Goal: Task Accomplishment & Management: Manage account settings

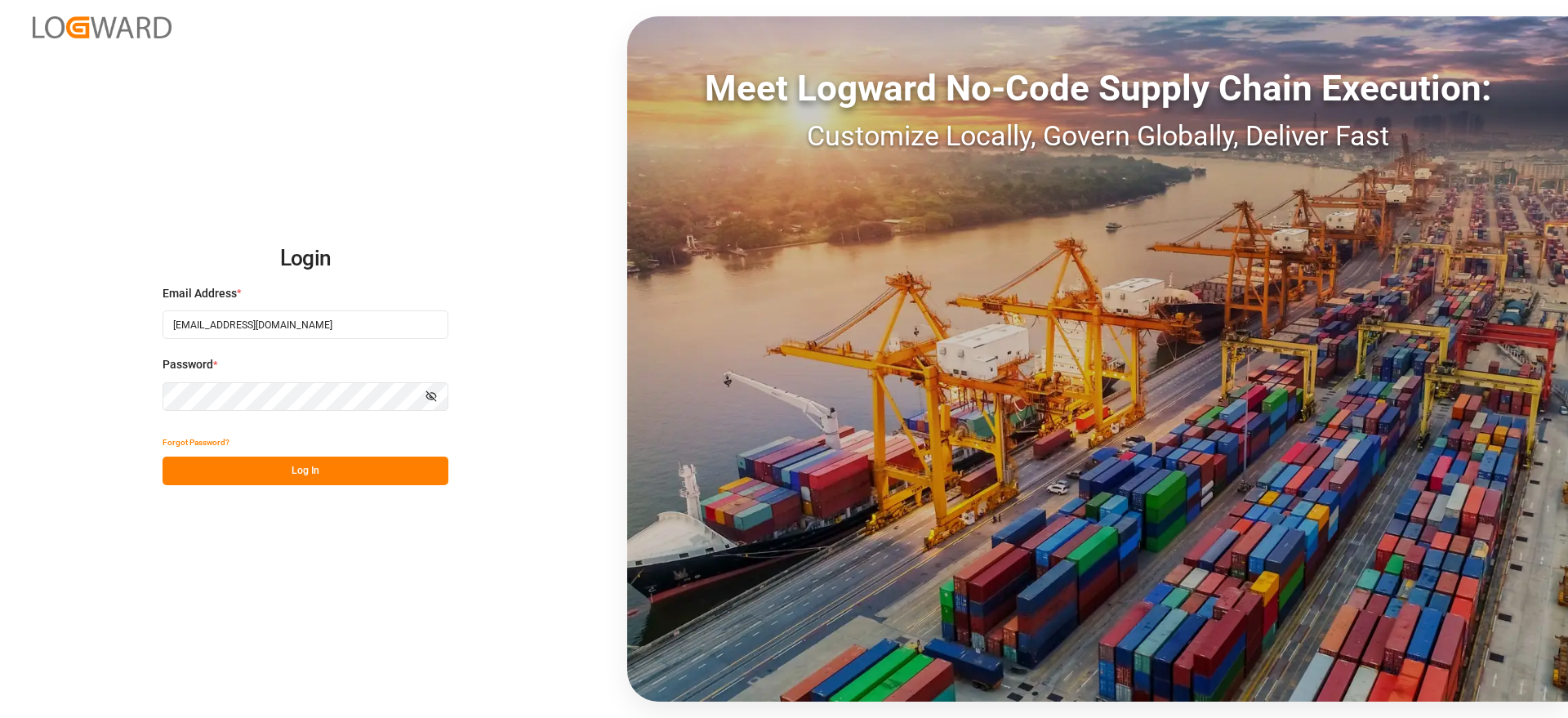
click at [303, 471] on button "Log In" at bounding box center [305, 471] width 286 height 28
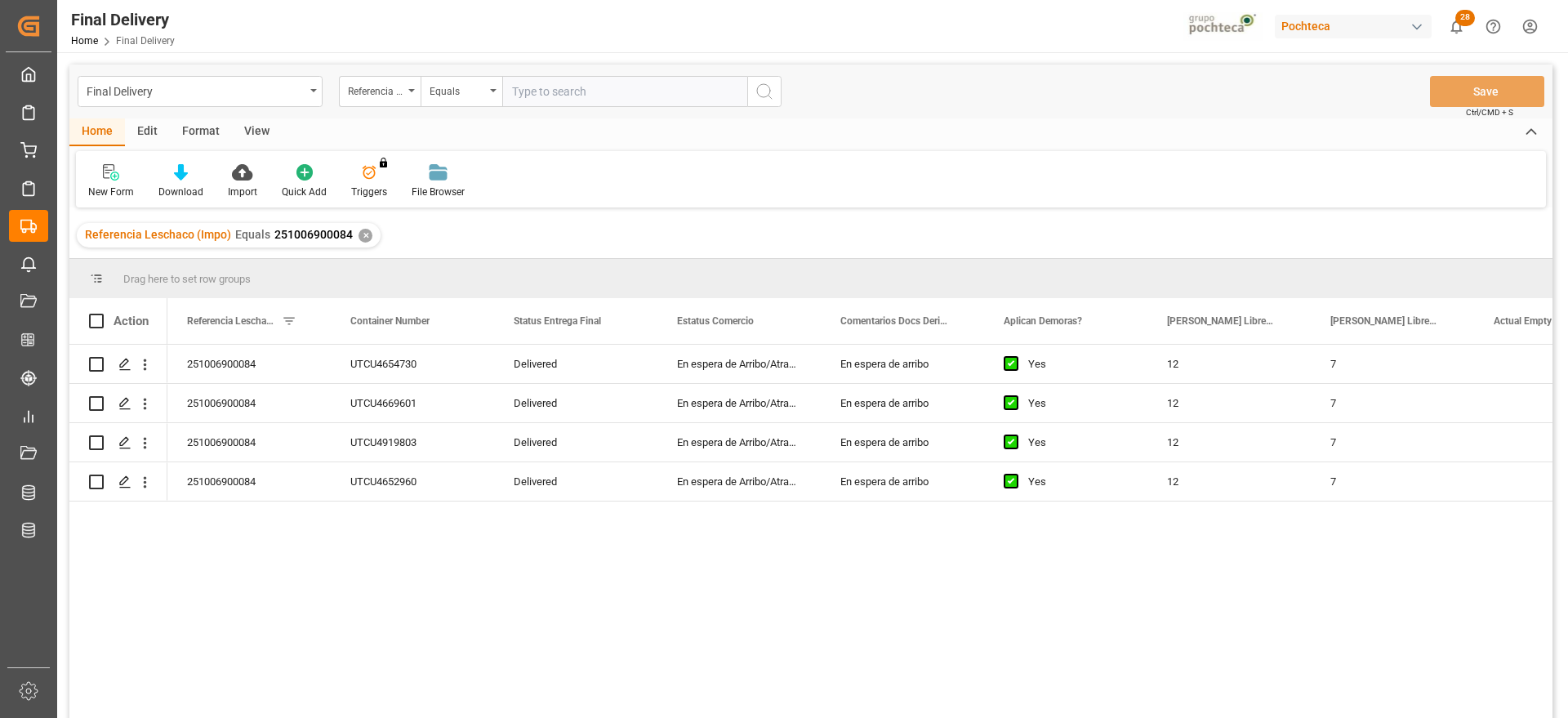
click at [359, 237] on div "✕" at bounding box center [366, 236] width 14 height 14
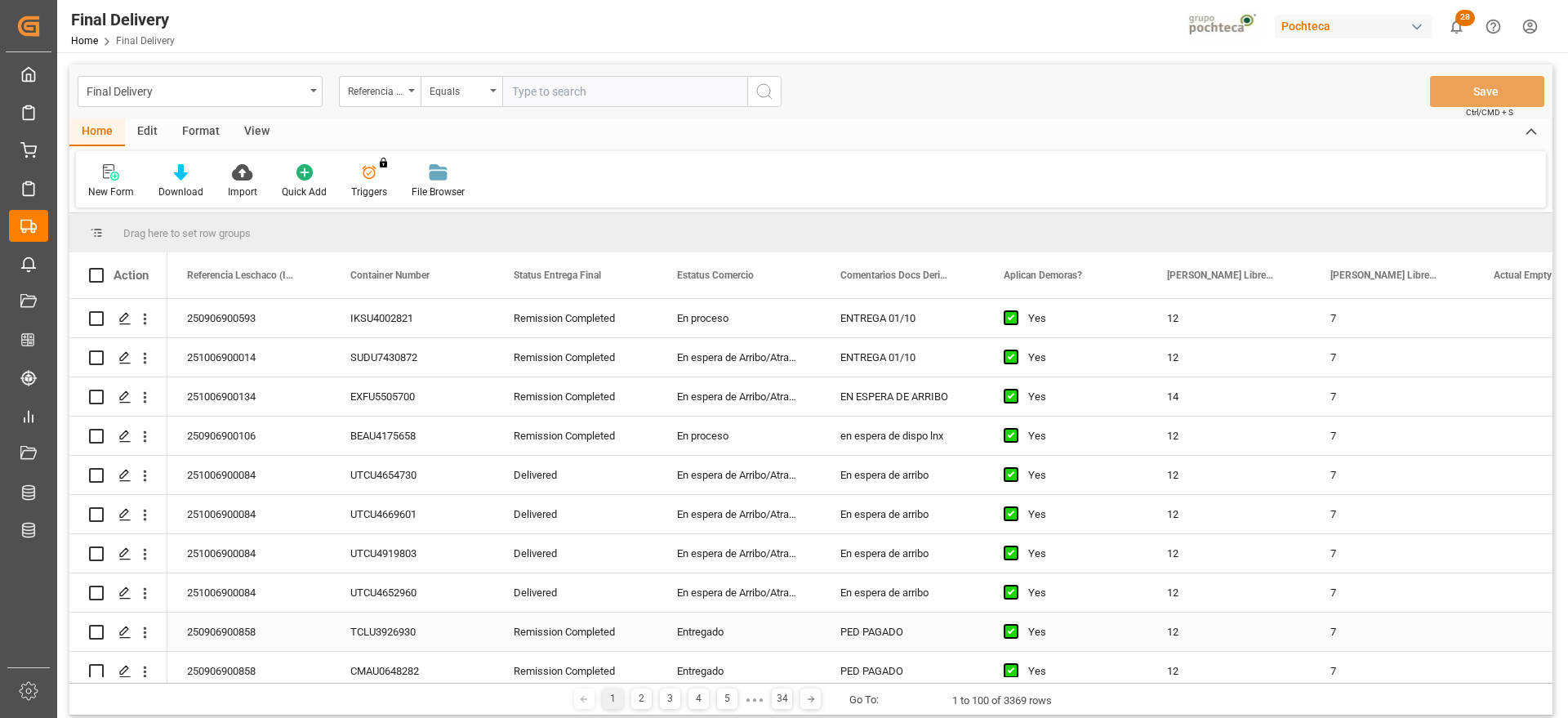
click at [768, 631] on div "Entregado" at bounding box center [739, 631] width 163 height 38
click at [754, 404] on div "En espera de Arribo/Atraque" at bounding box center [739, 396] width 163 height 38
click at [734, 456] on div "En espera de Arribo/Atraque" at bounding box center [739, 474] width 163 height 38
click at [477, 453] on div "BEAU4175658" at bounding box center [412, 435] width 163 height 38
click at [395, 347] on div "SUDU7430872" at bounding box center [412, 357] width 163 height 38
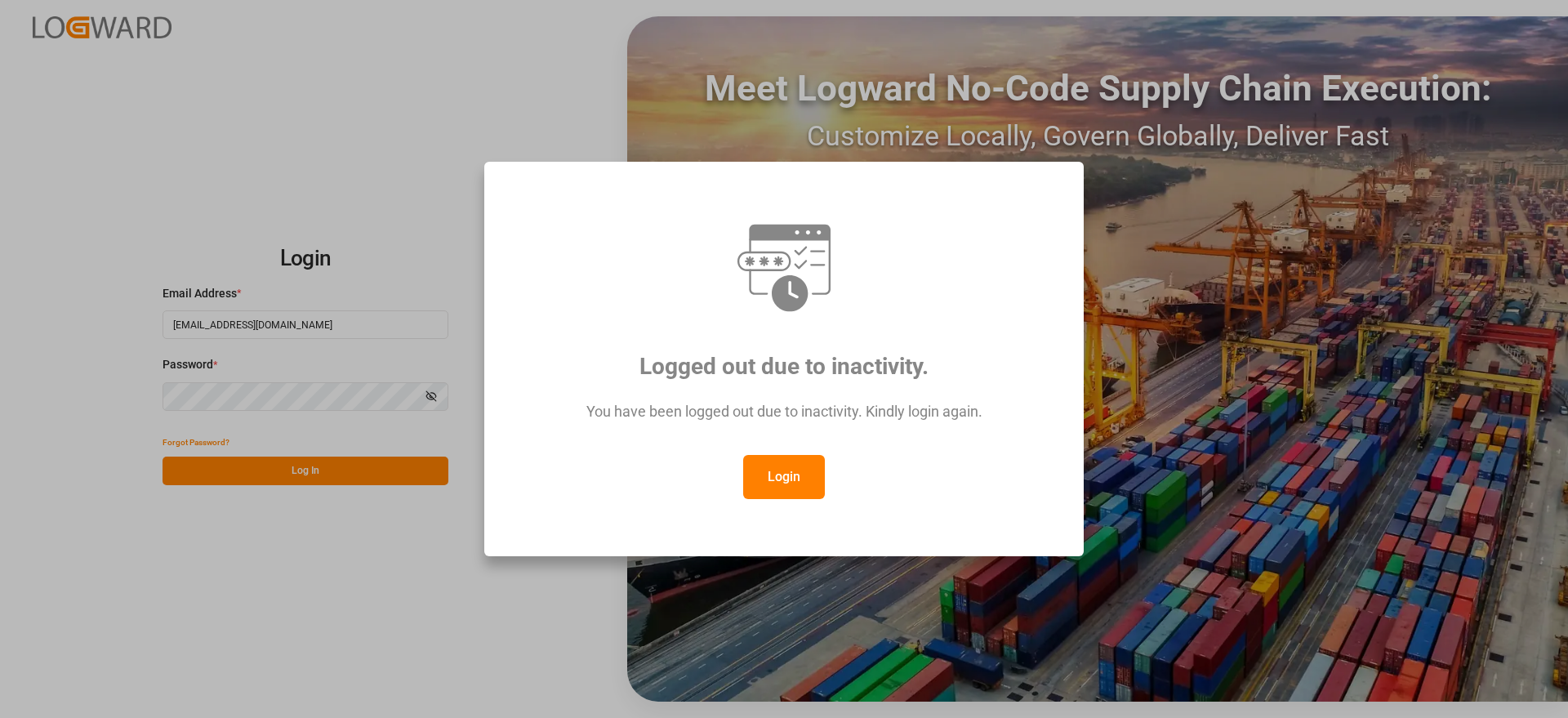
click at [773, 485] on button "Login" at bounding box center [784, 477] width 82 height 44
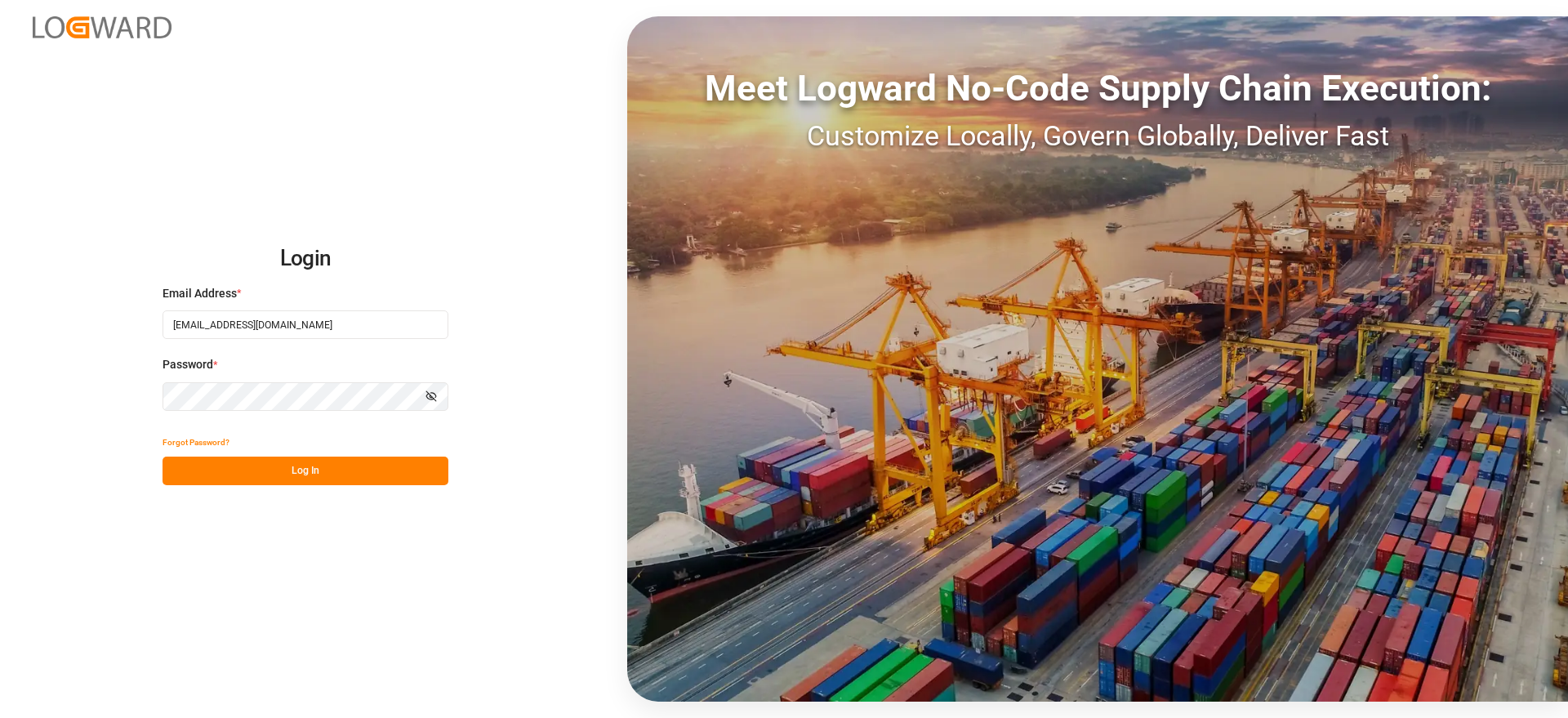
click at [309, 472] on button "Log In" at bounding box center [305, 471] width 286 height 28
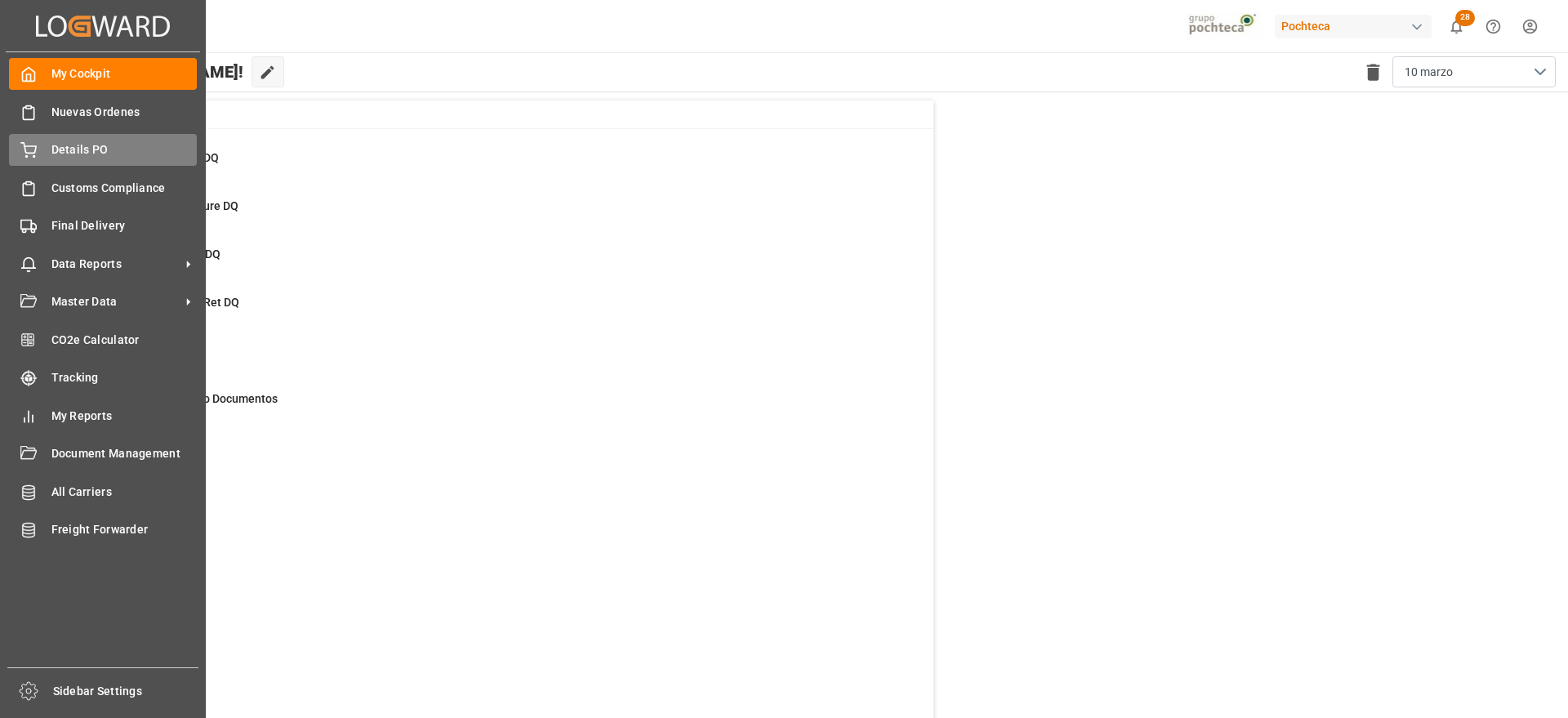
click at [54, 151] on span "Details PO" at bounding box center [124, 149] width 147 height 17
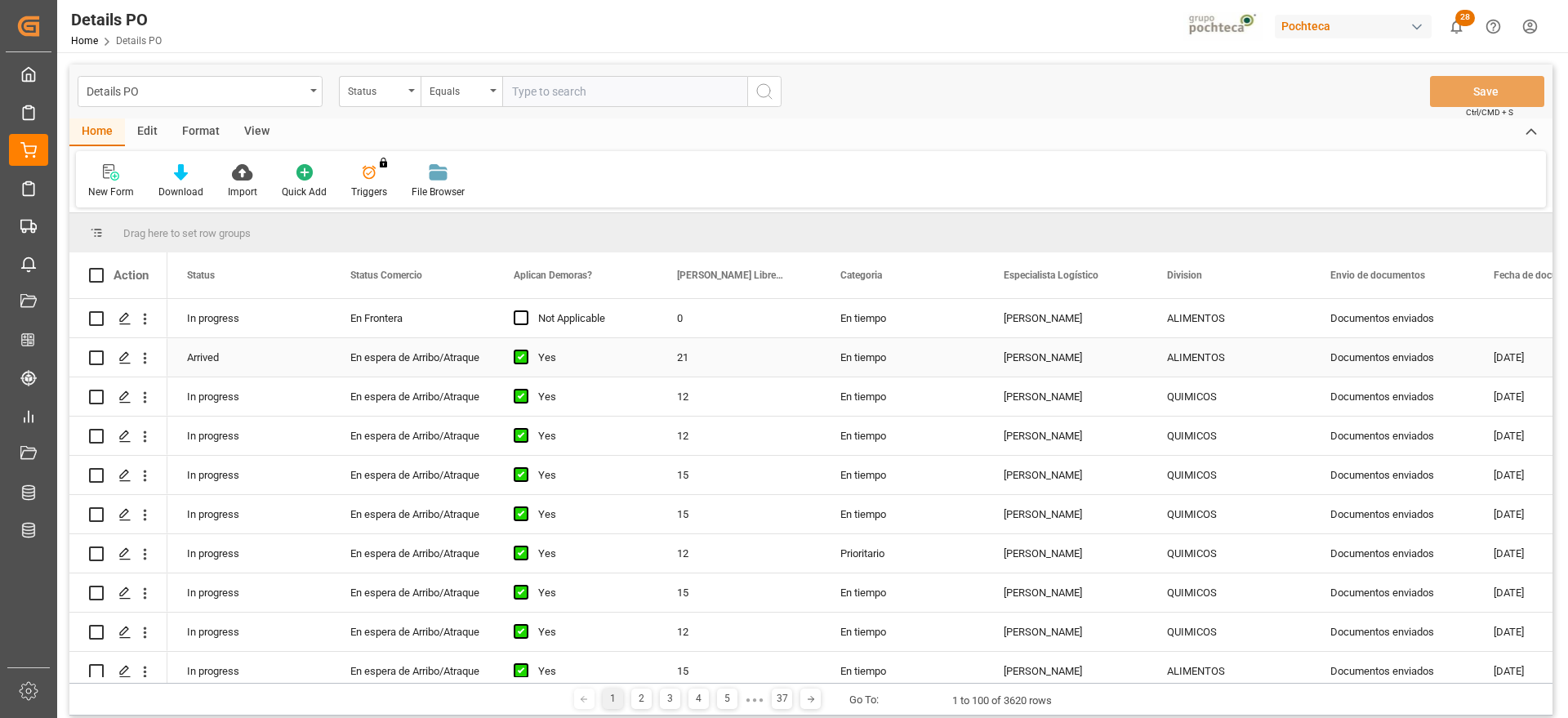
click at [417, 344] on div "En espera de Arribo/Atraque" at bounding box center [412, 358] width 124 height 38
click at [419, 321] on div "En Frontera" at bounding box center [412, 318] width 124 height 38
click at [440, 378] on div "En espera de Arribo/Atraque" at bounding box center [412, 397] width 124 height 38
drag, startPoint x: 178, startPoint y: 524, endPoint x: 243, endPoint y: 508, distance: 66.9
click at [178, 524] on div "In progress" at bounding box center [249, 514] width 163 height 38
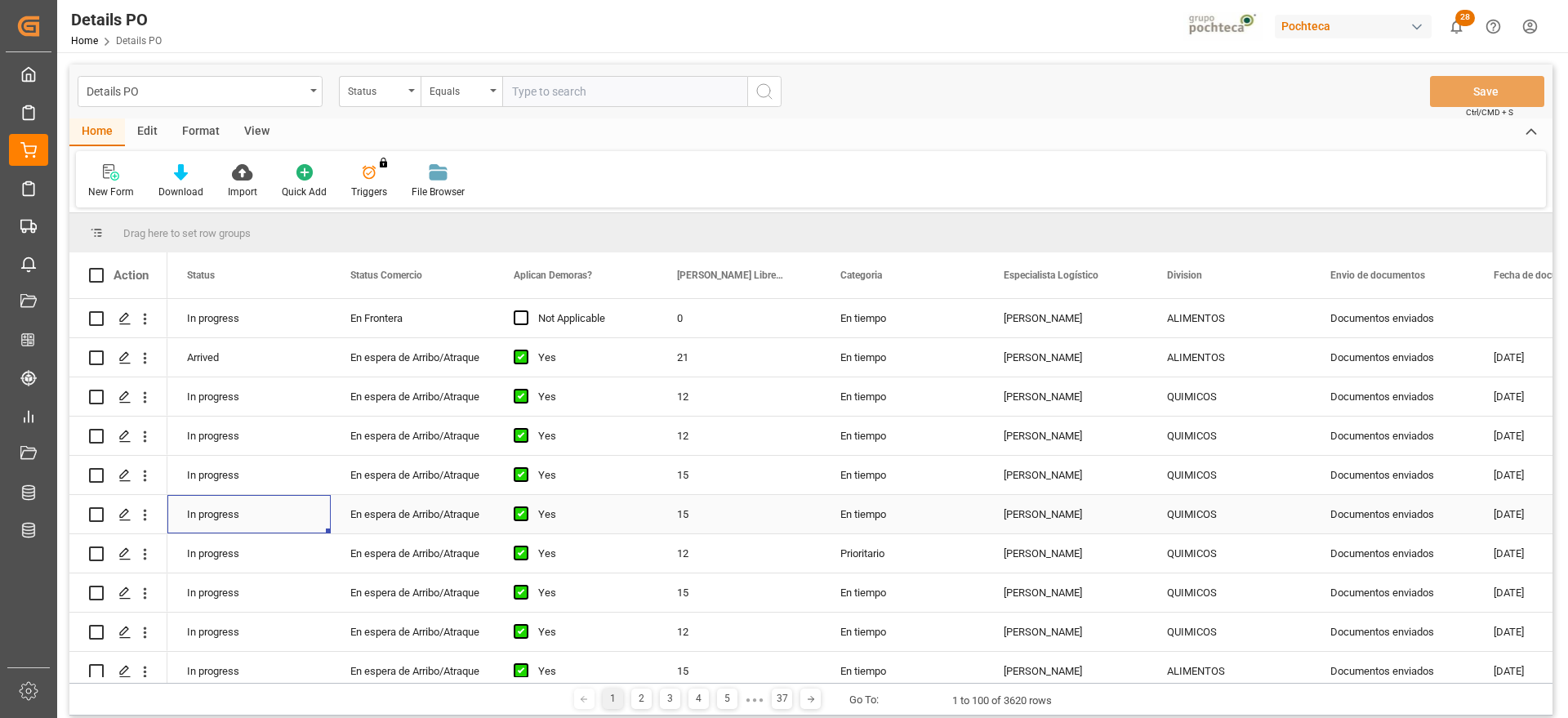
click at [243, 508] on div "In progress" at bounding box center [249, 514] width 163 height 38
click at [727, 462] on div "15" at bounding box center [739, 474] width 163 height 38
click at [419, 434] on div "En espera de Arribo/Atraque" at bounding box center [412, 436] width 124 height 38
click at [725, 479] on div "15" at bounding box center [739, 474] width 163 height 38
click at [1061, 359] on div "[PERSON_NAME]" at bounding box center [1066, 357] width 163 height 38
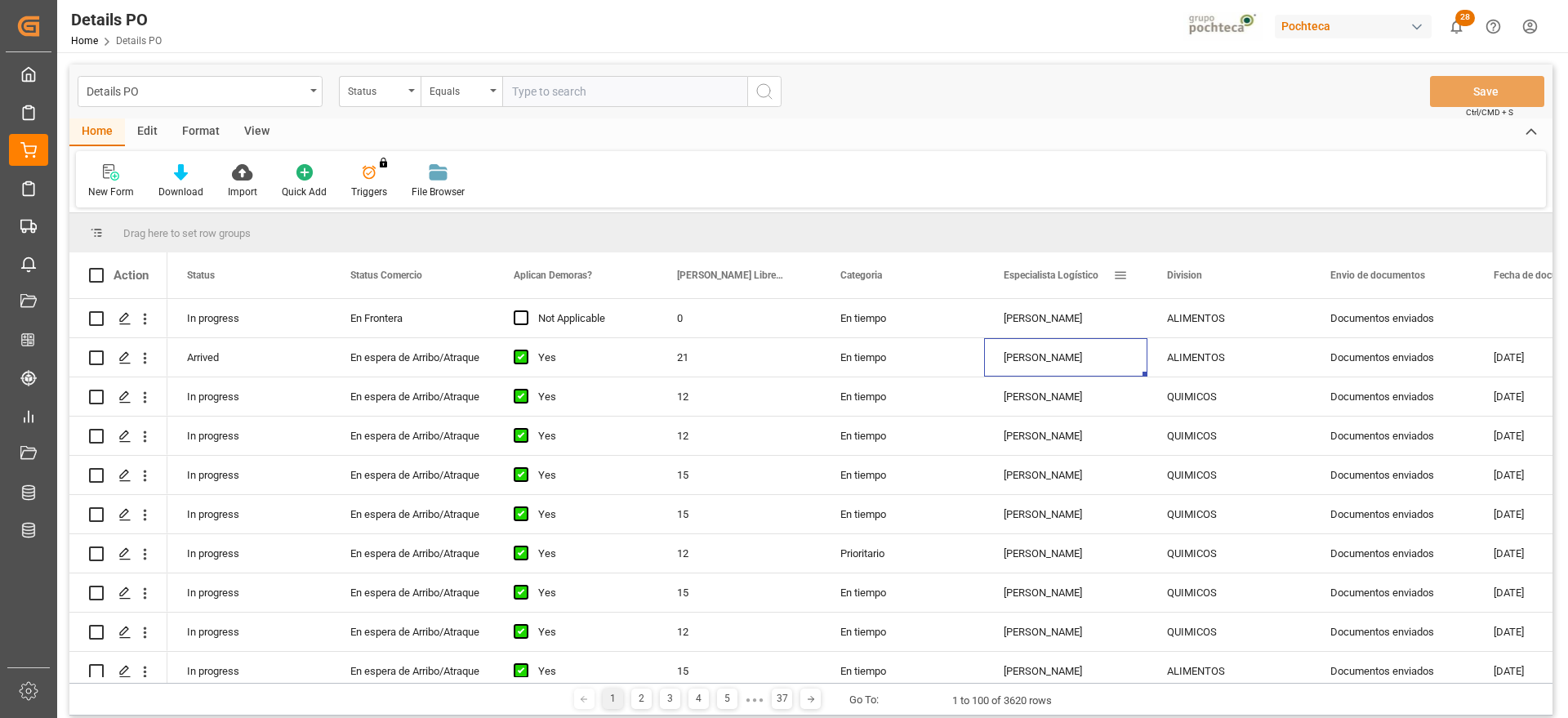
click at [1121, 272] on span at bounding box center [1120, 275] width 15 height 15
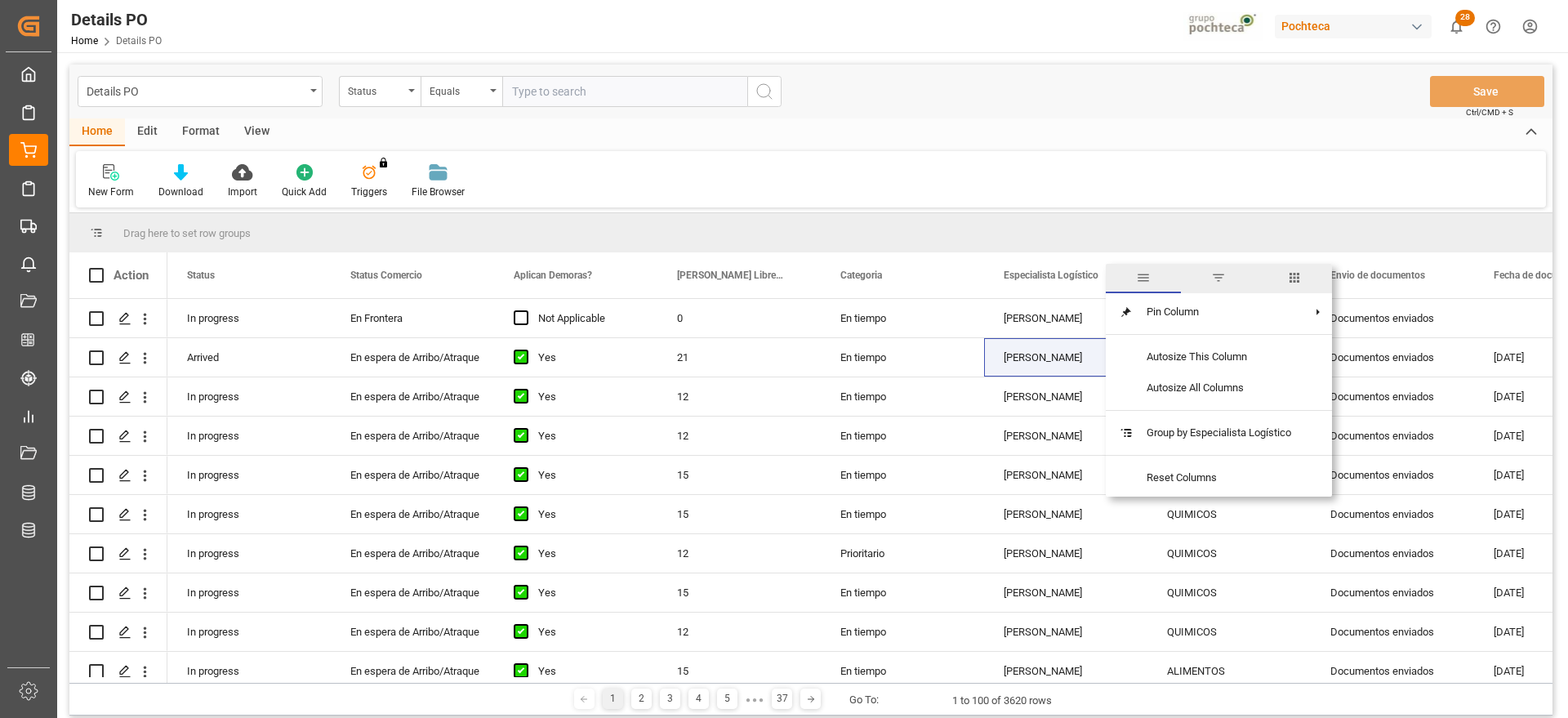
click at [1216, 278] on span "filter" at bounding box center [1218, 277] width 15 height 15
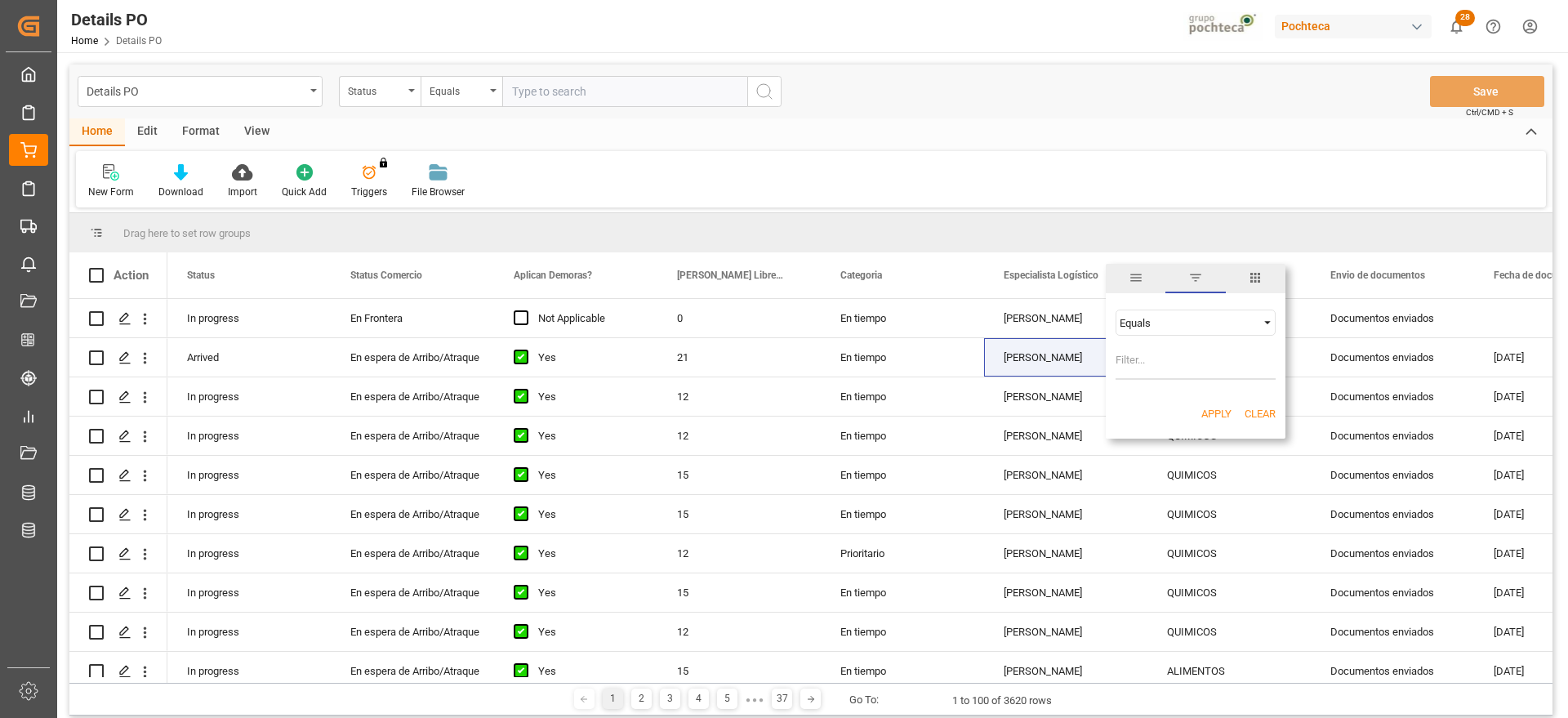
click at [1187, 371] on input "Filter Value" at bounding box center [1195, 363] width 160 height 33
type input "[PERSON_NAME]"
click at [1216, 408] on button "Apply" at bounding box center [1217, 414] width 30 height 17
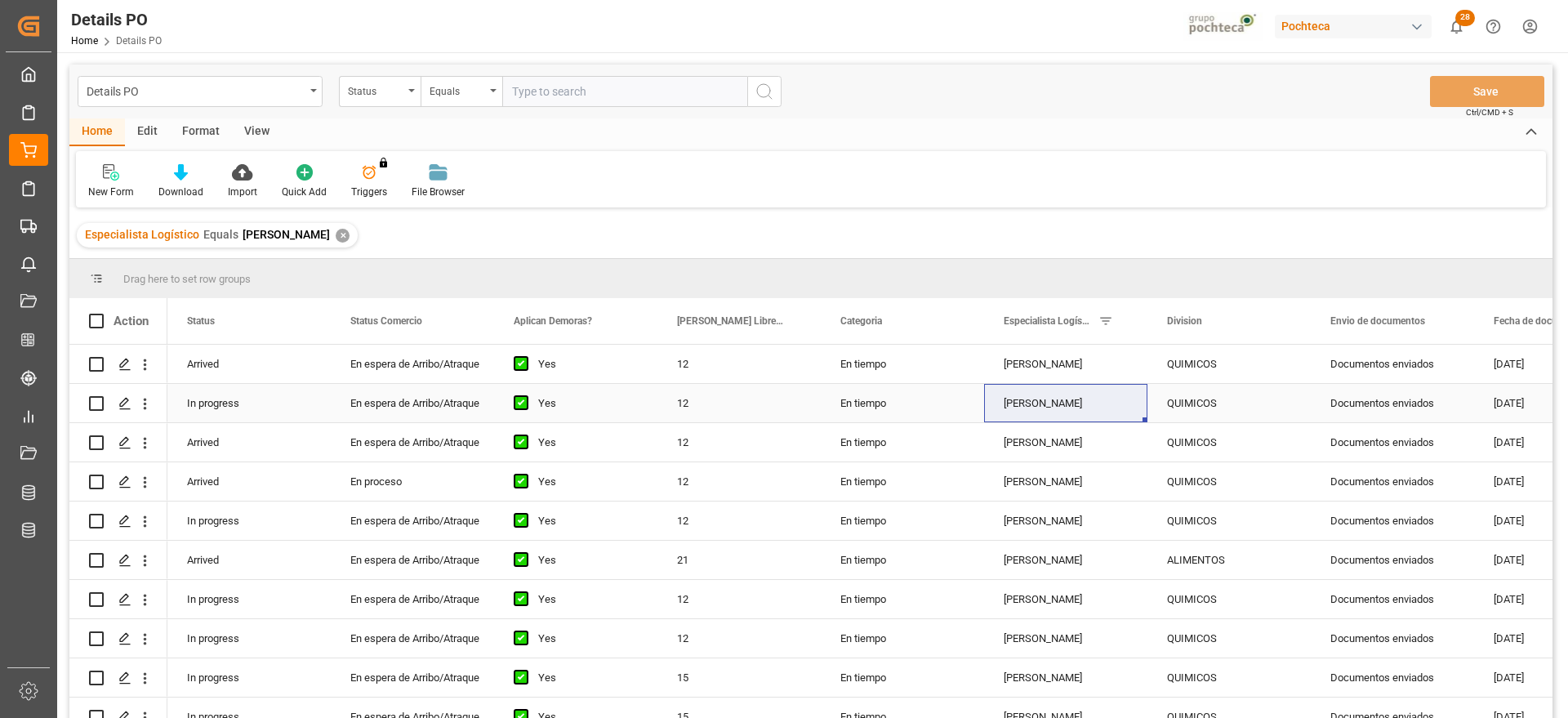
click at [1217, 381] on div "QUIMICOS" at bounding box center [1229, 364] width 124 height 38
click at [1218, 365] on div "QUIMICOS" at bounding box center [1229, 364] width 124 height 38
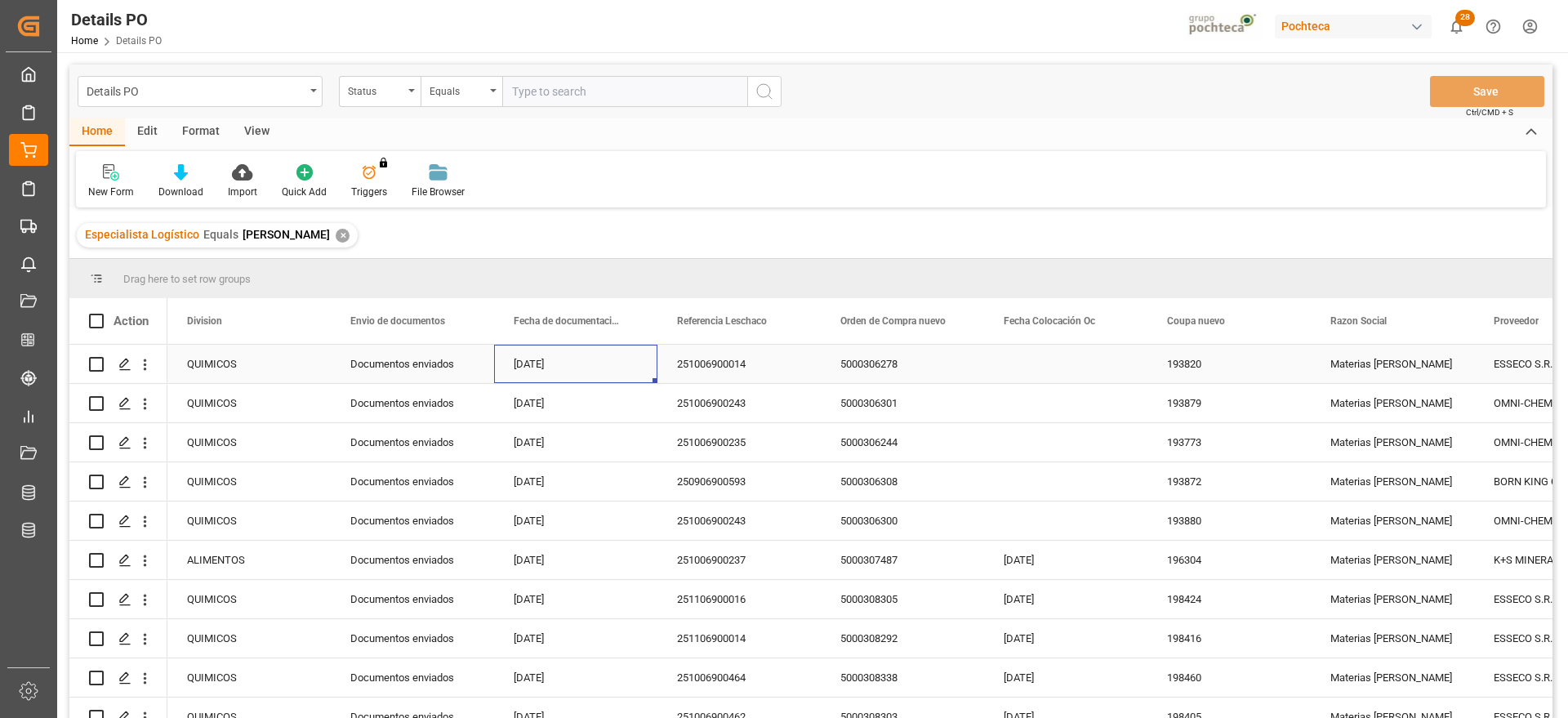
click at [399, 361] on div "Documentos enviados" at bounding box center [412, 363] width 163 height 38
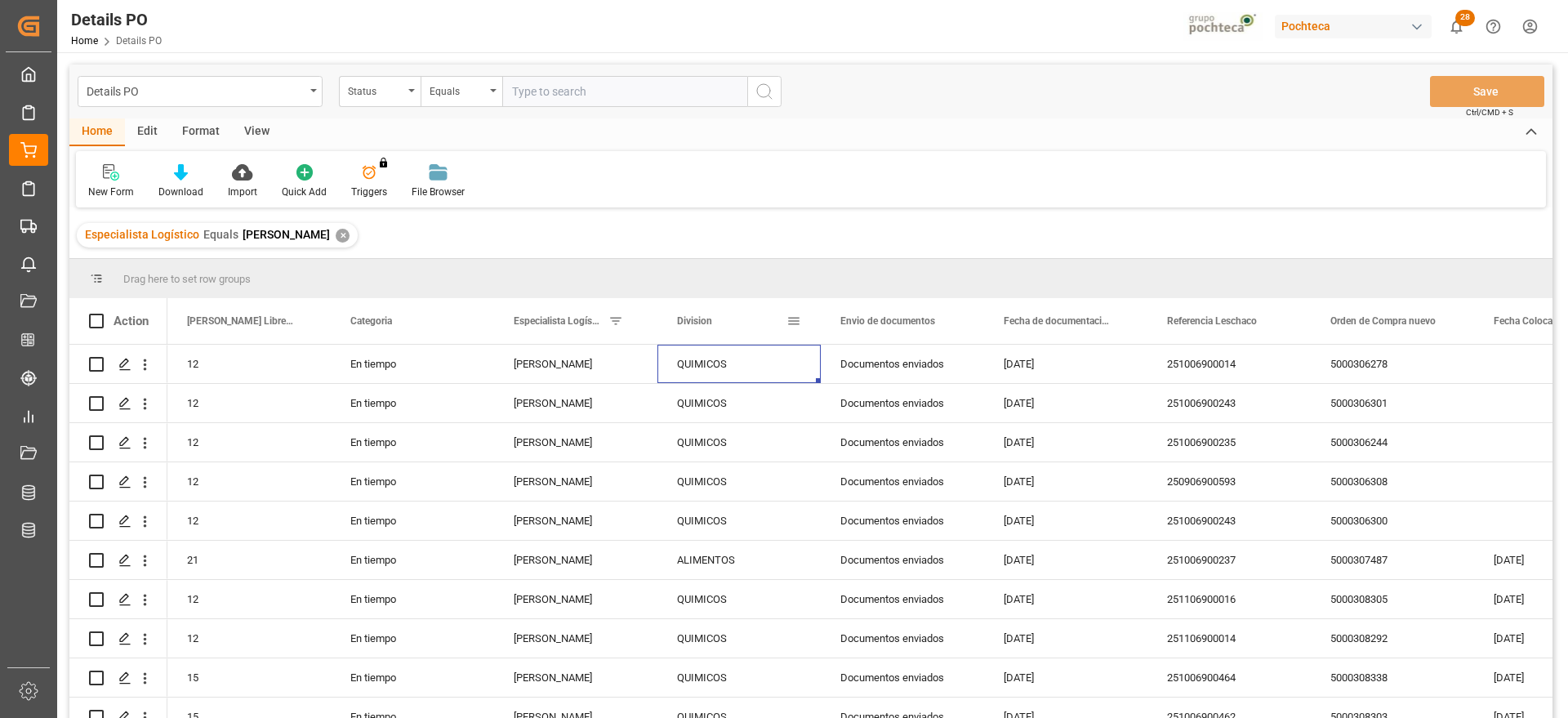
click at [795, 318] on span at bounding box center [794, 321] width 15 height 15
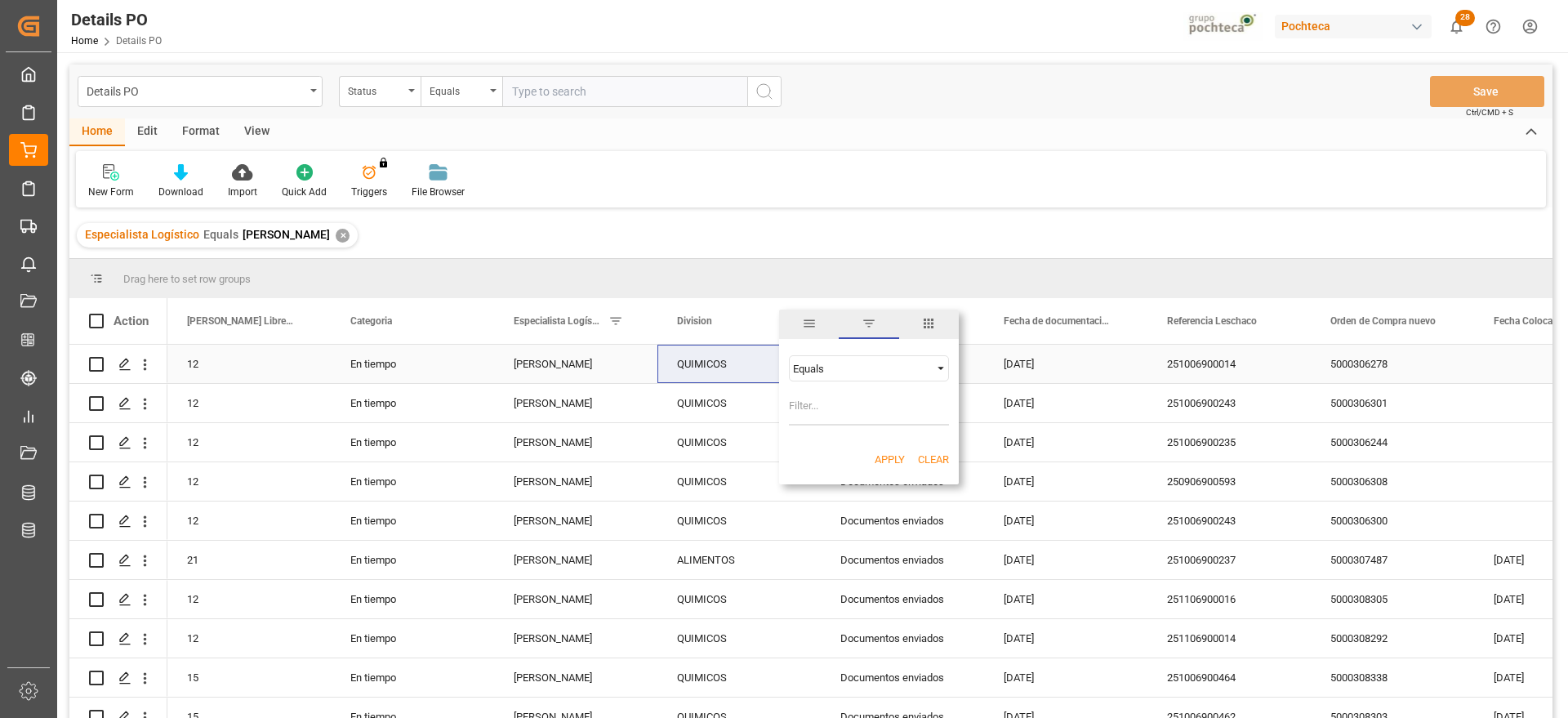
click at [707, 354] on div "QUIMICOS" at bounding box center [739, 364] width 124 height 38
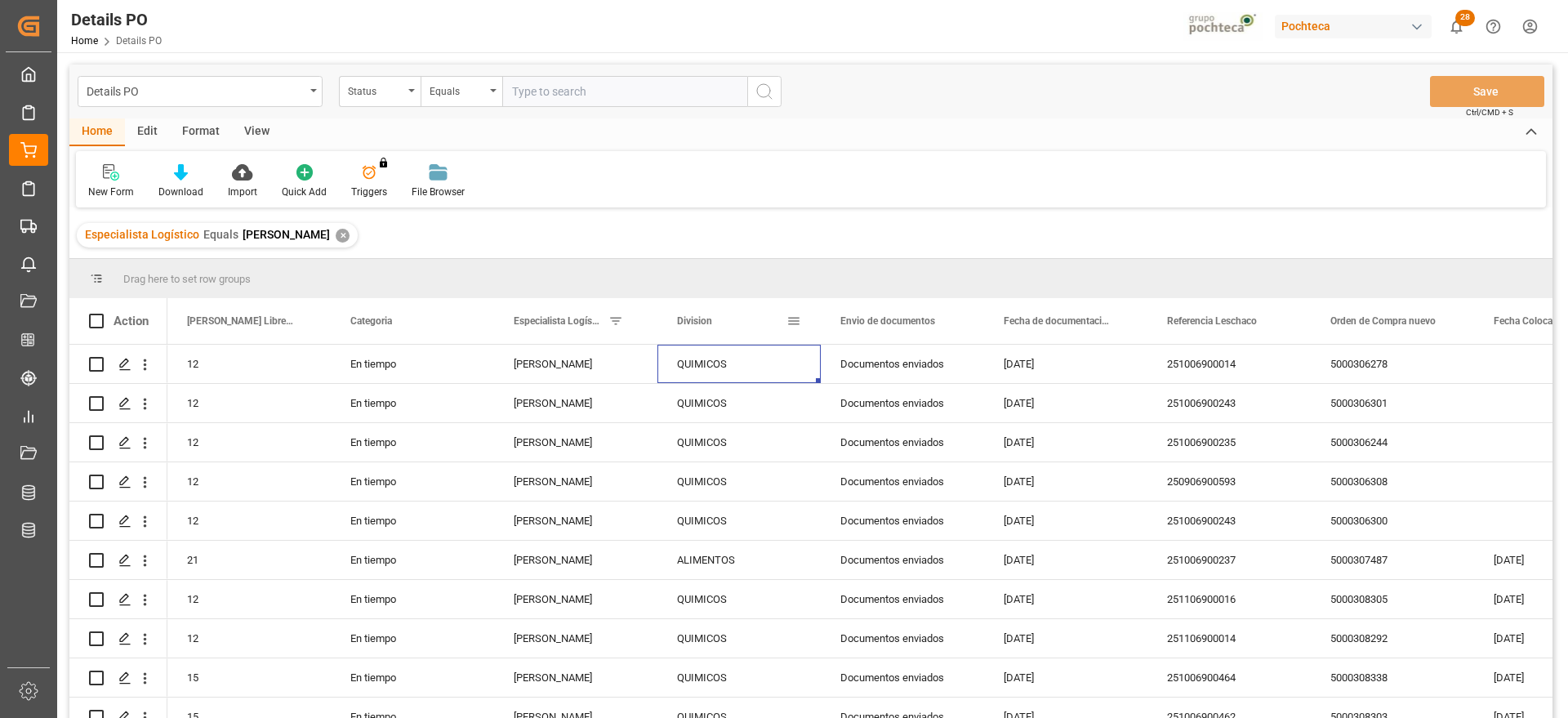
click at [795, 318] on span at bounding box center [794, 321] width 15 height 15
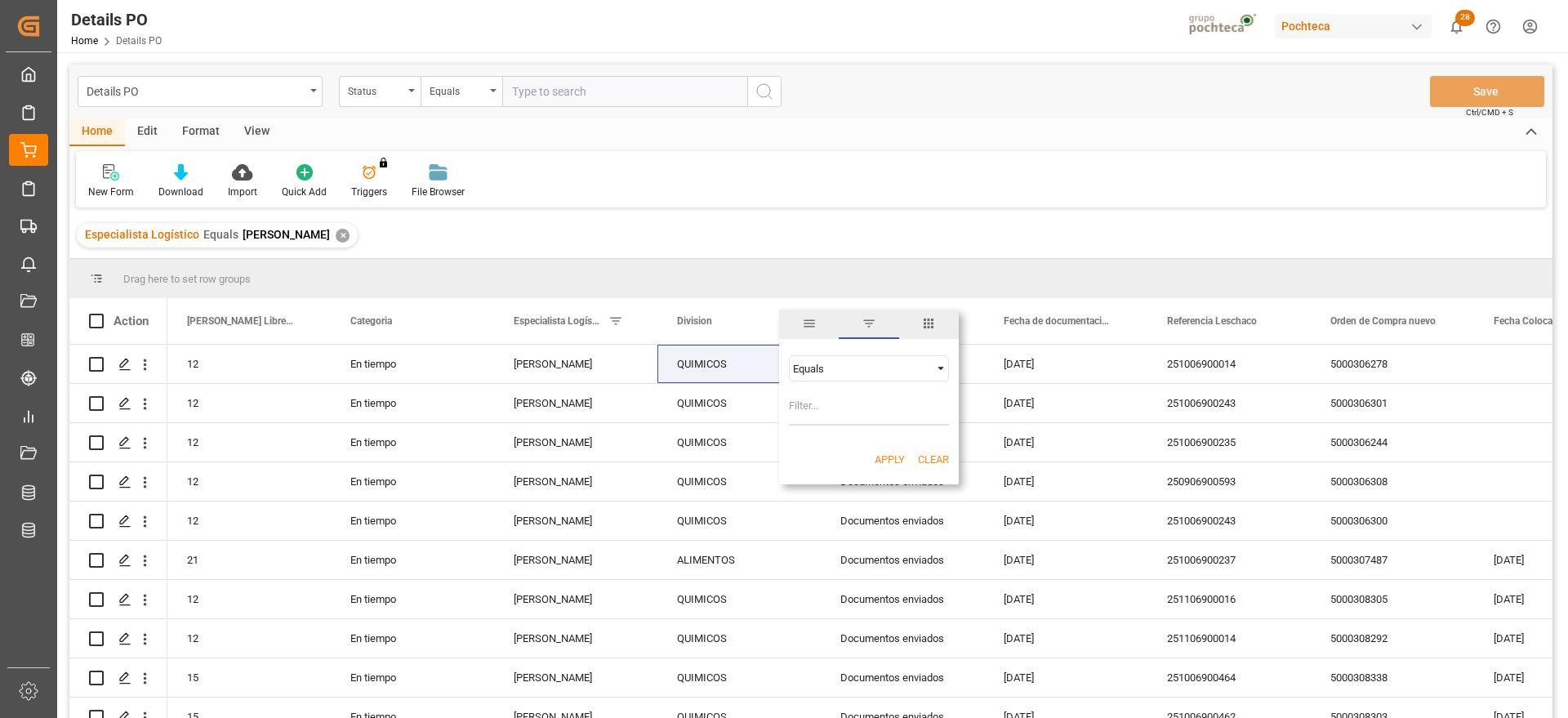
click at [866, 412] on input "Filter Value" at bounding box center [869, 409] width 160 height 33
type input "QUIMICOS"
click at [891, 463] on button "Apply" at bounding box center [890, 460] width 30 height 17
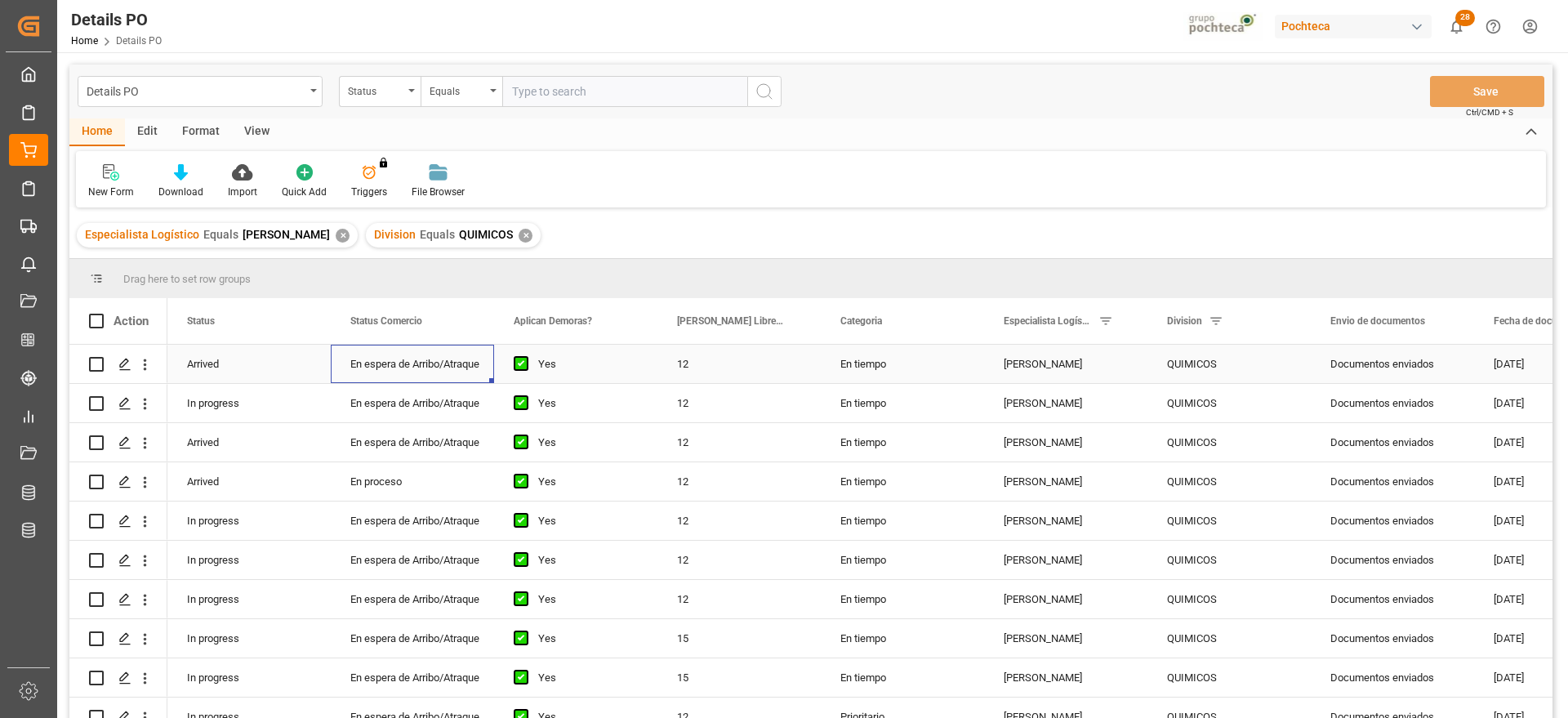
click at [424, 364] on div "En espera de Arribo/Atraque" at bounding box center [412, 364] width 124 height 38
click at [471, 319] on span at bounding box center [467, 321] width 15 height 15
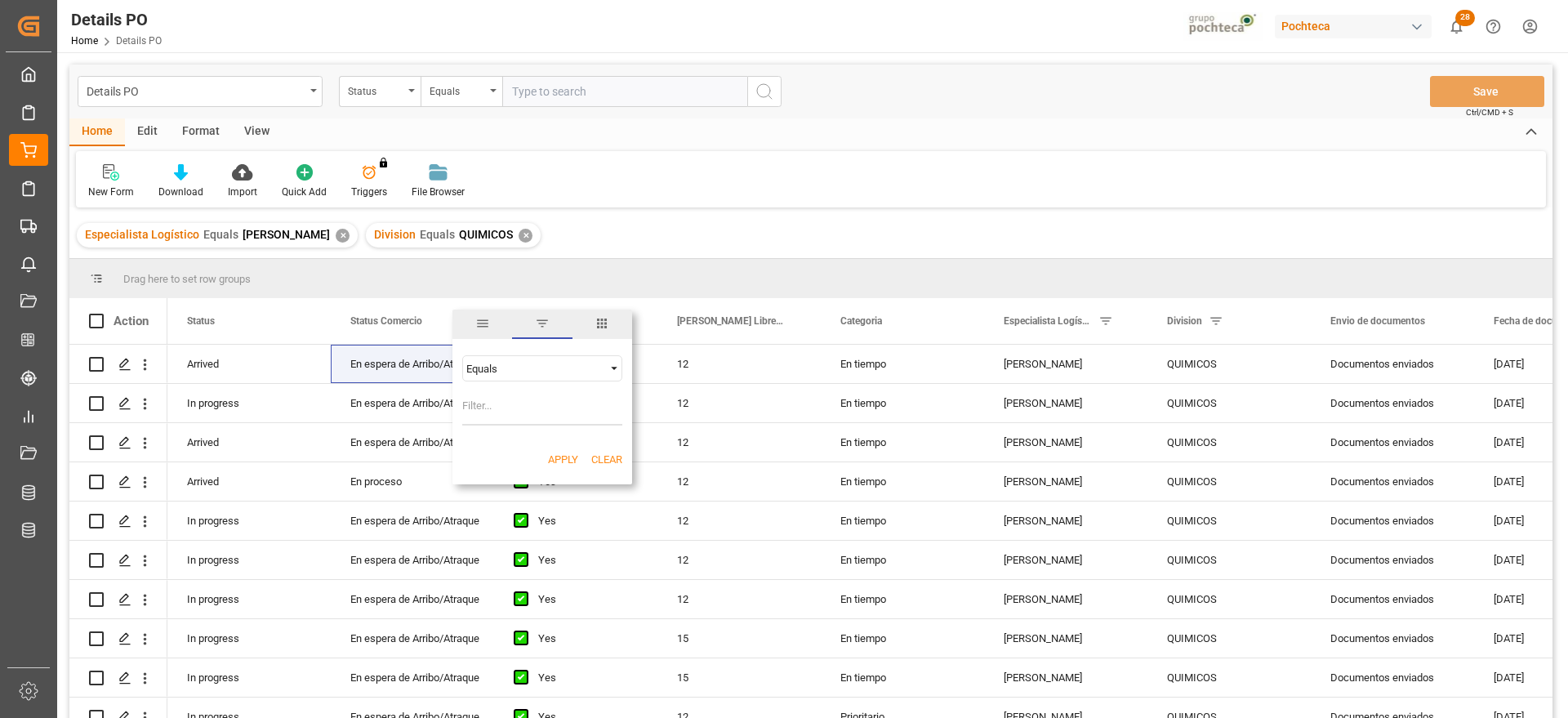
click at [535, 405] on input "Filter Value" at bounding box center [542, 409] width 160 height 33
type input "En espera de Arribo/Atraque"
click at [561, 460] on button "Apply" at bounding box center [563, 460] width 30 height 17
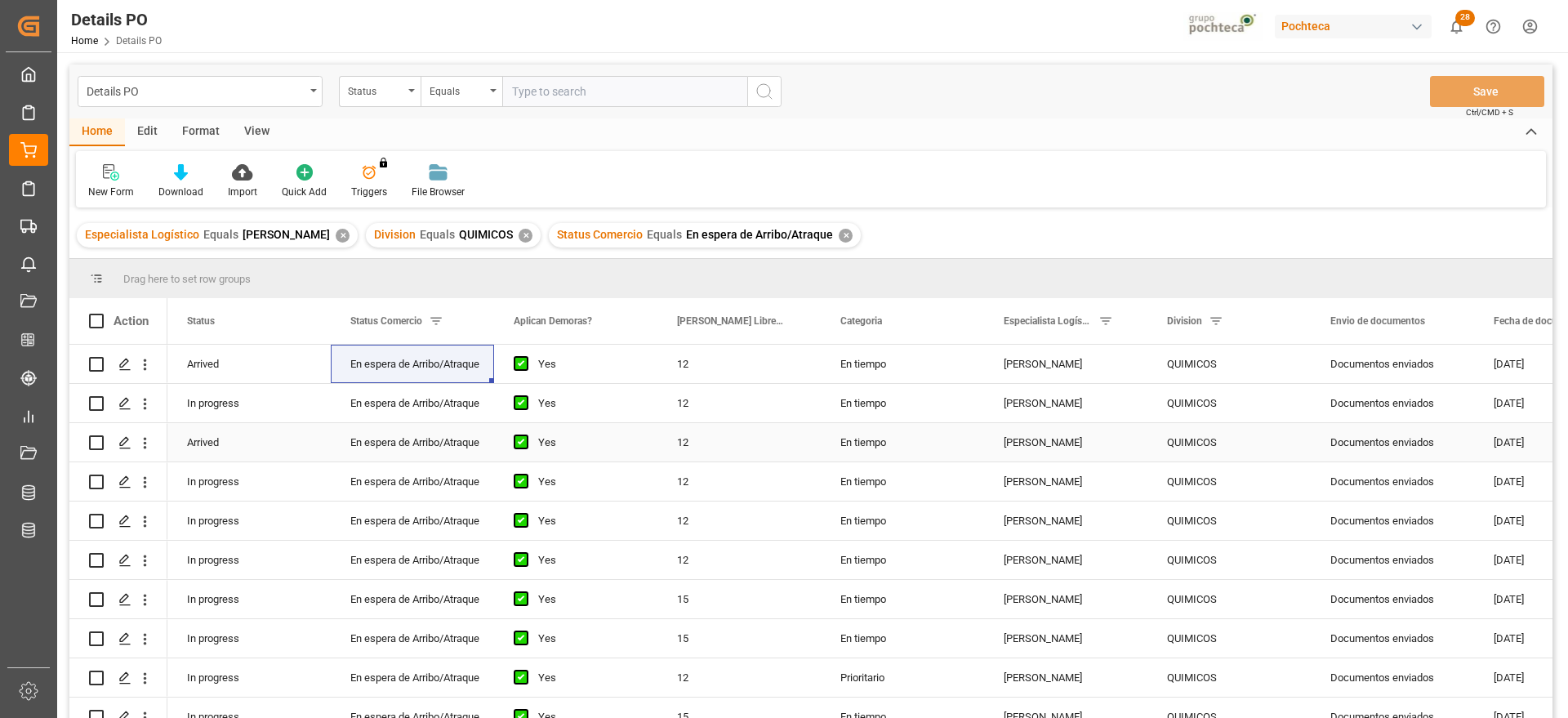
click at [389, 426] on div "En espera de Arribo/Atraque" at bounding box center [412, 442] width 124 height 38
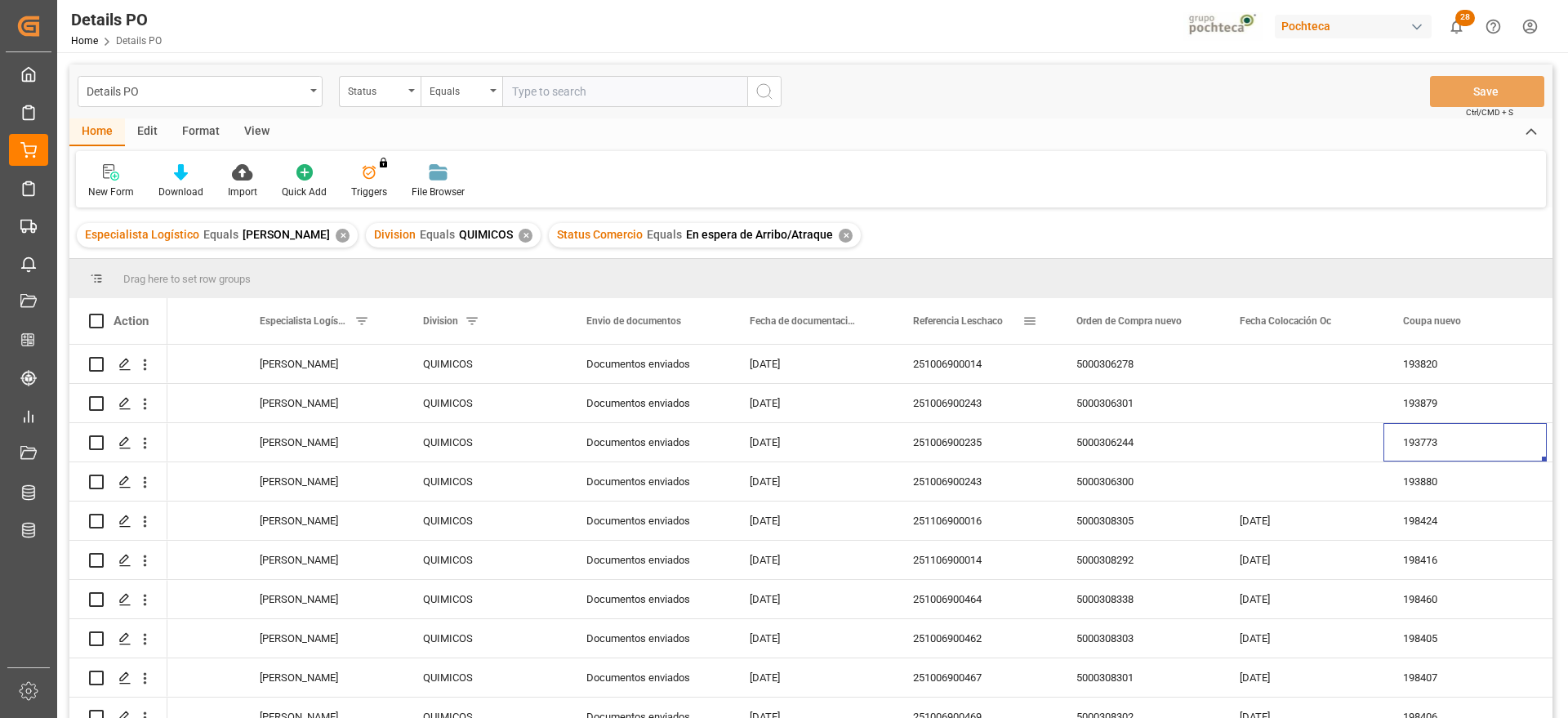
click at [989, 320] on span "Referencia Leschaco" at bounding box center [958, 321] width 90 height 11
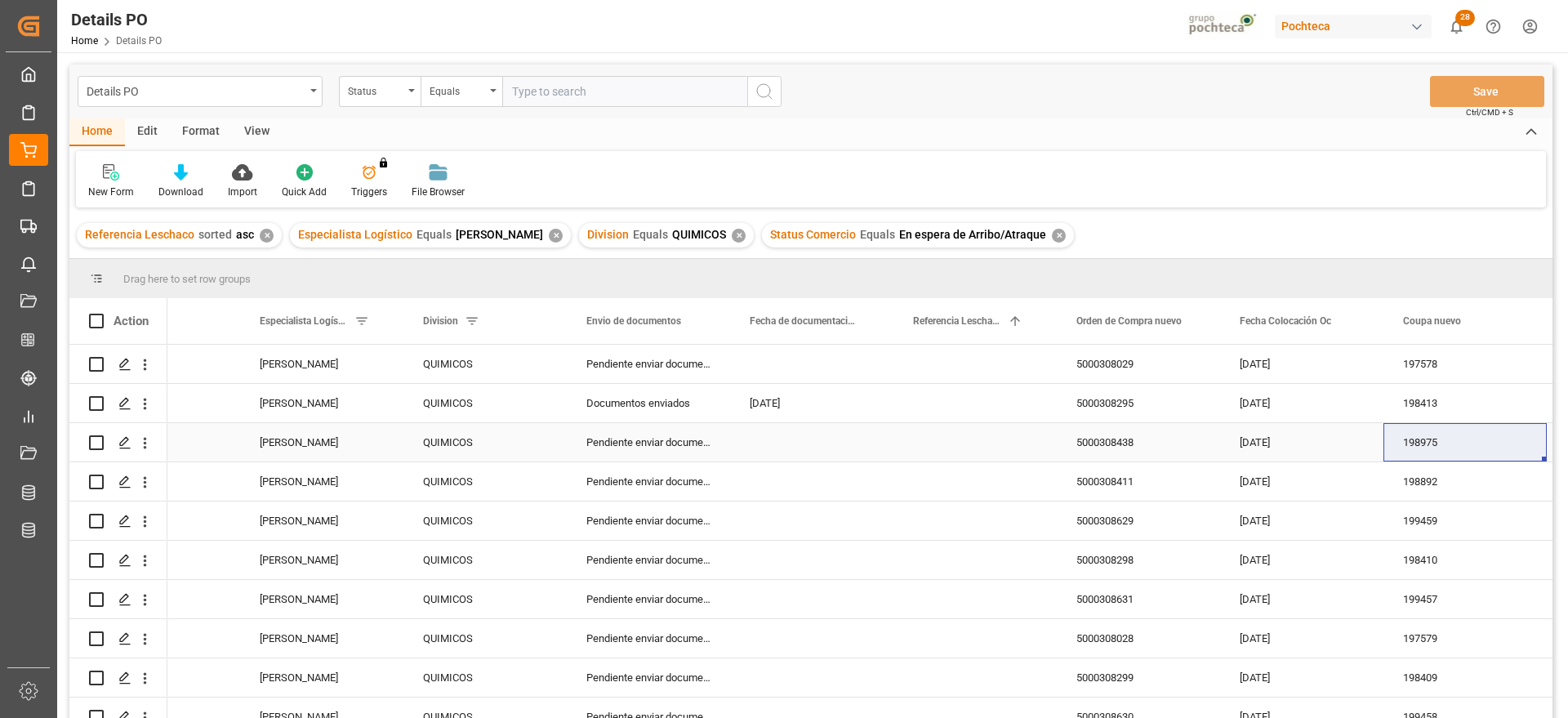
click at [615, 425] on div "Pendiente enviar documentos" at bounding box center [648, 442] width 163 height 38
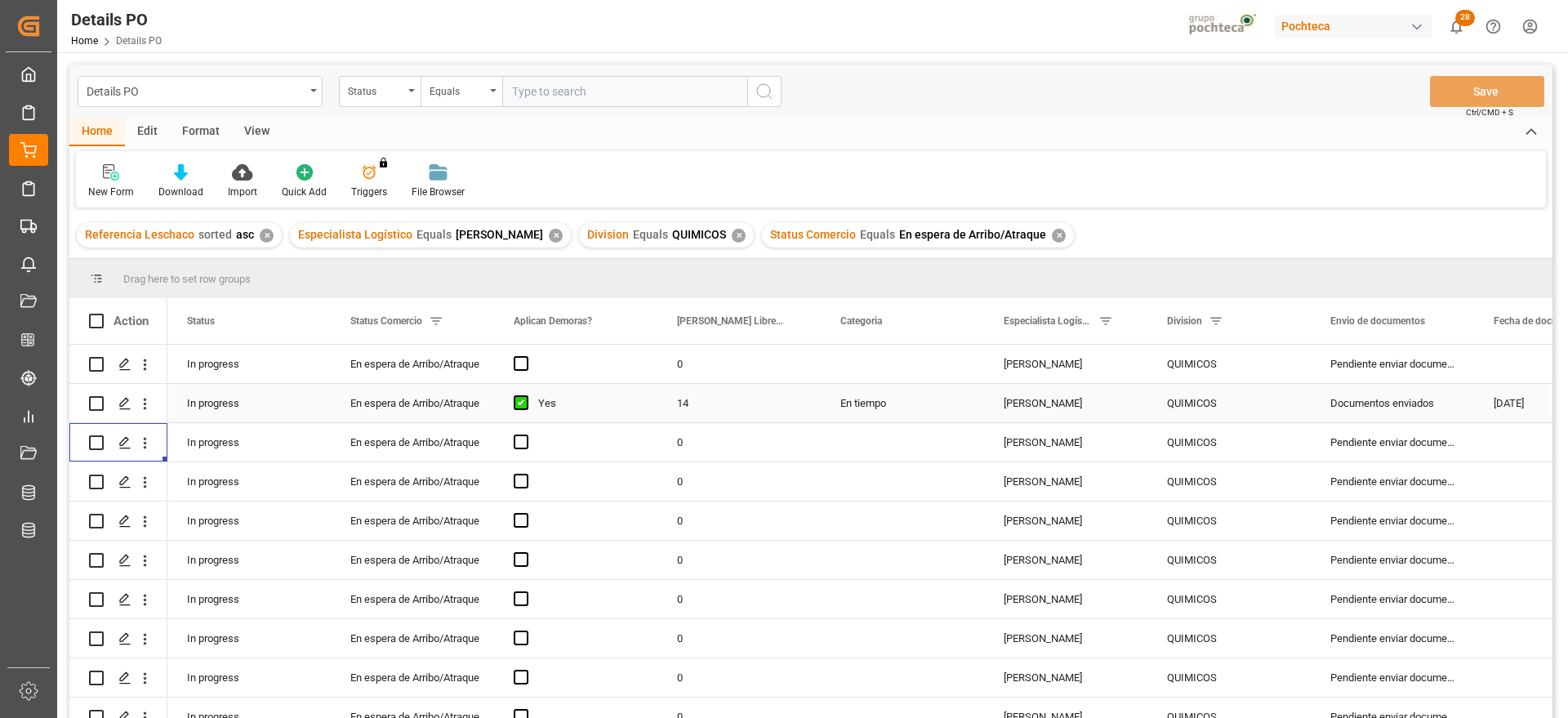
click at [1061, 406] on div "[PERSON_NAME]" at bounding box center [1066, 403] width 163 height 38
click at [1033, 354] on div "[PERSON_NAME]" at bounding box center [1066, 363] width 163 height 38
click at [737, 655] on div "0" at bounding box center [739, 638] width 163 height 38
click at [402, 378] on div "En espera de Arribo/Atraque" at bounding box center [412, 364] width 124 height 38
click at [913, 361] on div "Press SPACE to select this row." at bounding box center [902, 363] width 163 height 38
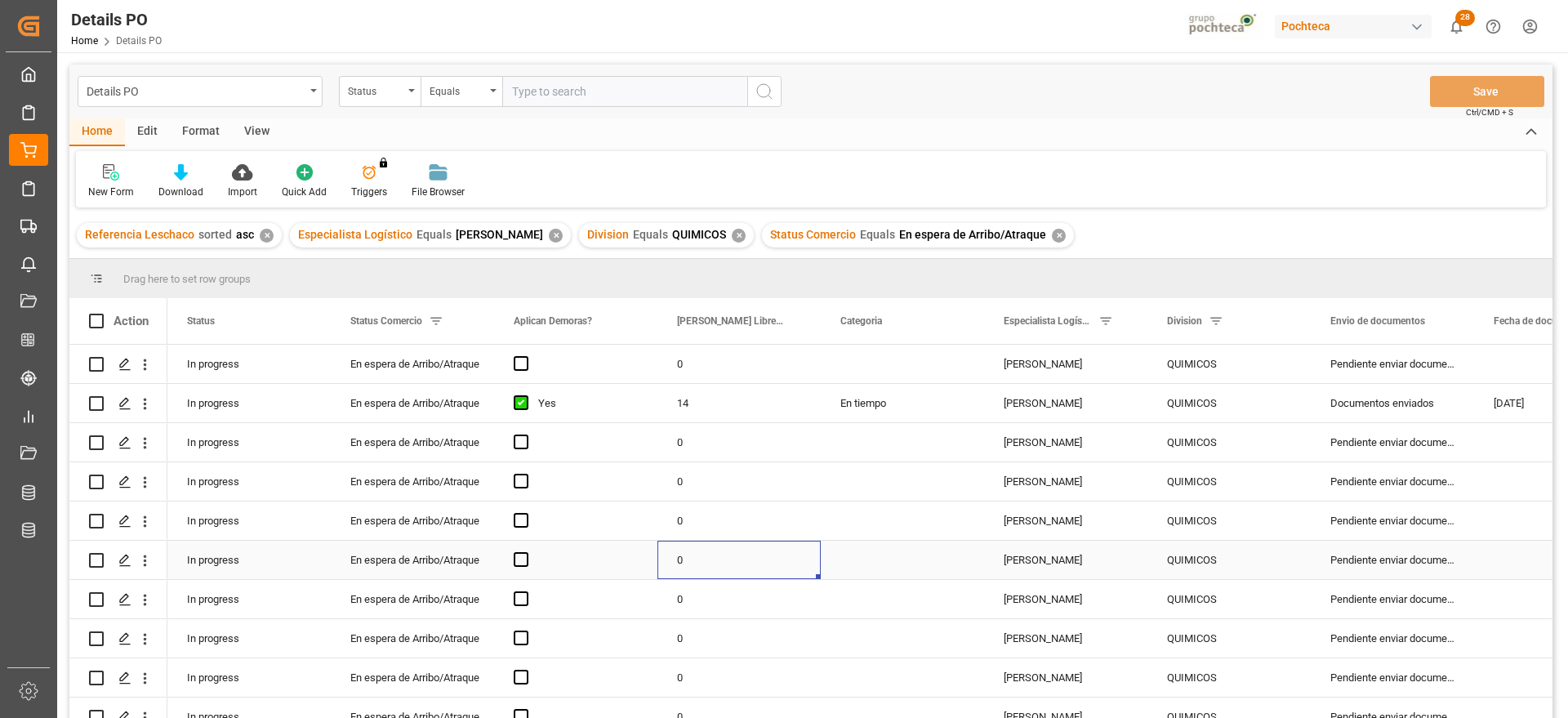
click at [787, 546] on div "0" at bounding box center [739, 559] width 163 height 38
click at [918, 490] on div "Press SPACE to select this row." at bounding box center [902, 481] width 163 height 38
click at [1352, 424] on div "Pendiente enviar documentos" at bounding box center [1392, 442] width 163 height 38
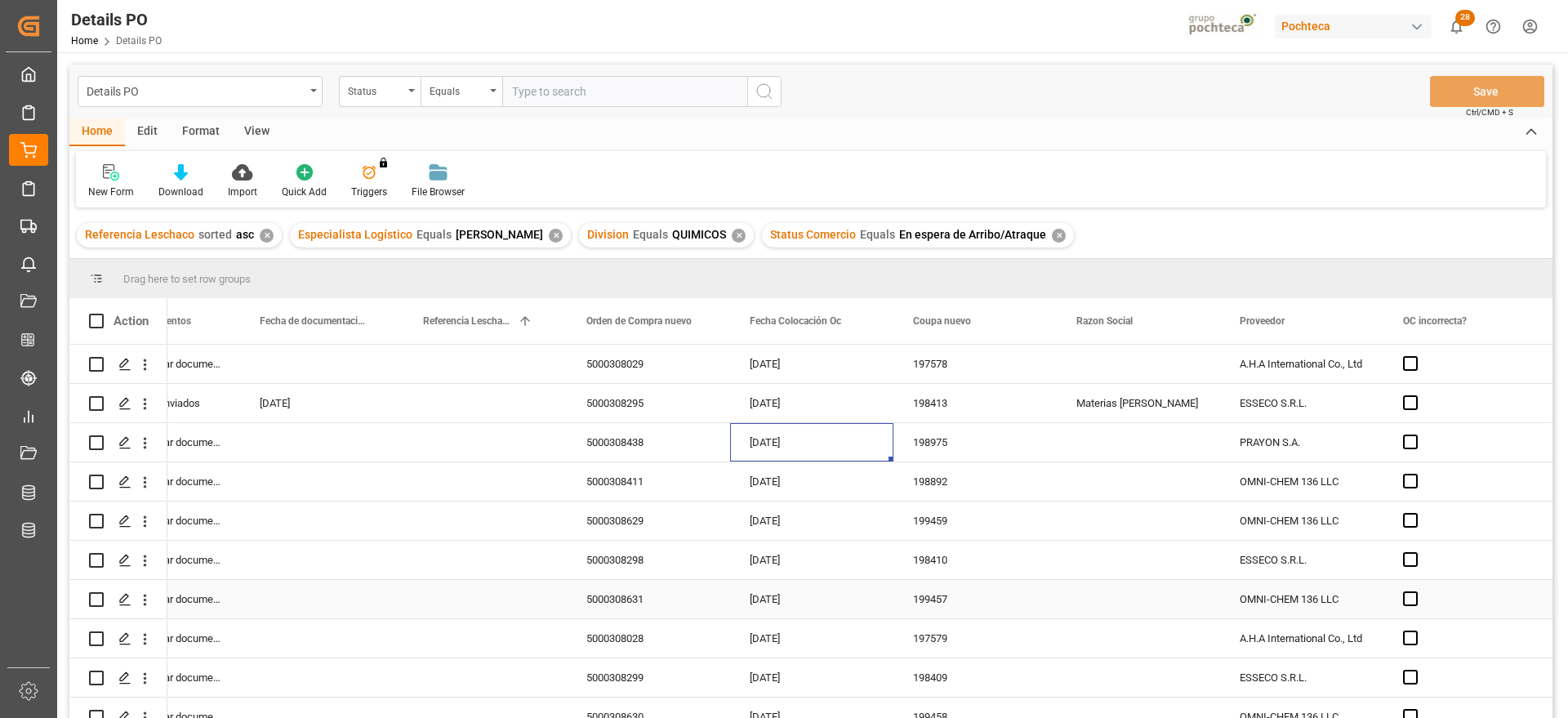
click at [908, 612] on div "199457" at bounding box center [975, 599] width 163 height 38
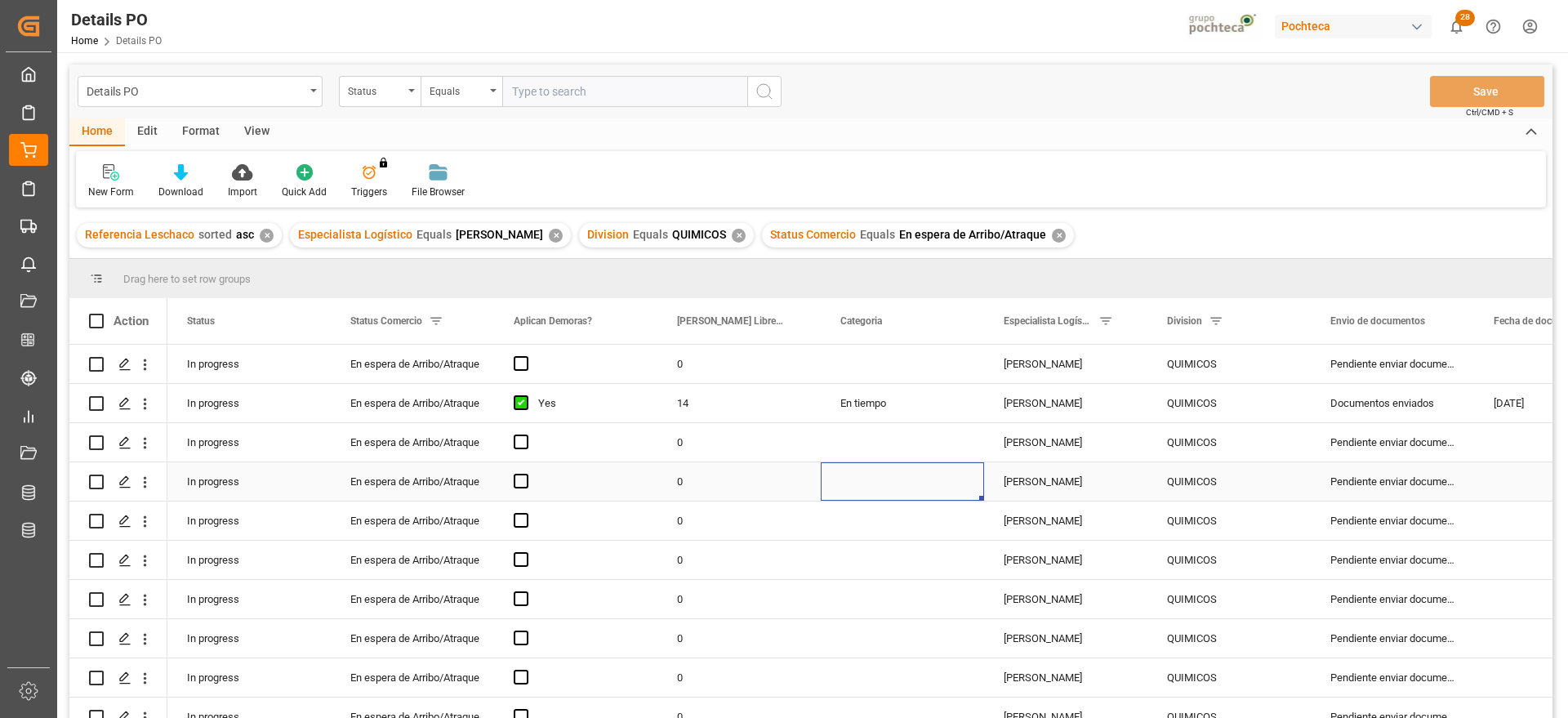
click at [916, 475] on div "Press SPACE to select this row." at bounding box center [902, 481] width 163 height 38
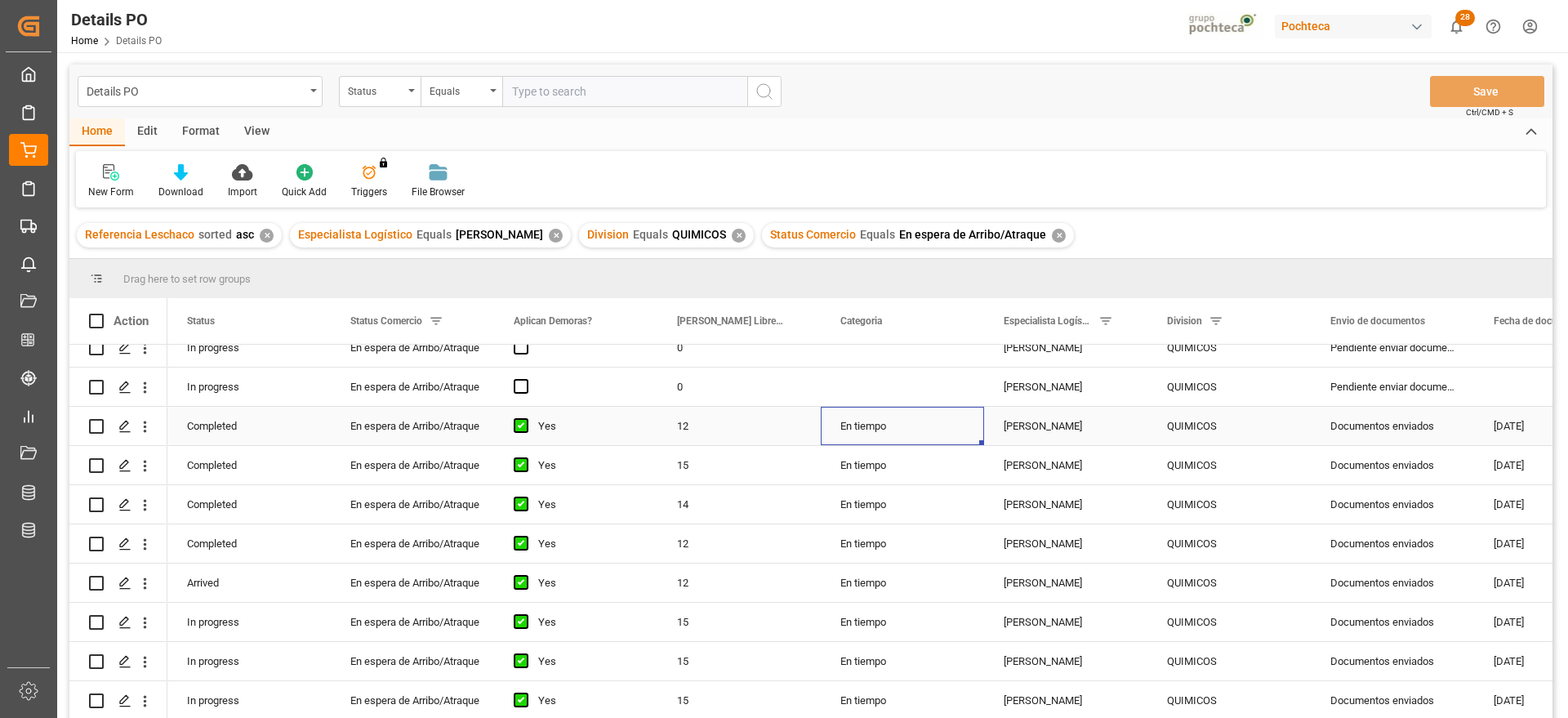
click at [872, 428] on div "En tiempo" at bounding box center [902, 426] width 163 height 38
click at [1094, 434] on div "[PERSON_NAME]" at bounding box center [1066, 426] width 163 height 38
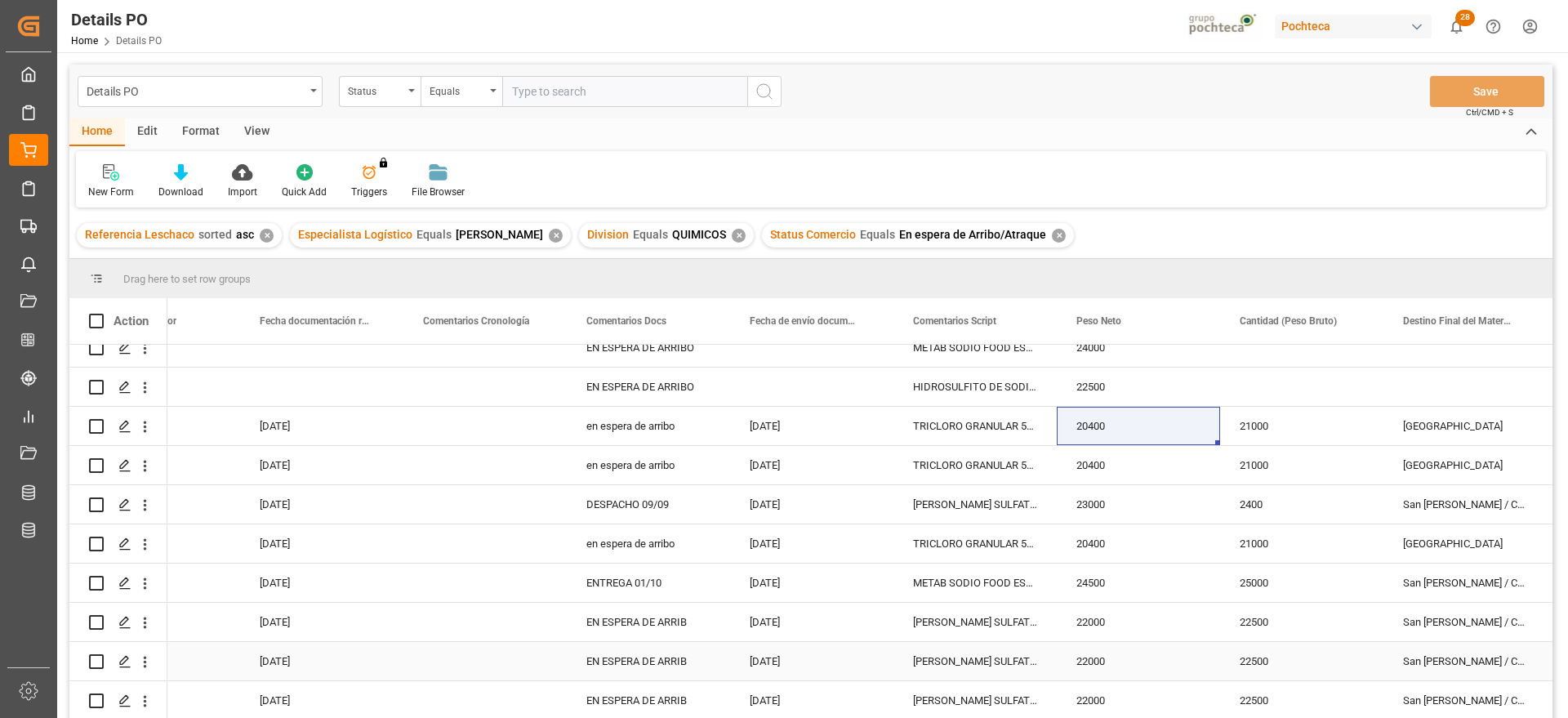
drag, startPoint x: 775, startPoint y: 640, endPoint x: 778, endPoint y: 664, distance: 24.2
click at [774, 639] on div "12-09-2025" at bounding box center [811, 622] width 163 height 38
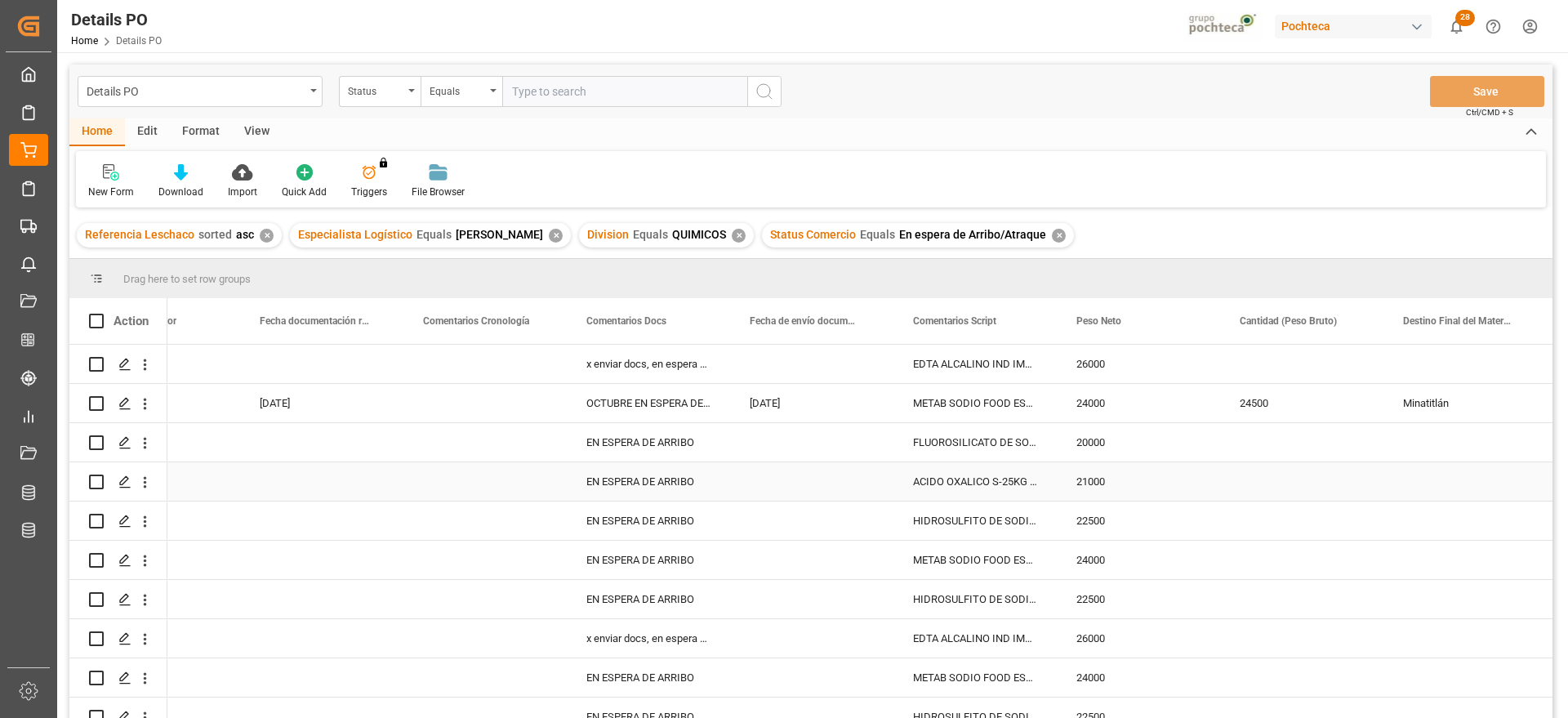
click at [655, 469] on div "EN ESPERA DE ARRIBO" at bounding box center [648, 481] width 163 height 38
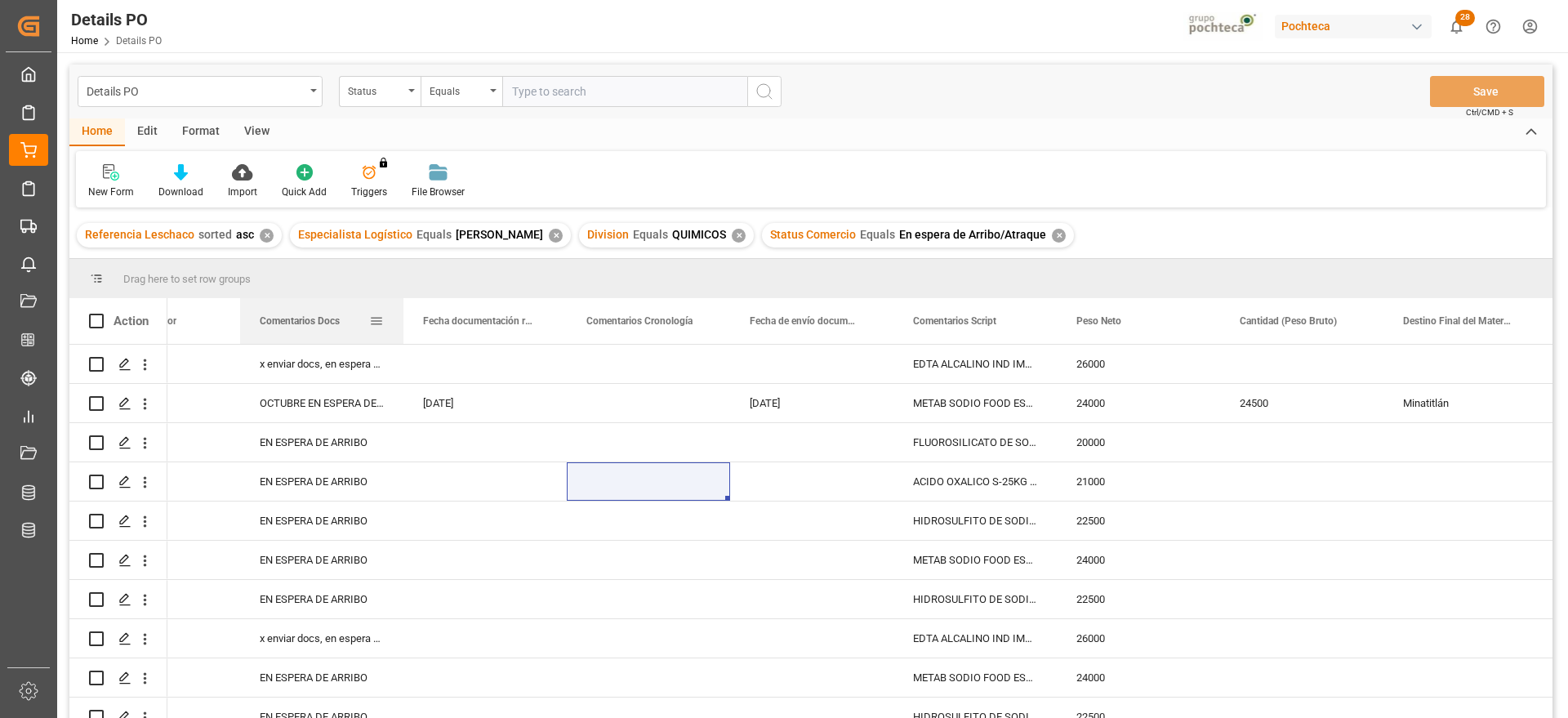
drag, startPoint x: 643, startPoint y: 330, endPoint x: 197, endPoint y: 330, distance: 446.0
click at [260, 330] on div "Comentarios Docs" at bounding box center [314, 321] width 109 height 46
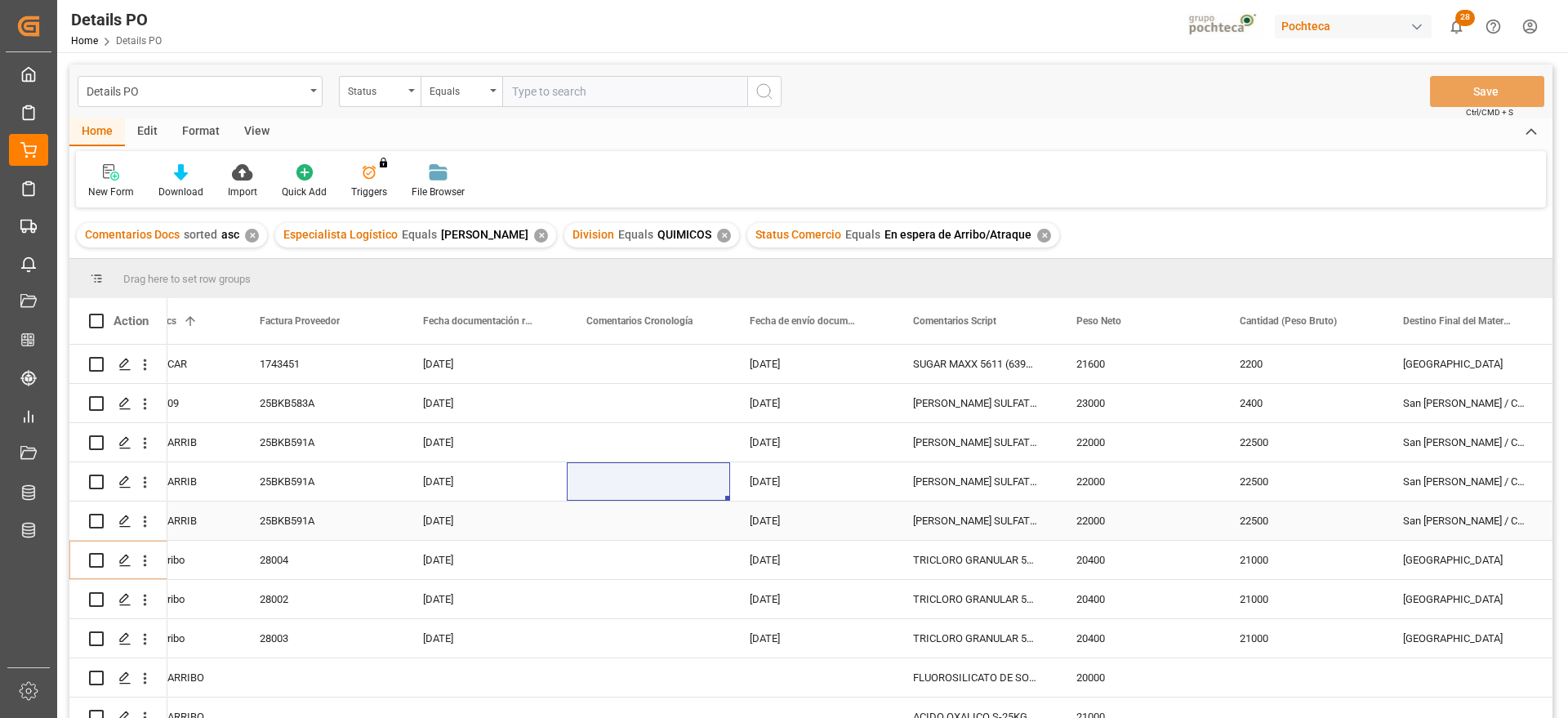
click at [999, 481] on div "LAURIL ETER SULFATO SODIO 70% GRANEL FB" at bounding box center [975, 481] width 163 height 38
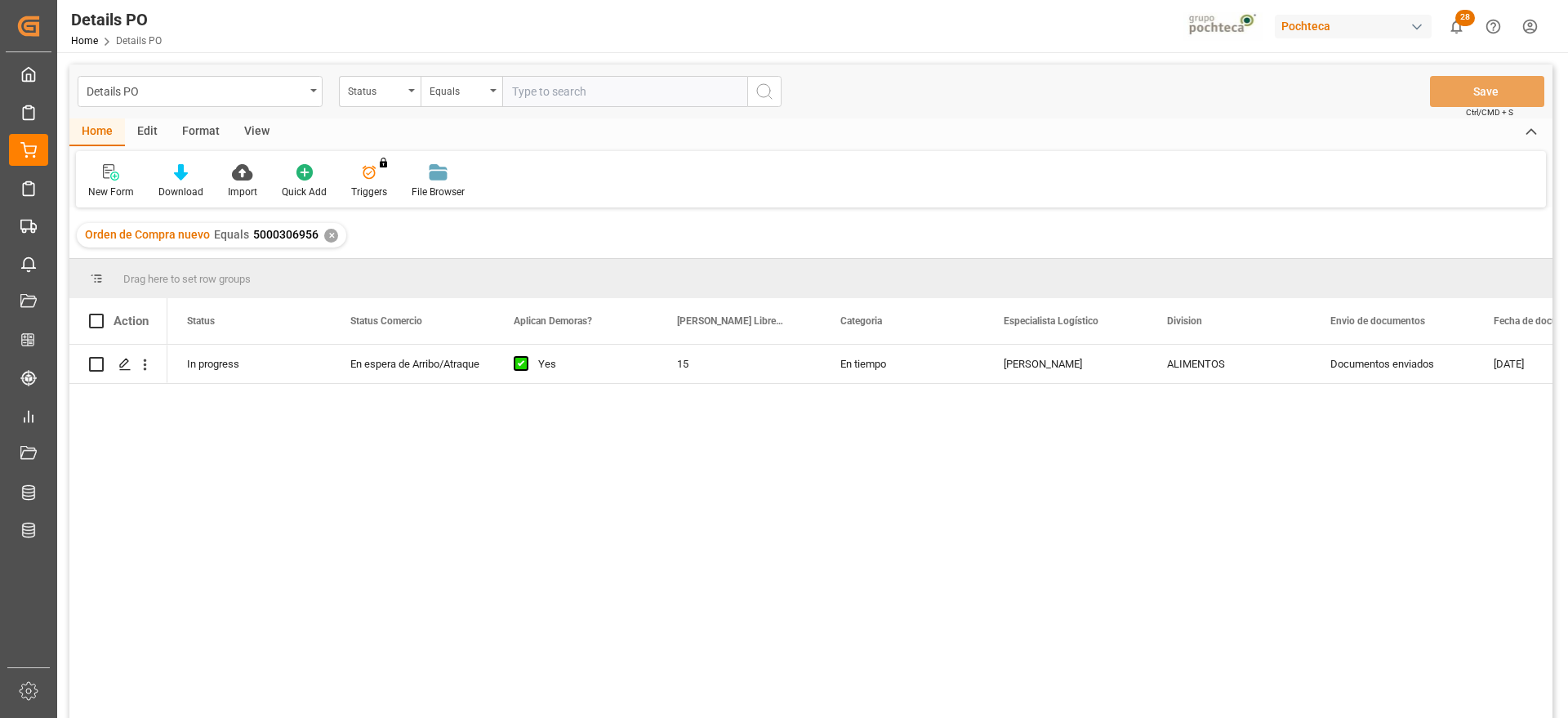
click at [331, 234] on div "✕" at bounding box center [331, 236] width 14 height 14
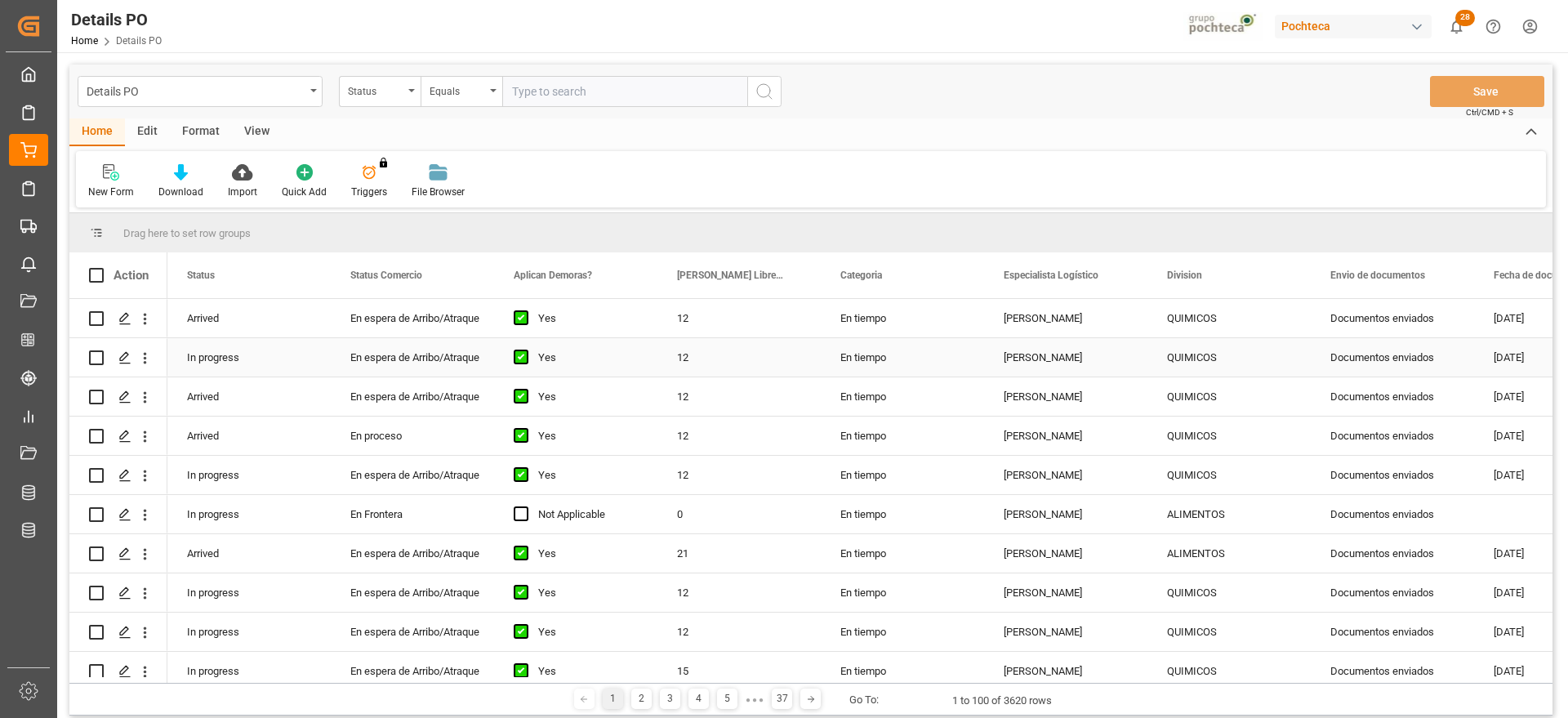
click at [301, 344] on div "In progress" at bounding box center [249, 357] width 163 height 38
click at [252, 129] on div "View" at bounding box center [257, 132] width 49 height 27
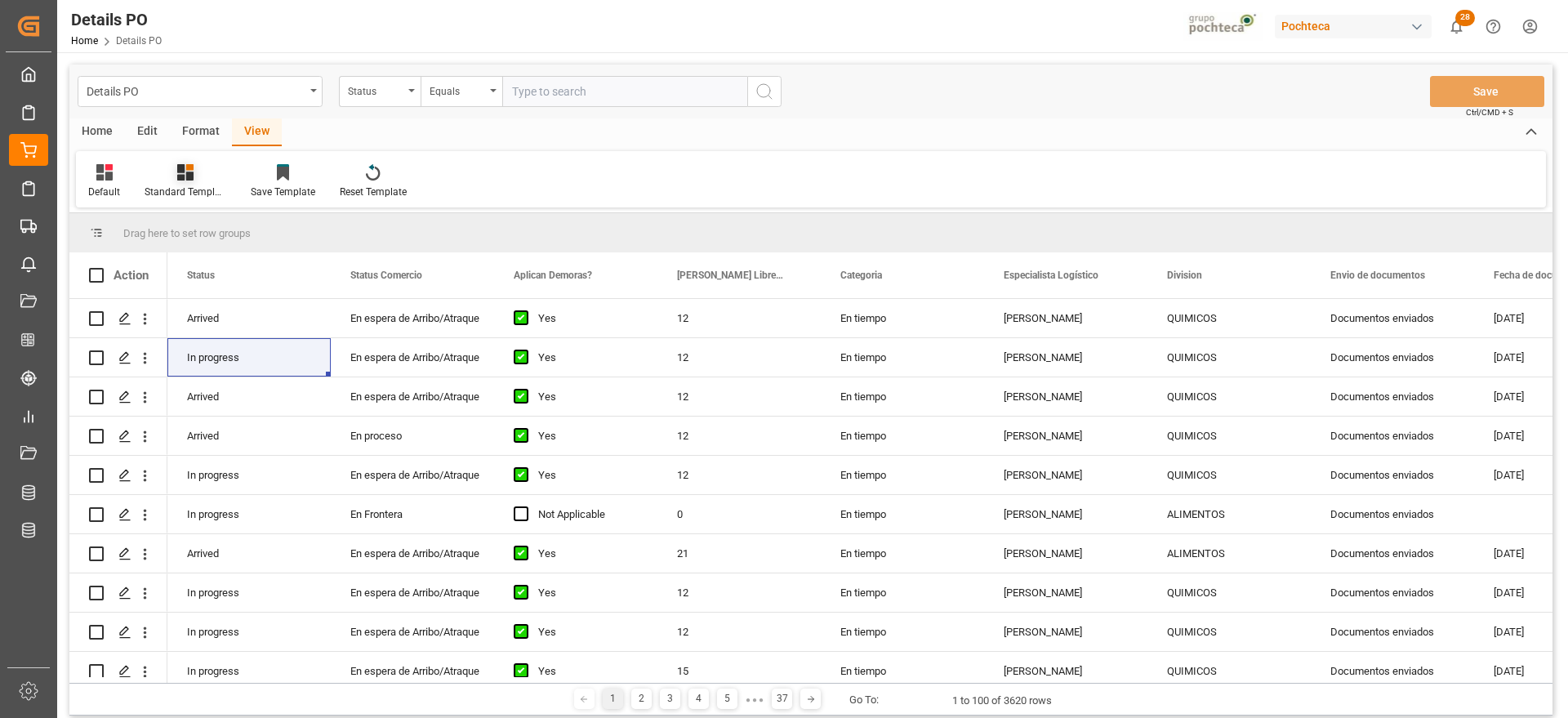
click at [202, 171] on div at bounding box center [185, 171] width 82 height 17
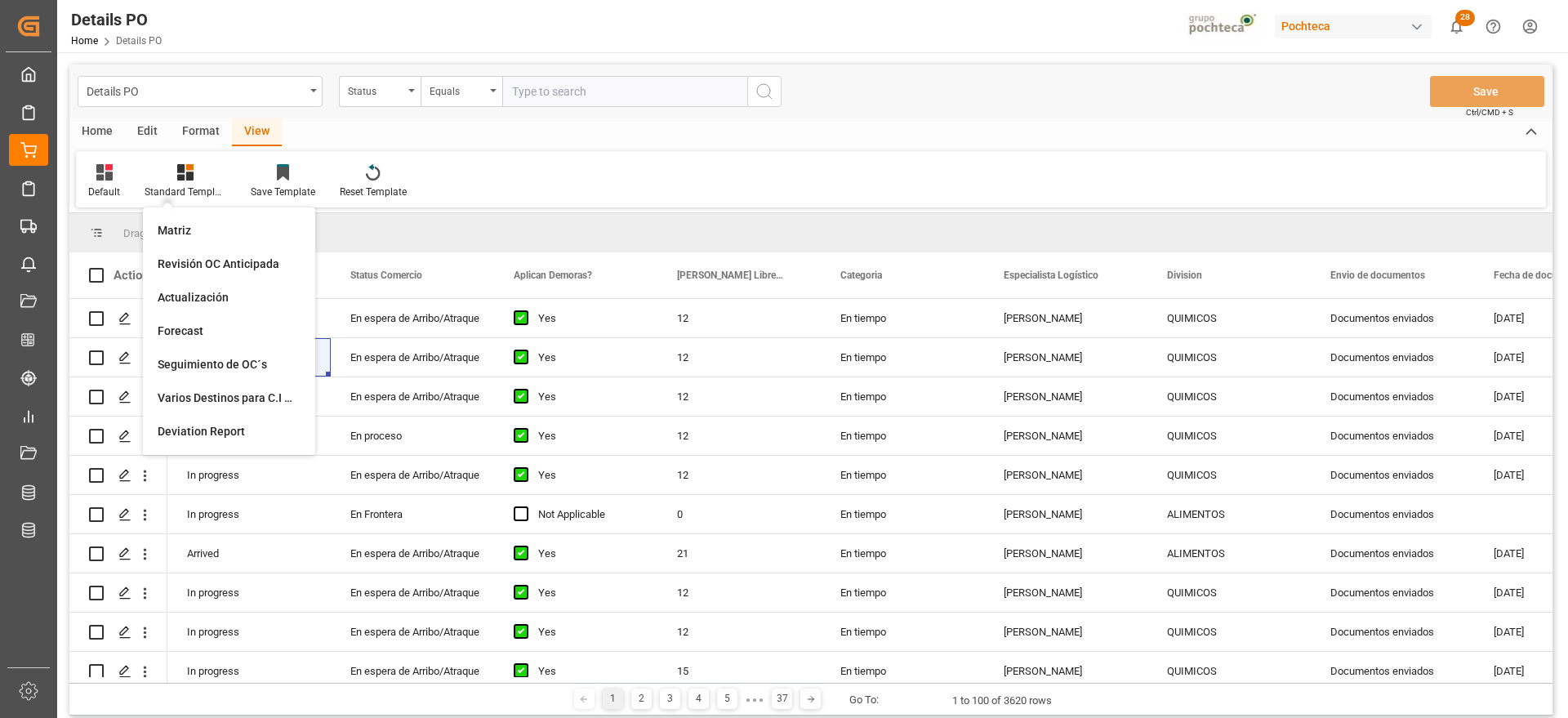
click at [155, 135] on div "Edit" at bounding box center [147, 132] width 45 height 27
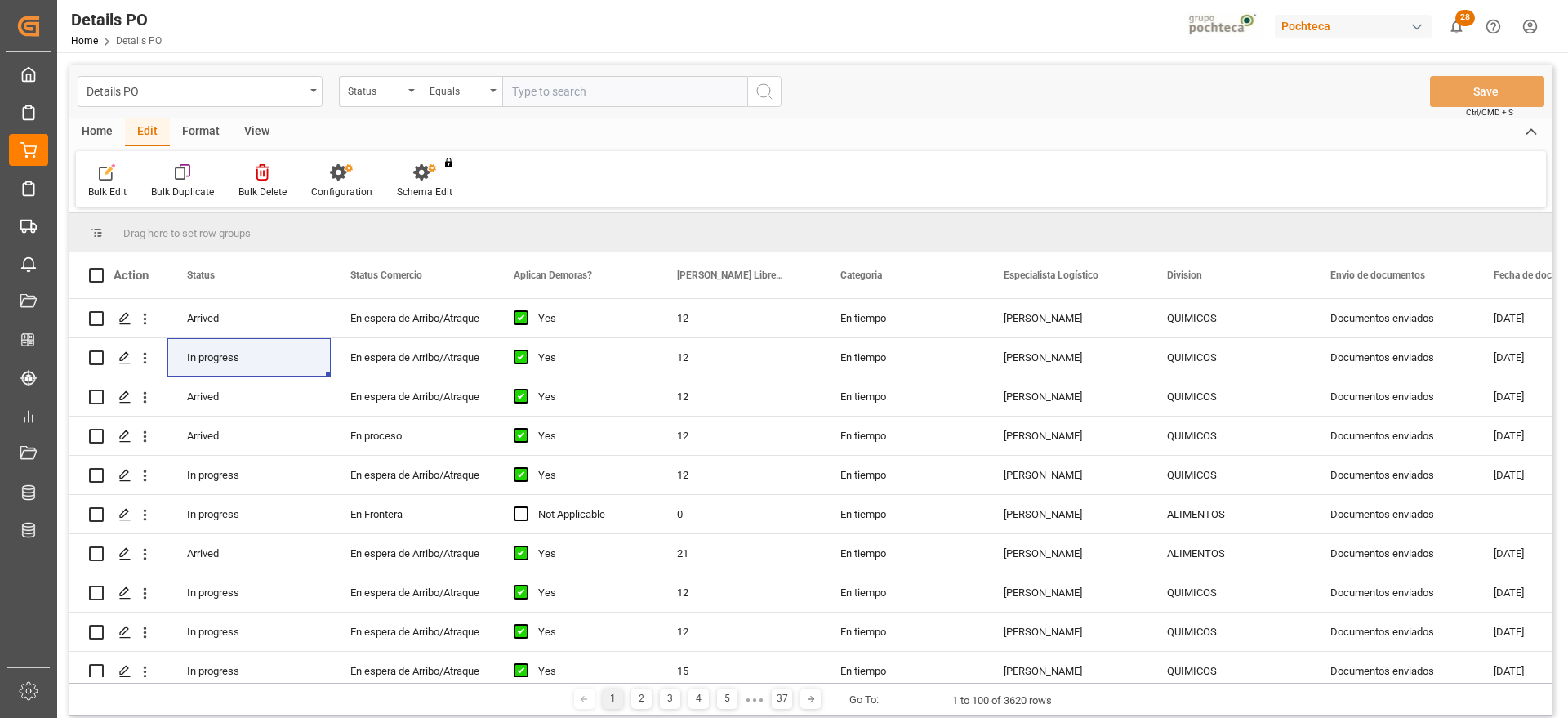
click at [200, 128] on div "Format" at bounding box center [200, 132] width 62 height 27
click at [97, 178] on div at bounding box center [112, 171] width 49 height 17
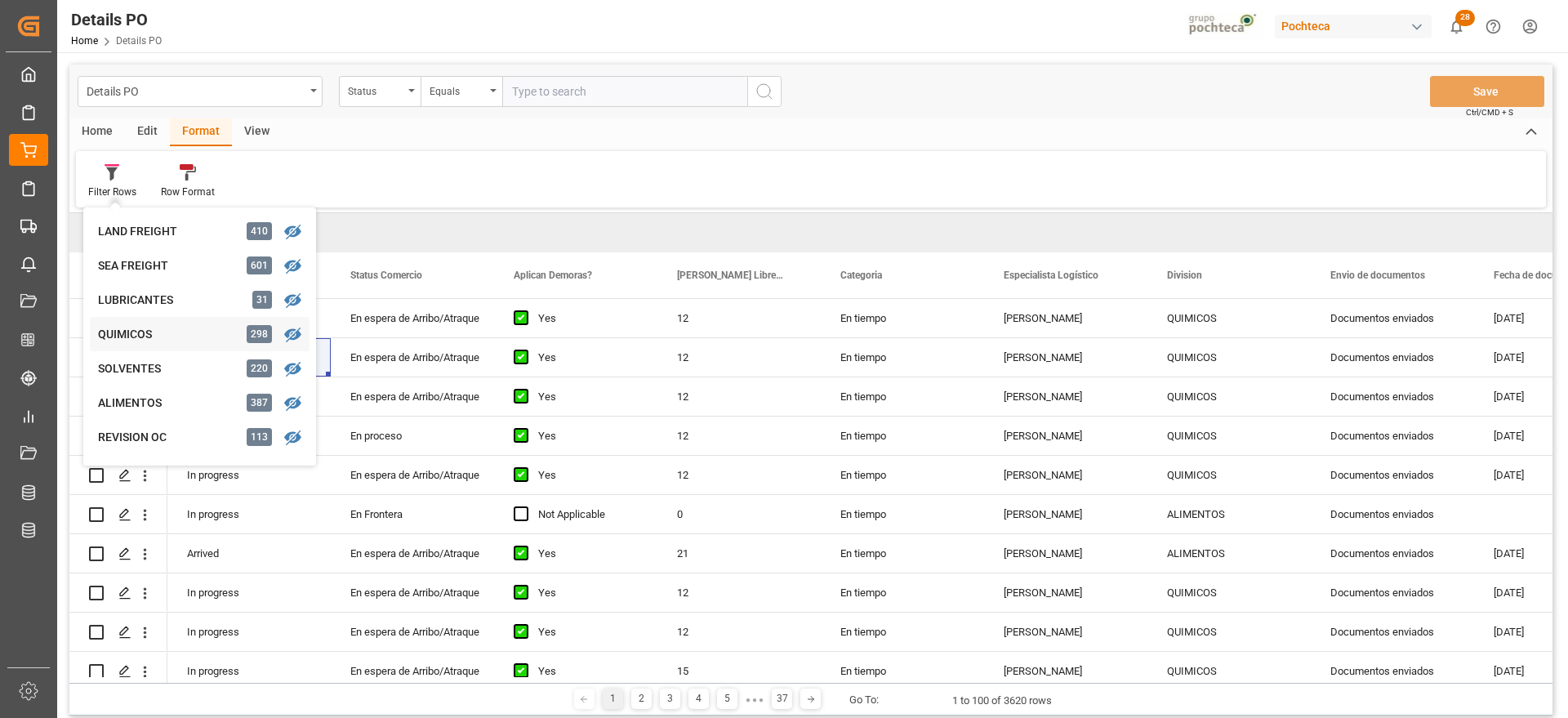
click at [159, 338] on div "QUIMICOS" at bounding box center [170, 334] width 143 height 17
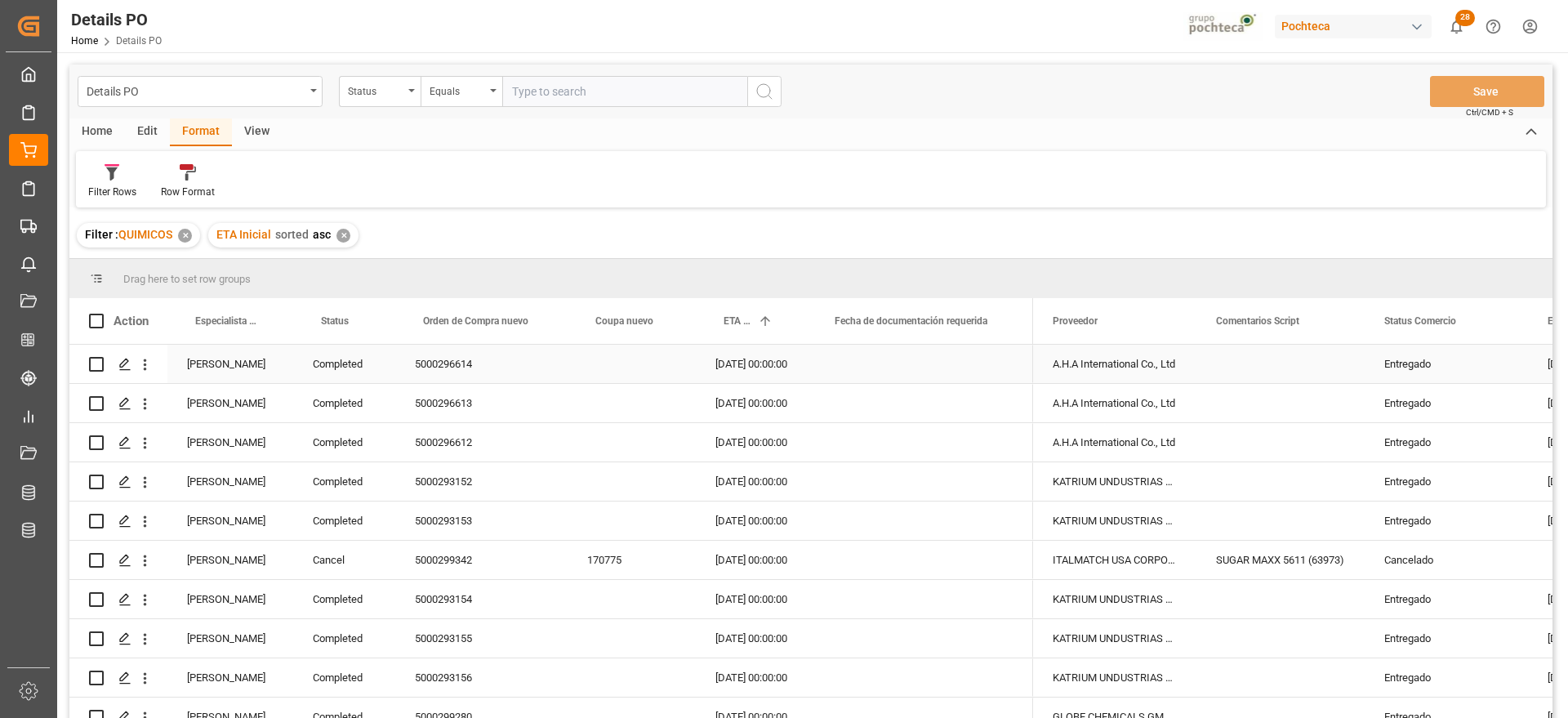
click at [234, 356] on div "[PERSON_NAME]" at bounding box center [230, 363] width 125 height 38
click at [267, 316] on span at bounding box center [266, 321] width 15 height 15
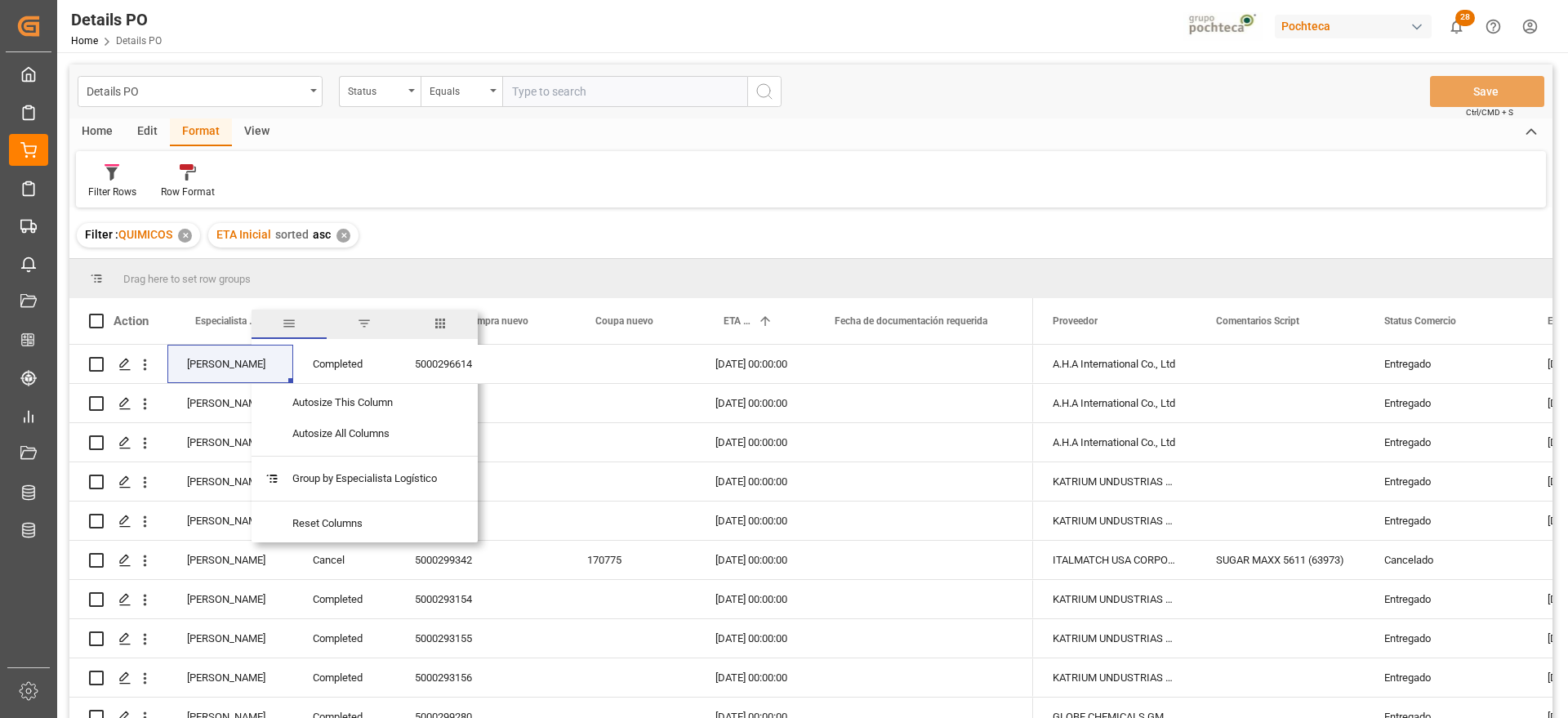
click at [372, 324] on span "filter" at bounding box center [364, 323] width 15 height 15
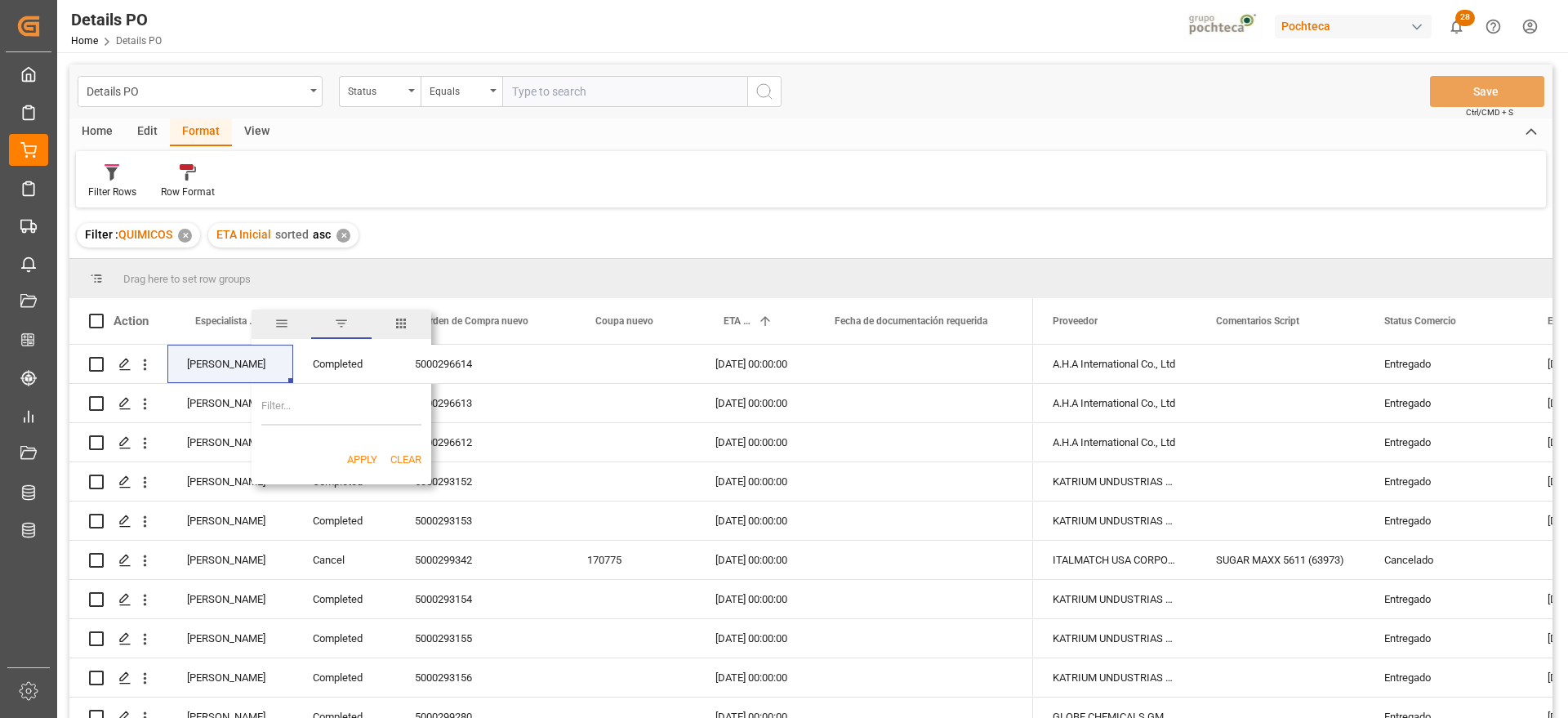
click at [344, 409] on input "Filter Value" at bounding box center [341, 409] width 160 height 33
type input "[PERSON_NAME]"
click at [367, 454] on button "Apply" at bounding box center [362, 460] width 30 height 17
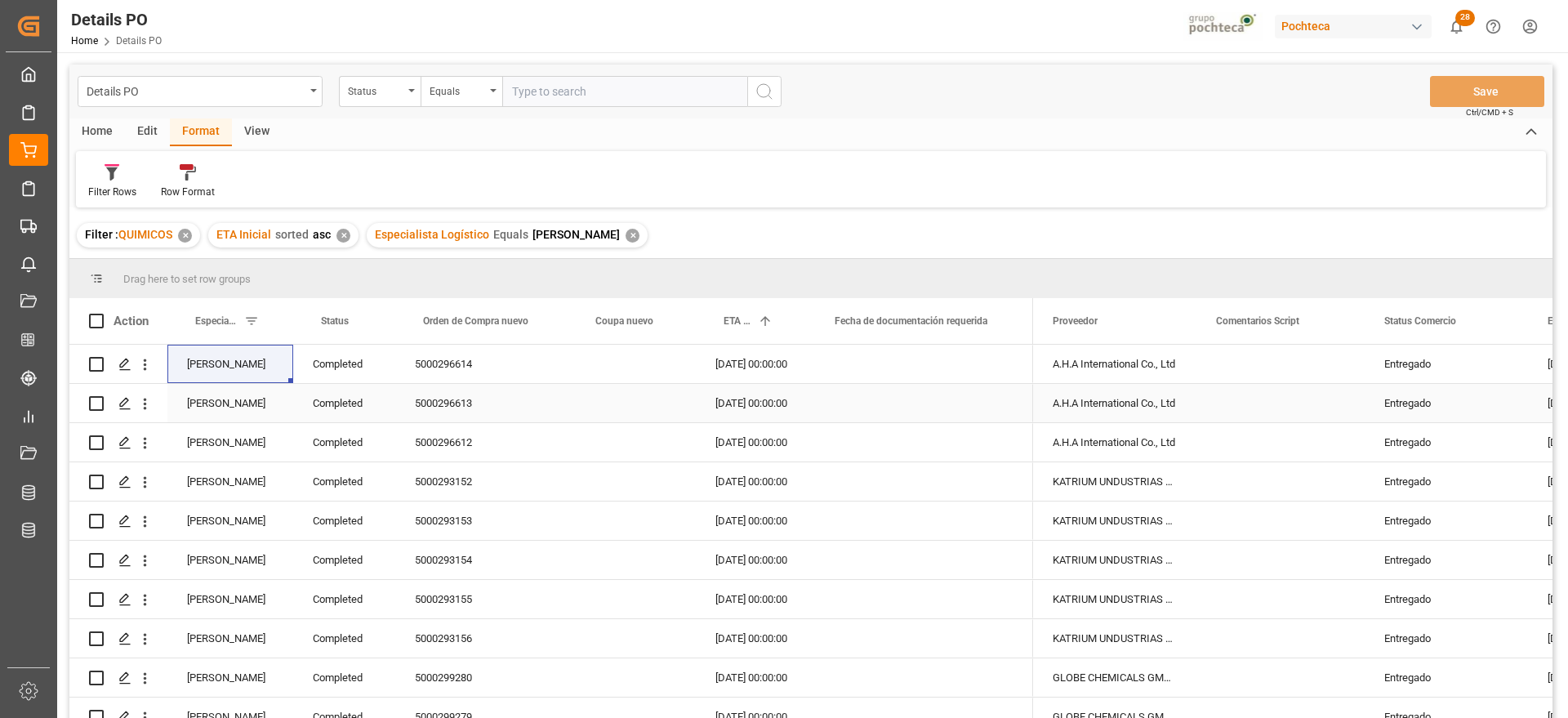
click at [344, 369] on div "Completed" at bounding box center [344, 363] width 102 height 38
click at [366, 318] on span at bounding box center [368, 321] width 15 height 15
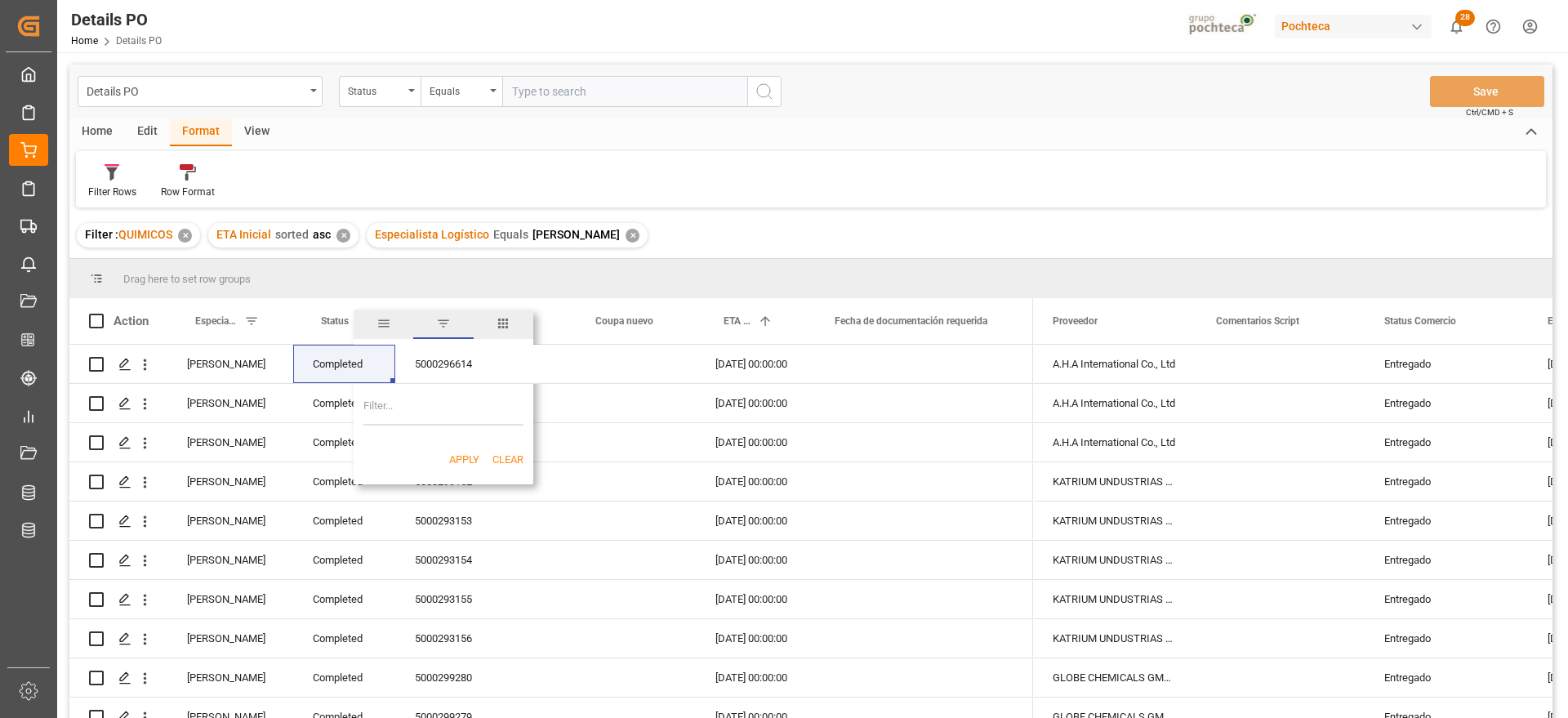
click at [439, 328] on span "filter" at bounding box center [443, 323] width 15 height 15
click at [374, 321] on span at bounding box center [368, 321] width 15 height 15
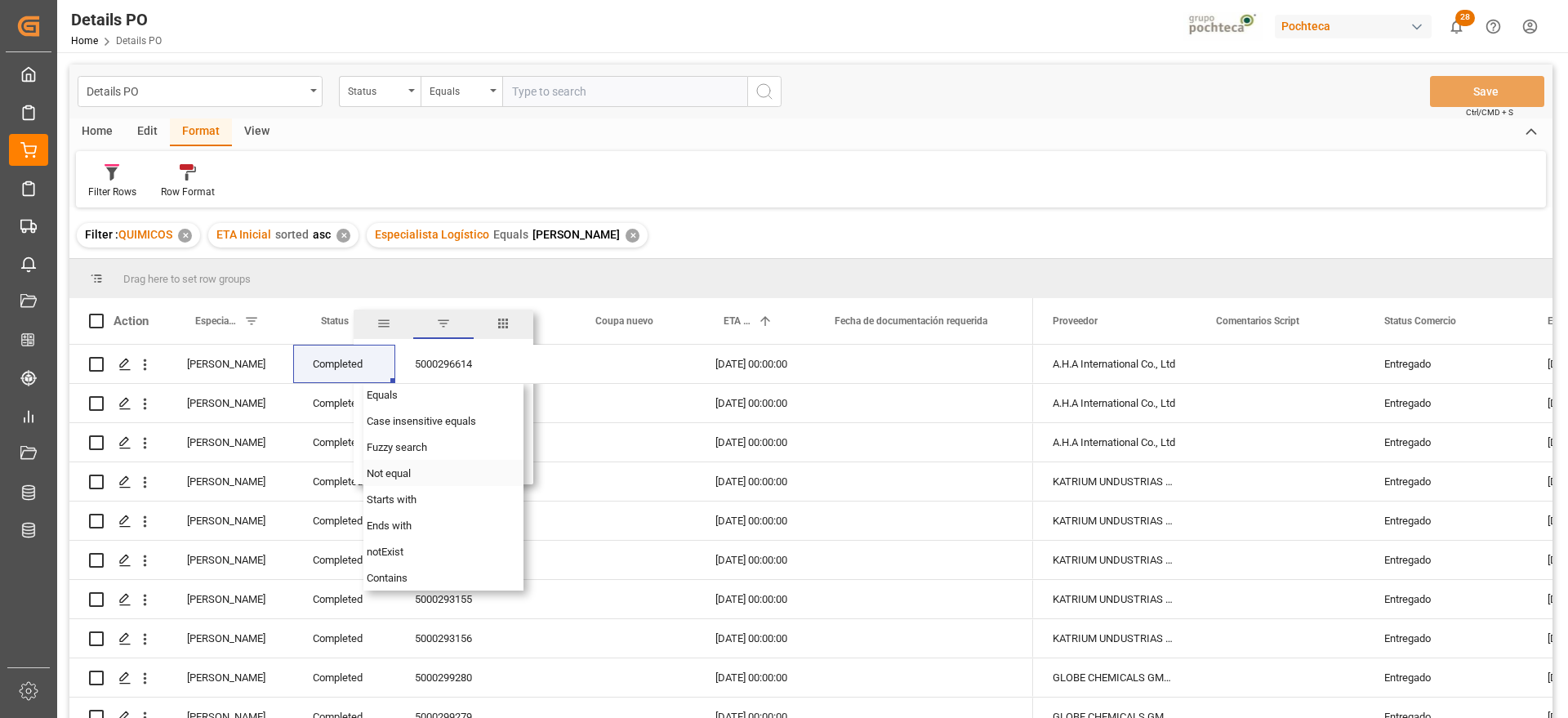
click at [406, 467] on span "Not equal" at bounding box center [388, 473] width 44 height 12
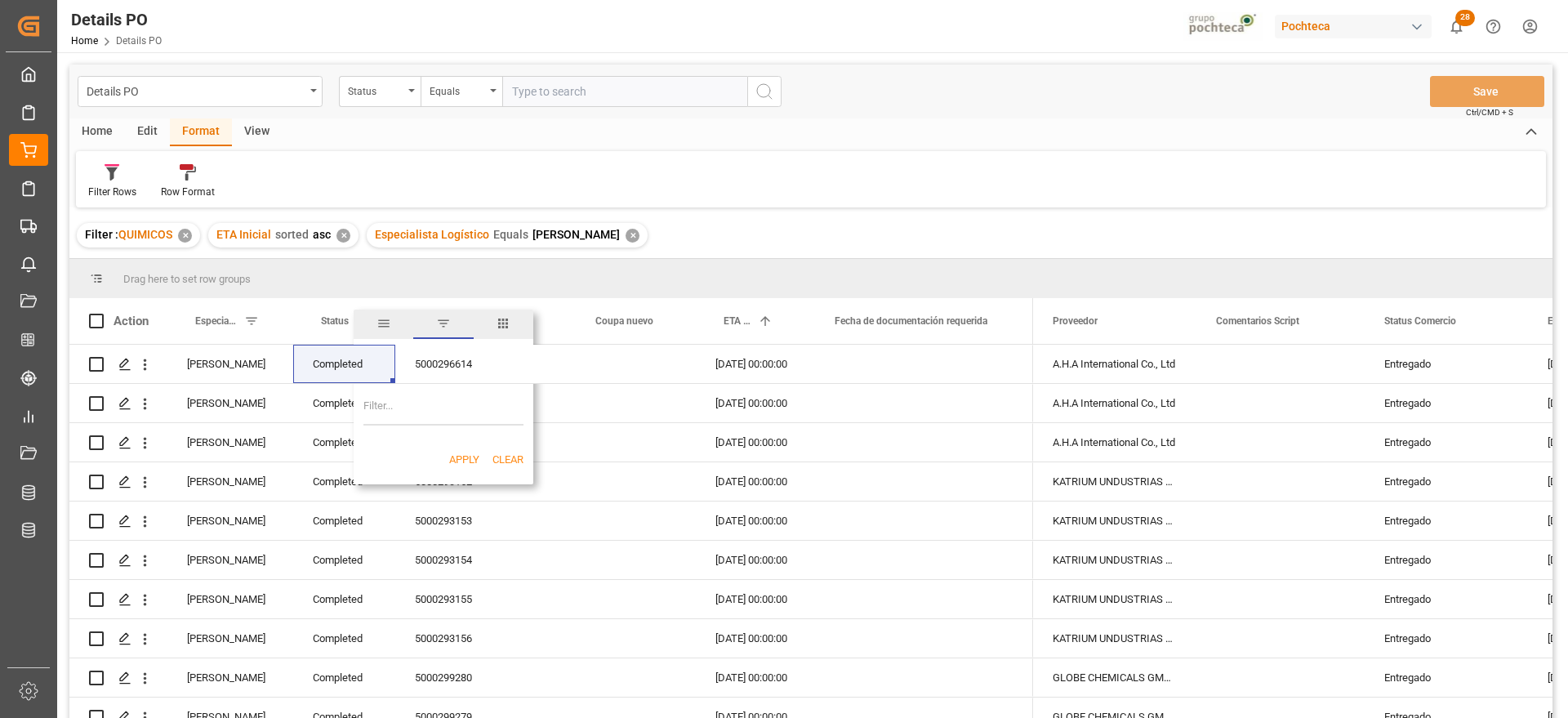
click at [409, 406] on input "Filter Value" at bounding box center [443, 409] width 160 height 33
paste input "Completed"
type input "Completed"
click at [459, 463] on button "Apply" at bounding box center [464, 460] width 30 height 17
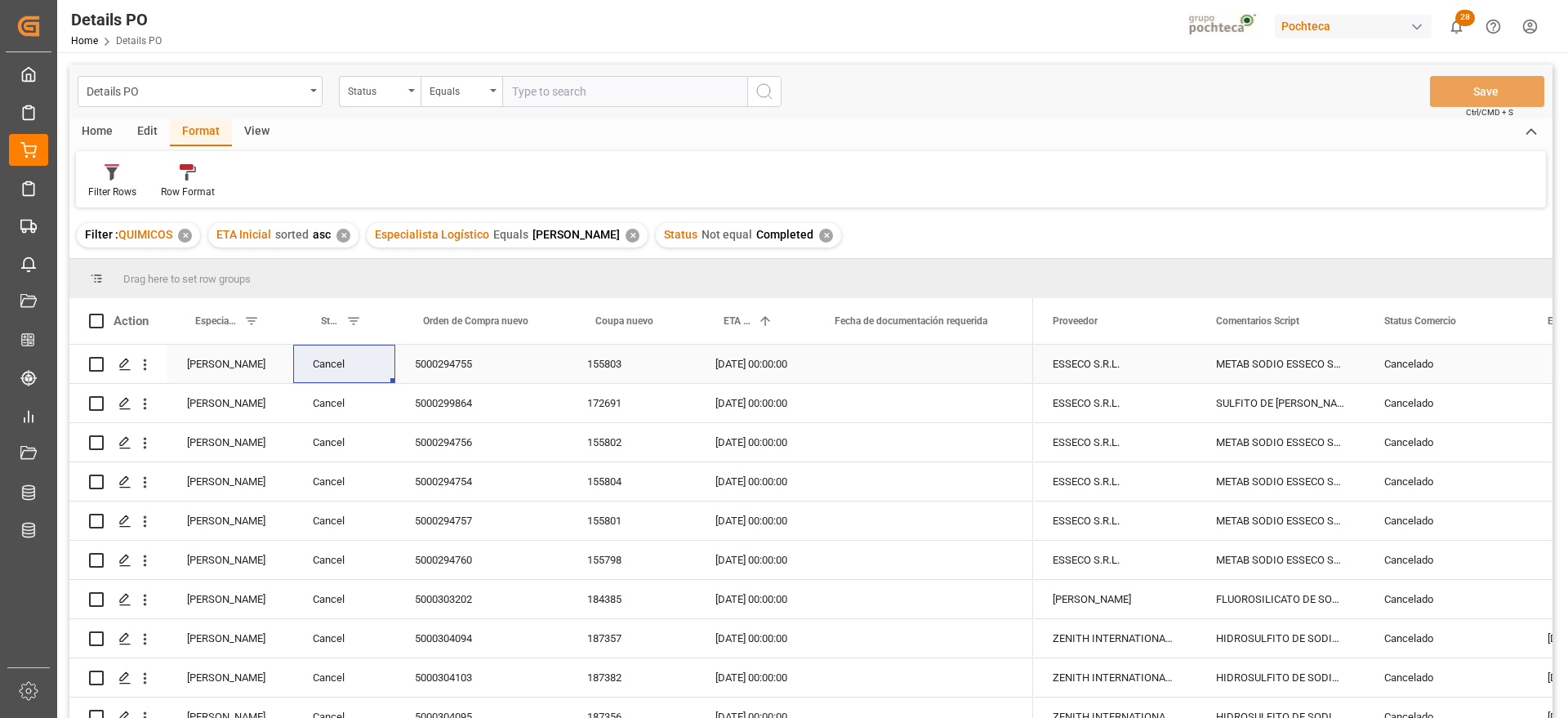
click at [1426, 370] on div "Cancelado" at bounding box center [1446, 364] width 124 height 38
click at [1502, 316] on span at bounding box center [1501, 321] width 15 height 15
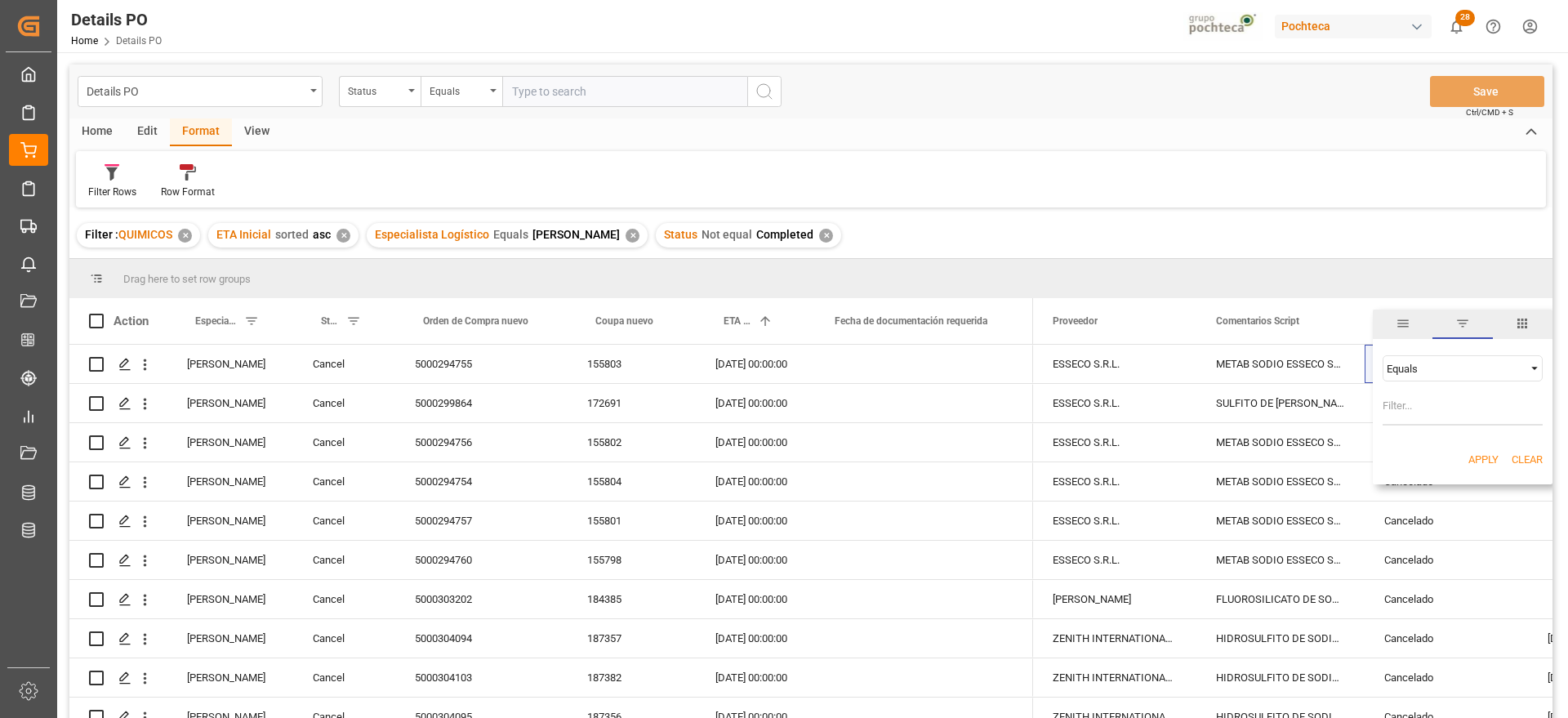
click at [1446, 408] on input "Filter Value" at bounding box center [1462, 409] width 160 height 33
type input "Cancelado"
click at [1531, 365] on span "Filtering operator" at bounding box center [1534, 368] width 15 height 15
click at [1480, 418] on div "Not equal" at bounding box center [1462, 421] width 160 height 26
click at [1481, 460] on button "Apply" at bounding box center [1483, 460] width 30 height 17
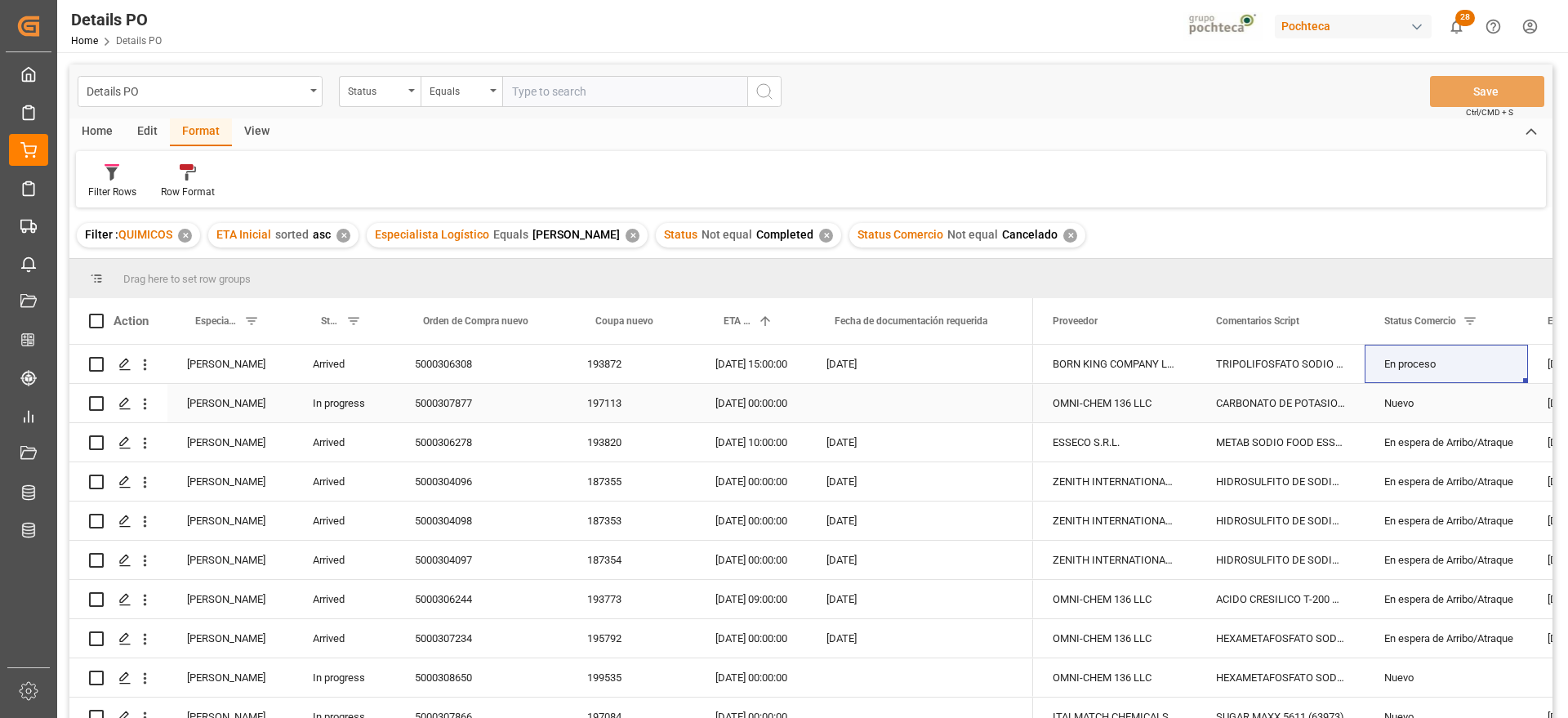
click at [857, 397] on div "Press SPACE to select this row." at bounding box center [920, 403] width 226 height 38
click at [472, 412] on div "5000307877" at bounding box center [481, 403] width 172 height 38
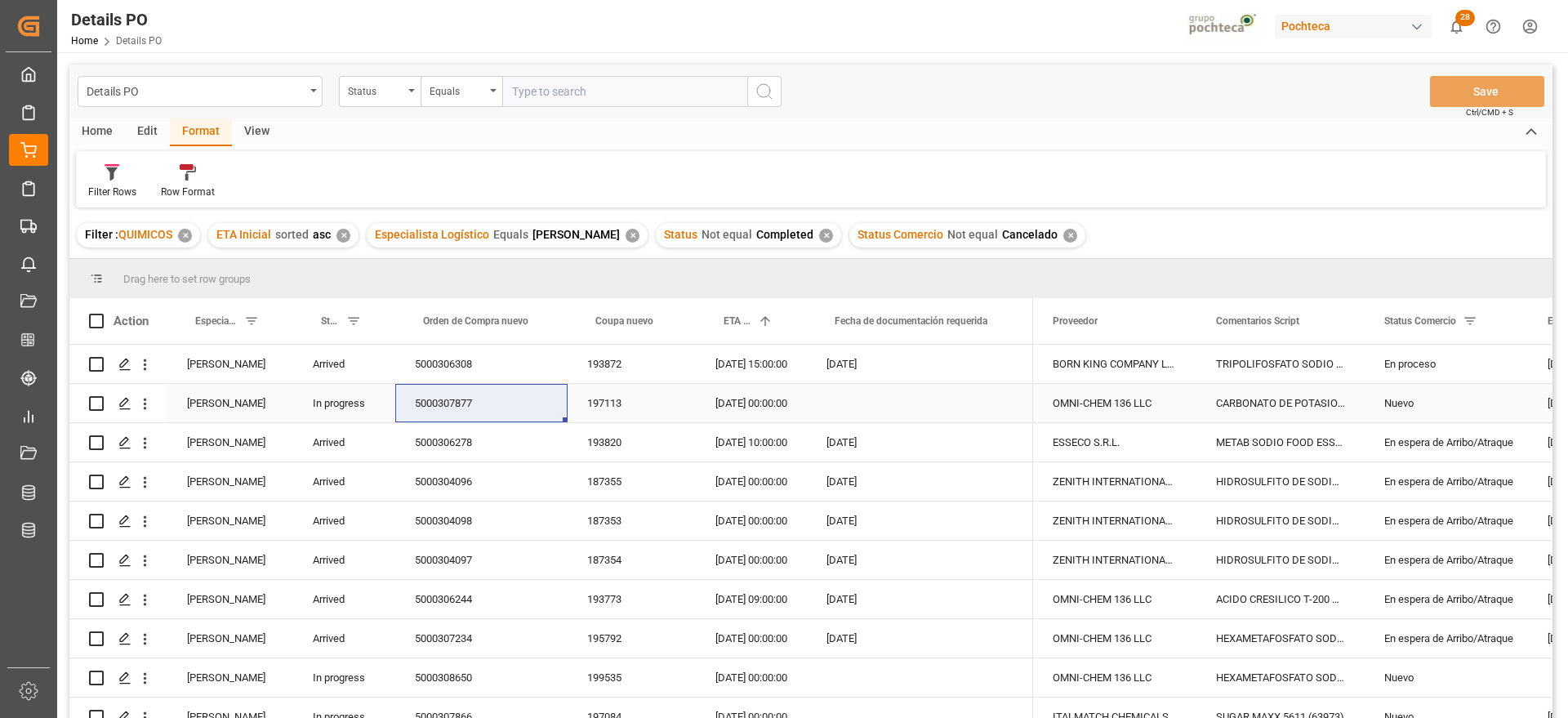
drag, startPoint x: 714, startPoint y: 377, endPoint x: 780, endPoint y: 377, distance: 66.0
click at [714, 377] on div "18-09-2025 15:00:00" at bounding box center [751, 363] width 111 height 38
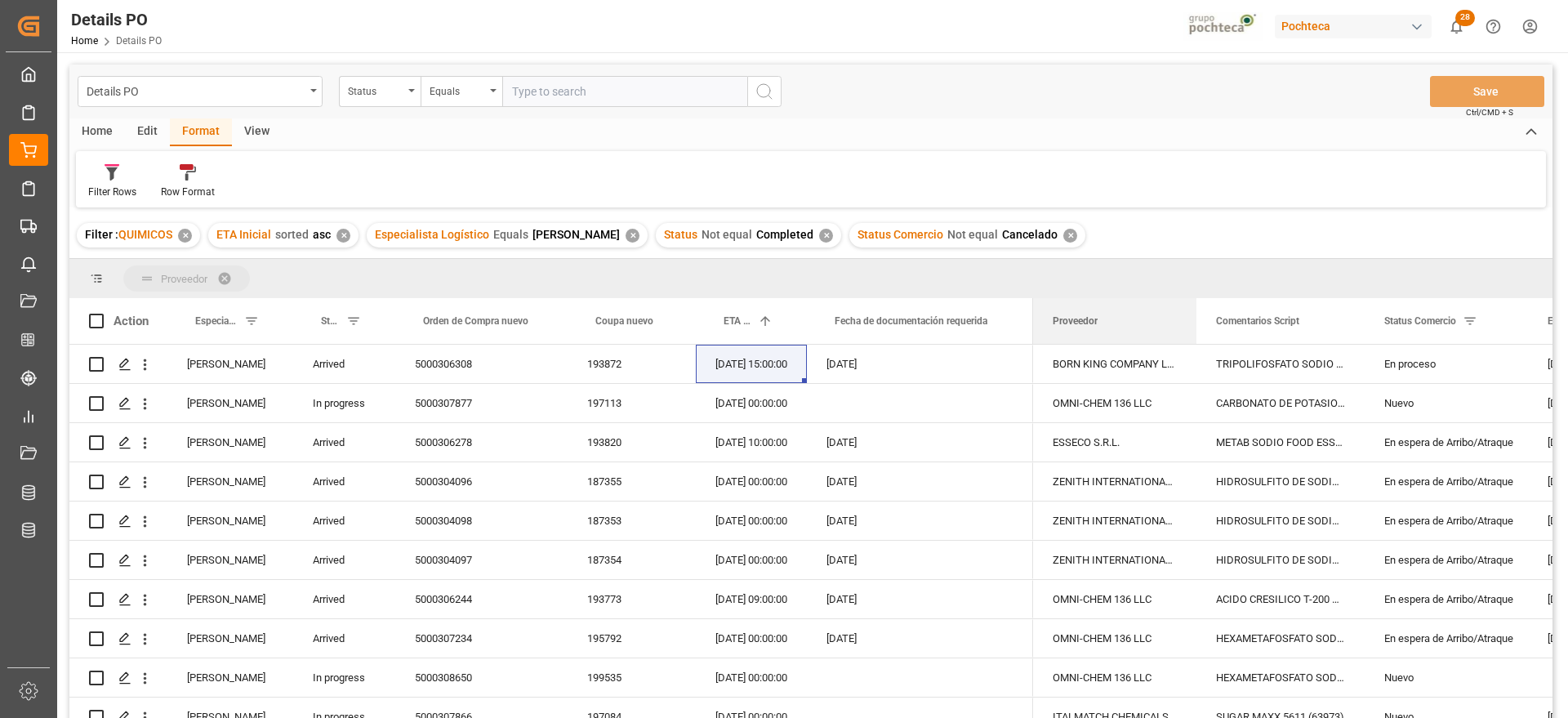
drag, startPoint x: 1087, startPoint y: 326, endPoint x: 1059, endPoint y: 279, distance: 54.7
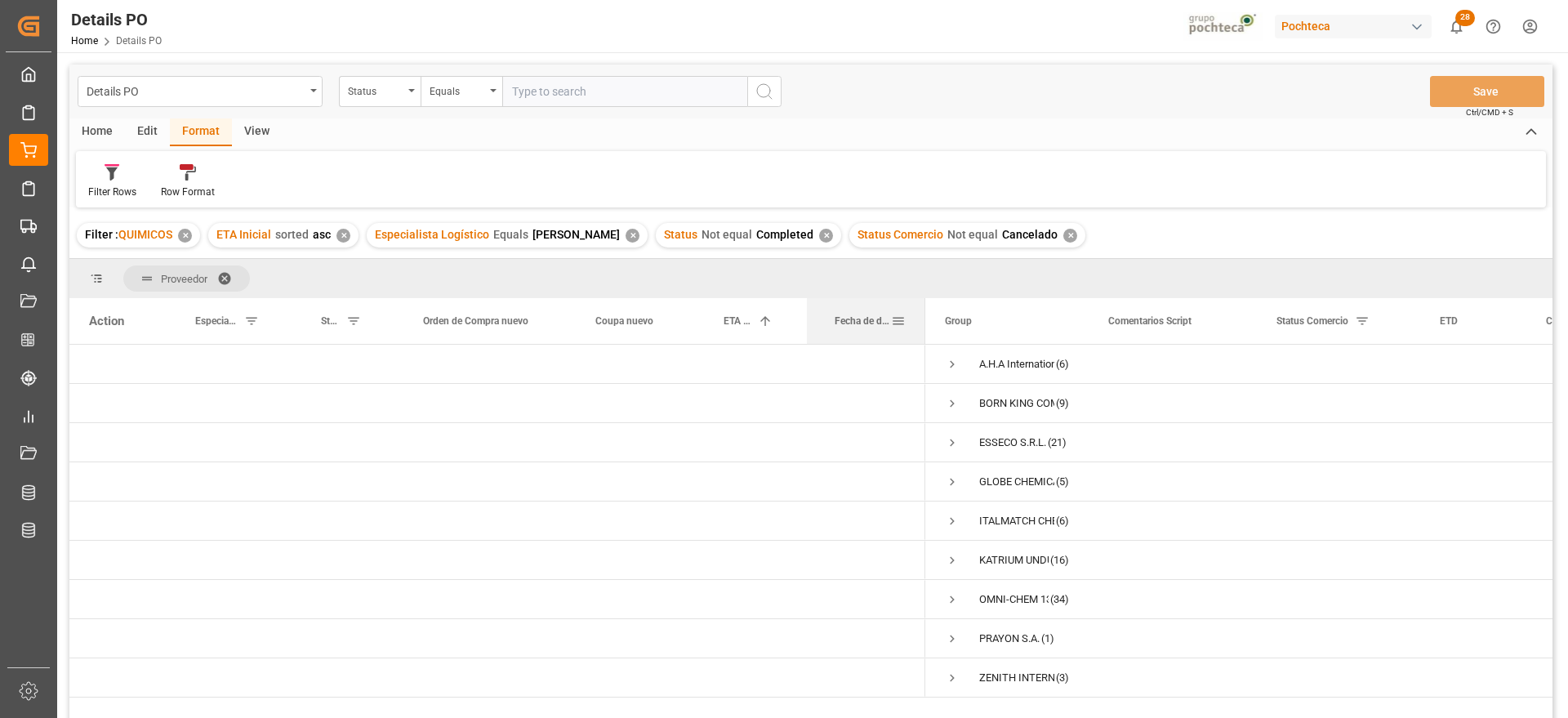
drag, startPoint x: 1030, startPoint y: 331, endPoint x: 923, endPoint y: 331, distance: 107.0
click at [923, 331] on div at bounding box center [924, 321] width 6 height 46
click at [951, 361] on span "Press SPACE to select this row." at bounding box center [952, 364] width 15 height 15
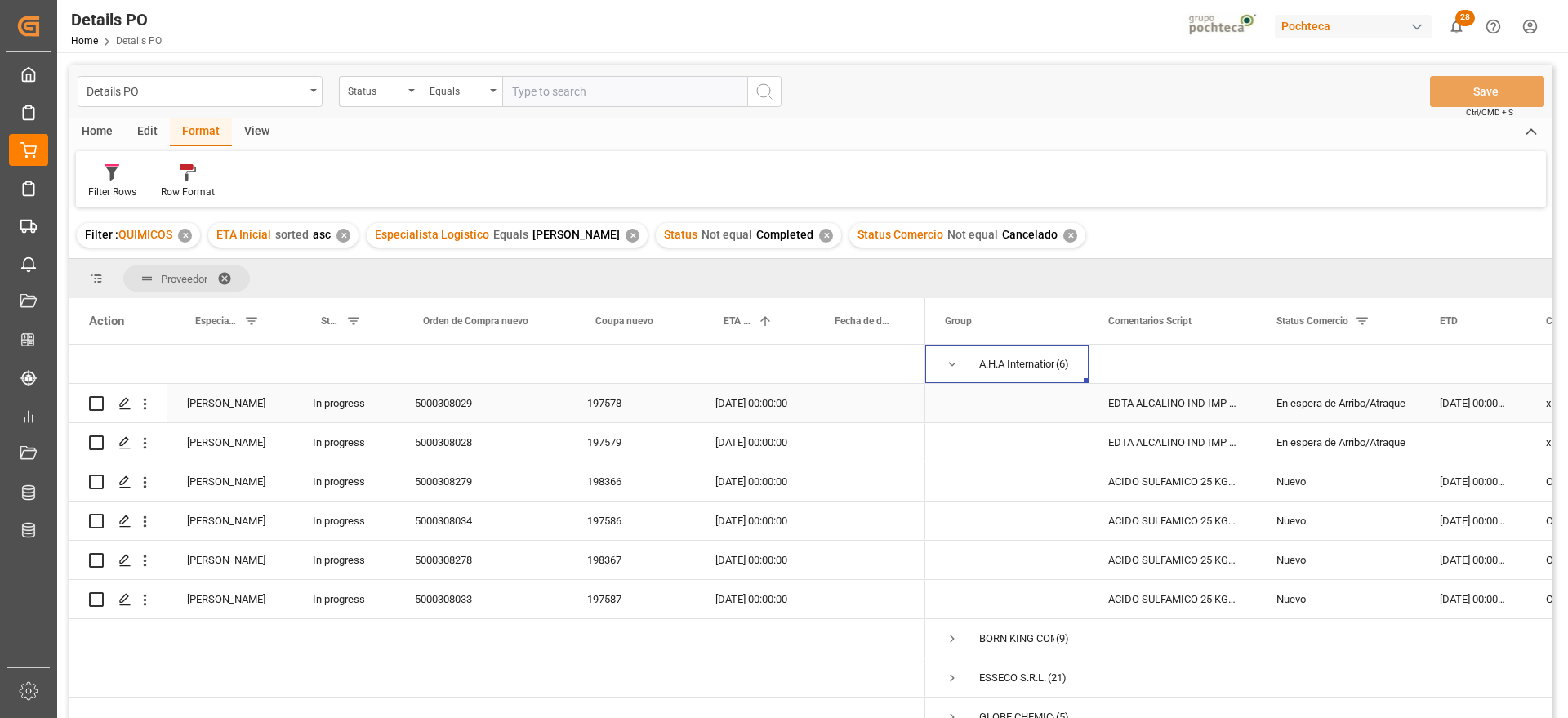
click at [1172, 416] on div "EDTA ALCALINO IND IMP SAC 25 KG (59620)" at bounding box center [1172, 403] width 169 height 38
click at [471, 410] on div "5000308029" at bounding box center [481, 403] width 172 height 38
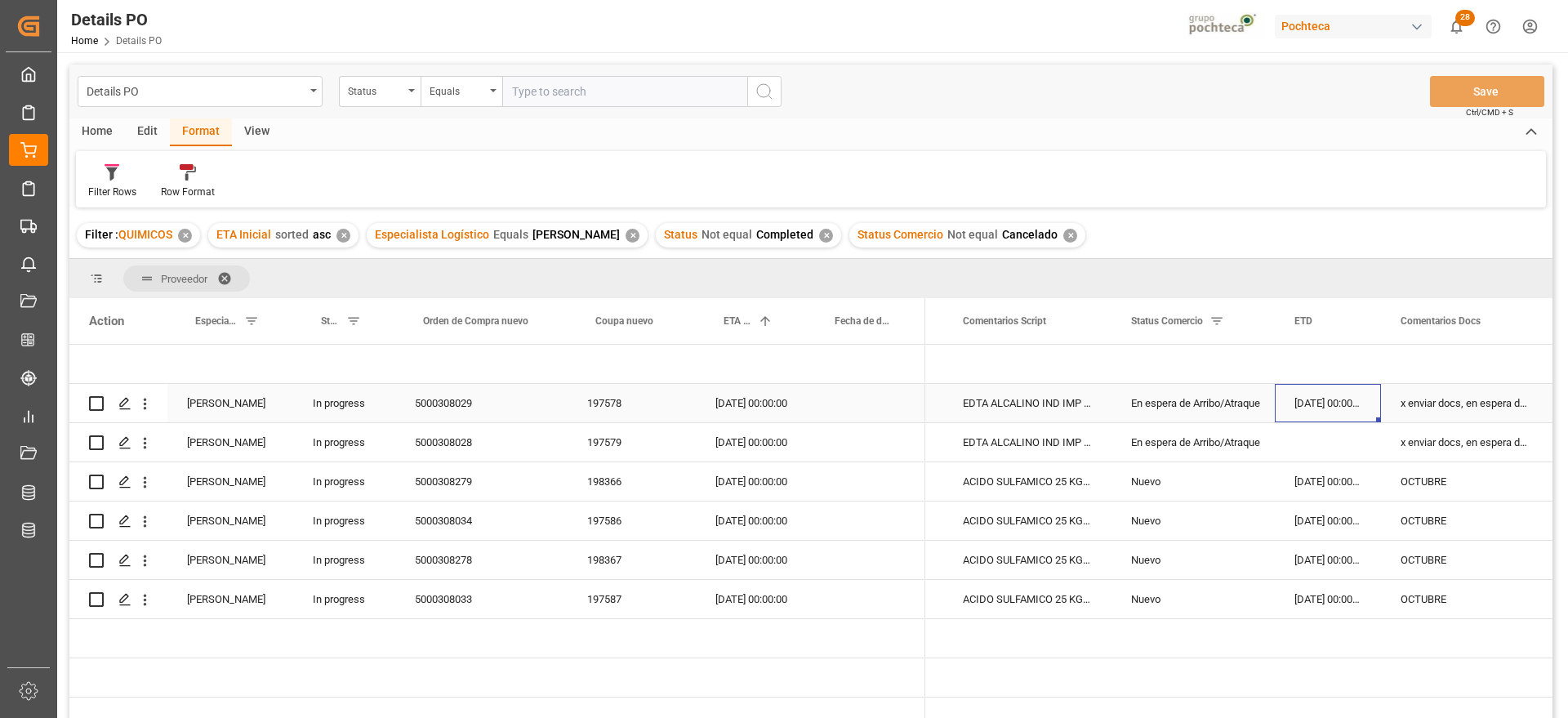
click at [1208, 403] on div "En espera de Arribo/Atraque" at bounding box center [1193, 404] width 124 height 38
click at [1346, 479] on div "08-10-2025 00:00:00" at bounding box center [1328, 481] width 106 height 38
click at [1340, 389] on div "16-09-2025 00:00:00" at bounding box center [1328, 403] width 106 height 38
click at [720, 414] on div "11-10-2025 00:00:00" at bounding box center [751, 403] width 111 height 38
click at [1469, 415] on div "x enviar docs, en espera de arribo" at bounding box center [1464, 403] width 166 height 38
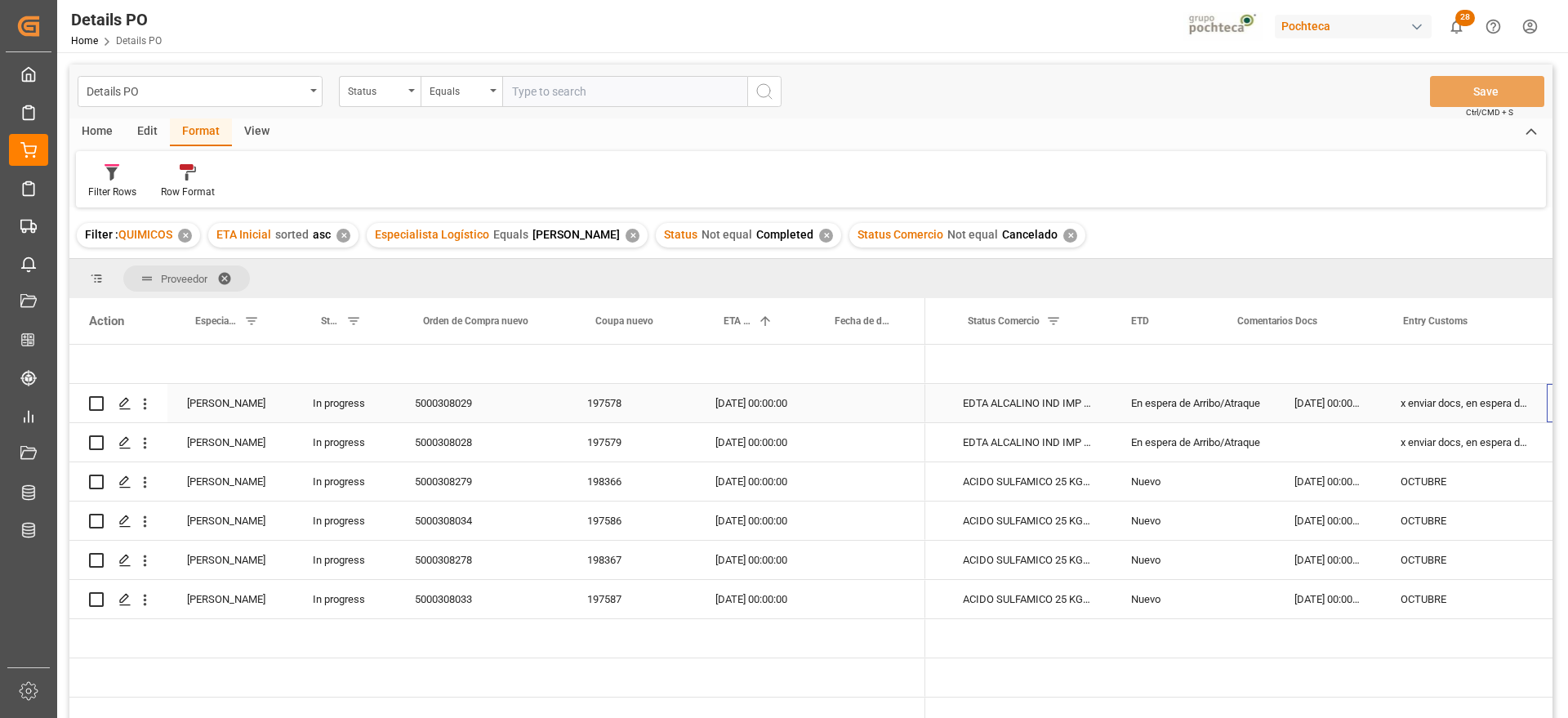
scroll to position [0, 309]
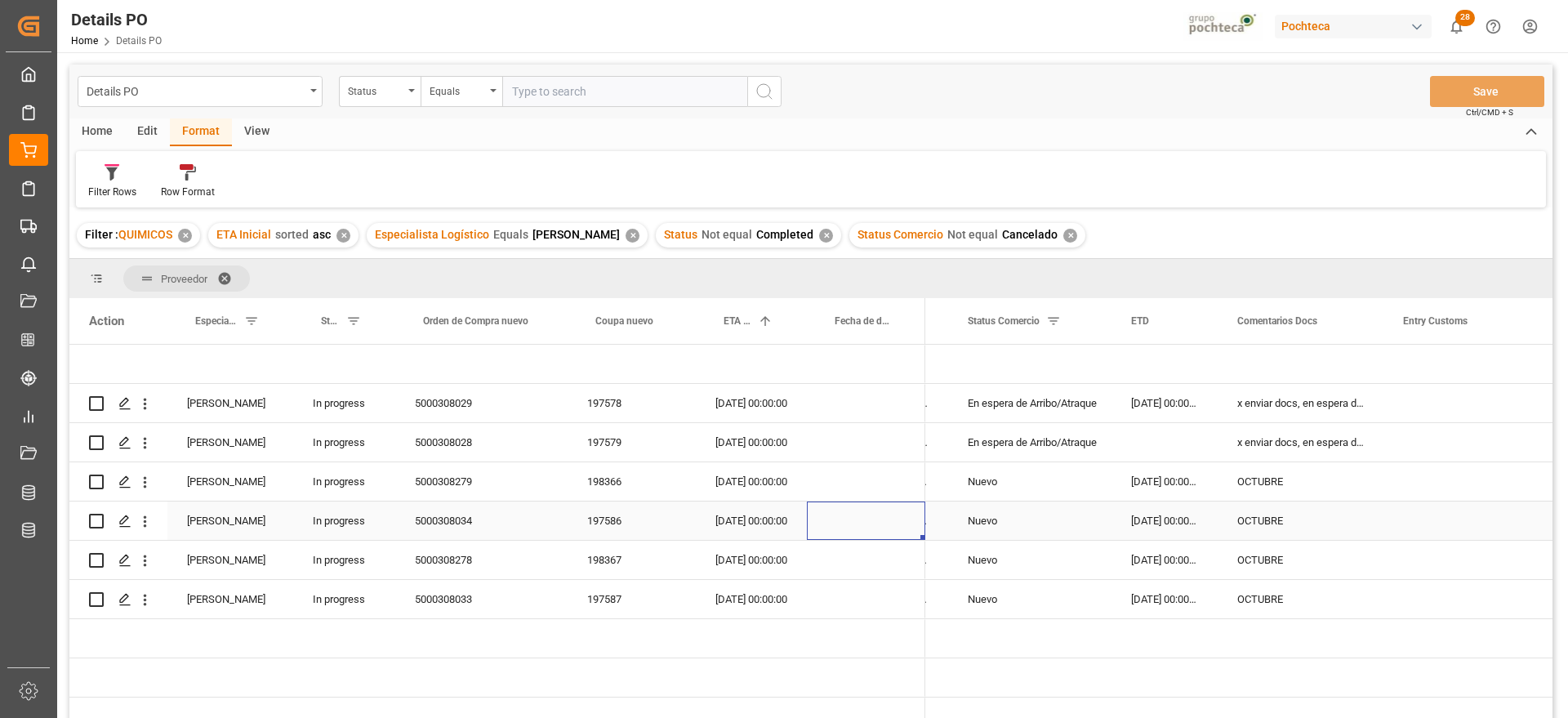
click at [869, 512] on div "Press SPACE to select this row." at bounding box center [866, 520] width 118 height 38
click at [1069, 409] on div "En espera de Arribo/Atraque" at bounding box center [1029, 404] width 124 height 38
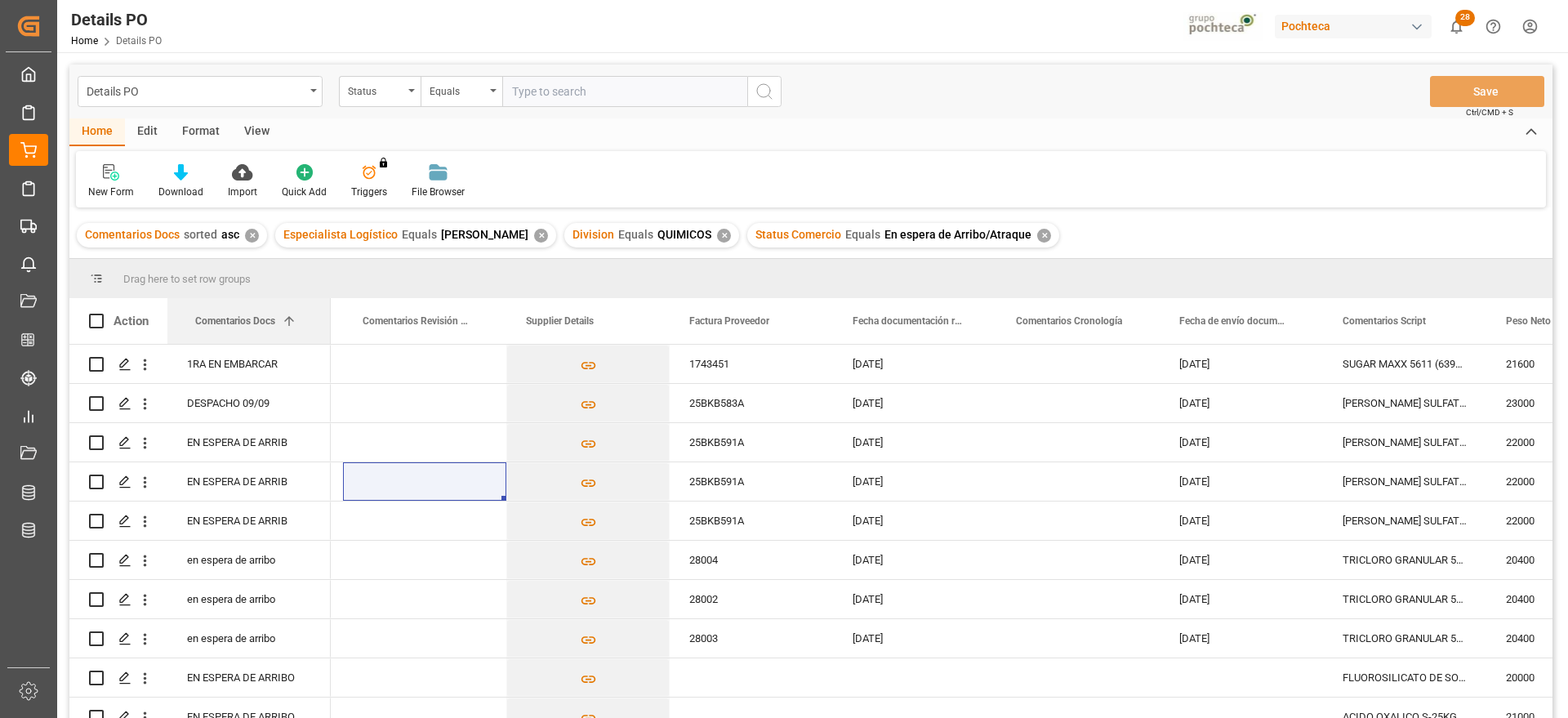
drag, startPoint x: 545, startPoint y: 321, endPoint x: 130, endPoint y: 314, distance: 415.1
click at [249, 469] on div "EN ESPERA DE ARRIB" at bounding box center [249, 481] width 163 height 38
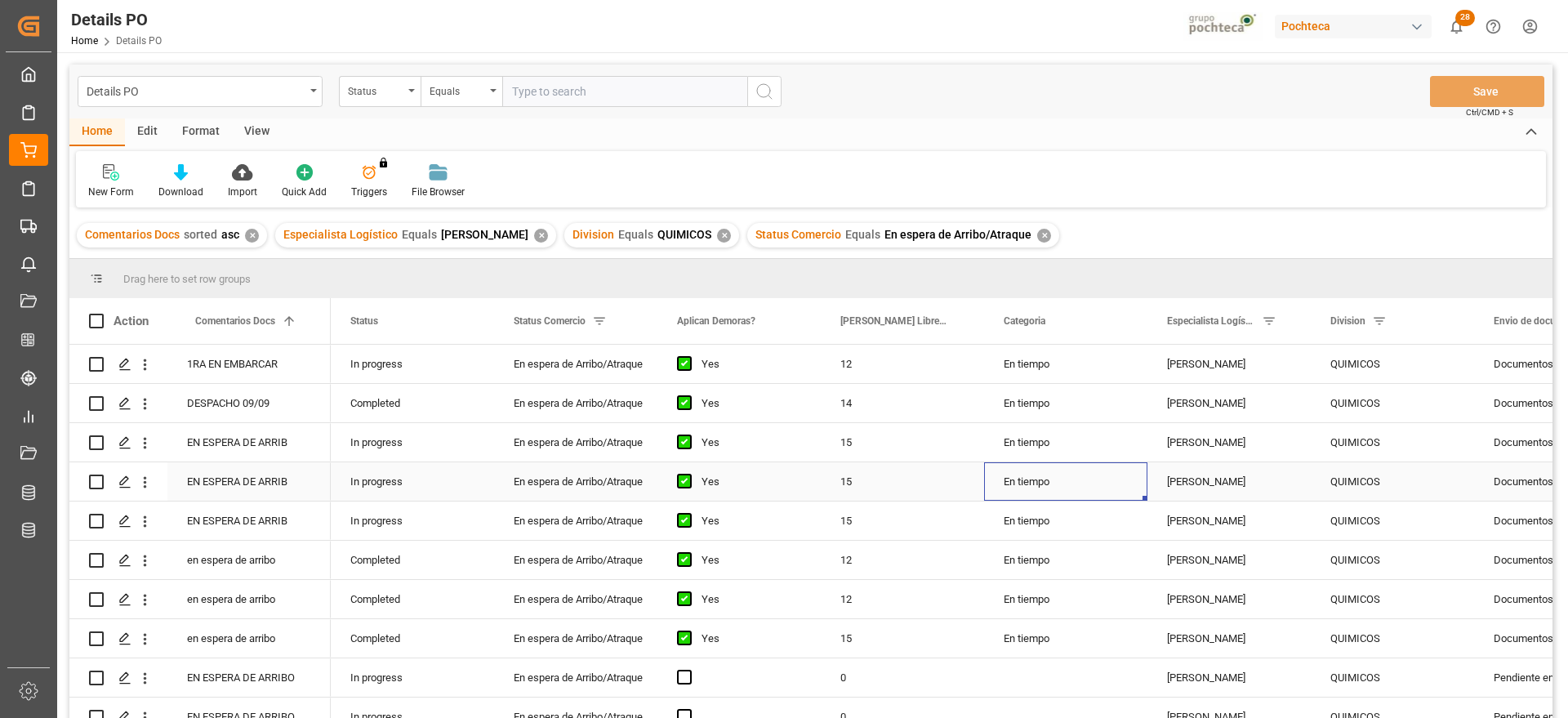
click at [1248, 471] on div "[PERSON_NAME]" at bounding box center [1229, 481] width 163 height 38
click at [290, 325] on span at bounding box center [289, 321] width 15 height 15
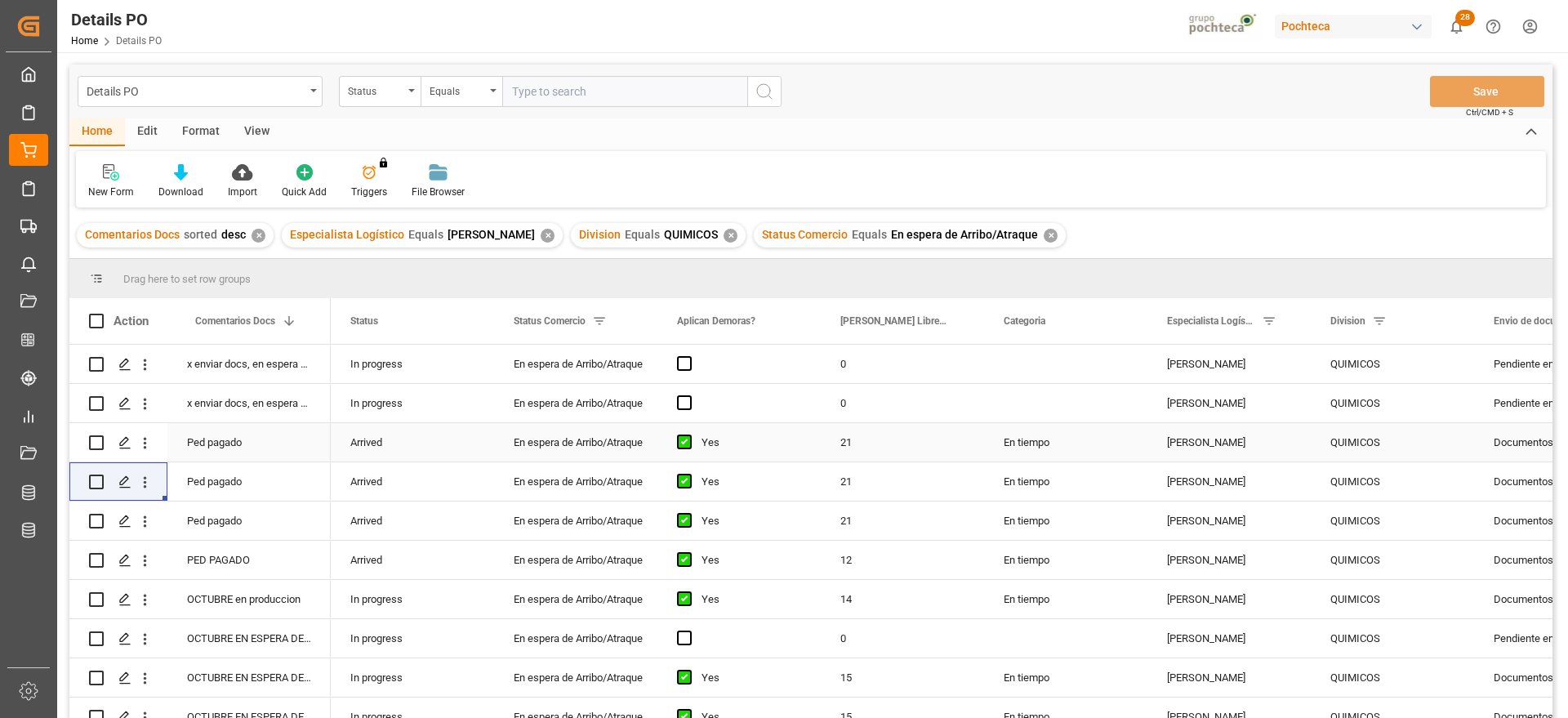
click at [275, 446] on div "Ped pagado" at bounding box center [249, 442] width 163 height 38
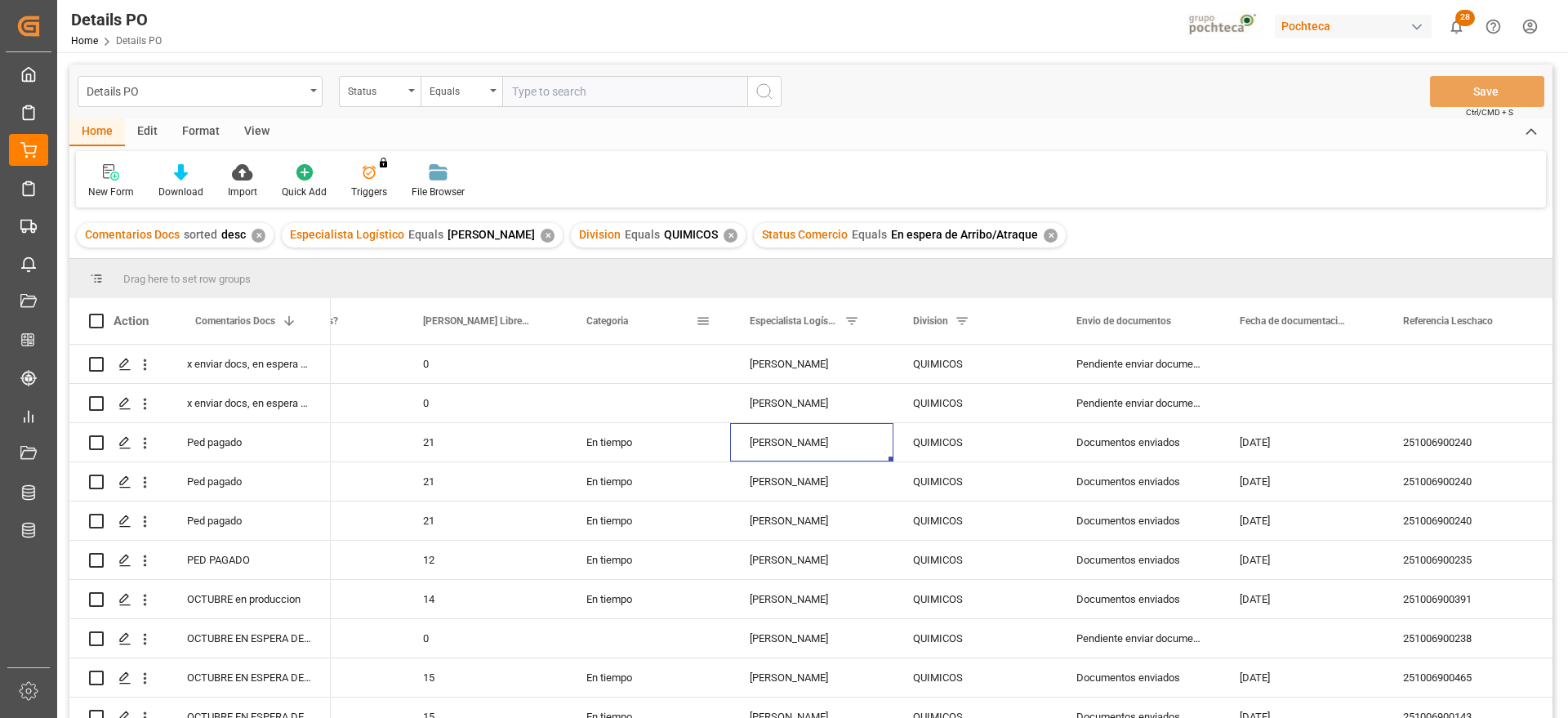
click at [660, 321] on div "Categoria" at bounding box center [641, 321] width 109 height 46
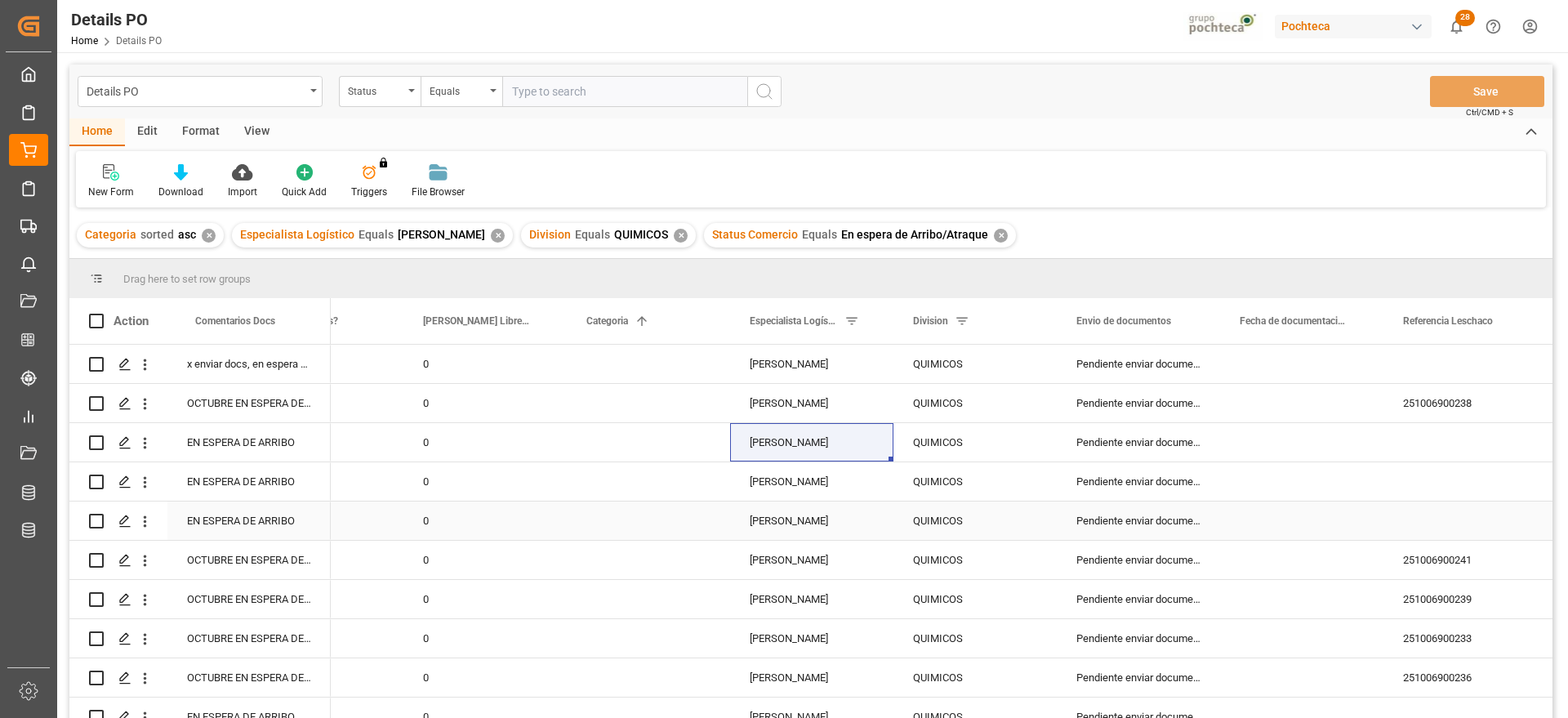
click at [614, 538] on div "Press SPACE to select this row." at bounding box center [648, 520] width 163 height 38
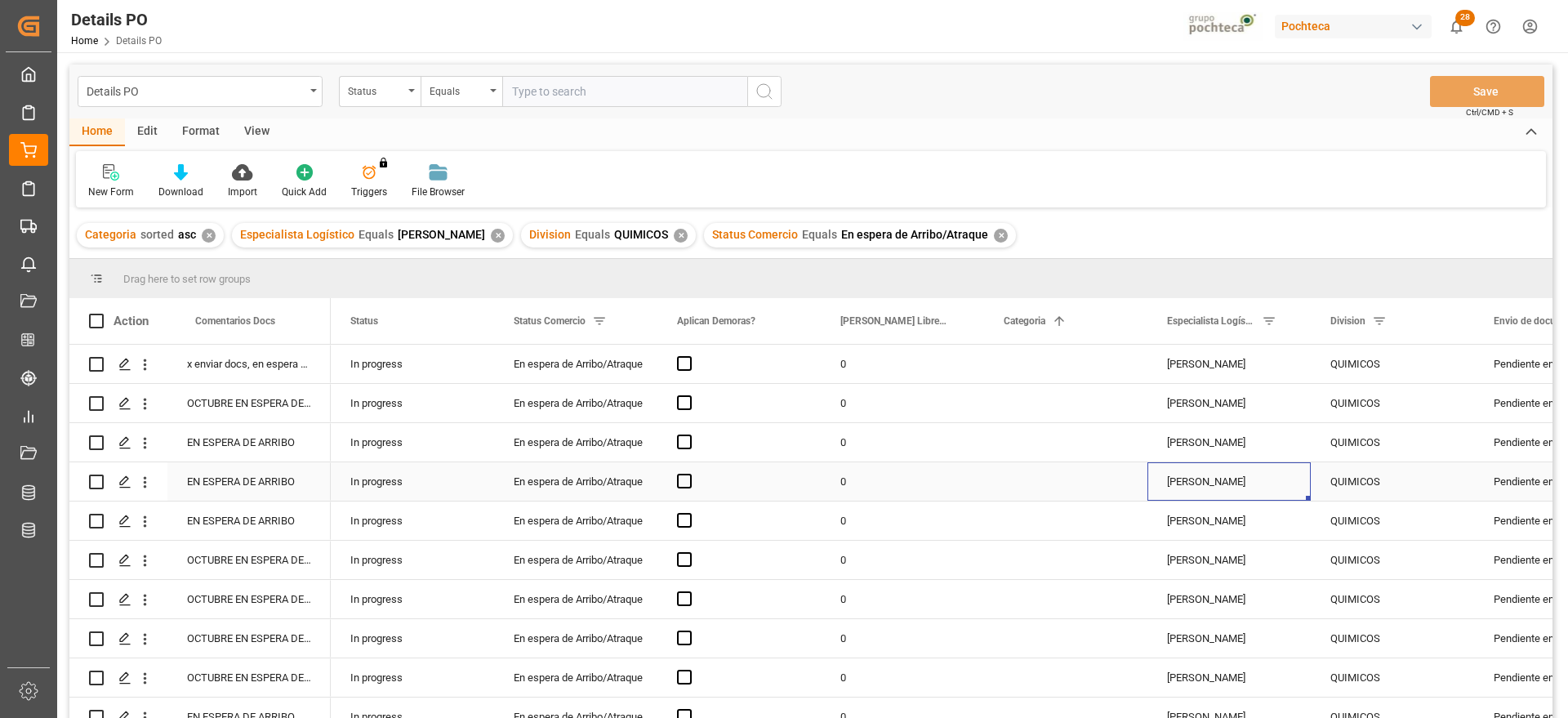
click at [1161, 475] on div "[PERSON_NAME]" at bounding box center [1229, 481] width 163 height 38
click at [1073, 409] on div "Press SPACE to select this row." at bounding box center [1066, 403] width 163 height 38
click at [552, 510] on div "En espera de Arribo/Atraque" at bounding box center [576, 521] width 124 height 38
click at [309, 457] on div "EN ESPERA DE ARRIBO" at bounding box center [249, 442] width 163 height 38
click at [1235, 487] on div "[PERSON_NAME]" at bounding box center [1229, 481] width 163 height 38
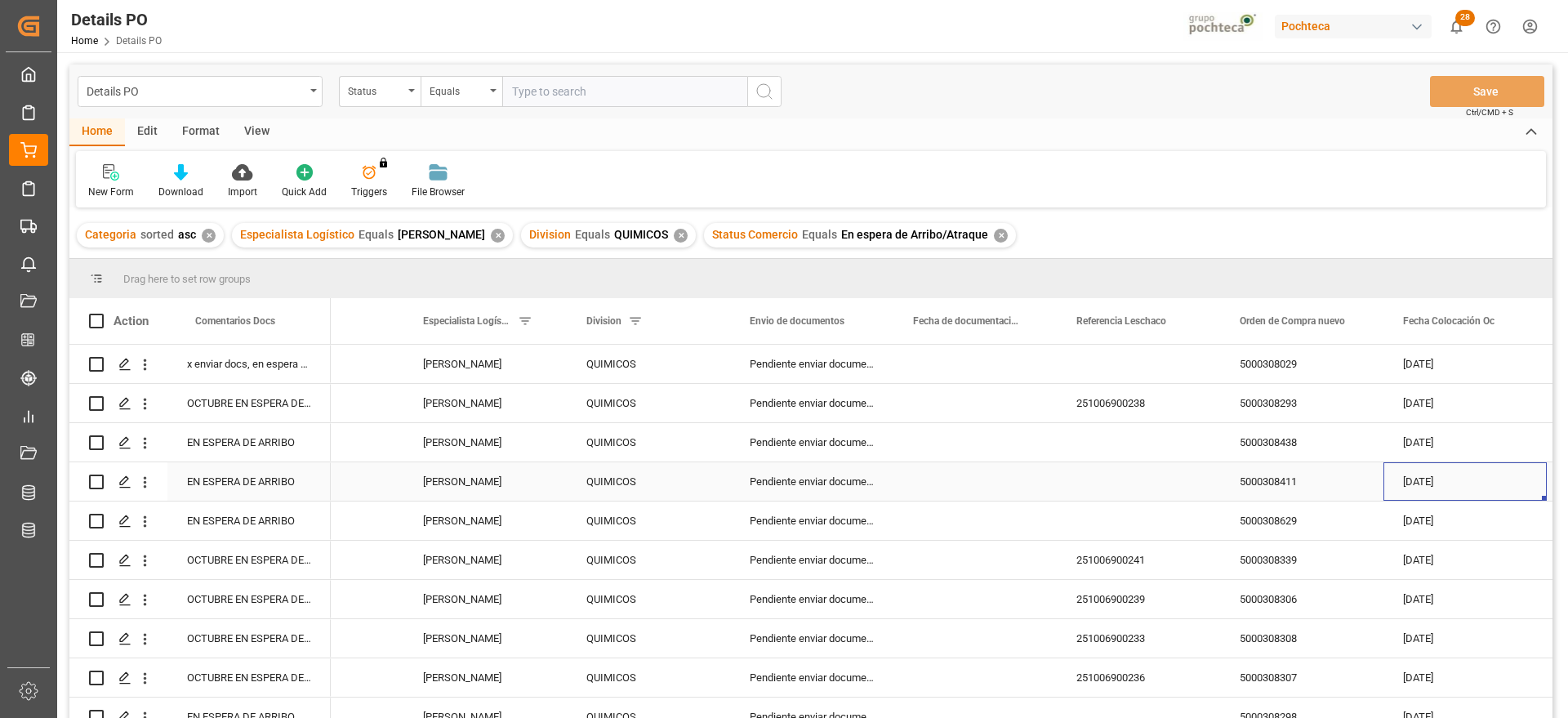
scroll to position [0, 908]
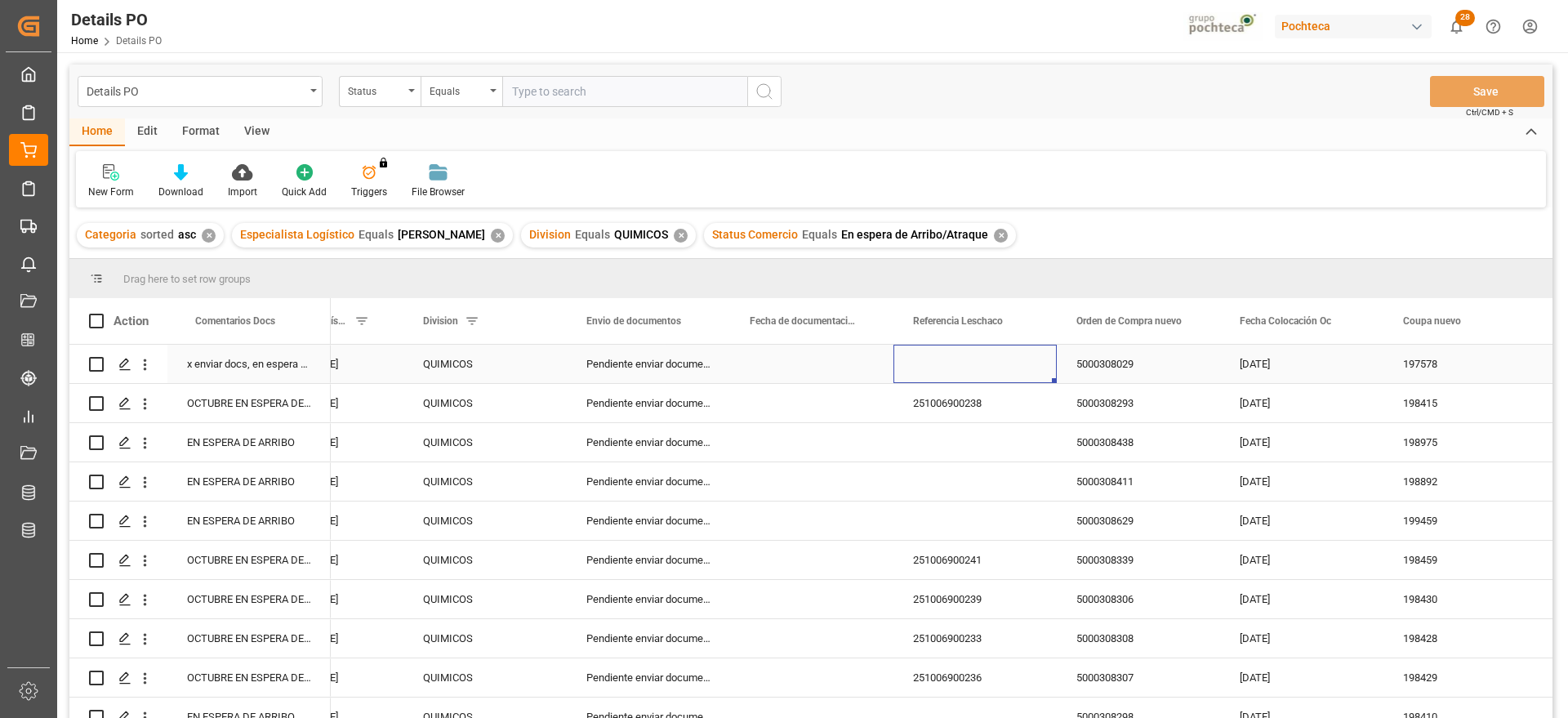
click at [993, 365] on div "Press SPACE to select this row." at bounding box center [975, 363] width 163 height 38
click at [1202, 525] on div "5000308629" at bounding box center [1138, 520] width 163 height 38
click at [147, 364] on icon "open menu" at bounding box center [144, 364] width 17 height 17
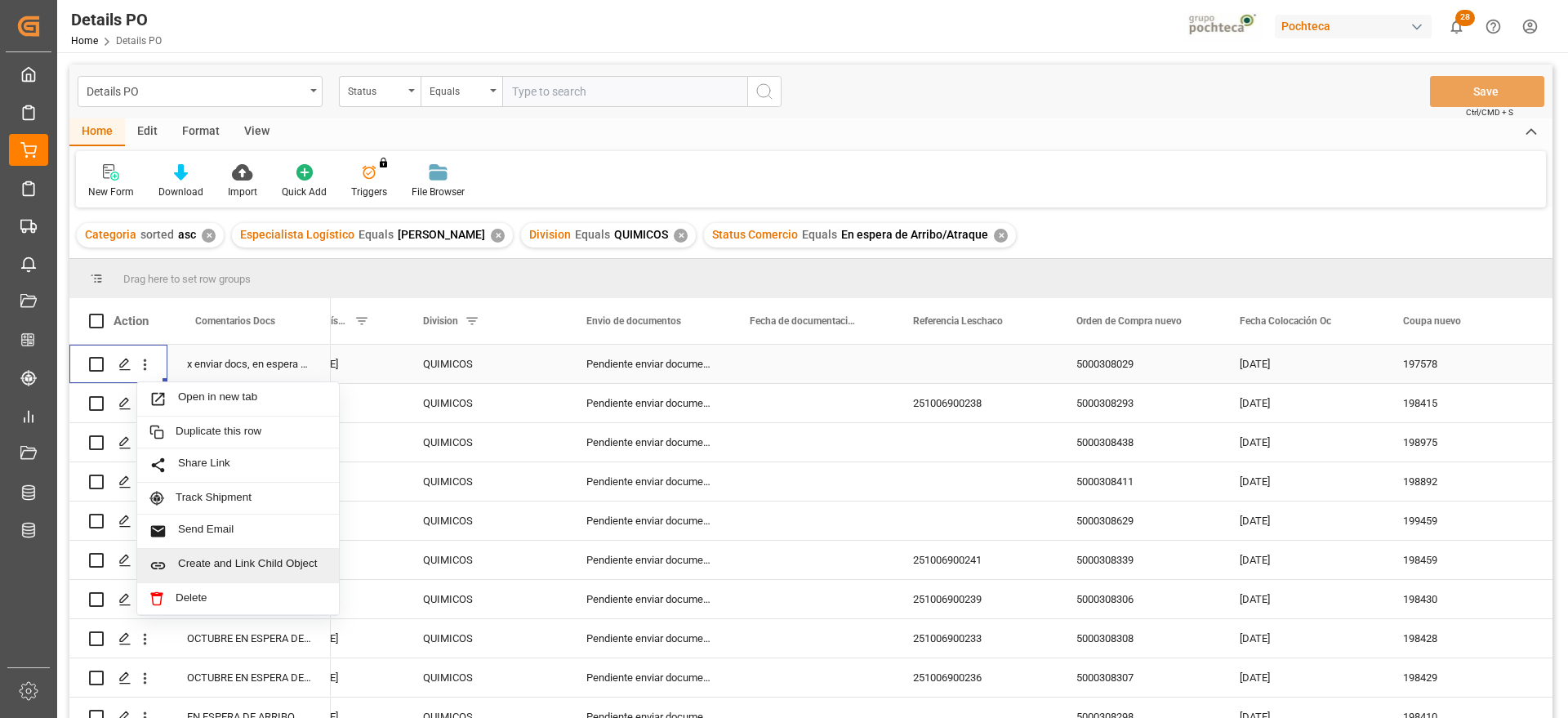
click at [231, 559] on span "Create and Link Child Object" at bounding box center [253, 565] width 148 height 17
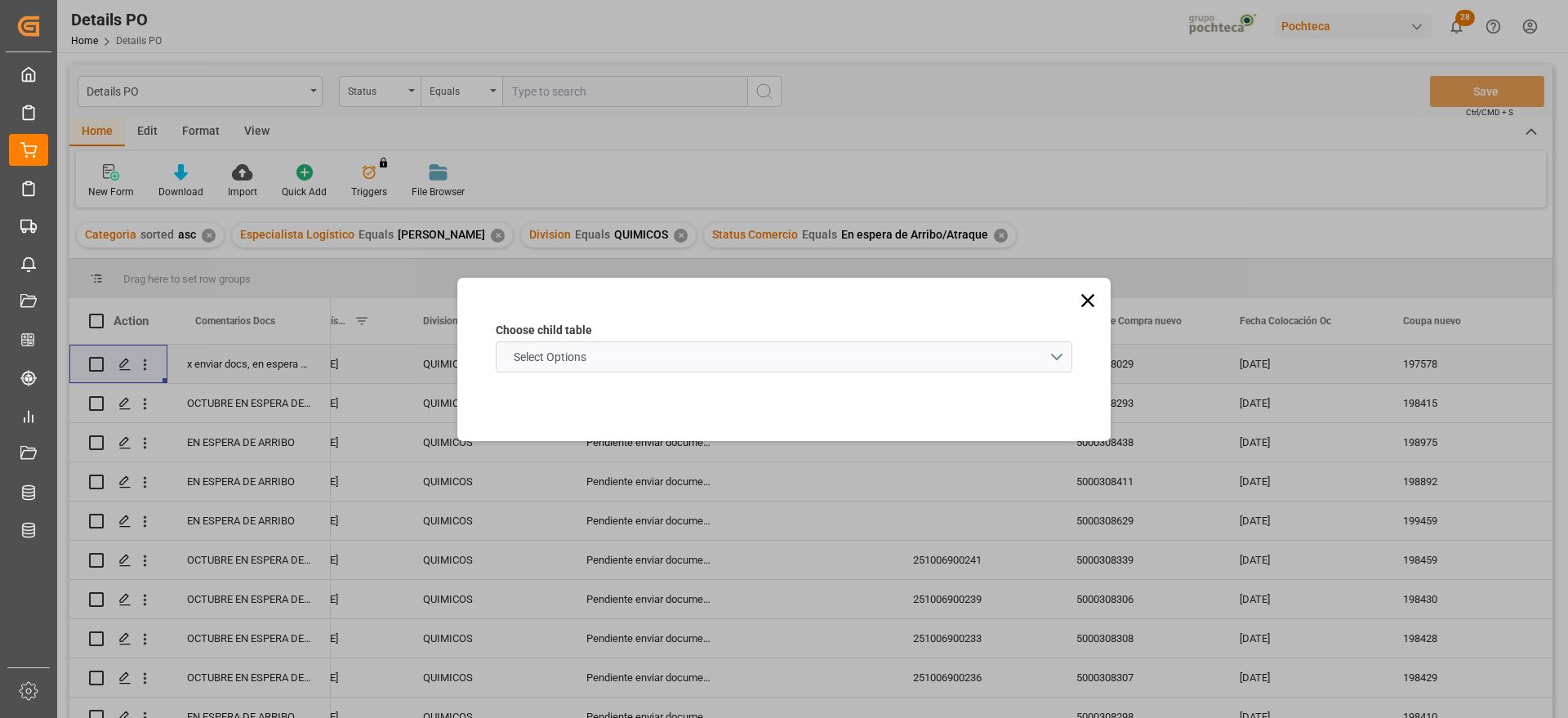
click at [1055, 355] on schema "Select Options" at bounding box center [783, 357] width 577 height 31
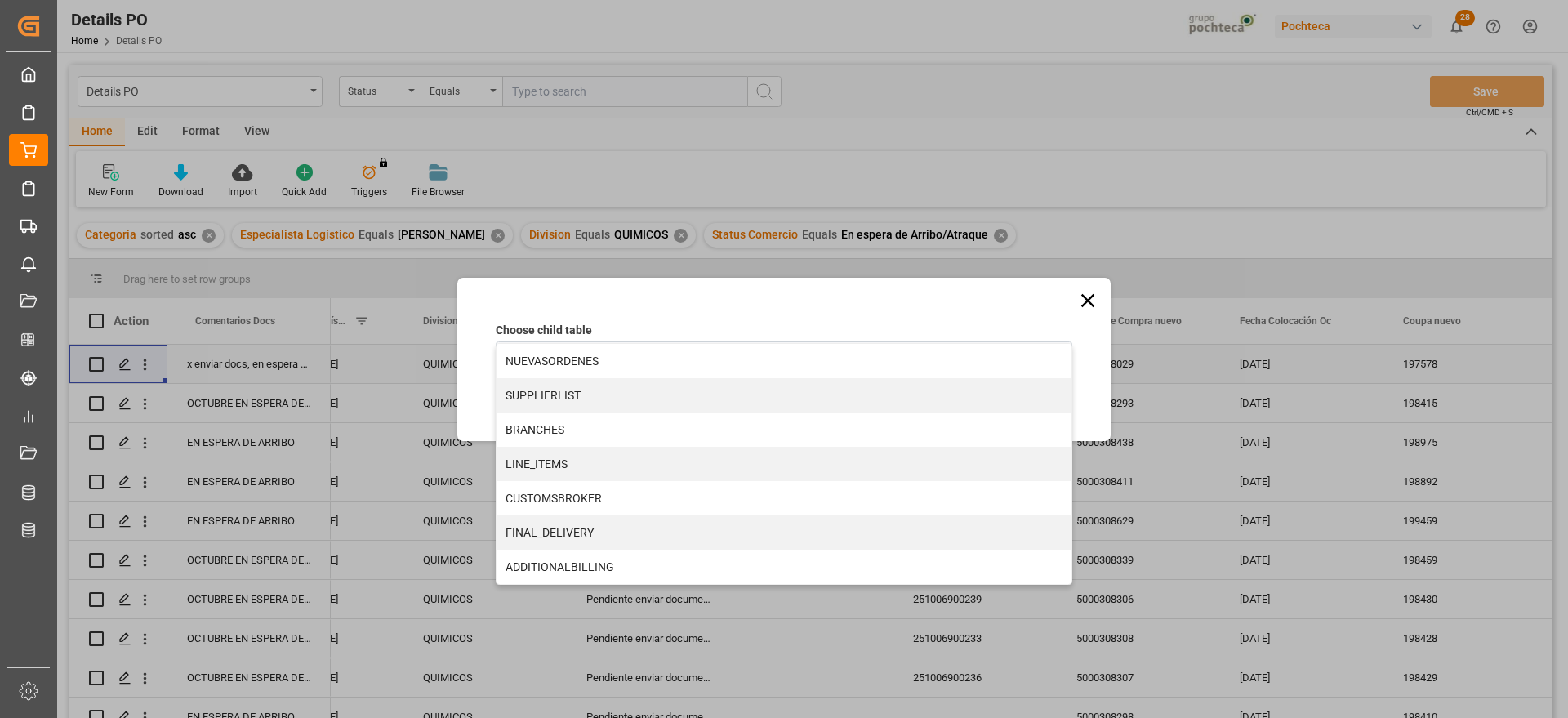
click at [1091, 299] on icon at bounding box center [1088, 300] width 23 height 23
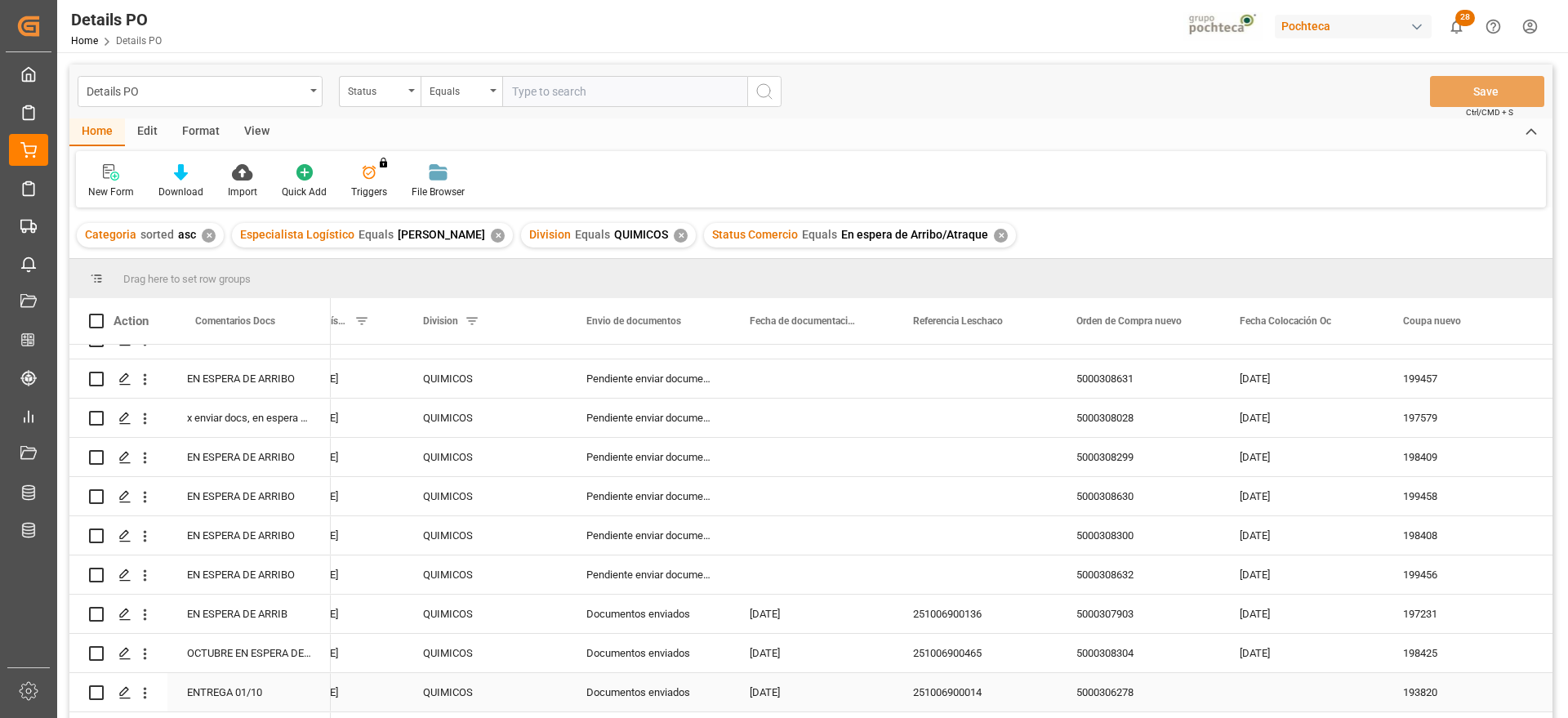
scroll to position [409, 0]
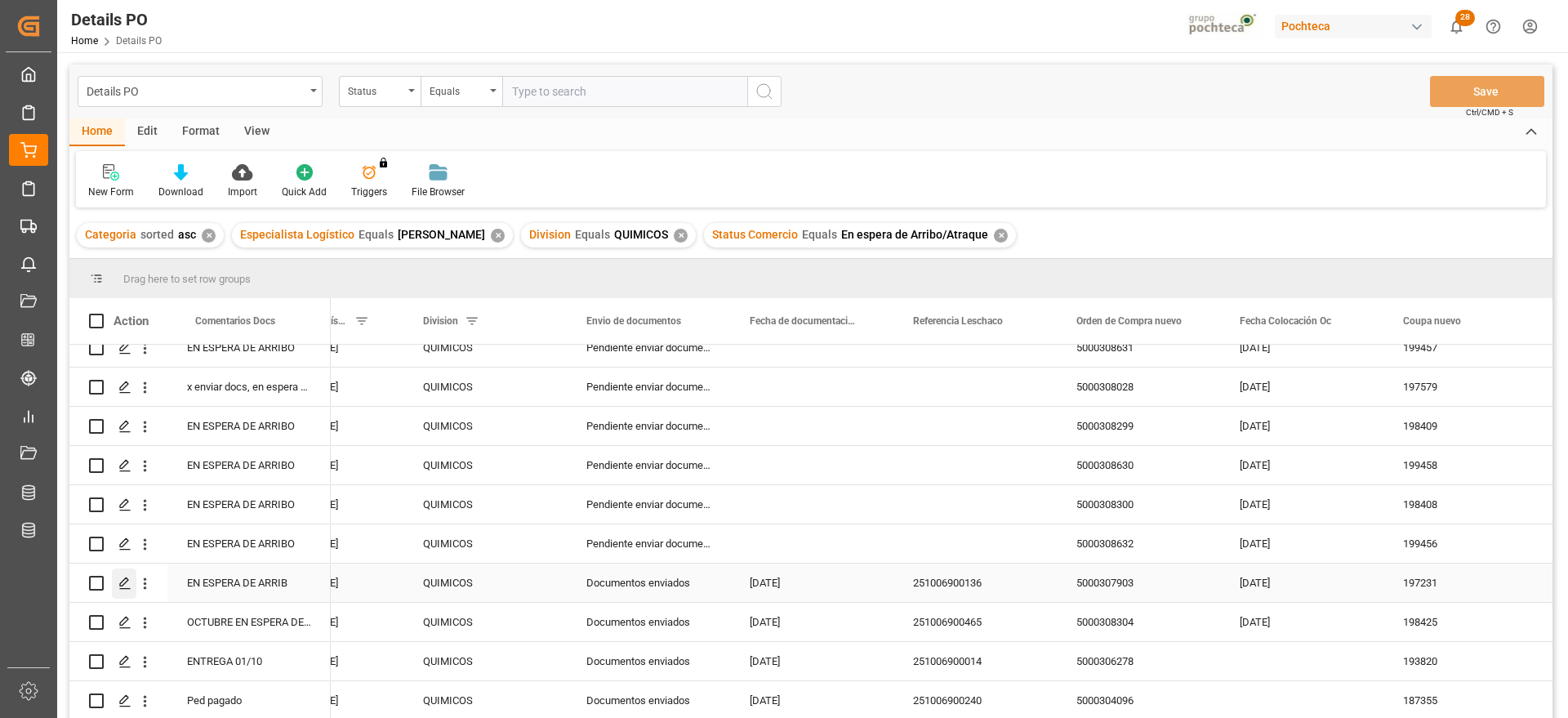
click at [125, 578] on icon "Press SPACE to select this row." at bounding box center [124, 583] width 13 height 13
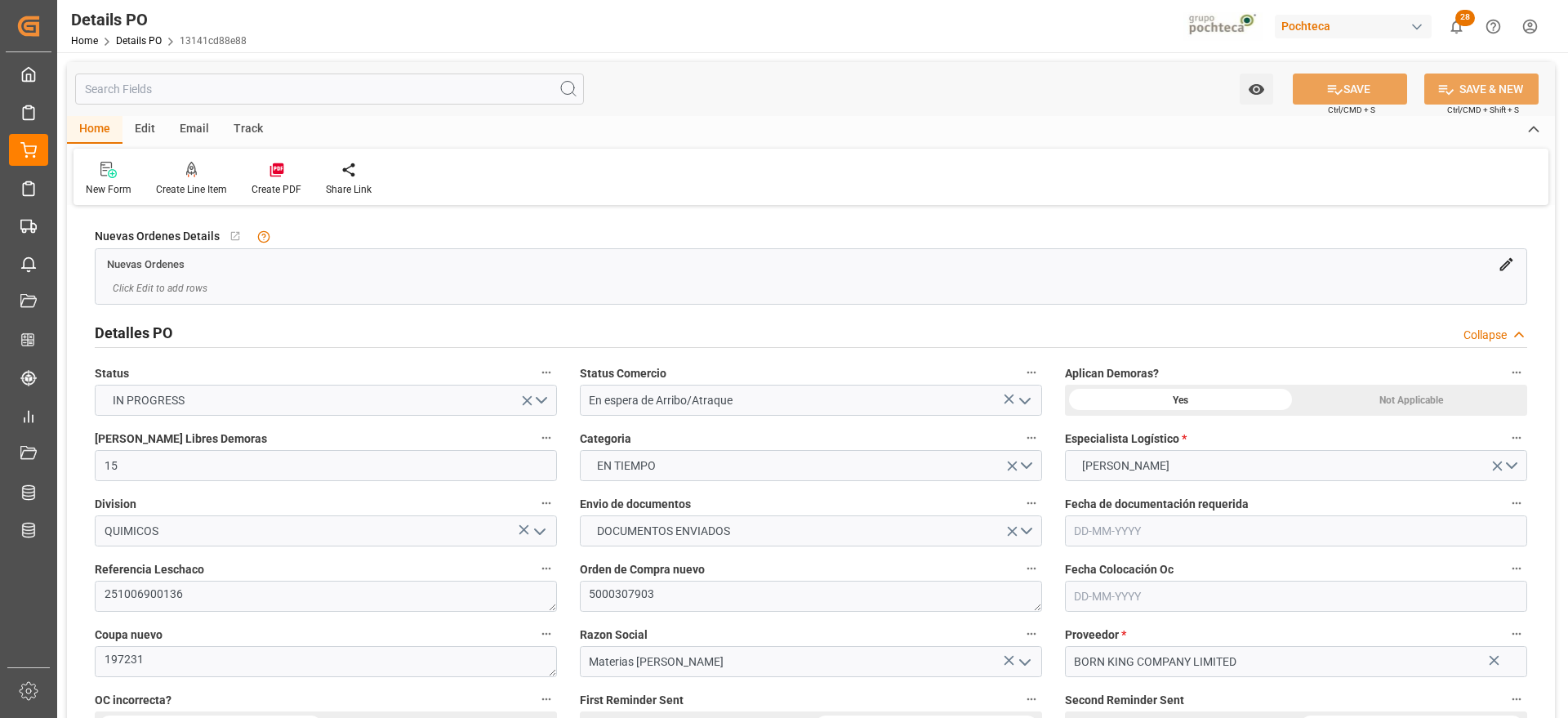
type input "15"
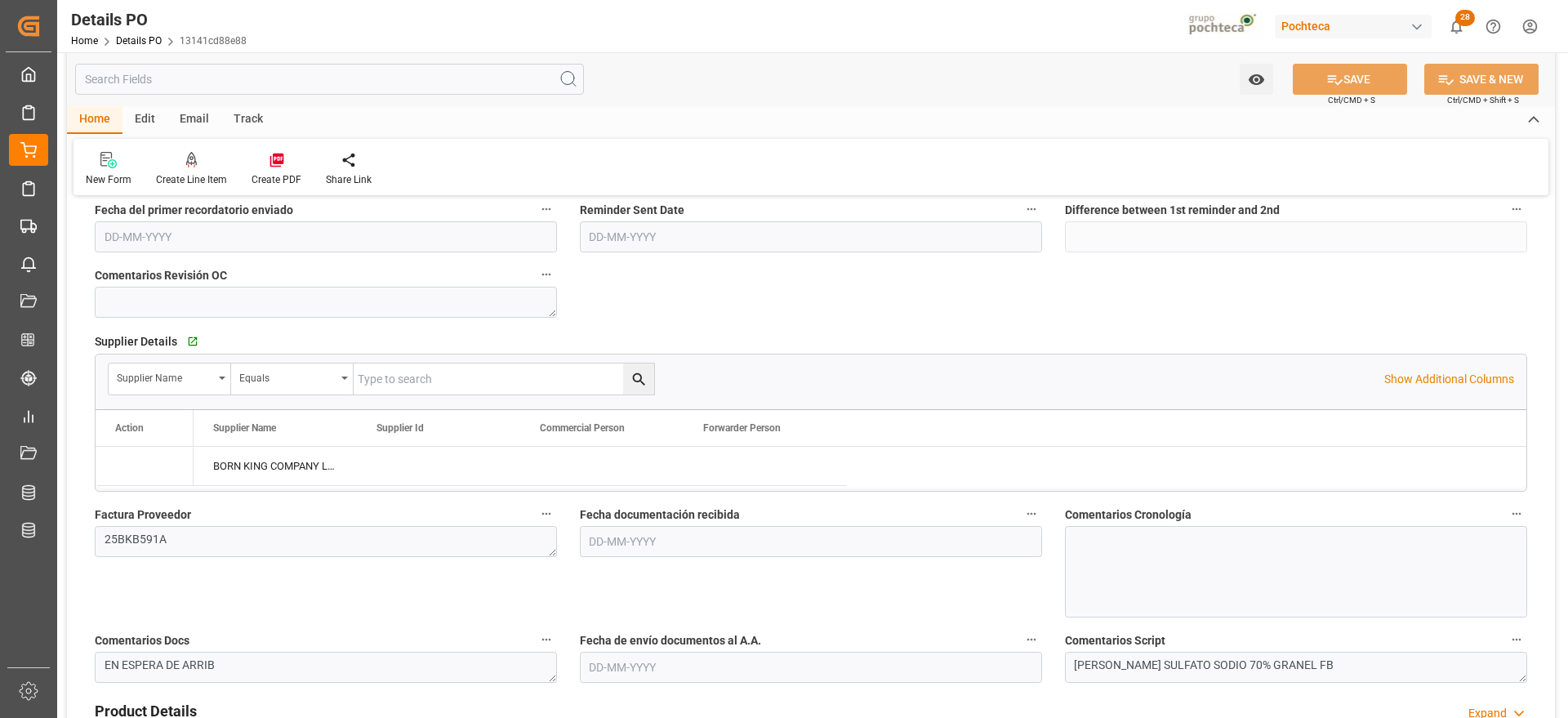
type input "[DATE]"
type input "15-08-2025"
type input "[DATE]"
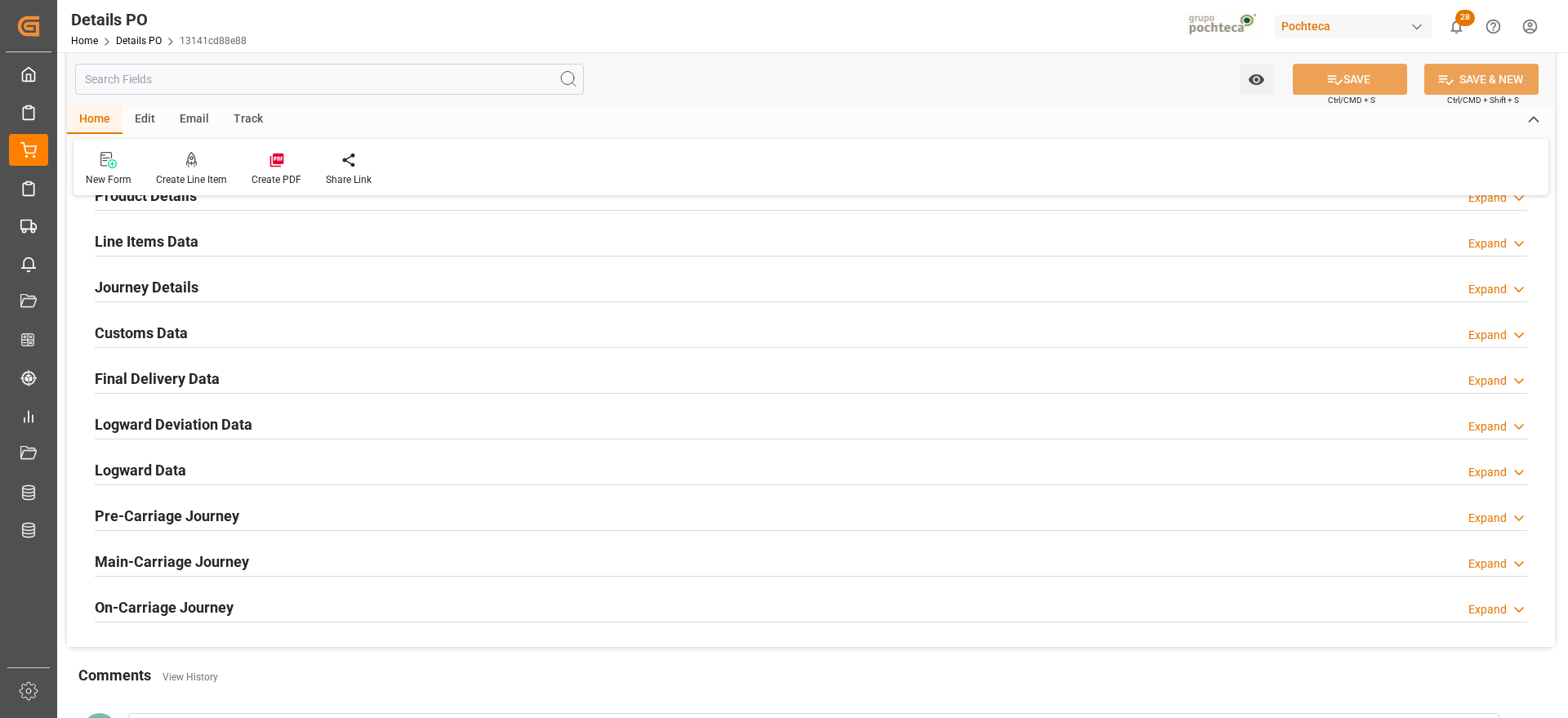
scroll to position [1021, 0]
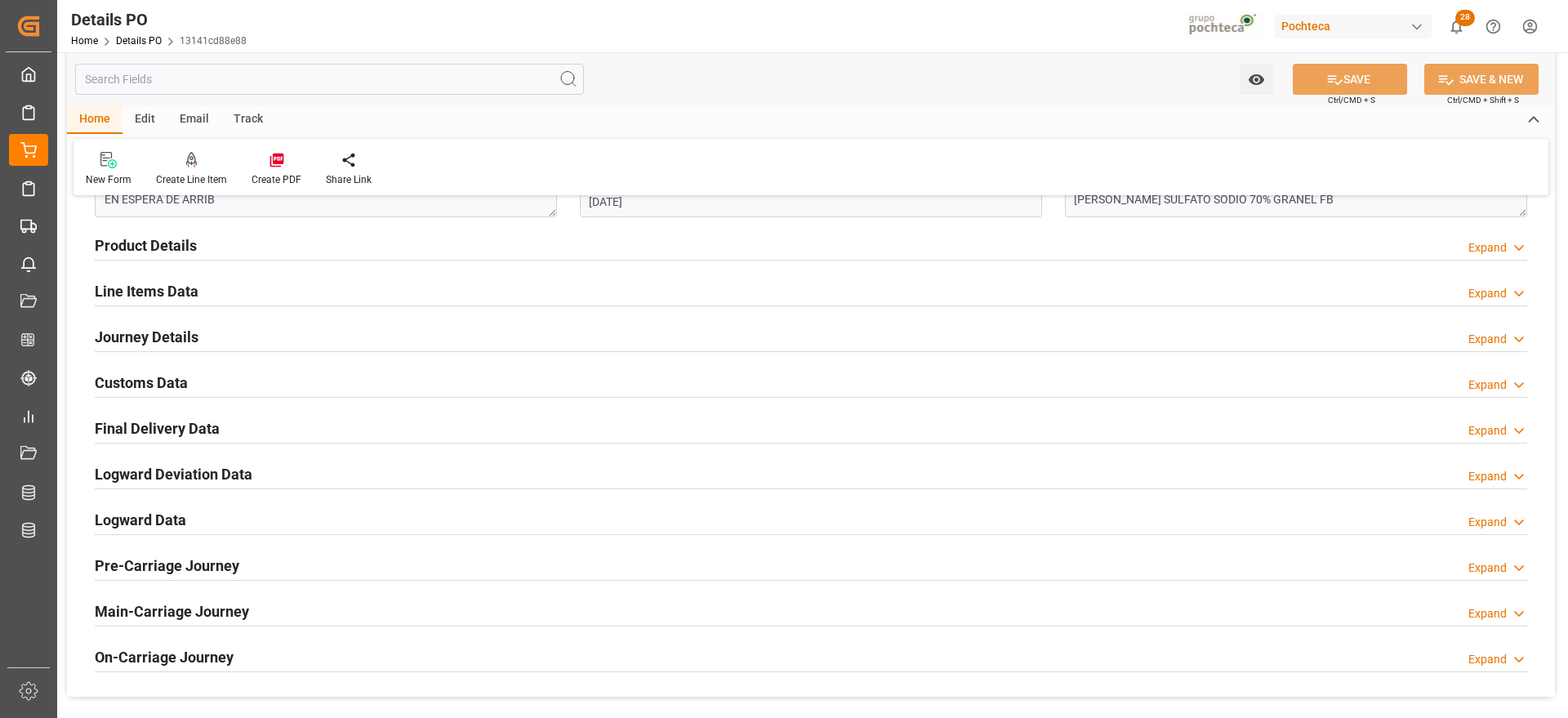
click at [174, 329] on h2 "Journey Details" at bounding box center [146, 336] width 103 height 22
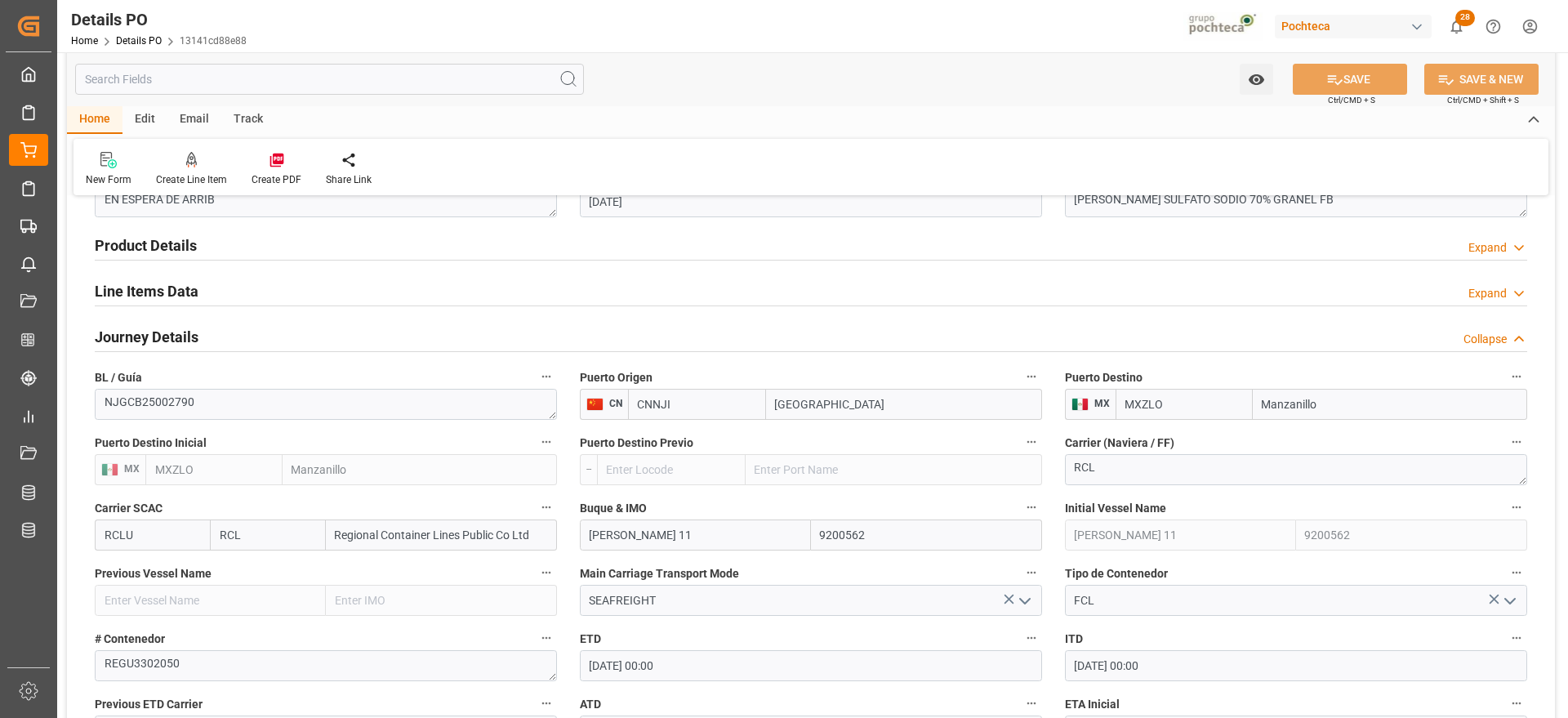
click at [152, 340] on h2 "Journey Details" at bounding box center [146, 336] width 103 height 22
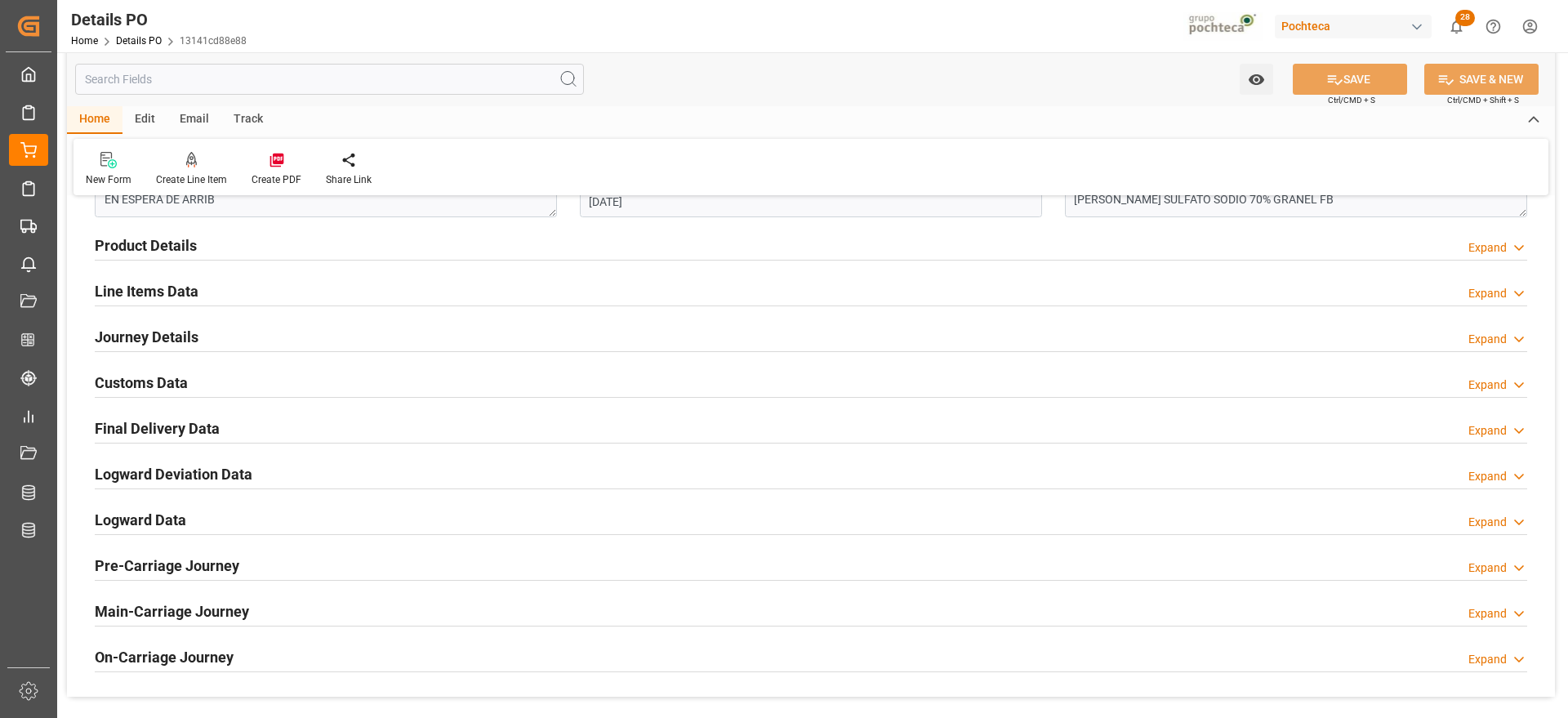
click at [155, 382] on h2 "Customs Data" at bounding box center [140, 382] width 93 height 22
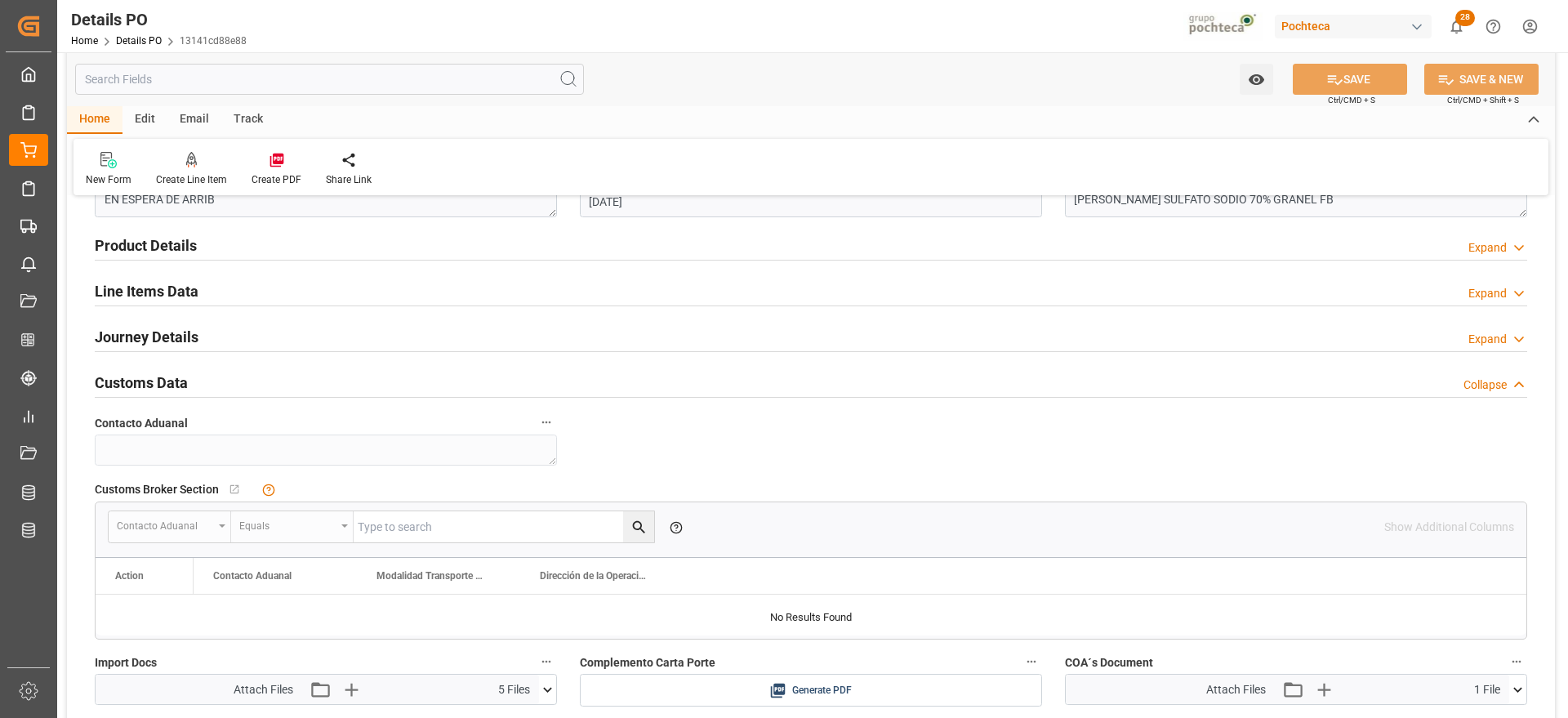
scroll to position [1123, 0]
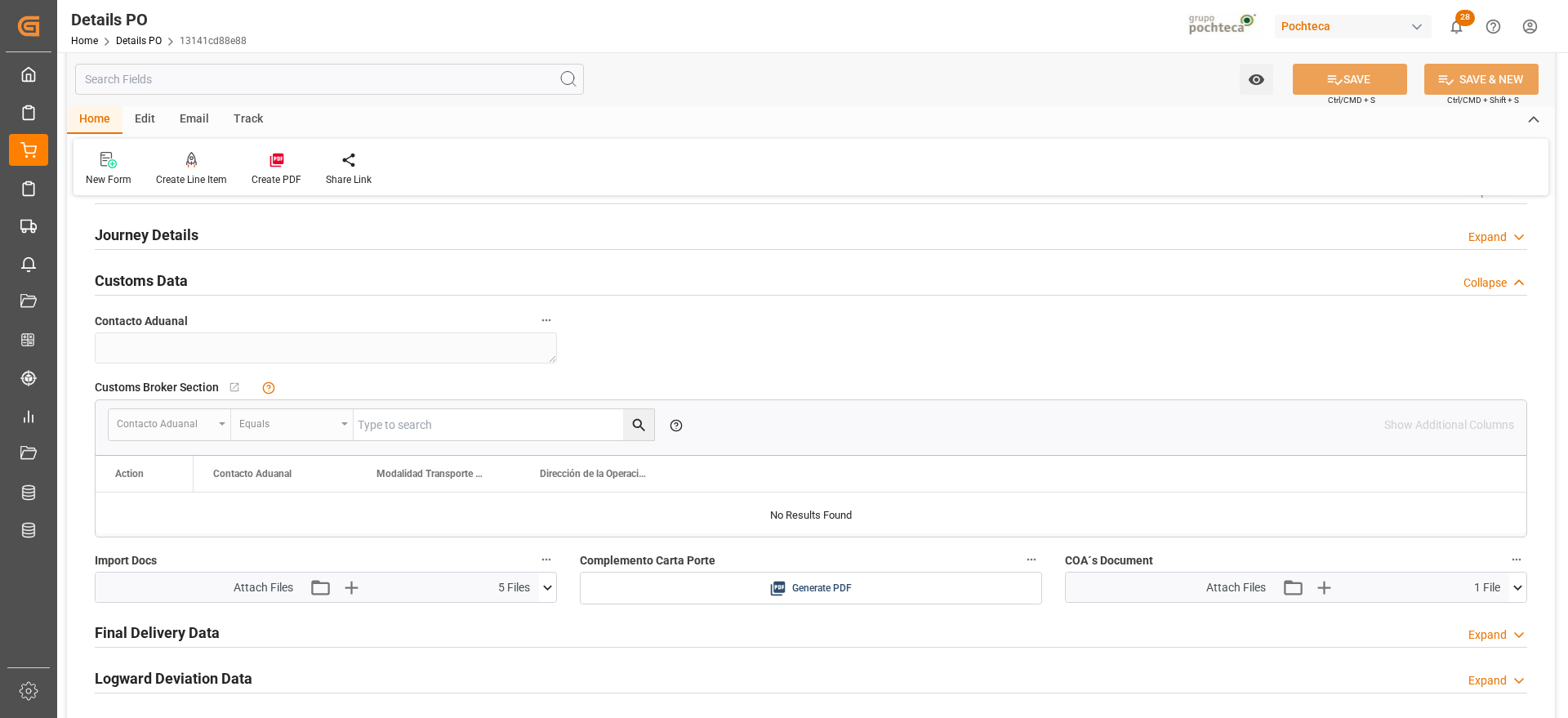
click at [541, 586] on icon at bounding box center [547, 587] width 17 height 17
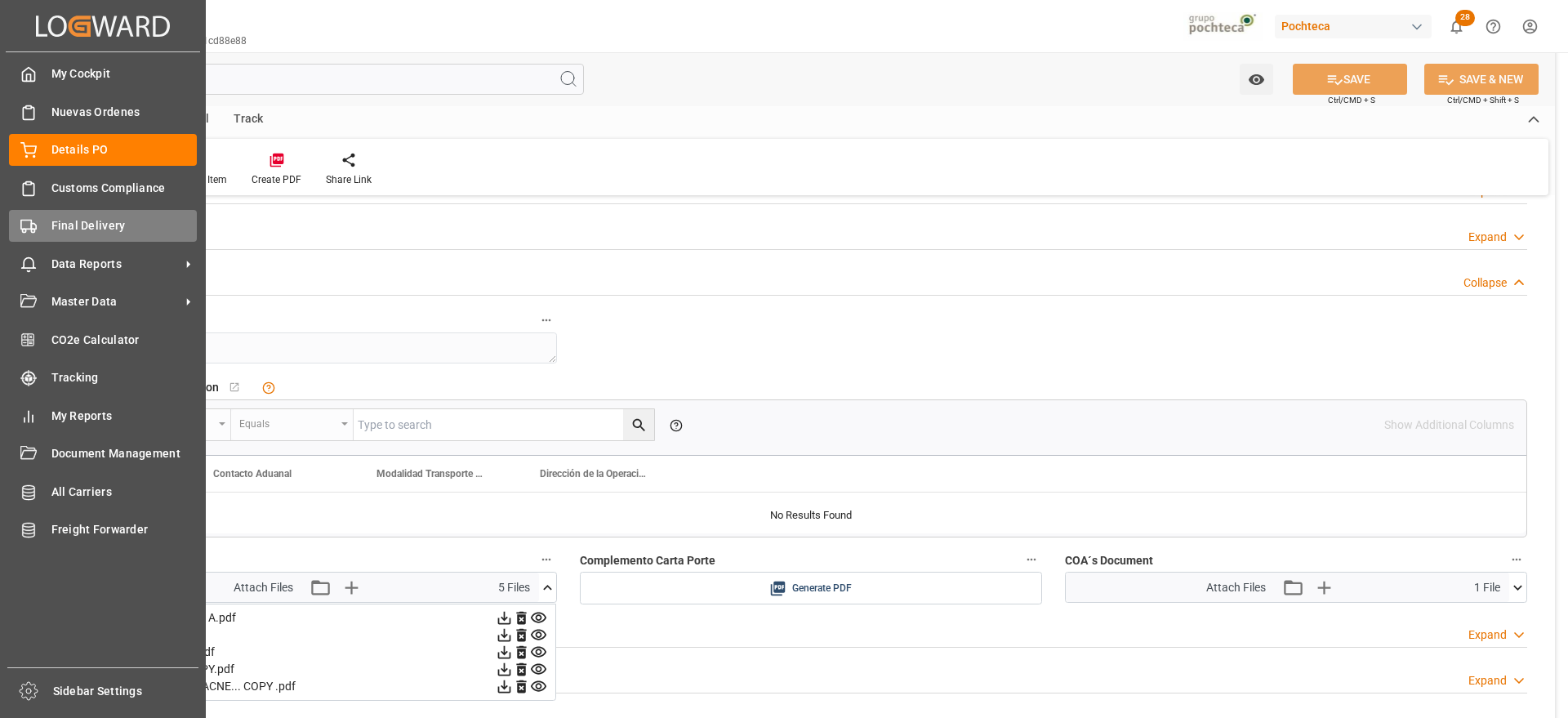
click at [89, 232] on span "Final Delivery" at bounding box center [124, 225] width 147 height 17
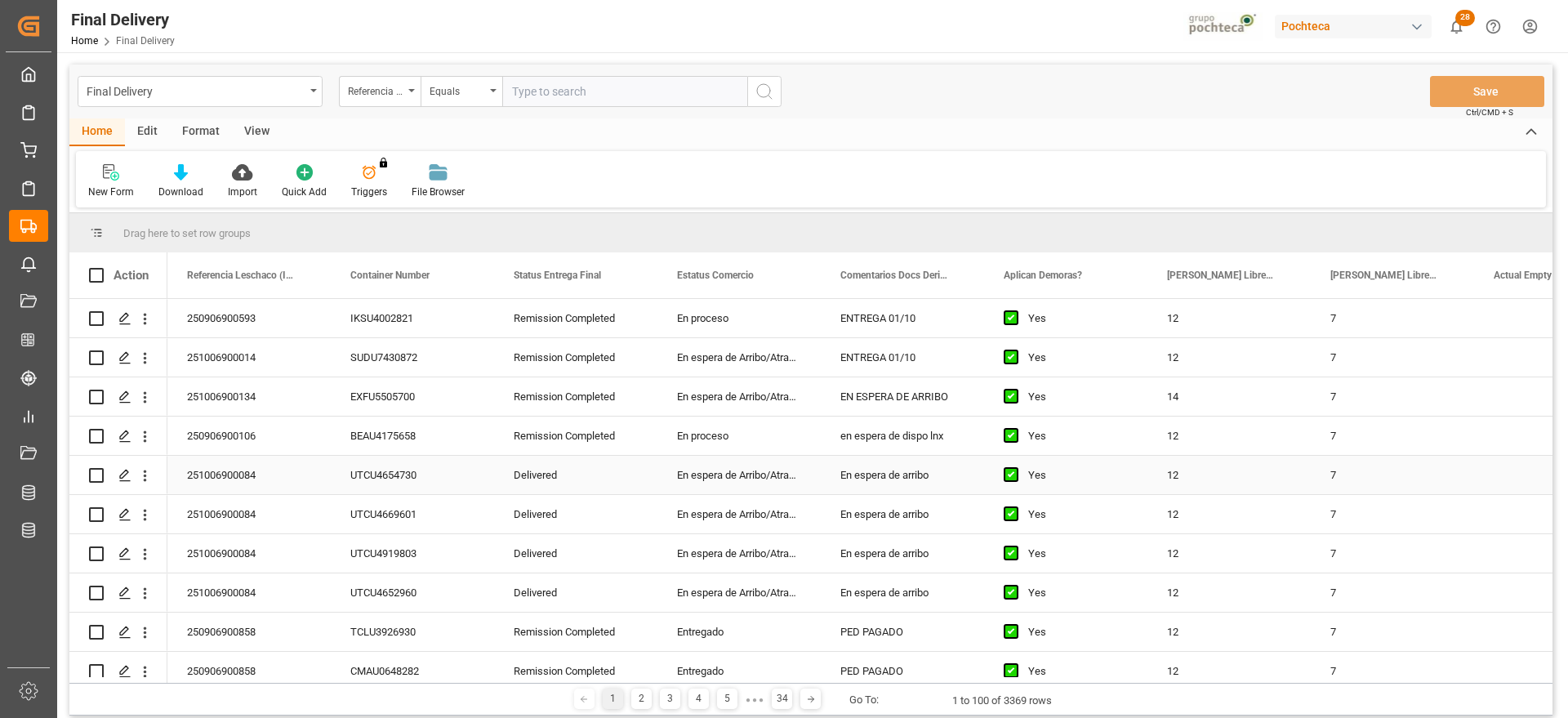
click at [389, 478] on div "UTCU4654730" at bounding box center [412, 474] width 163 height 38
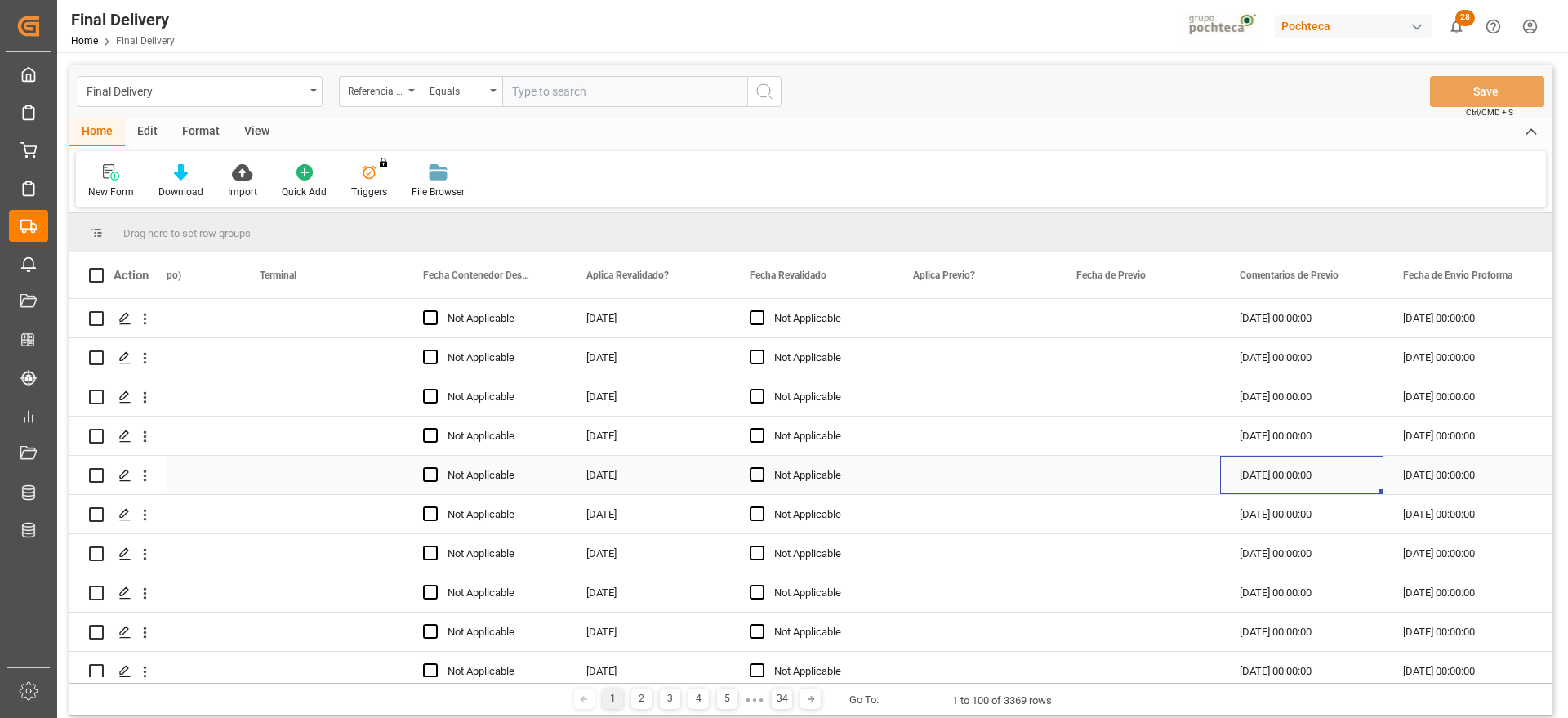
scroll to position [0, 2378]
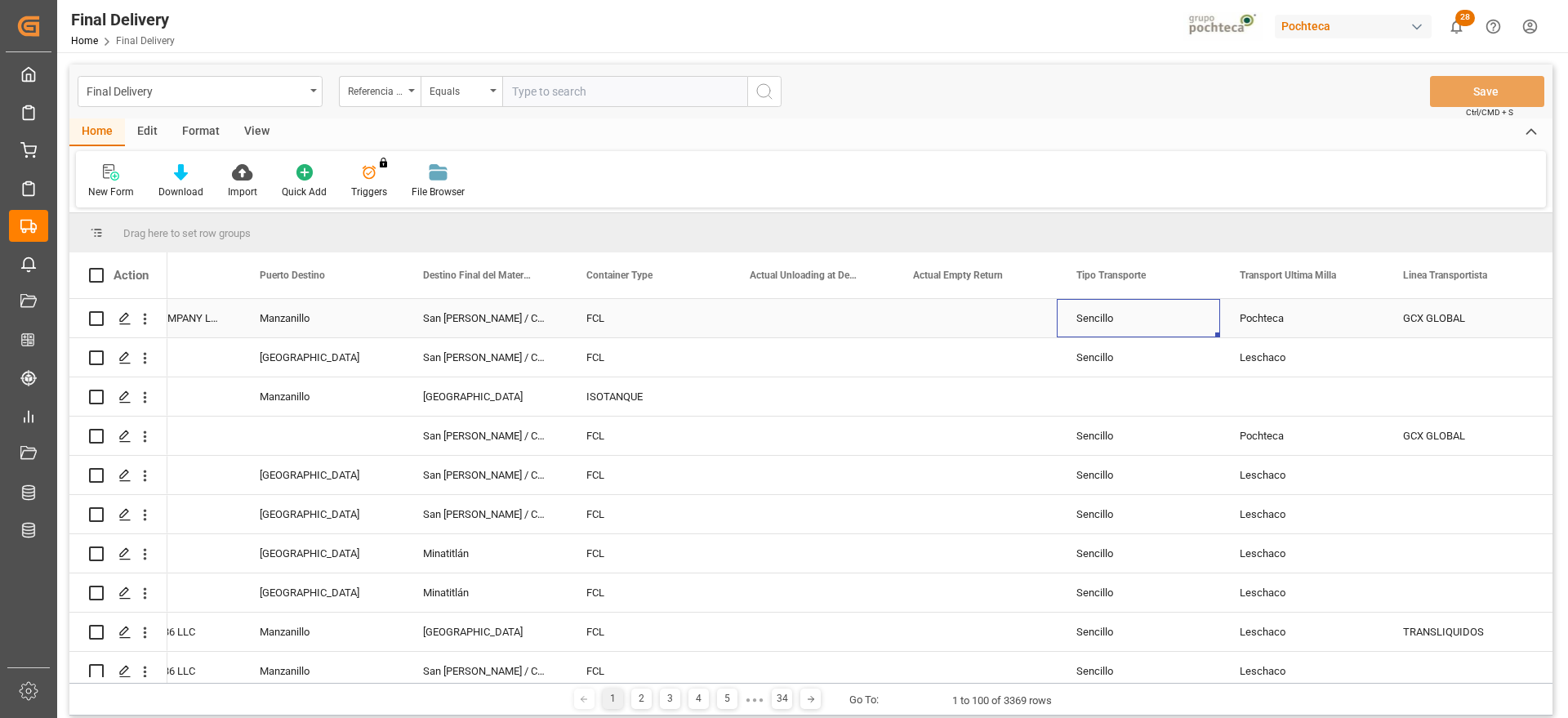
click at [1112, 320] on div "Sencillo" at bounding box center [1138, 318] width 163 height 38
click at [1282, 321] on div "Pochteca" at bounding box center [1301, 318] width 163 height 38
click at [1308, 359] on div "Leschaco" at bounding box center [1301, 357] width 163 height 38
click at [597, 325] on div "FCL" at bounding box center [648, 318] width 163 height 38
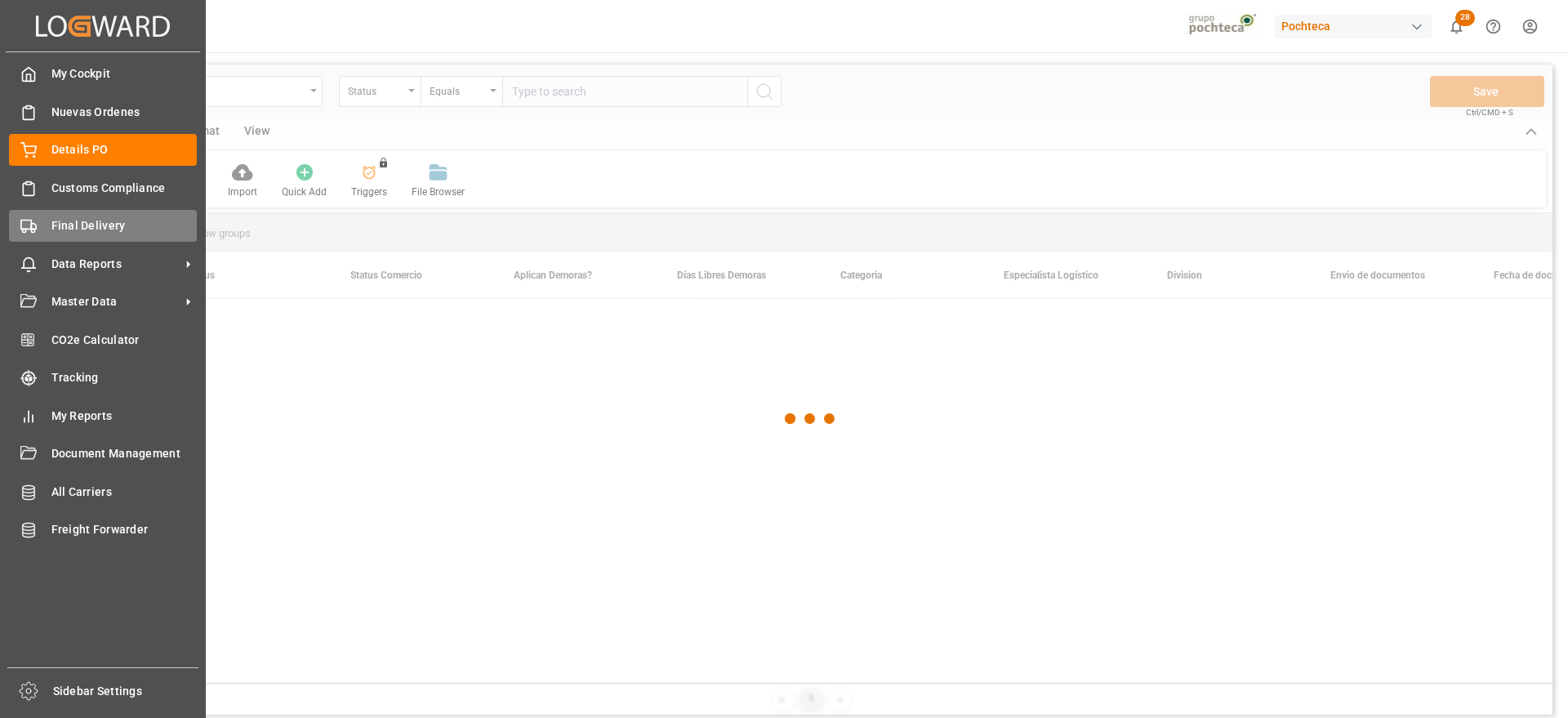
click at [71, 227] on span "Final Delivery" at bounding box center [124, 225] width 147 height 17
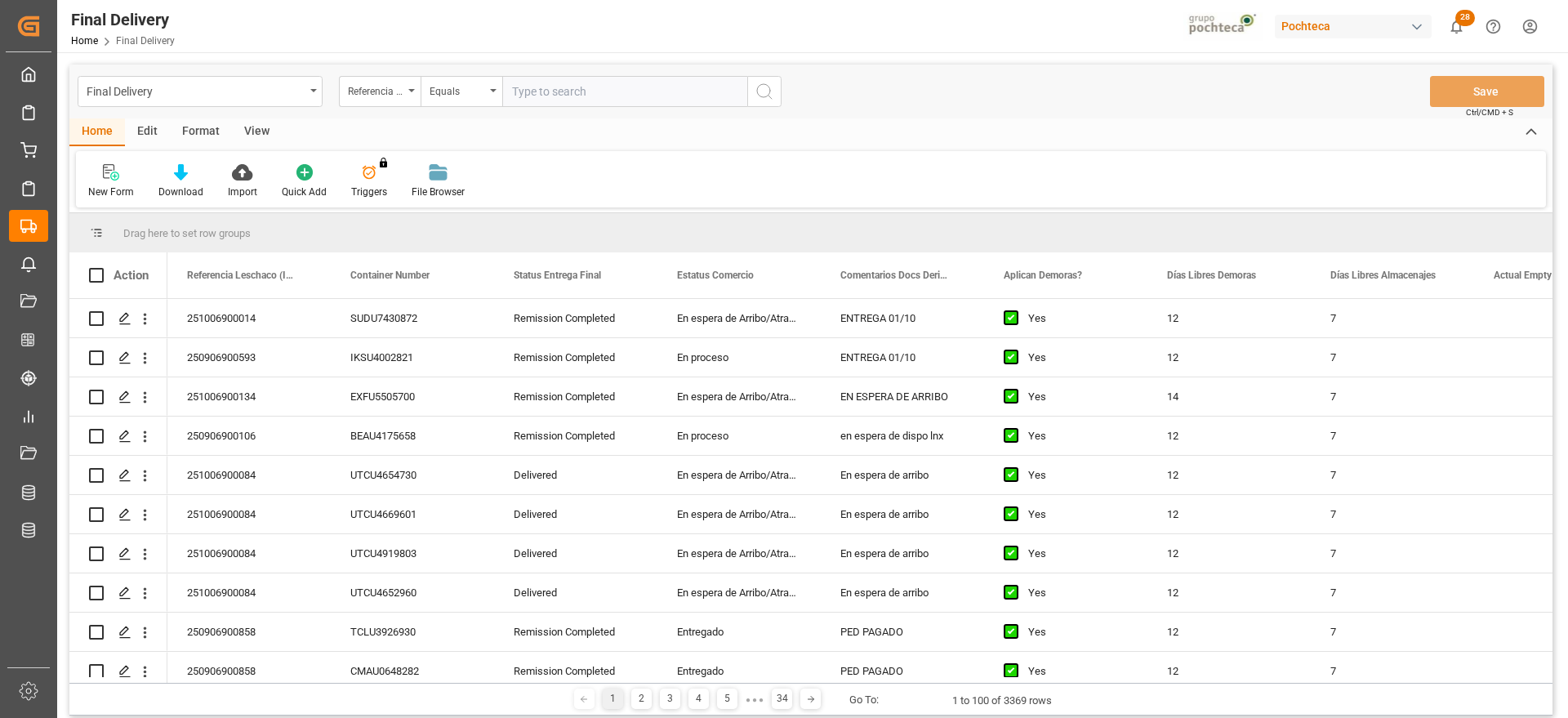
click at [534, 85] on input "text" at bounding box center [625, 91] width 245 height 31
paste input "251006900237"
type input "251006900237"
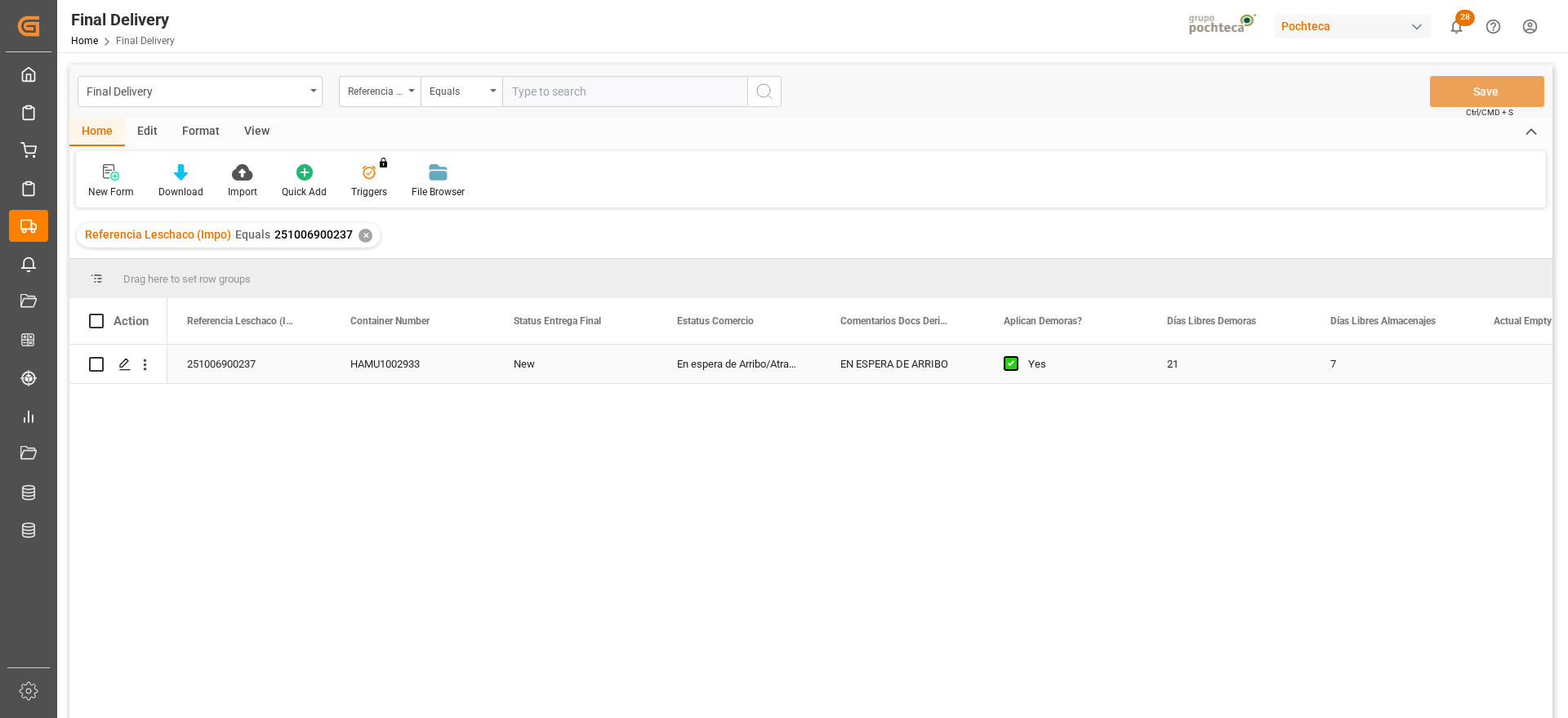
click at [909, 380] on div "EN ESPERA DE ARRIBO" at bounding box center [902, 363] width 163 height 38
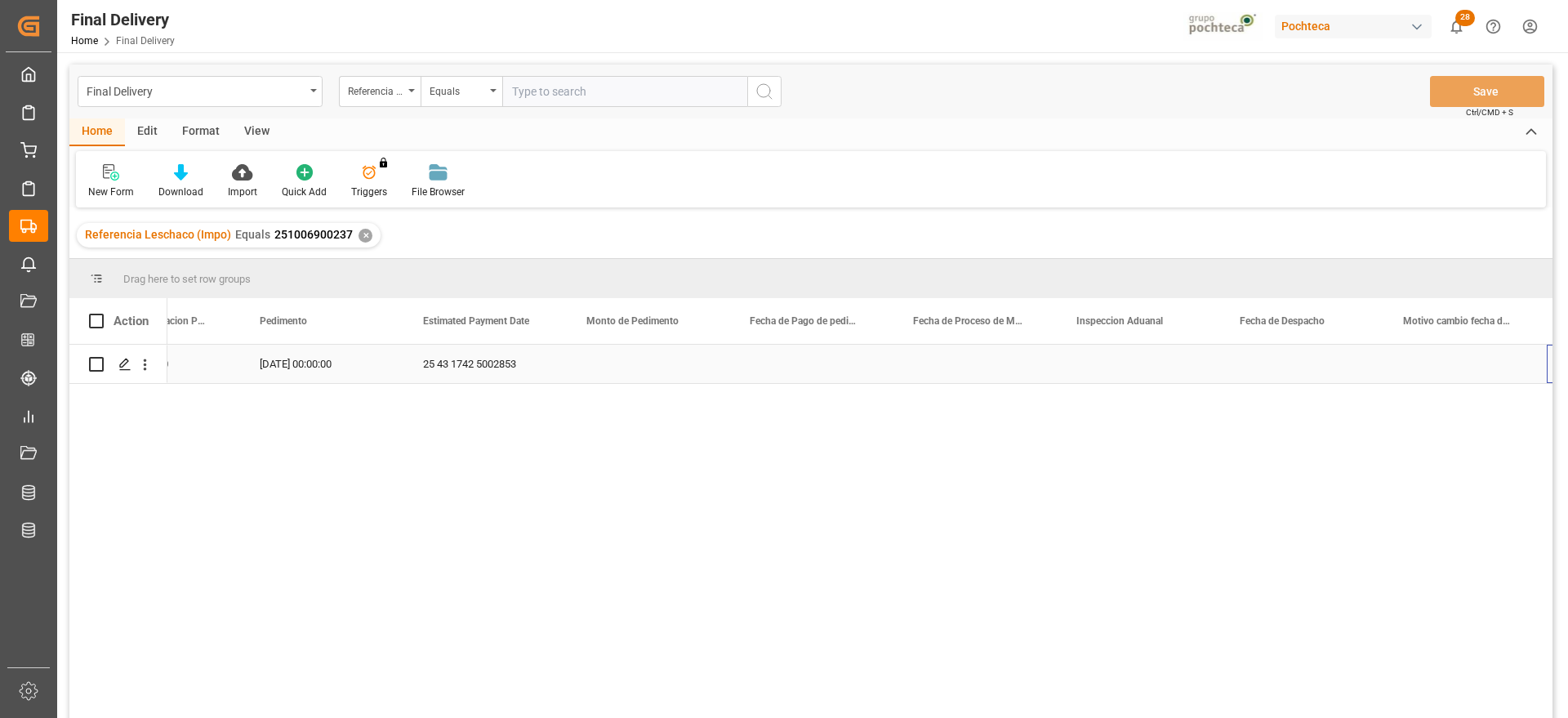
scroll to position [0, 3684]
click at [318, 369] on div "25 43 1742 5002853" at bounding box center [321, 363] width 163 height 38
click at [121, 366] on icon "Press SPACE to select this row." at bounding box center [124, 364] width 13 height 13
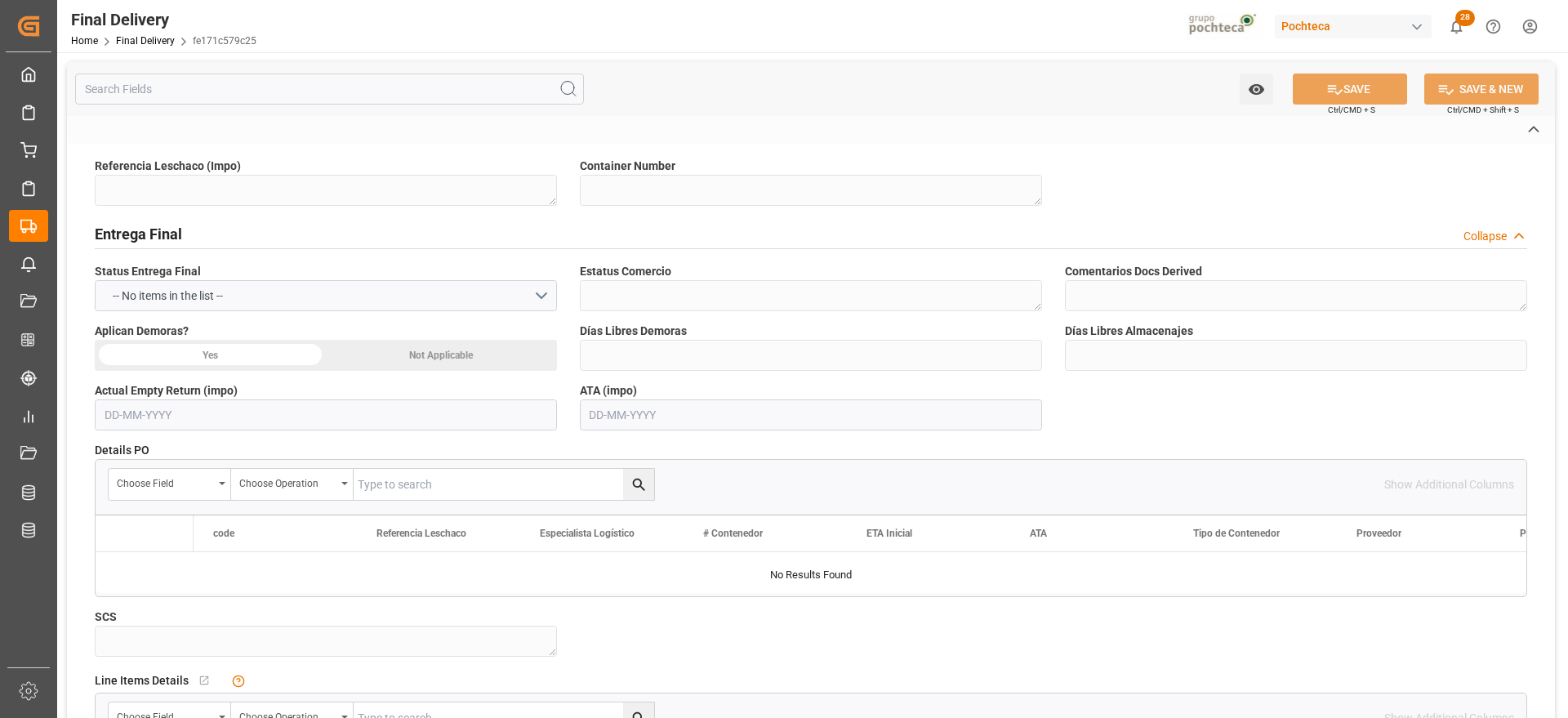
type textarea "251006900237"
type textarea "HAMU1002933"
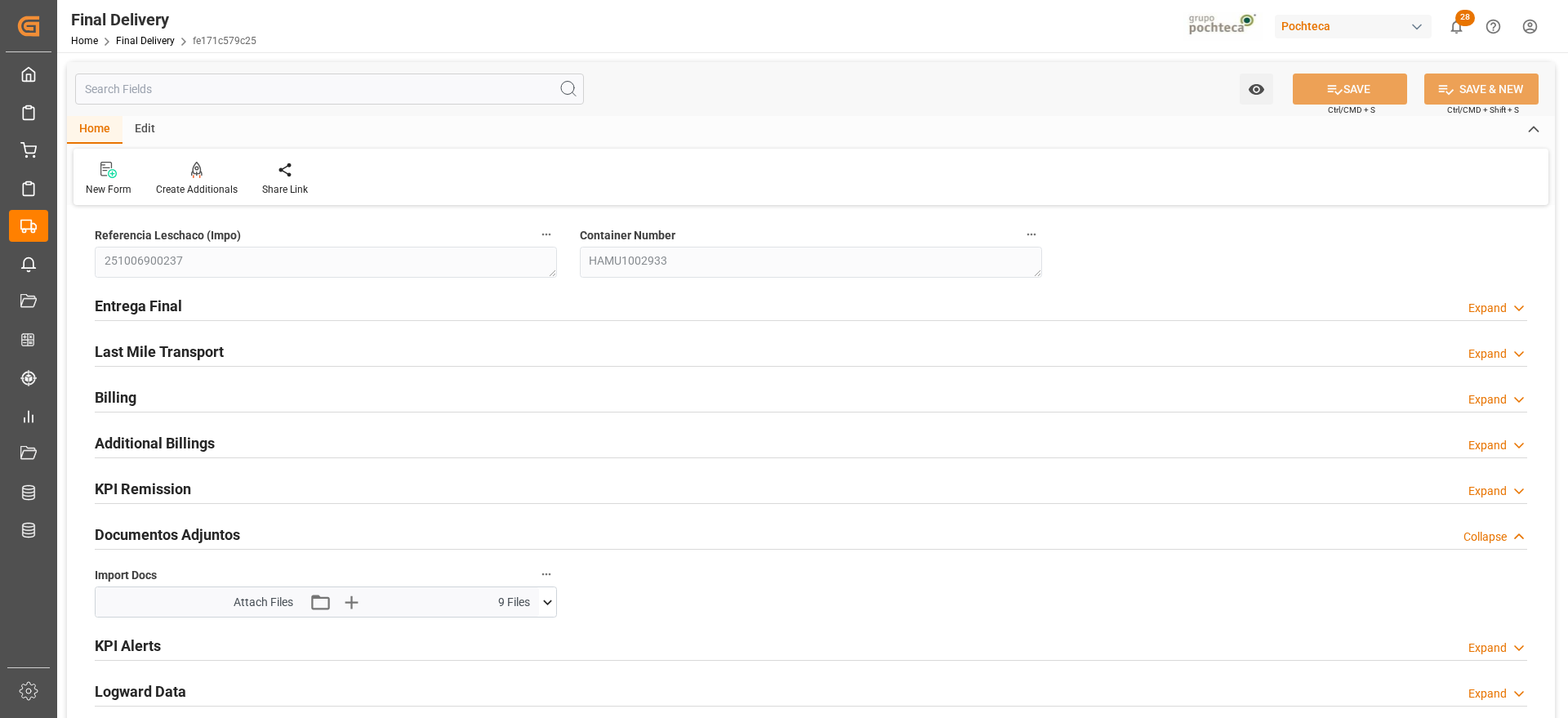
click at [547, 601] on icon at bounding box center [547, 601] width 17 height 17
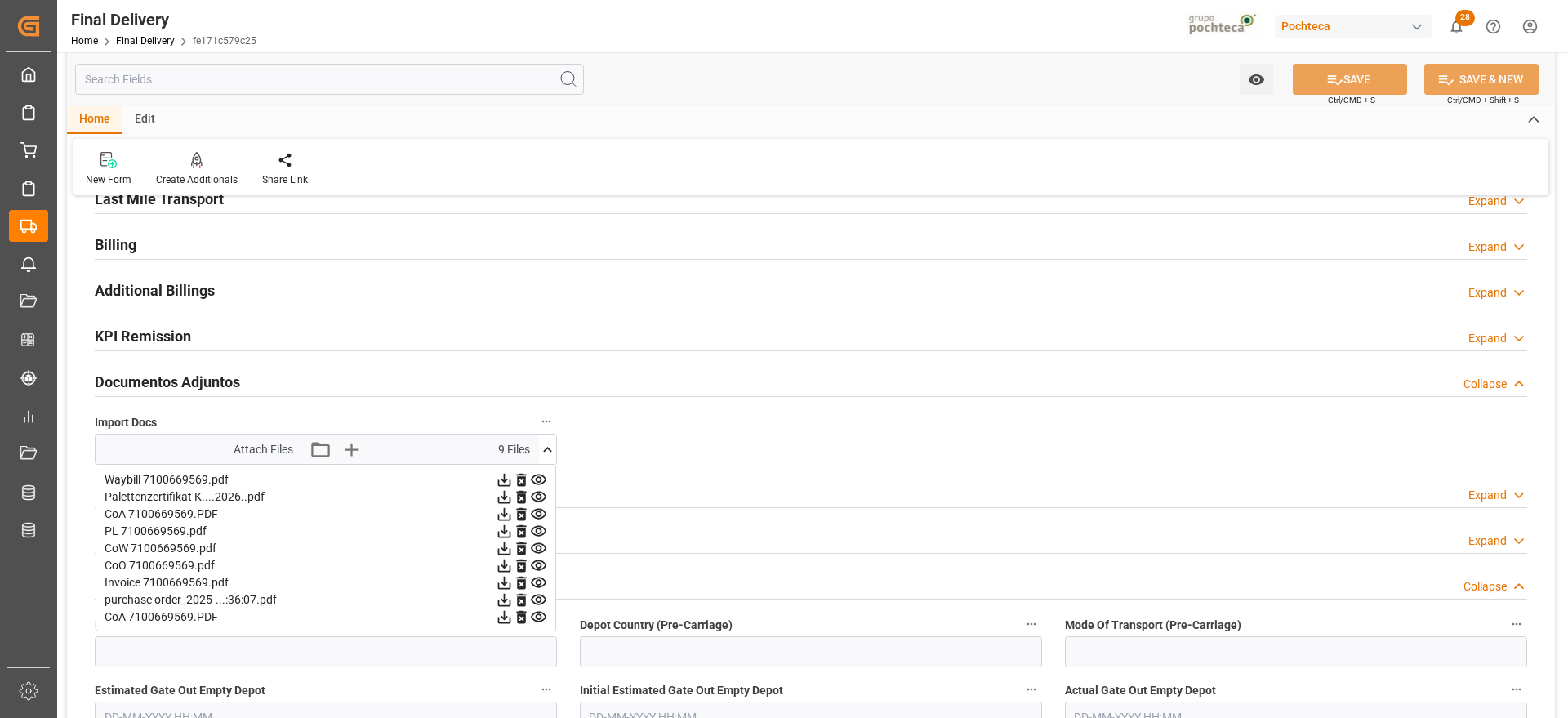
scroll to position [204, 0]
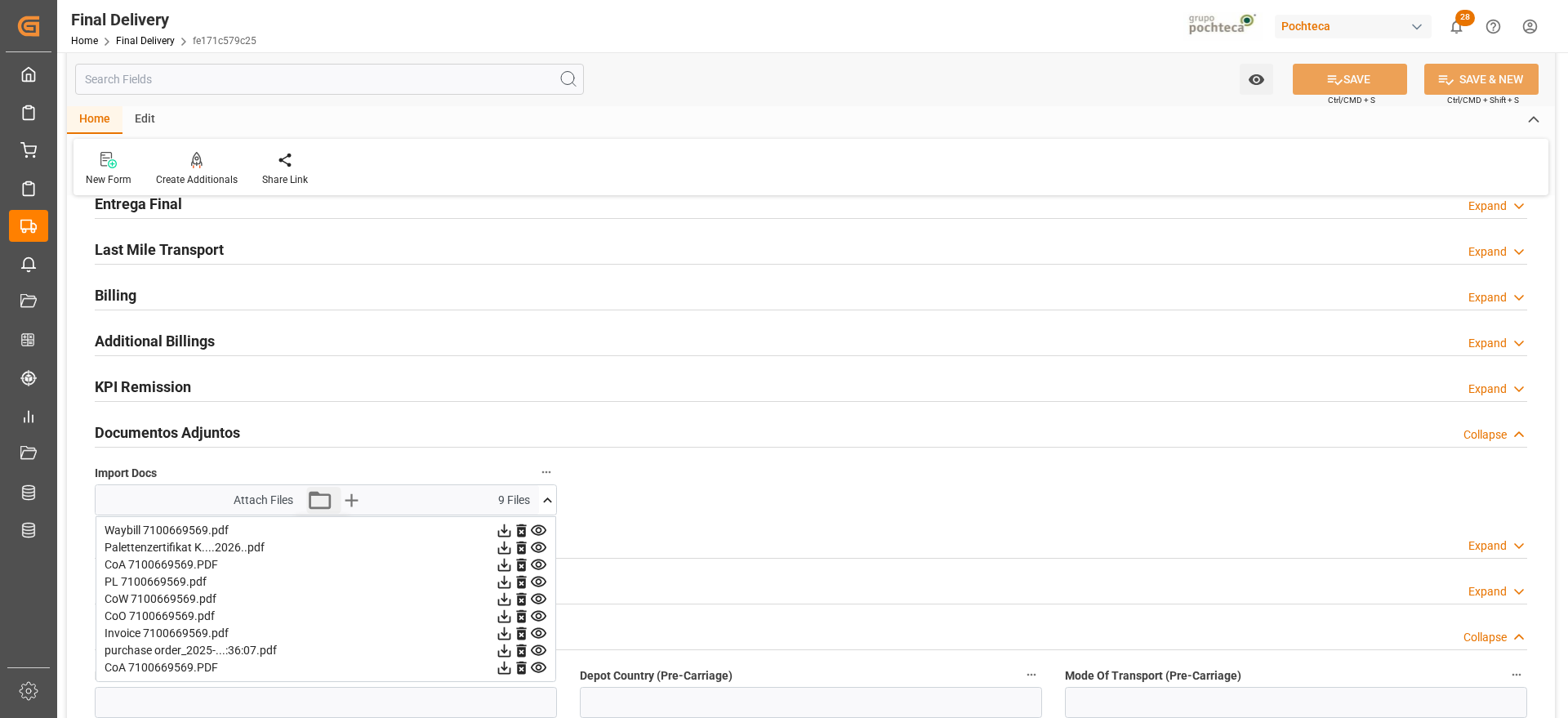
click at [323, 504] on icon "button" at bounding box center [320, 500] width 26 height 26
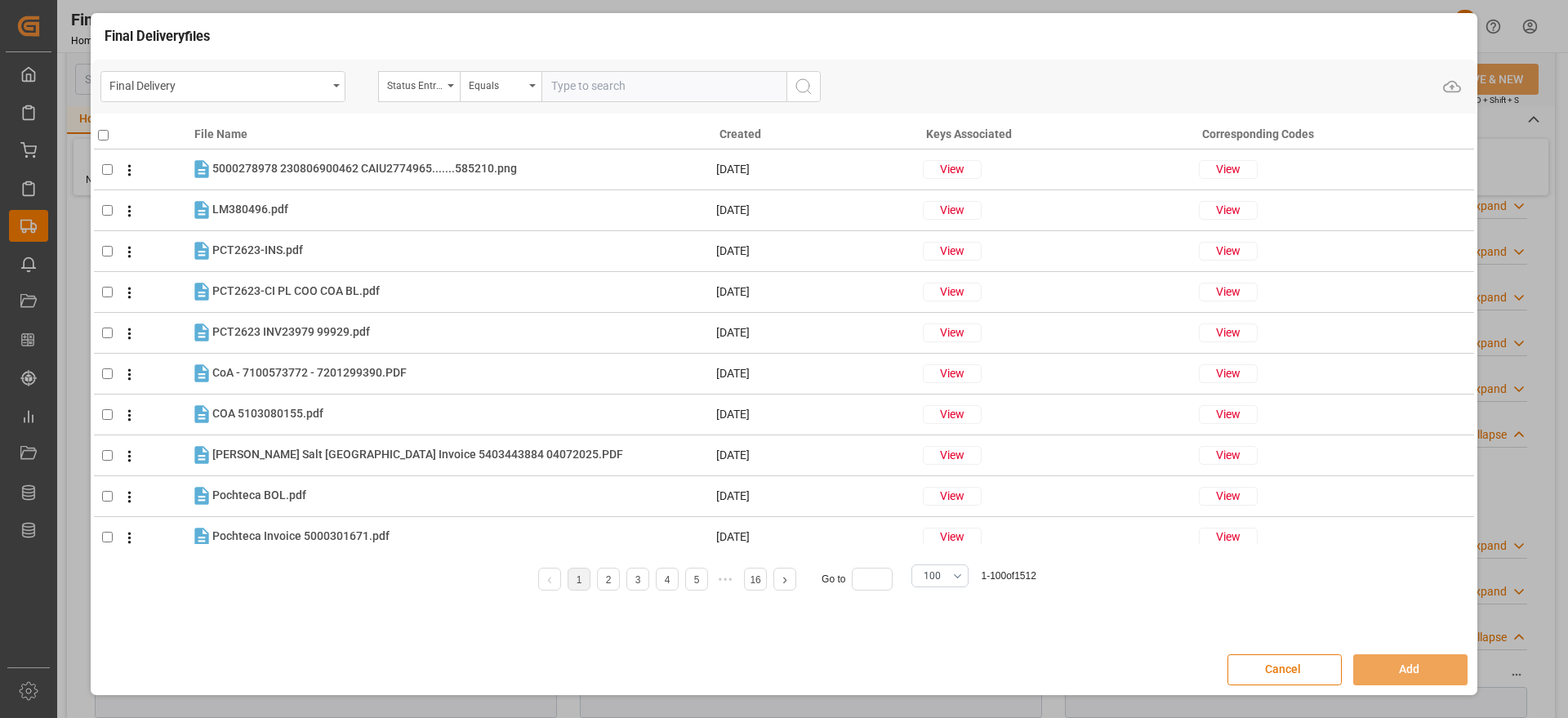
click at [1318, 661] on button "Cancel" at bounding box center [1285, 669] width 115 height 31
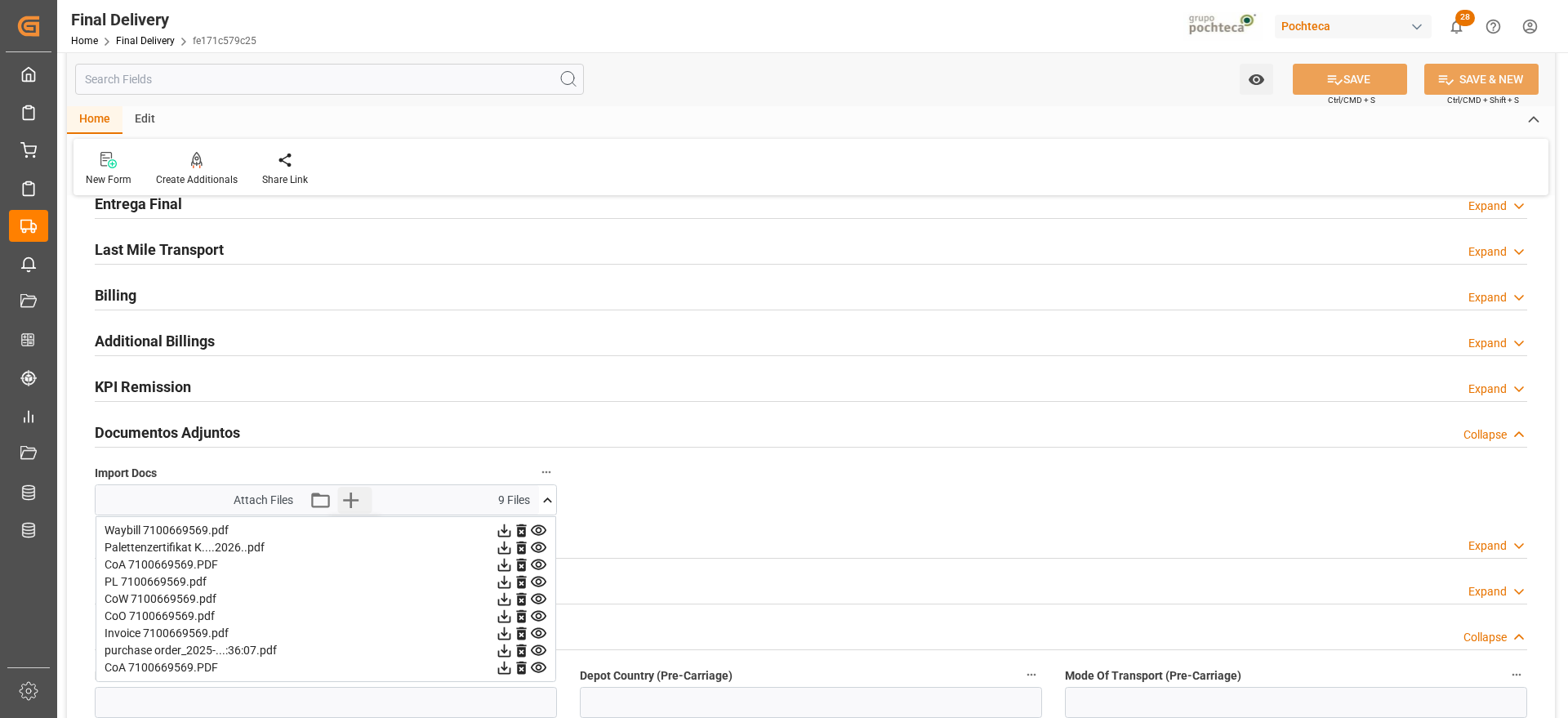
click at [351, 502] on icon "button" at bounding box center [351, 501] width 16 height 16
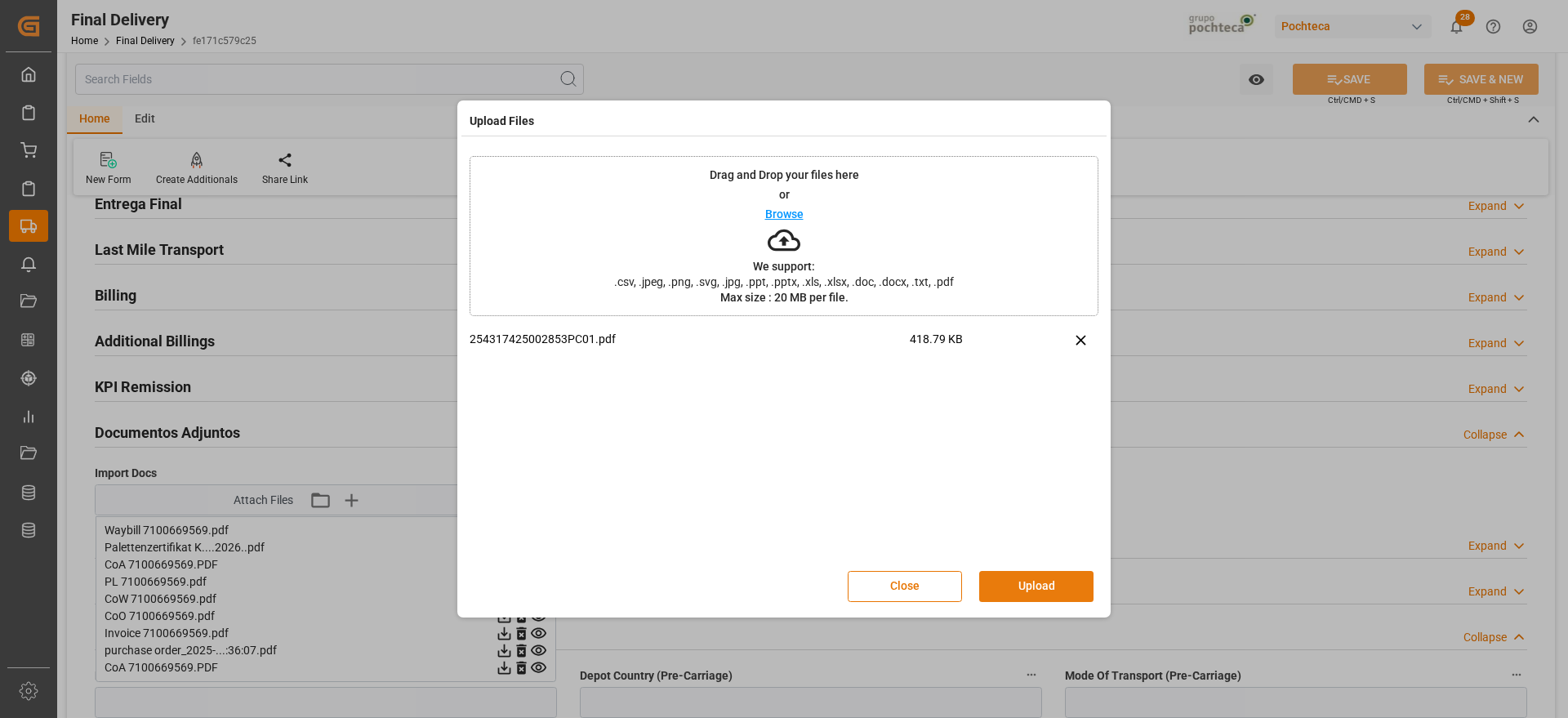
click at [1050, 586] on button "Upload" at bounding box center [1037, 586] width 115 height 31
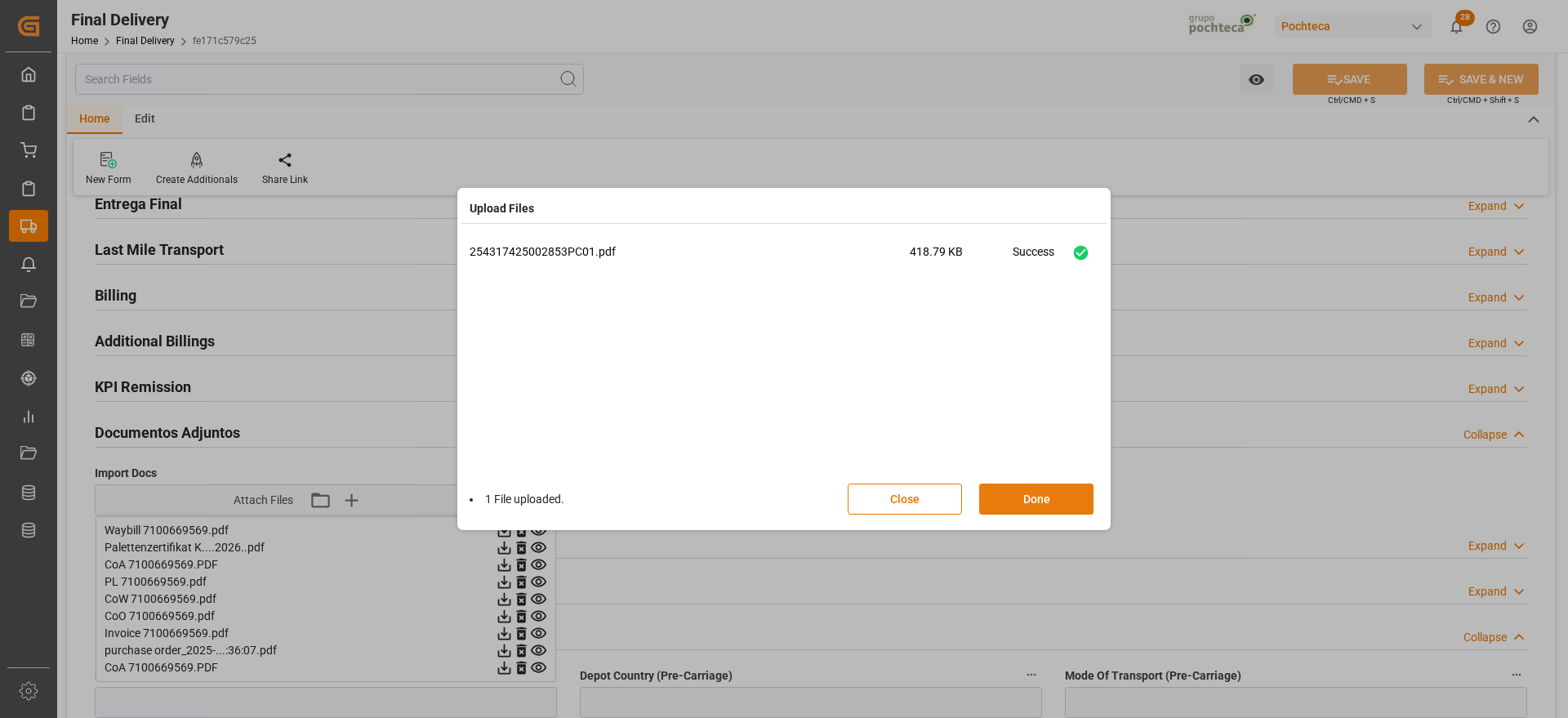
click at [1063, 507] on button "Done" at bounding box center [1037, 499] width 115 height 31
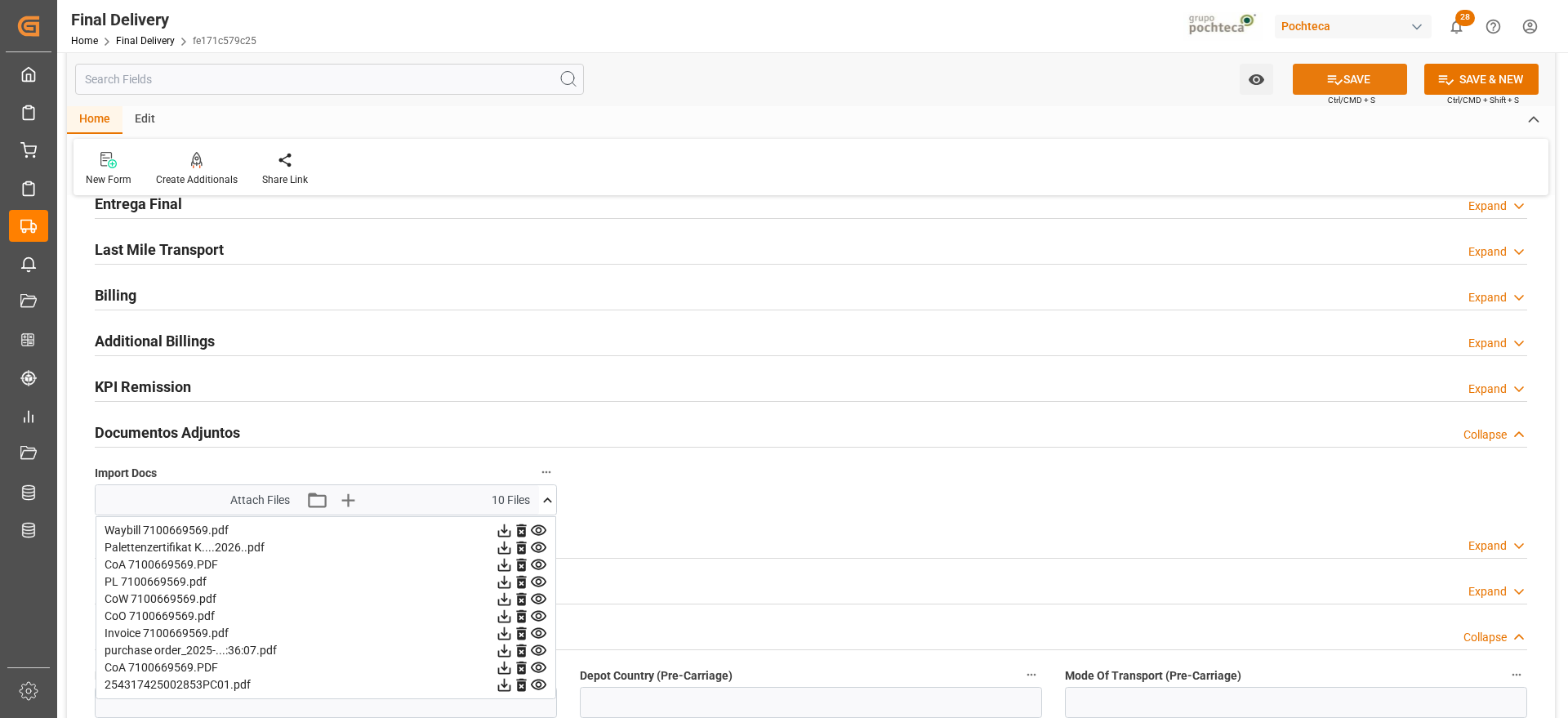
click at [1340, 75] on button "SAVE" at bounding box center [1350, 79] width 115 height 31
click at [546, 501] on icon at bounding box center [547, 500] width 9 height 5
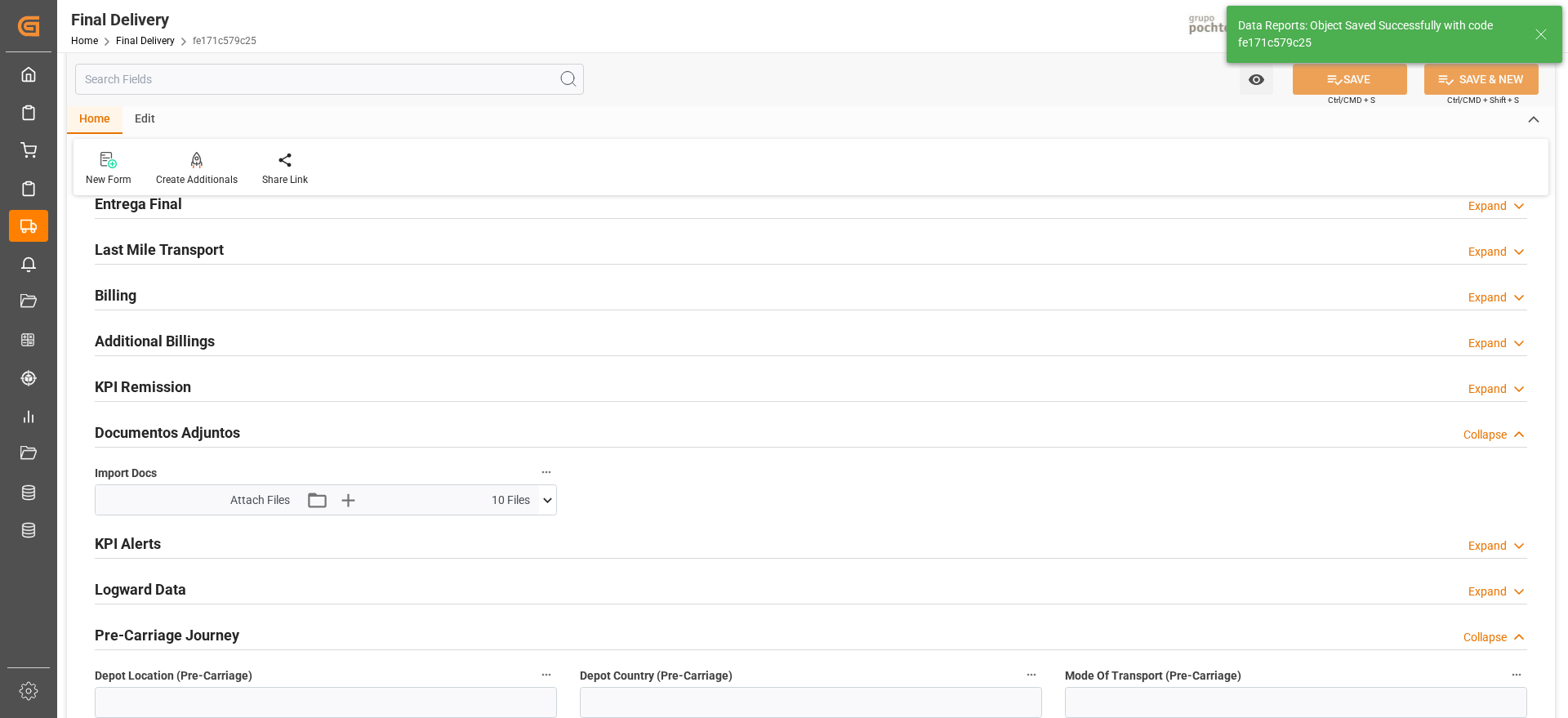
click at [1542, 28] on icon at bounding box center [1541, 34] width 19 height 19
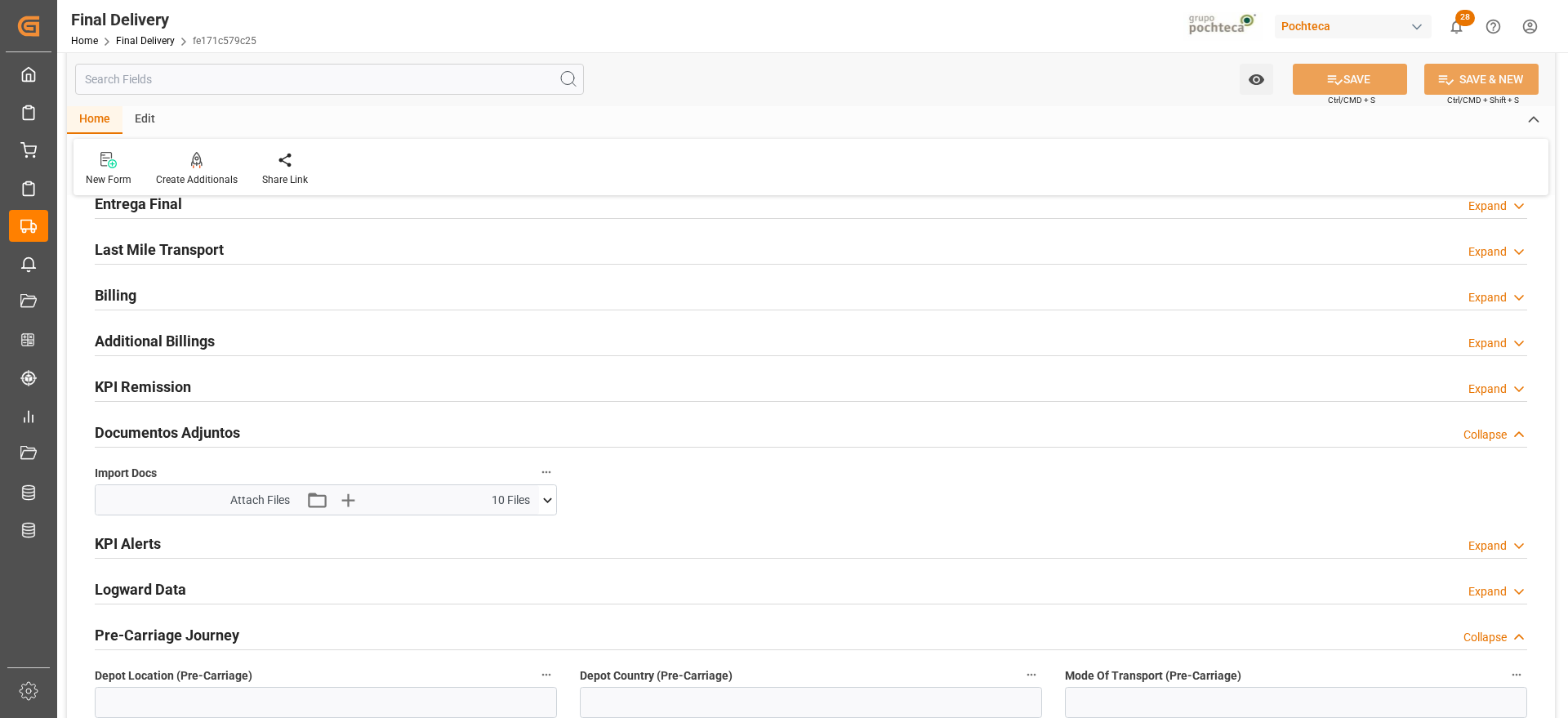
scroll to position [0, 0]
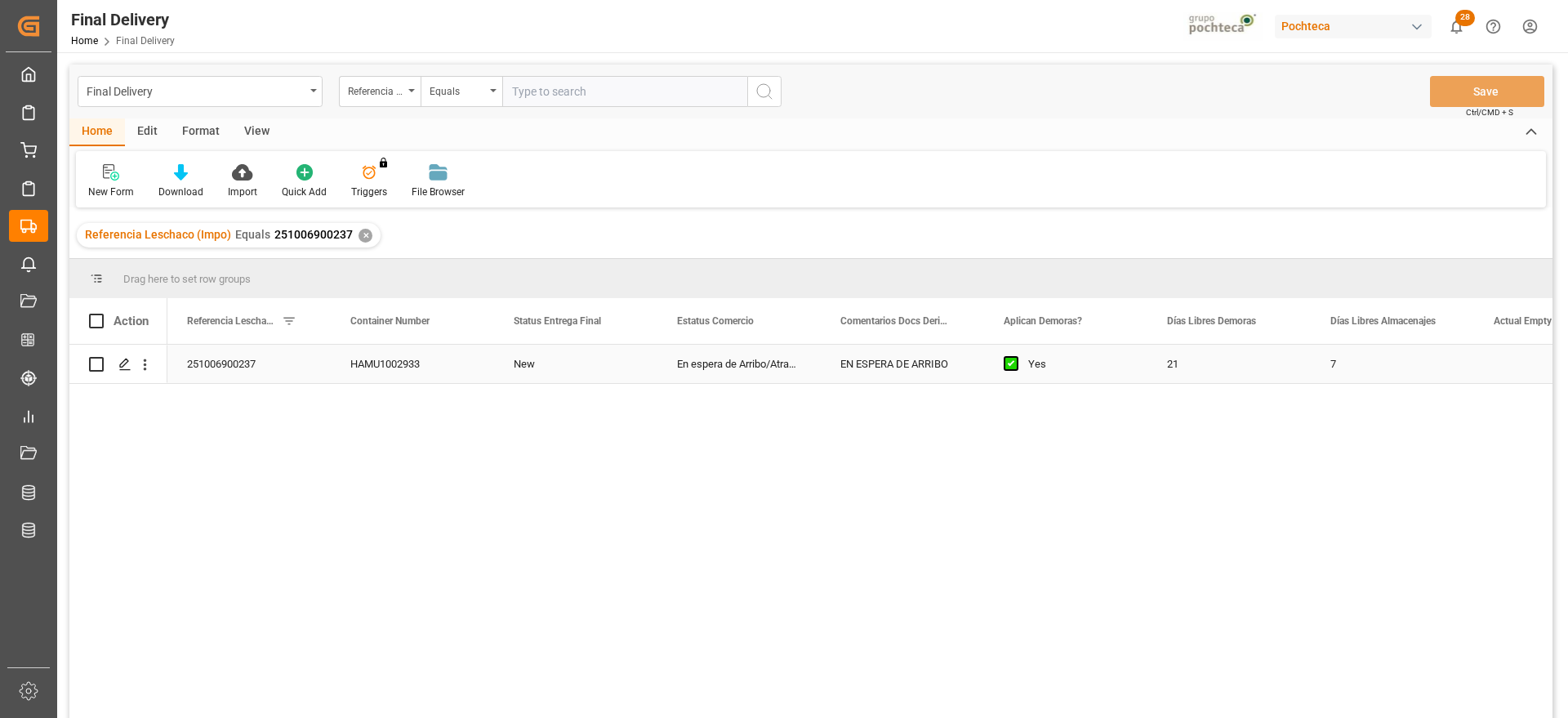
click at [743, 369] on div "En espera de Arribo/Atraque" at bounding box center [739, 363] width 163 height 38
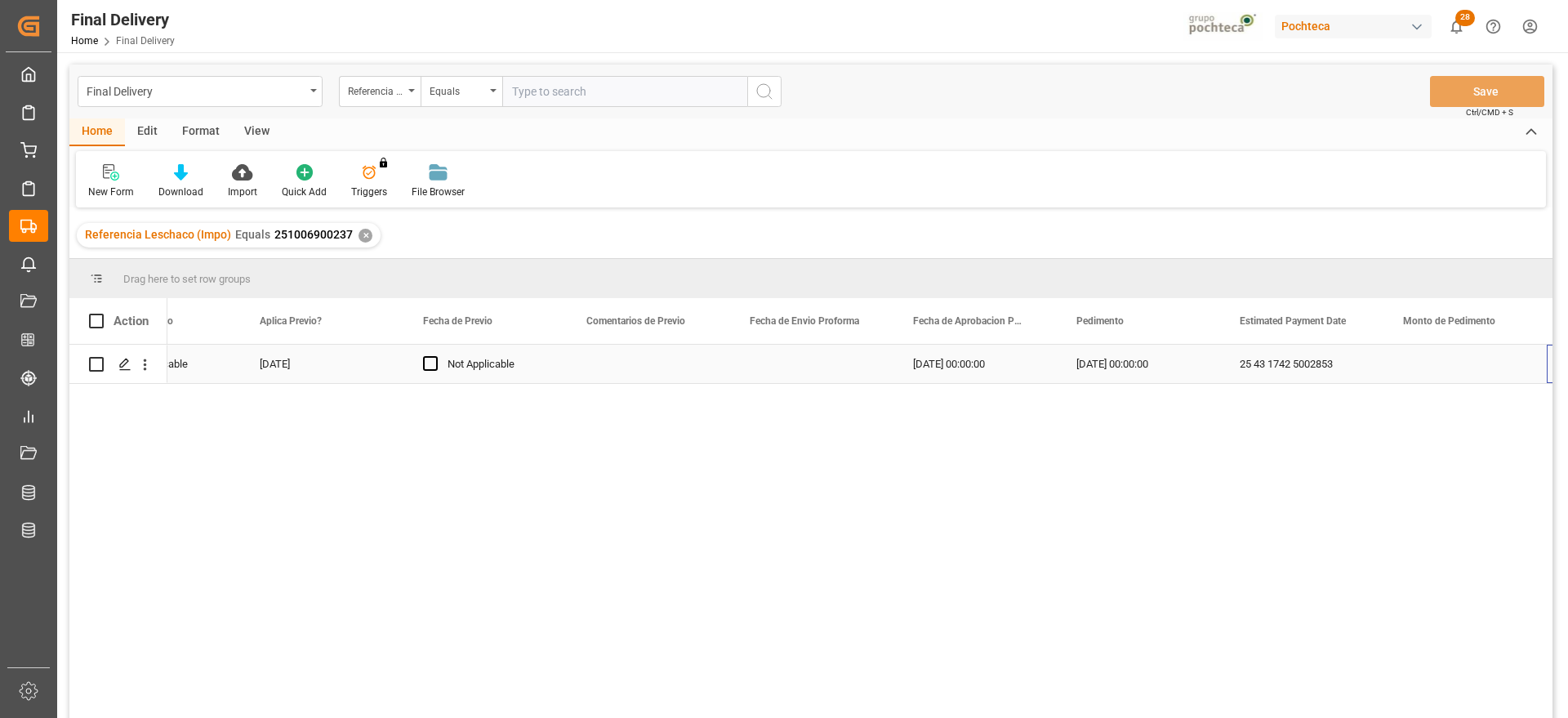
scroll to position [0, 2868]
click at [969, 365] on div "Press SPACE to select this row." at bounding box center [975, 363] width 163 height 38
click at [984, 380] on div "Press SPACE to select this row." at bounding box center [975, 363] width 163 height 38
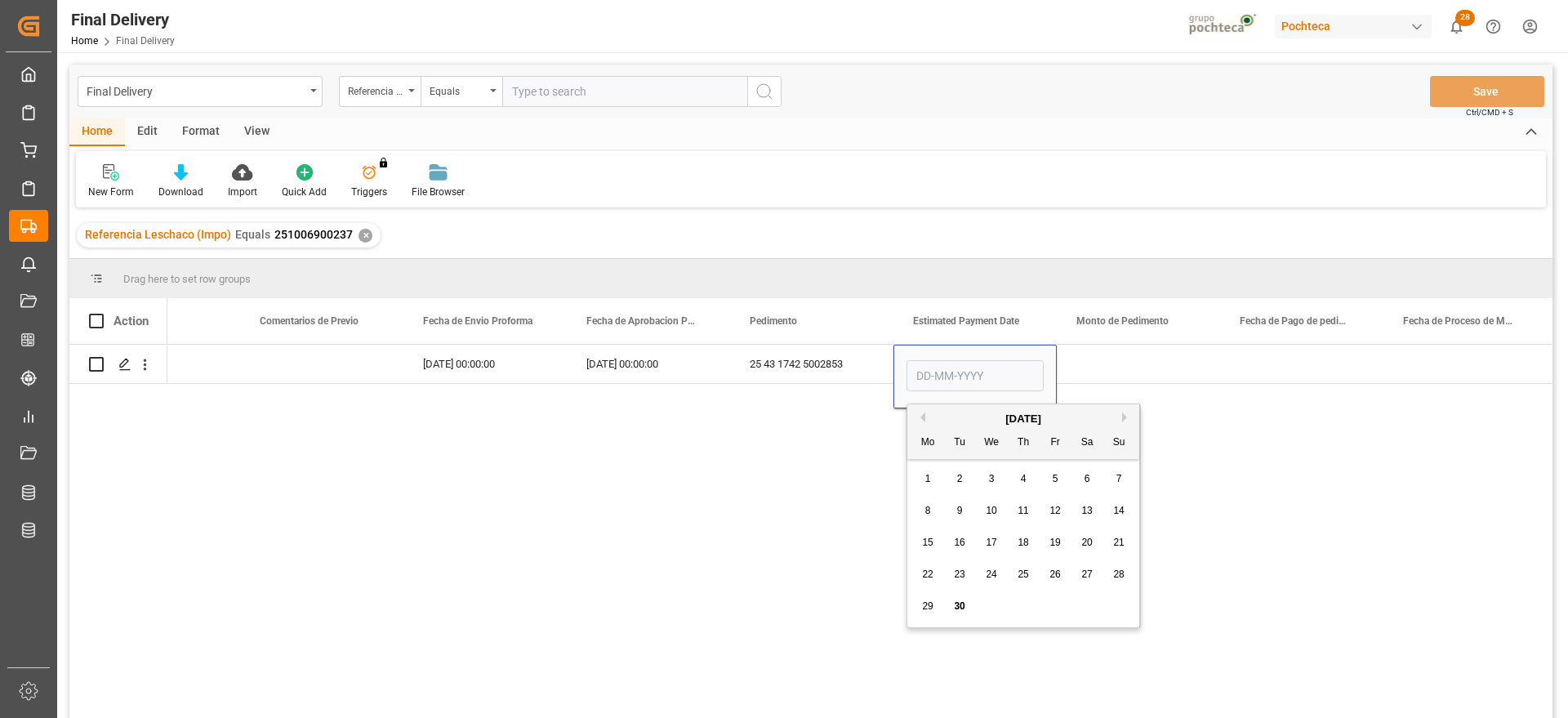
click at [930, 601] on span "29" at bounding box center [927, 606] width 11 height 11
type input "[DATE]"
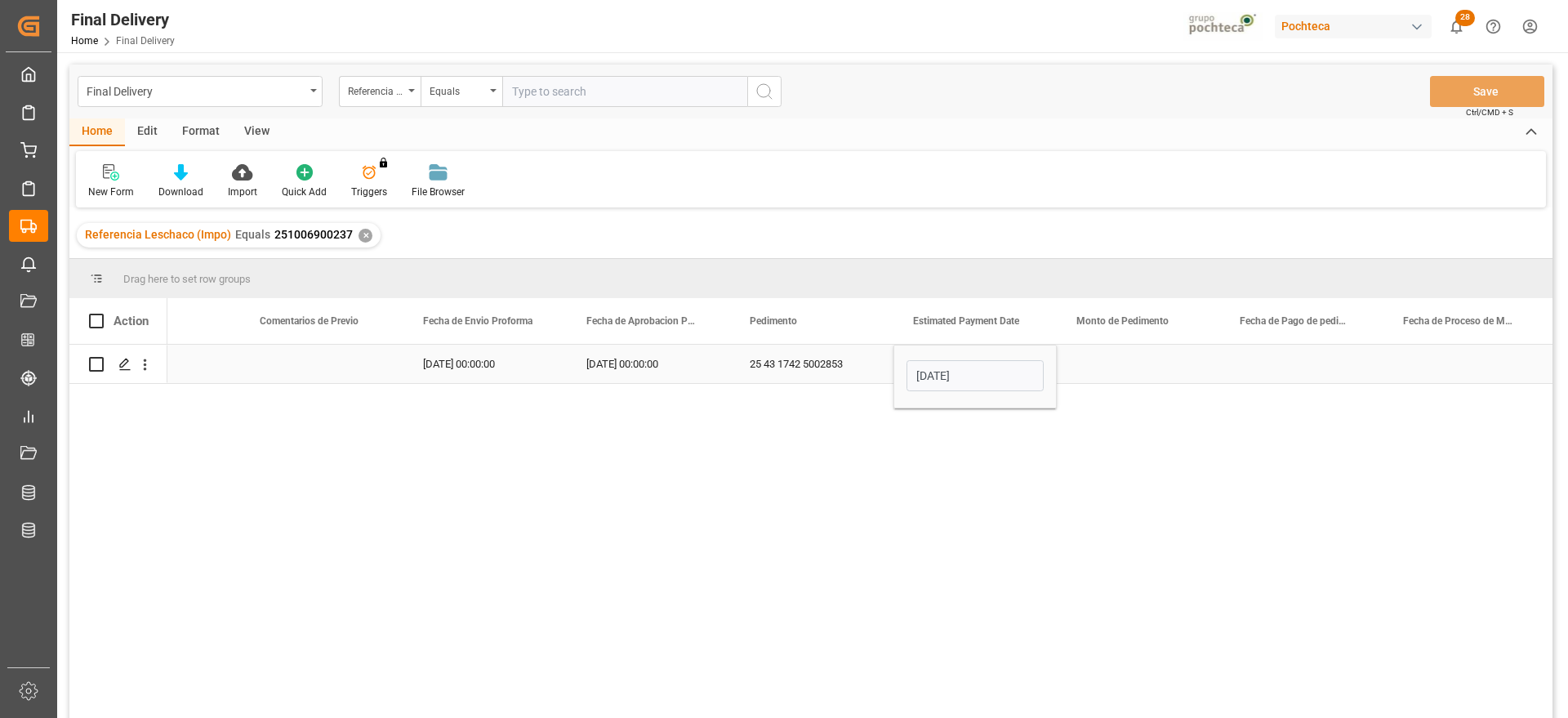
click at [1098, 370] on div "Press SPACE to select this row." at bounding box center [1138, 363] width 163 height 38
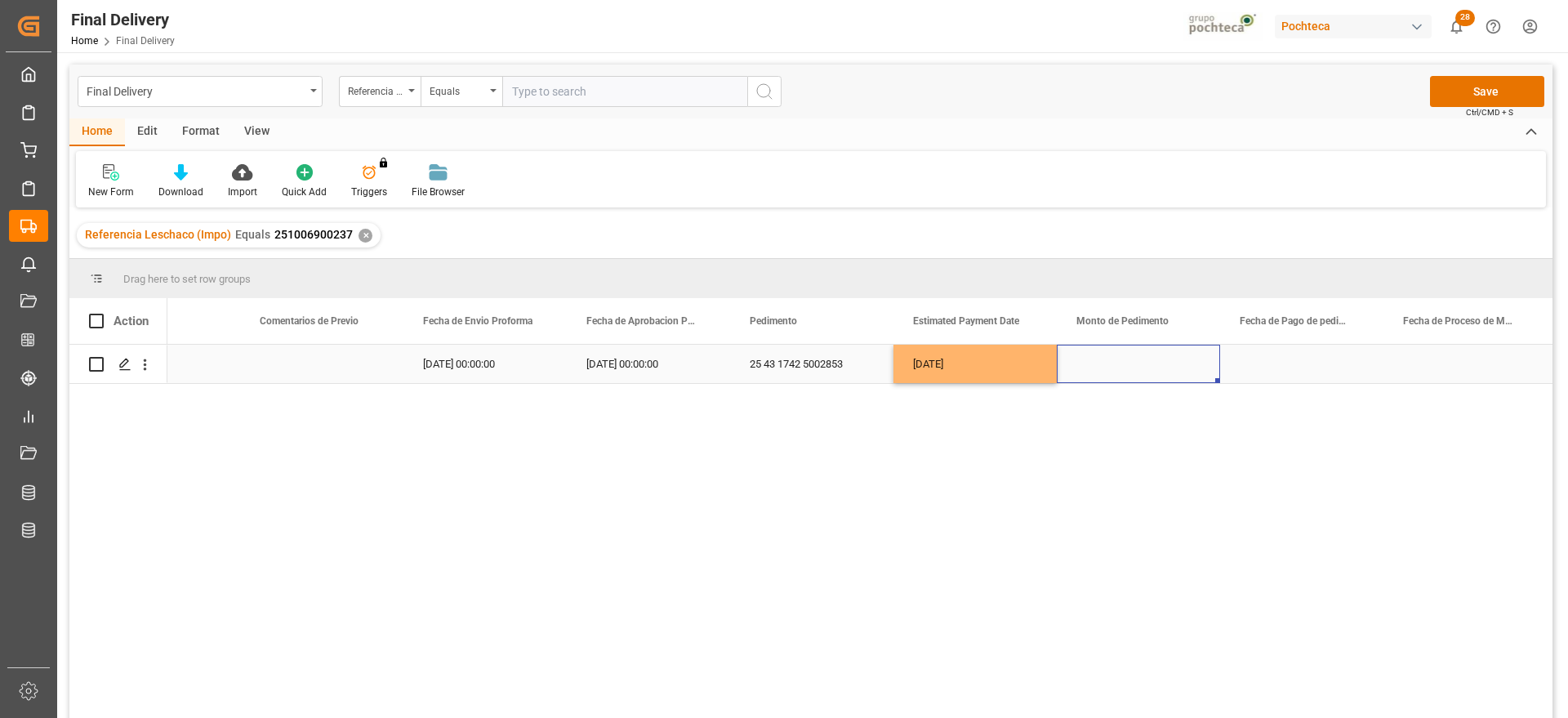
click at [1127, 367] on div "Press SPACE to select this row." at bounding box center [1138, 363] width 163 height 38
click at [1127, 367] on input "Press SPACE to select this row." at bounding box center [1138, 373] width 137 height 31
type input "131005"
click at [1259, 371] on div "Press SPACE to select this row." at bounding box center [1301, 363] width 163 height 38
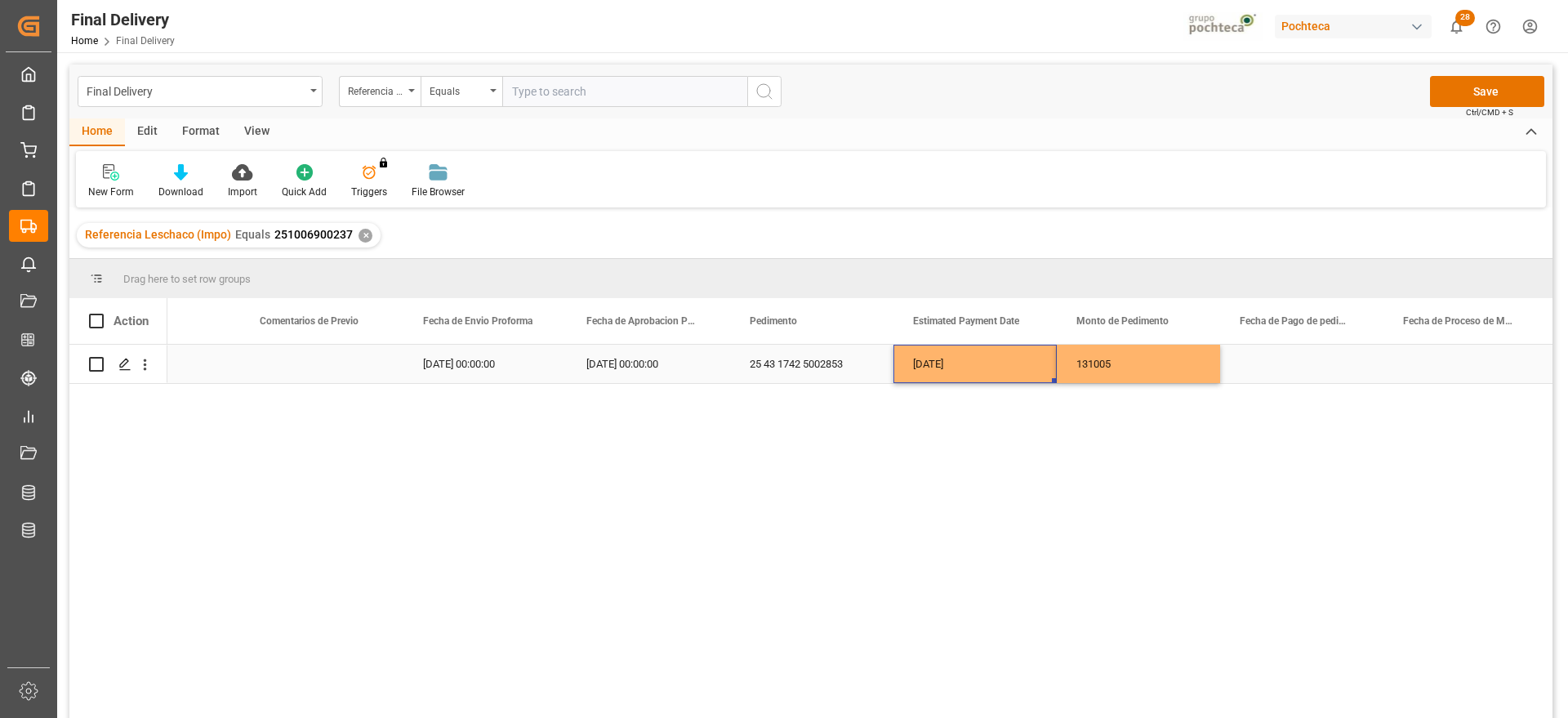
click at [966, 361] on div "[DATE]" at bounding box center [975, 363] width 163 height 38
click at [1279, 361] on div "Press SPACE to select this row." at bounding box center [1301, 363] width 163 height 38
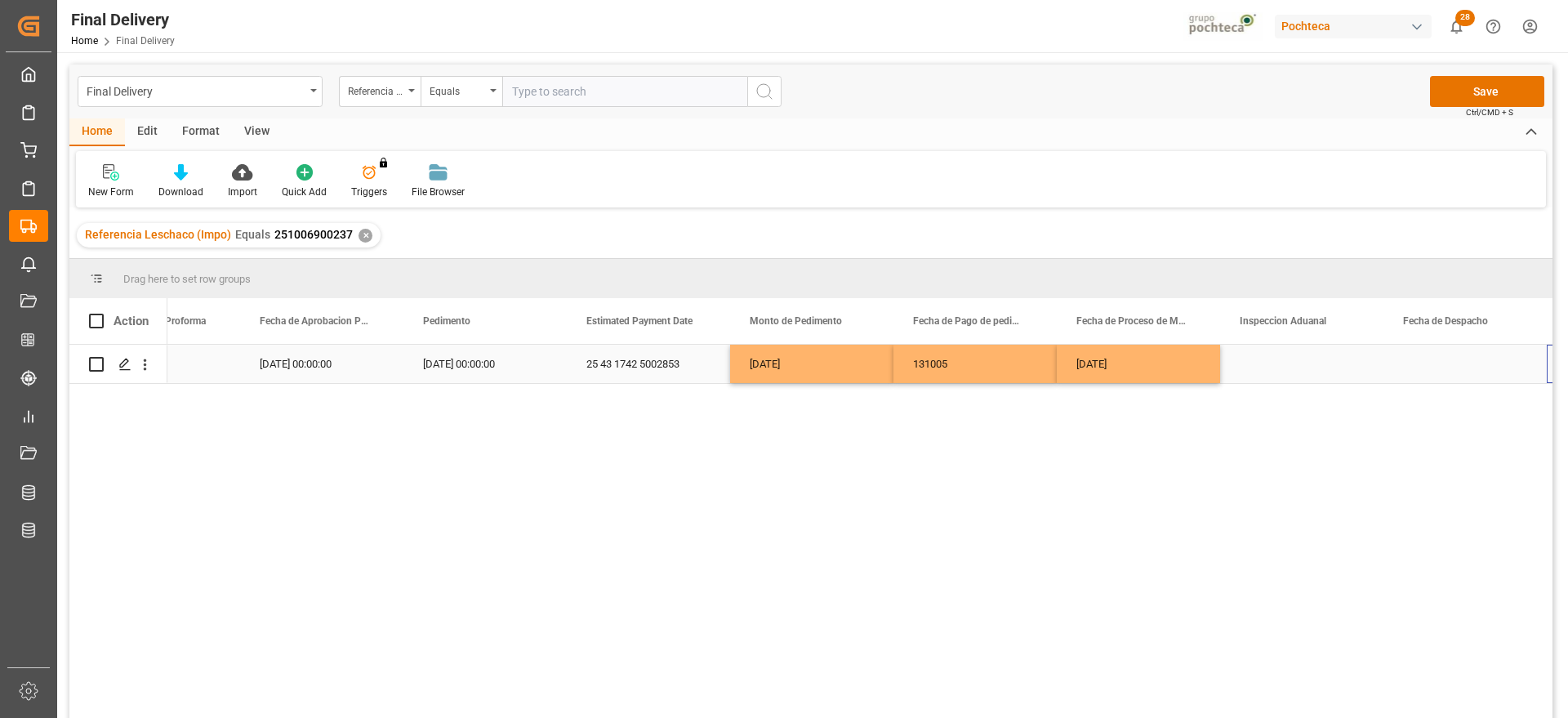
scroll to position [0, 3521]
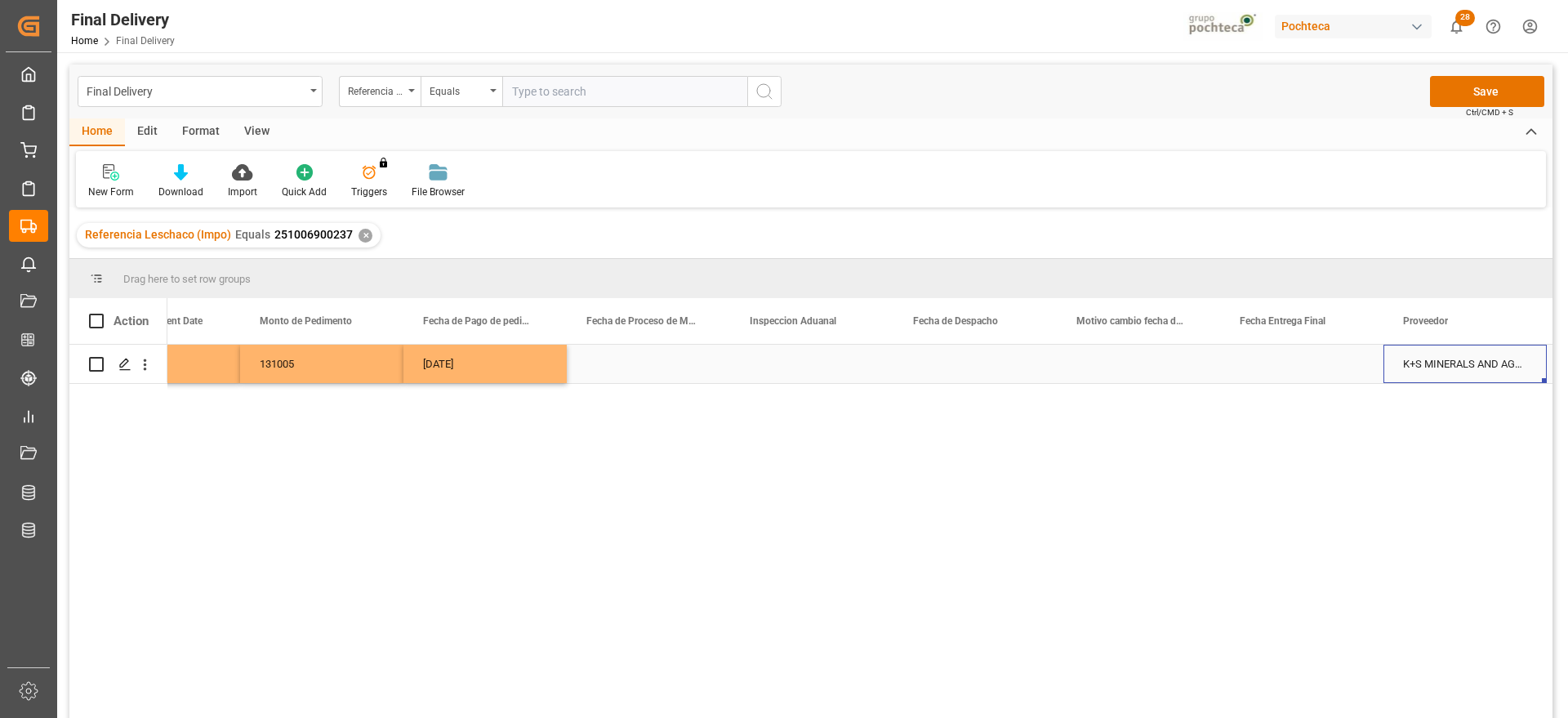
click at [965, 358] on div "Press SPACE to select this row." at bounding box center [975, 363] width 163 height 38
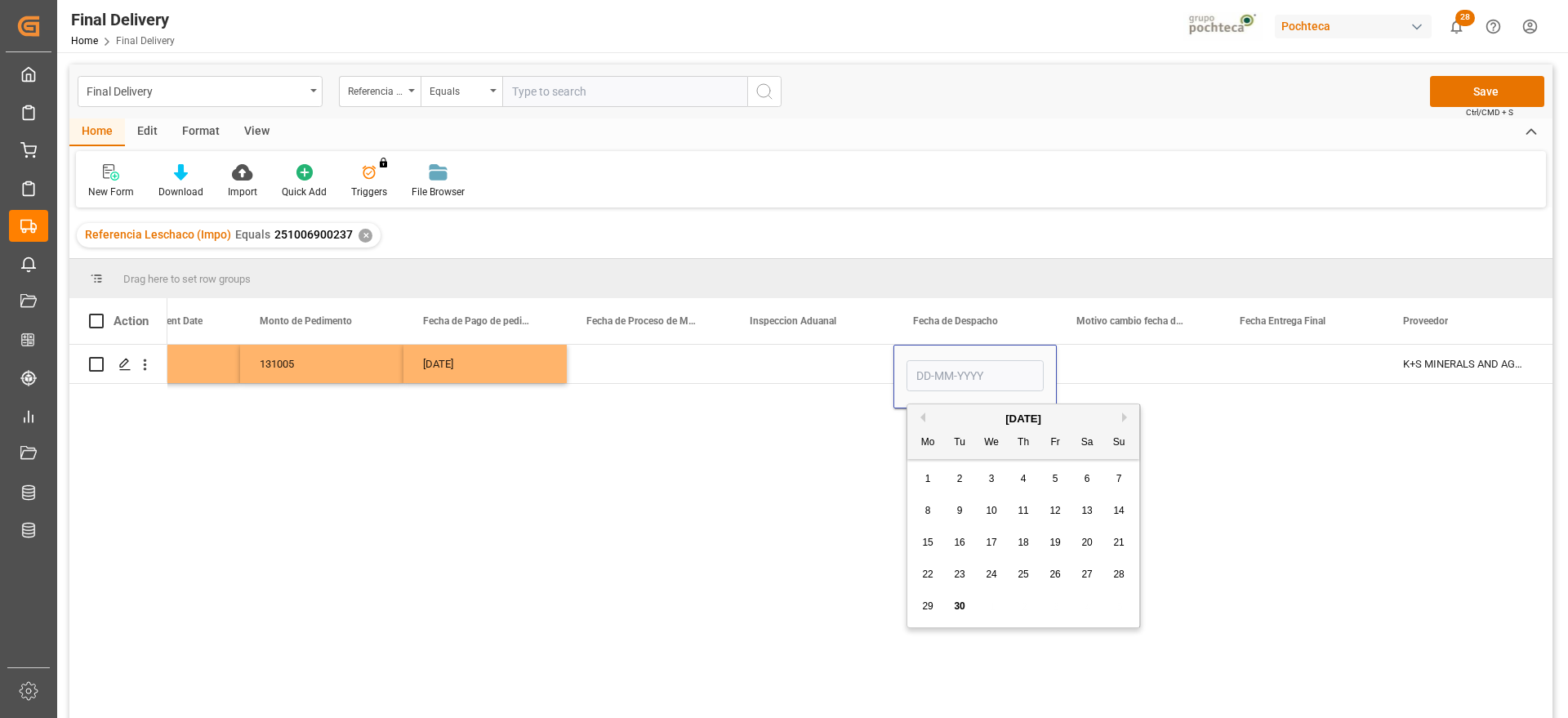
click at [1119, 413] on div "[DATE]" at bounding box center [1023, 419] width 232 height 17
click at [1122, 414] on div "Previous Month Next Month [DATE] Mo Tu We Th Fr Sa Su 1 2 3 4 5 6 7 8 9 10 11 1…" at bounding box center [1023, 516] width 234 height 224
click at [1126, 415] on button "Next Month" at bounding box center [1127, 417] width 10 height 10
click at [1021, 480] on span "2" at bounding box center [1023, 479] width 5 height 11
type input "[DATE]"
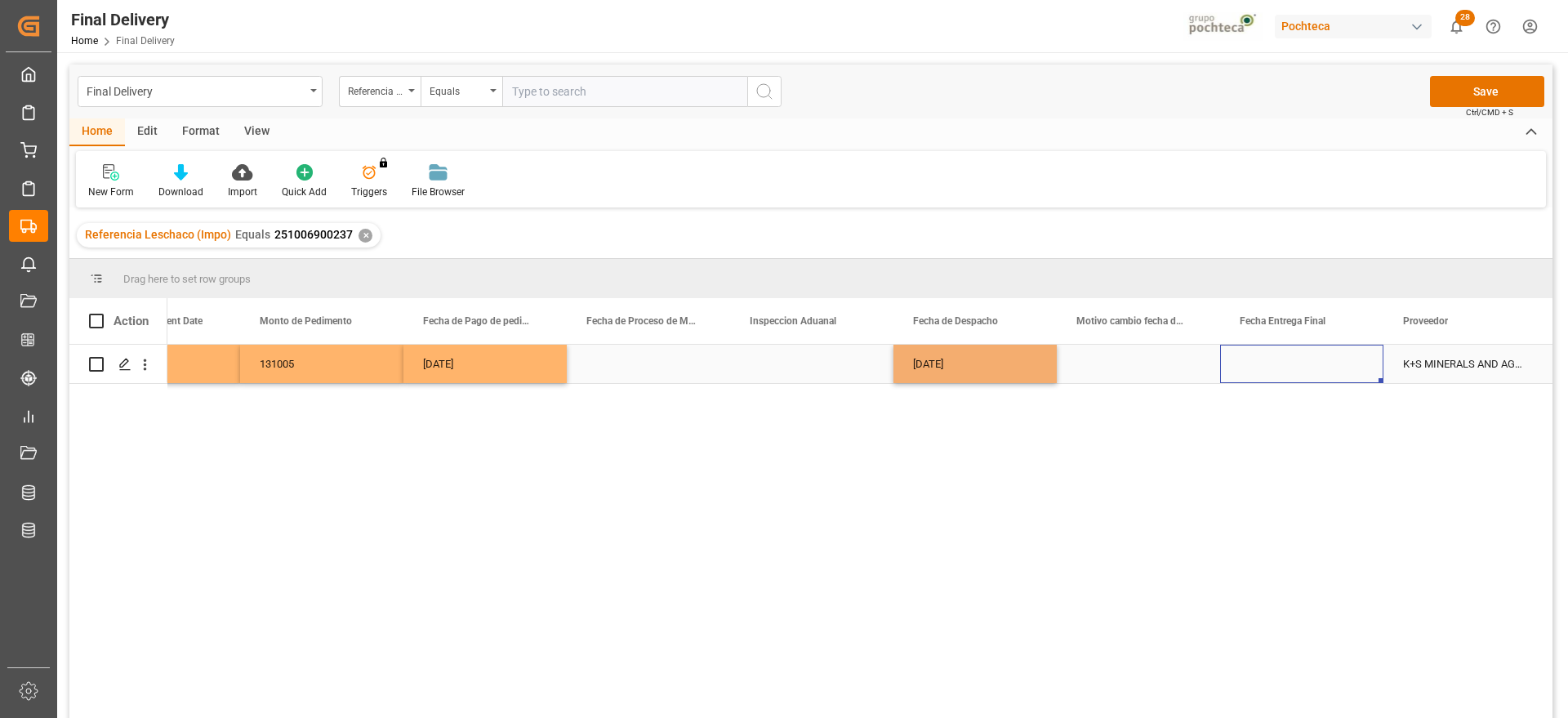
click at [1300, 365] on div "Press SPACE to select this row." at bounding box center [1301, 363] width 163 height 38
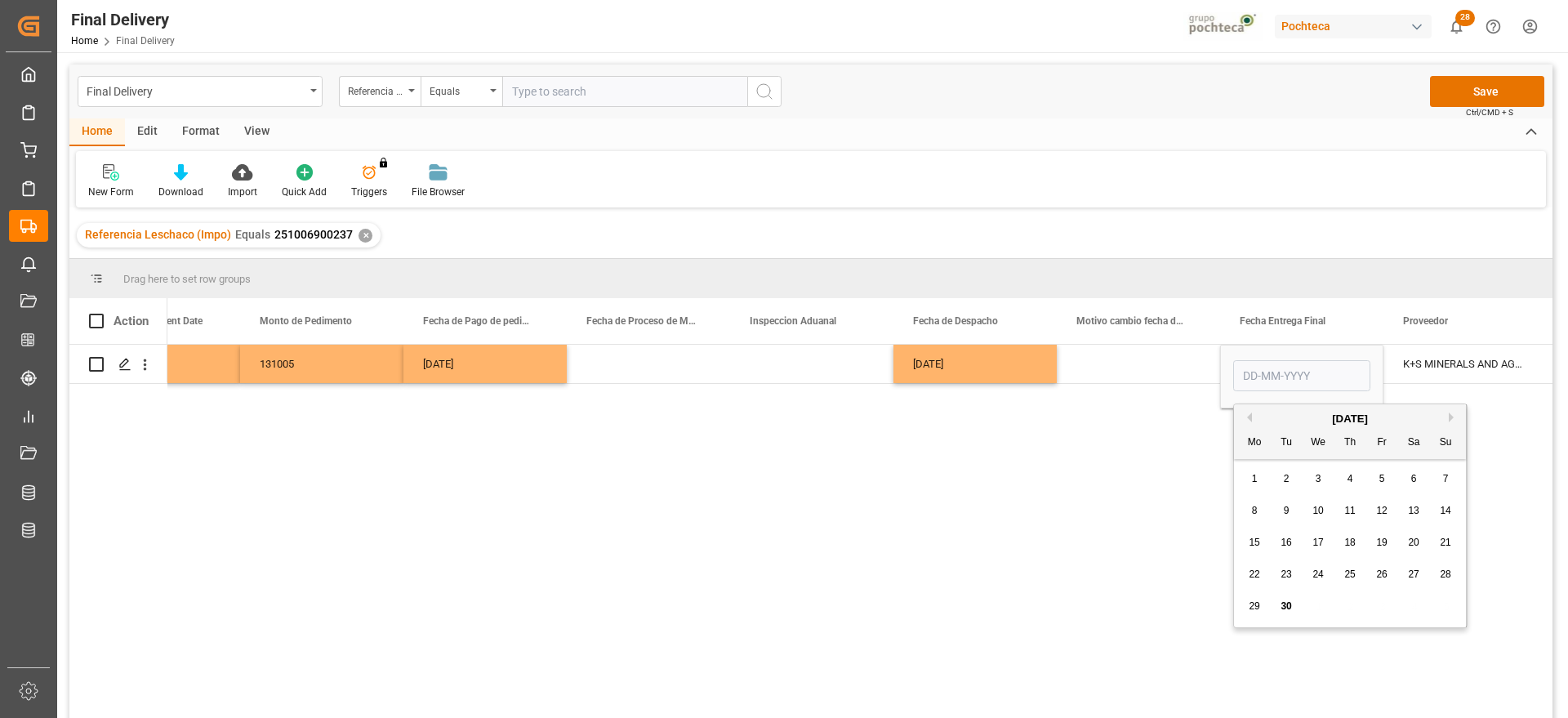
click at [1454, 415] on button "Next Month" at bounding box center [1453, 417] width 10 height 10
click at [1383, 480] on span "3" at bounding box center [1382, 479] width 5 height 11
type input "[DATE]"
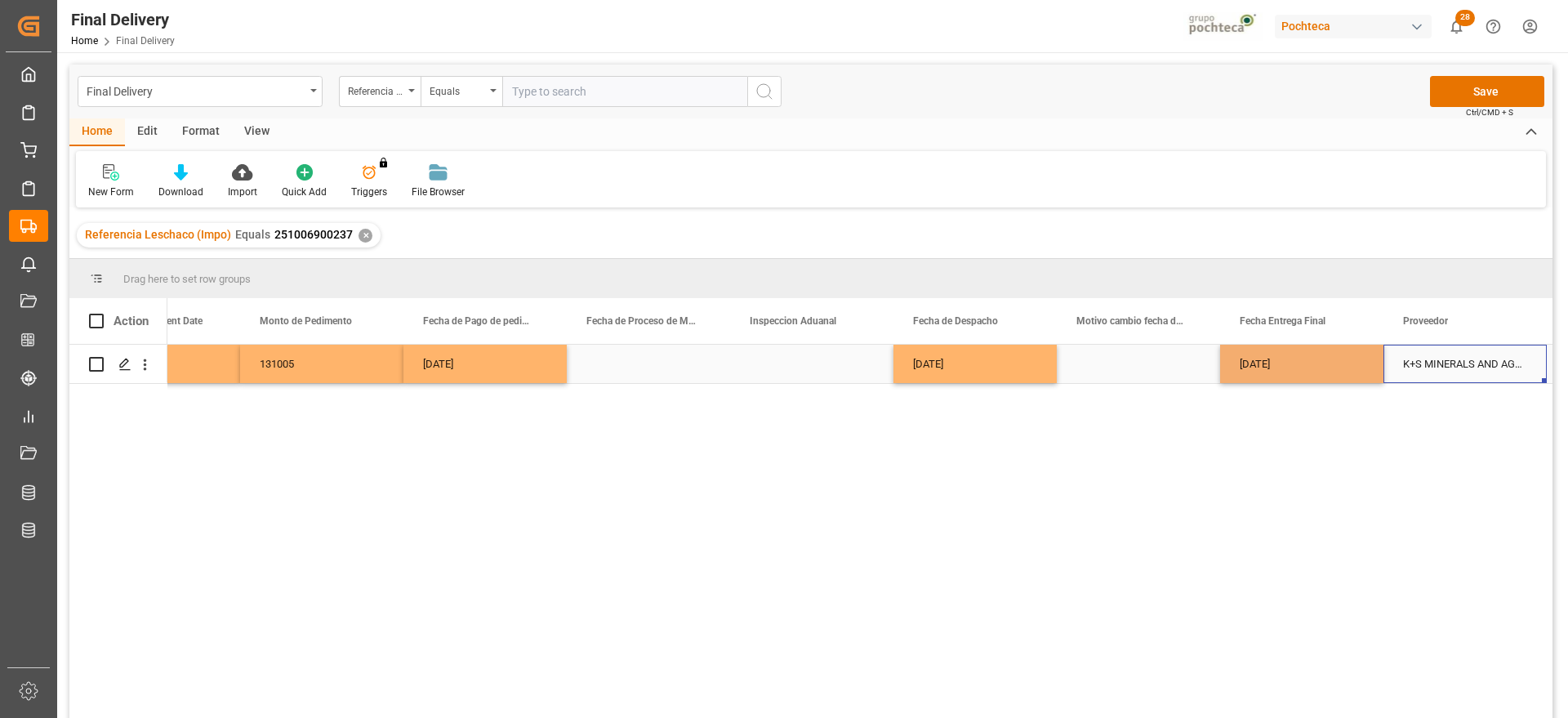
click at [1432, 365] on div "K+S MINERALS AND AGRICULTURE GMBH" at bounding box center [1465, 363] width 163 height 38
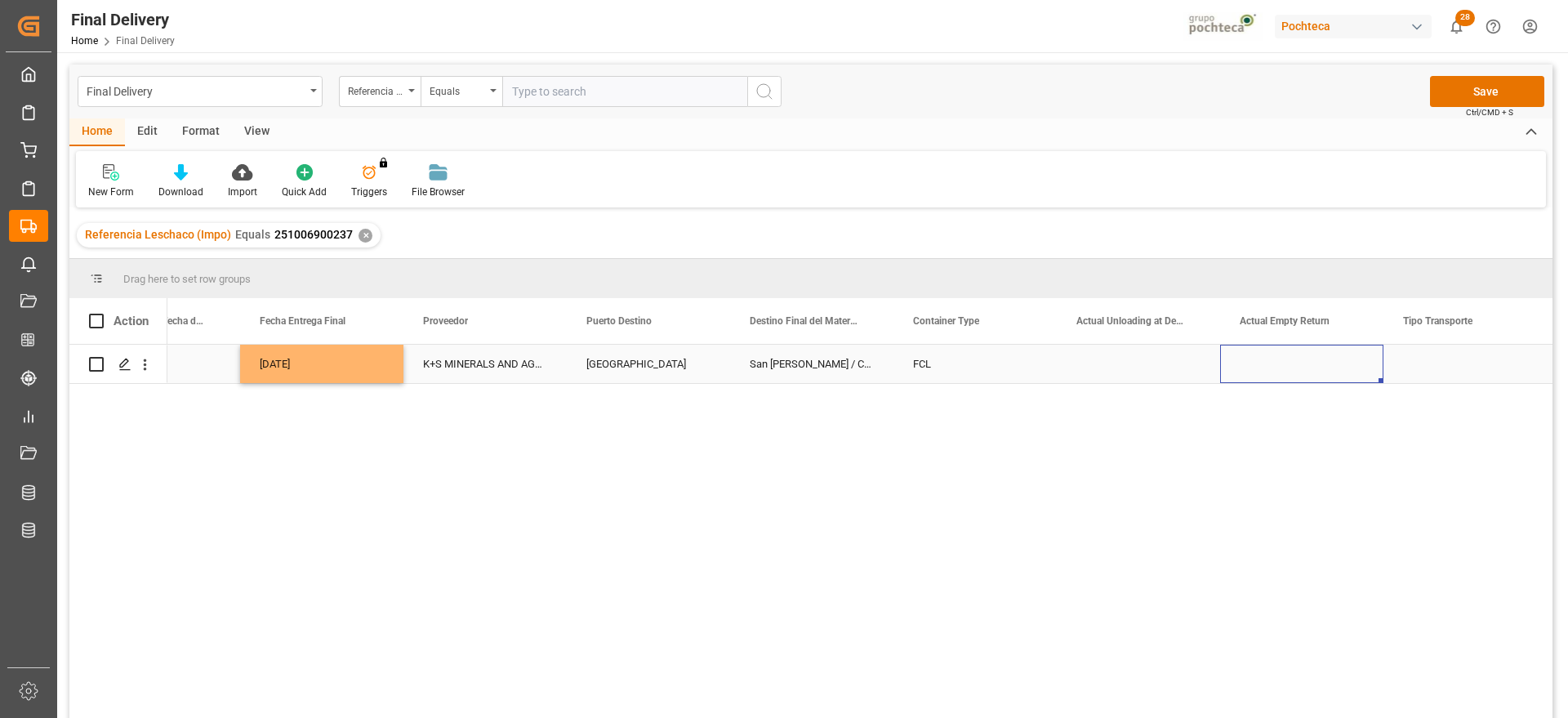
click at [1334, 364] on div "Press SPACE to select this row." at bounding box center [1301, 363] width 163 height 38
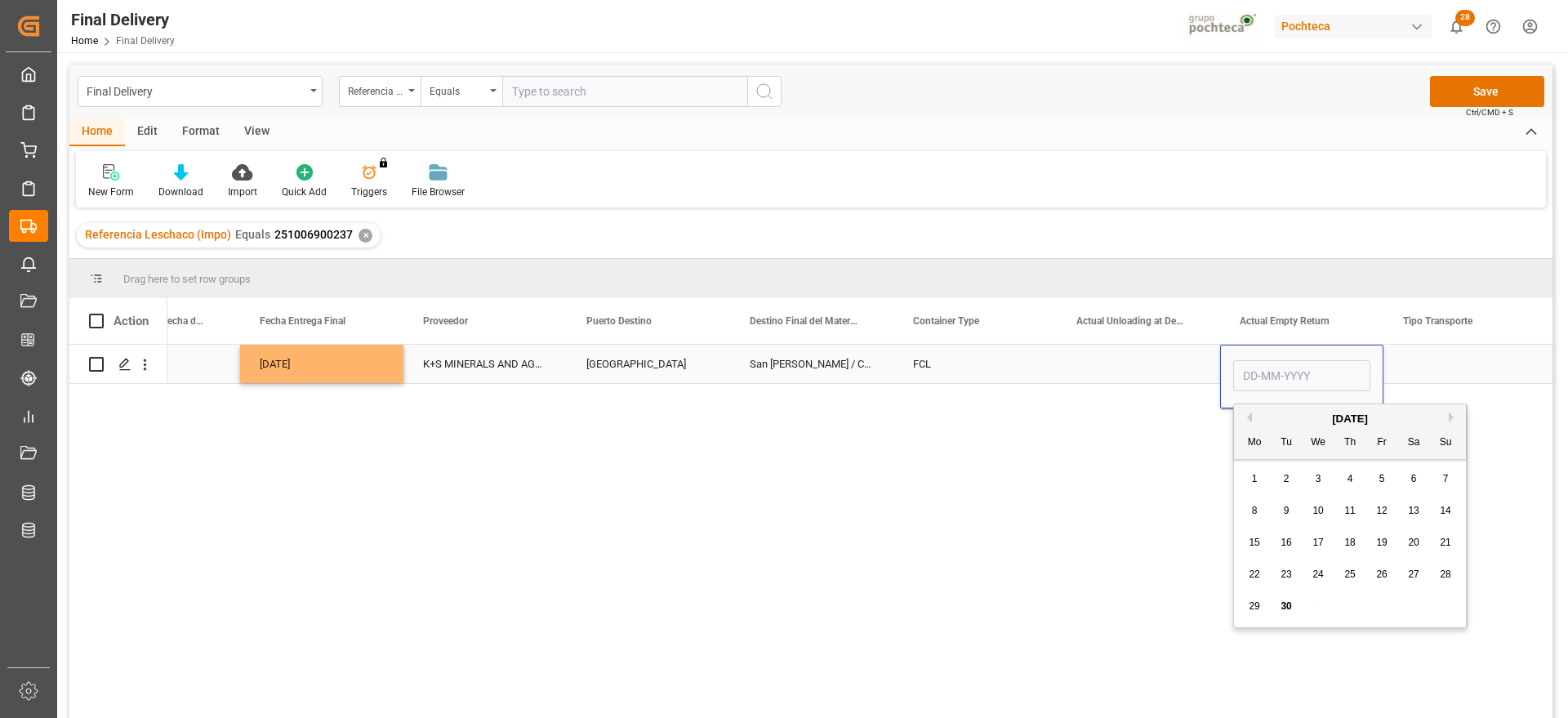
click at [1454, 357] on div "Press SPACE to select this row." at bounding box center [1465, 363] width 163 height 38
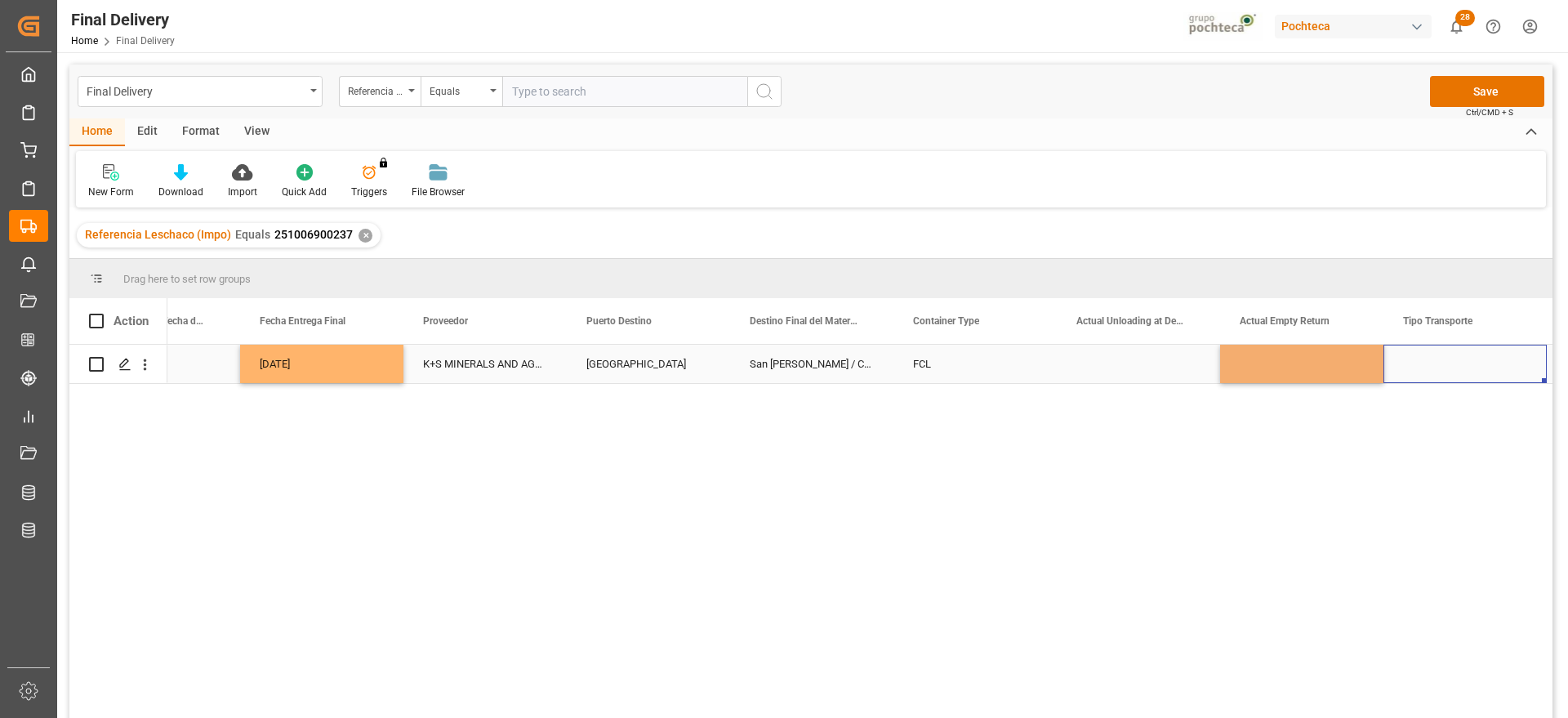
click at [1454, 357] on div "Press SPACE to select this row." at bounding box center [1465, 363] width 163 height 38
click at [1521, 363] on button "Select" at bounding box center [1465, 373] width 137 height 31
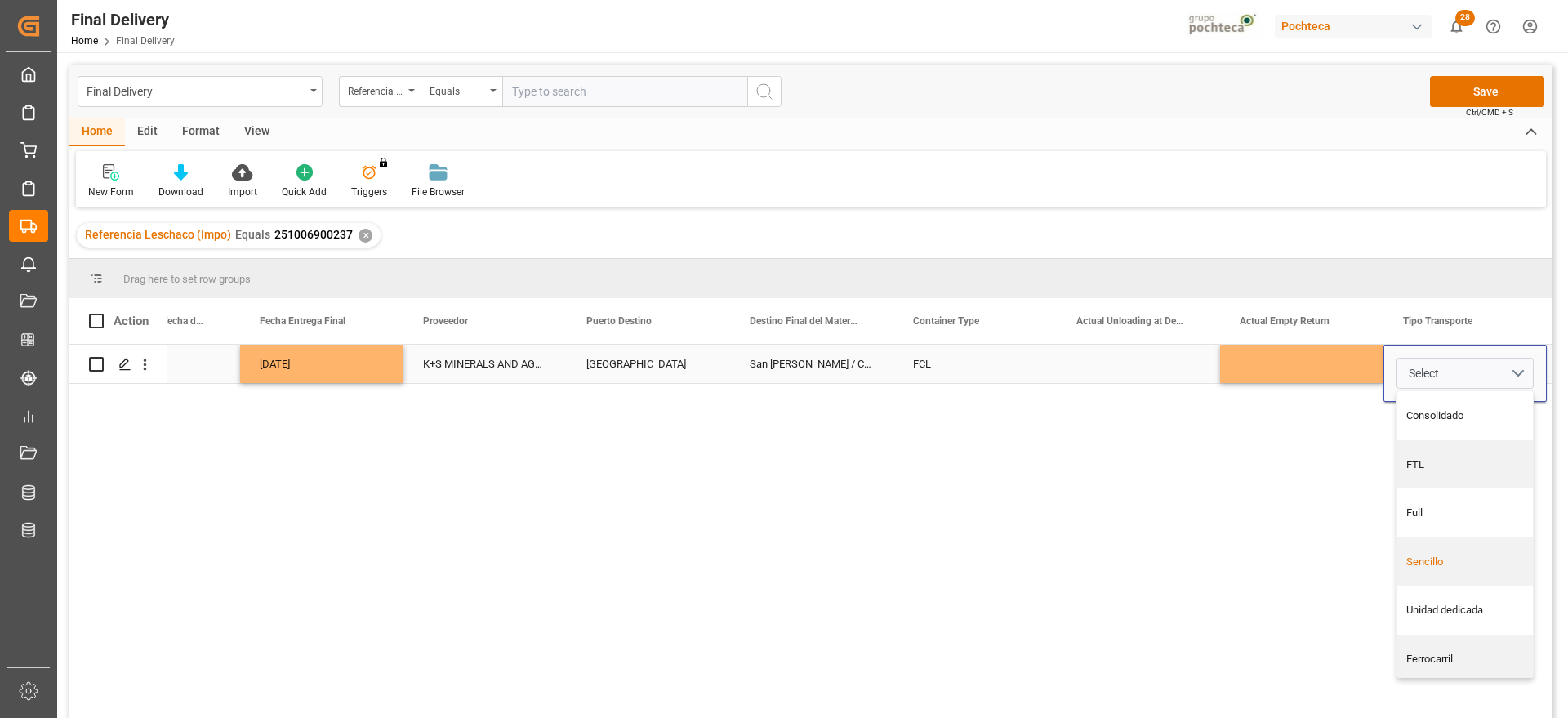
click at [1472, 557] on div "Sencillo" at bounding box center [1466, 562] width 118 height 17
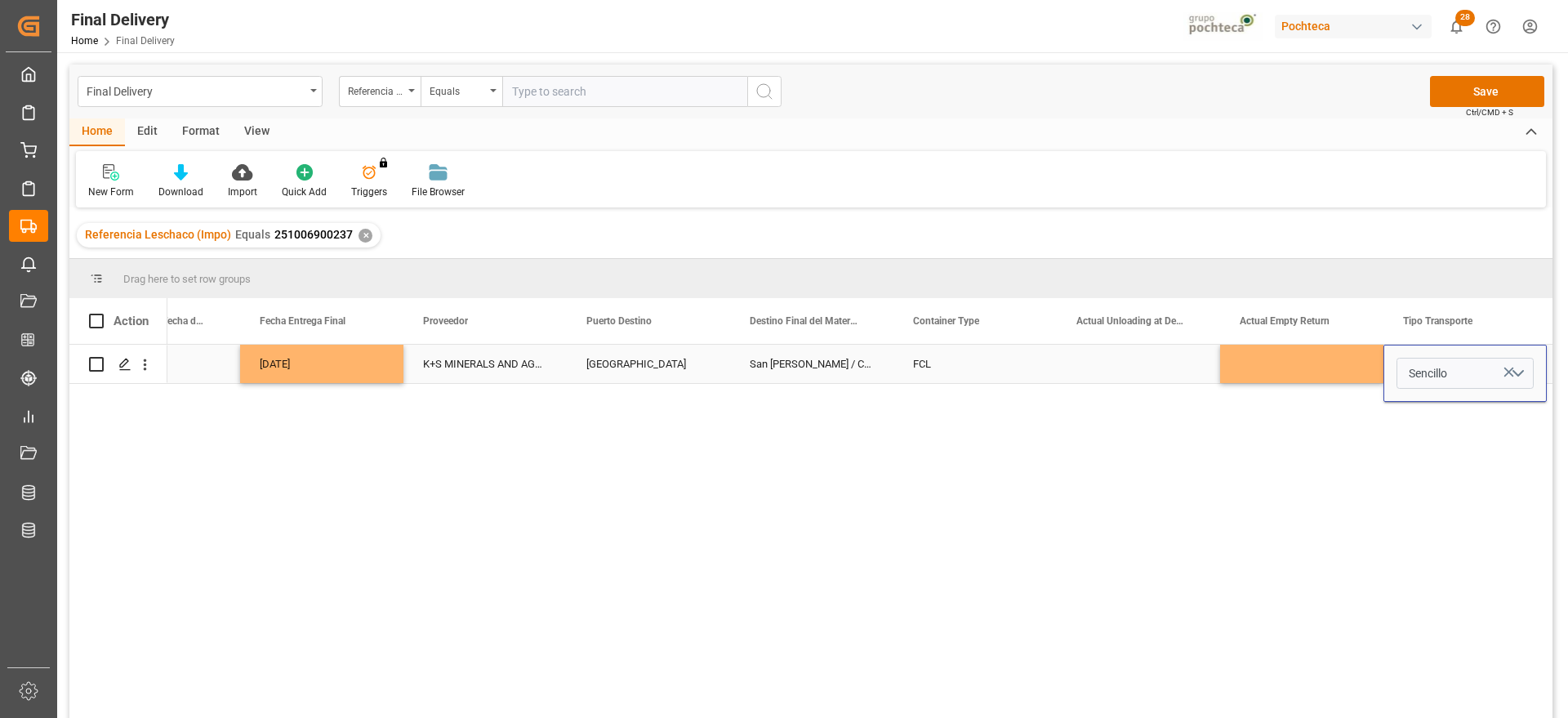
click at [1339, 368] on div "Press SPACE to select this row." at bounding box center [1301, 363] width 163 height 38
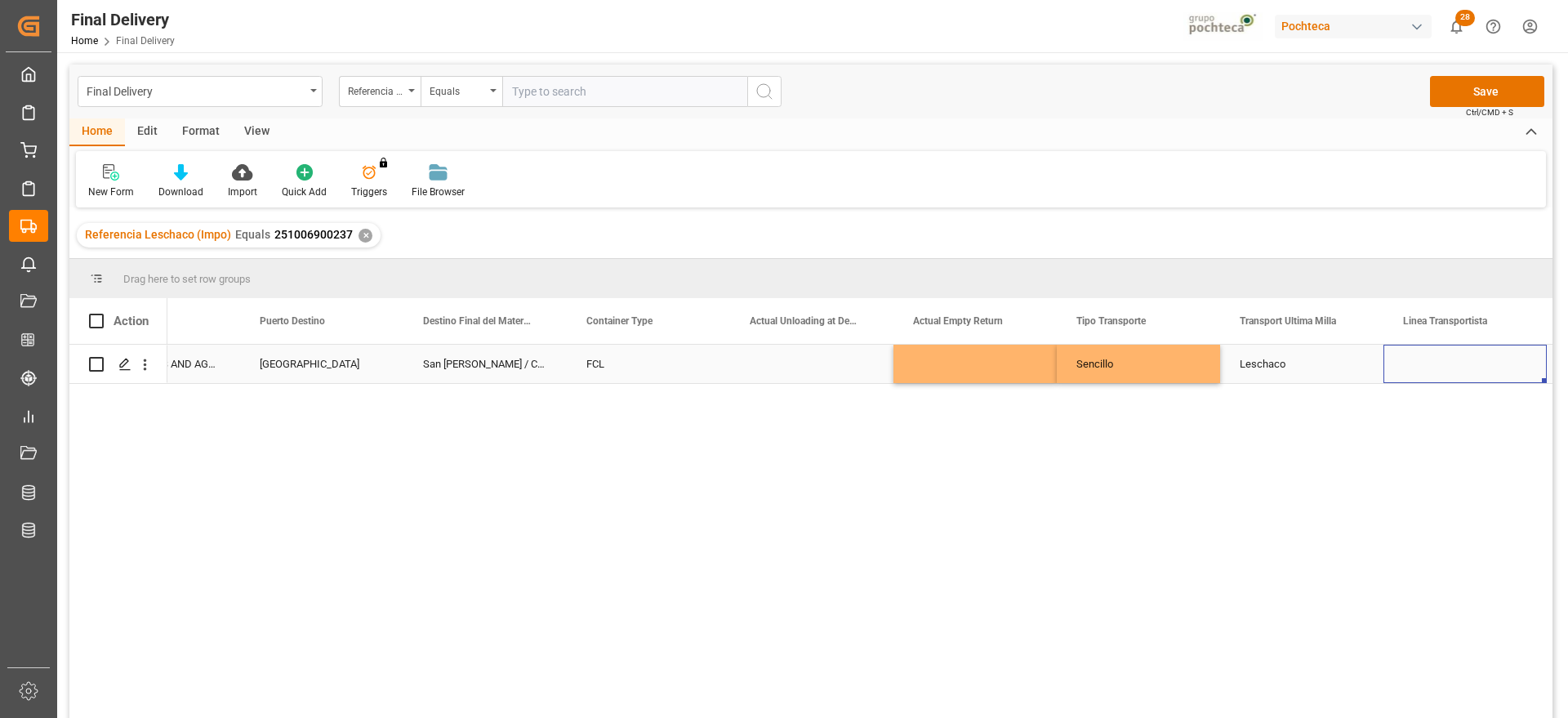
click at [1487, 367] on div "Press SPACE to select this row." at bounding box center [1465, 363] width 163 height 38
click at [1306, 374] on div "Leschaco" at bounding box center [1301, 363] width 163 height 38
click at [1148, 376] on div "Sencillo" at bounding box center [1138, 363] width 163 height 38
click at [1478, 86] on button "Save" at bounding box center [1488, 91] width 115 height 31
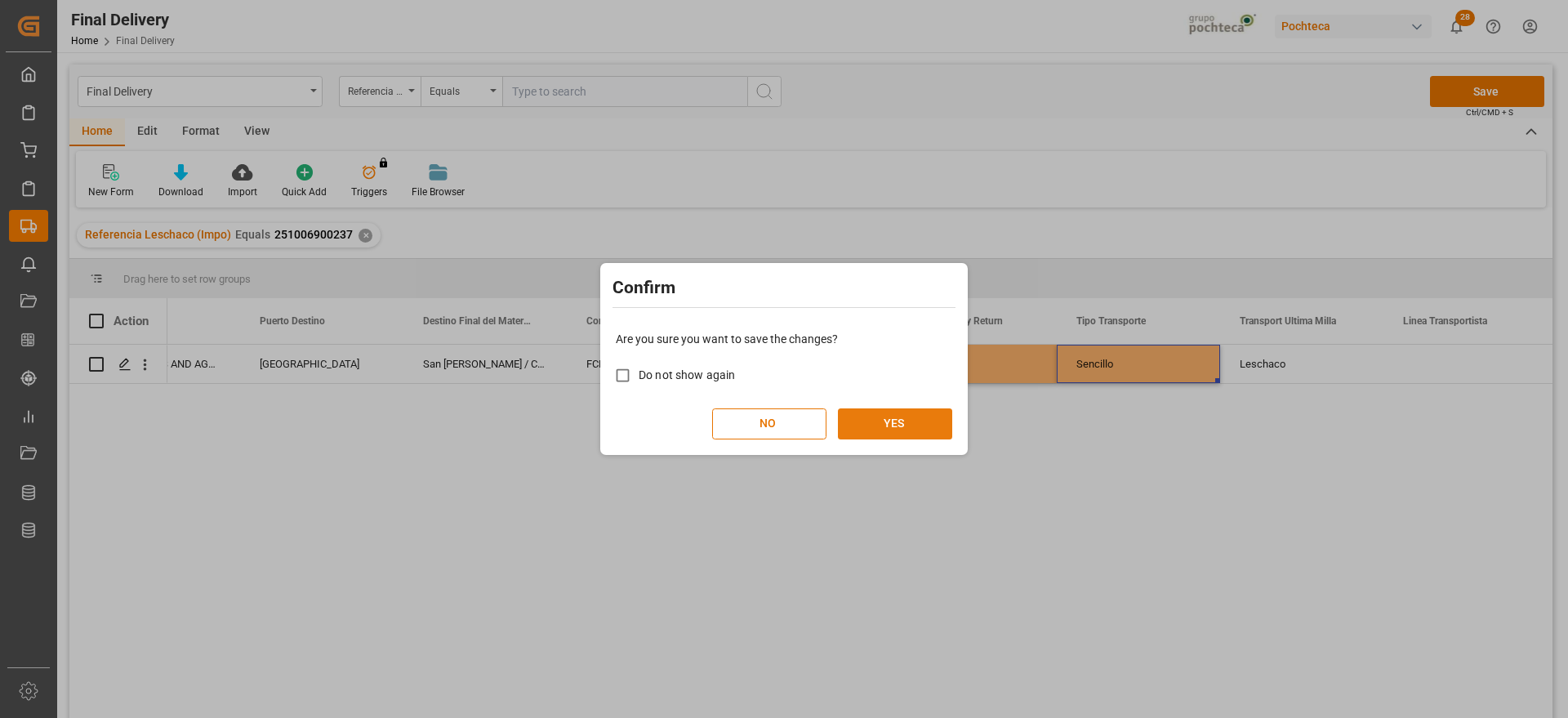
click at [882, 415] on button "YES" at bounding box center [895, 424] width 115 height 31
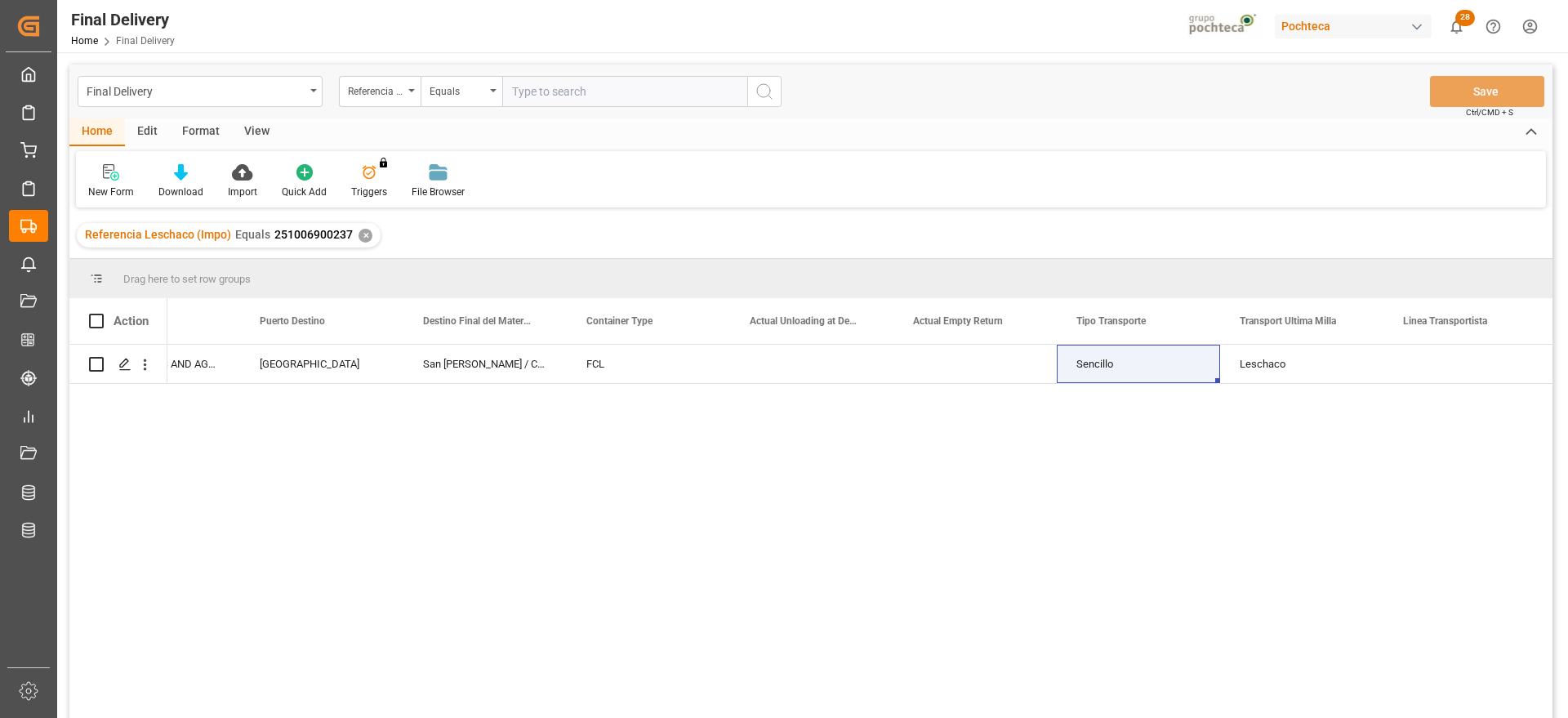
click at [365, 236] on div "✕" at bounding box center [366, 236] width 14 height 14
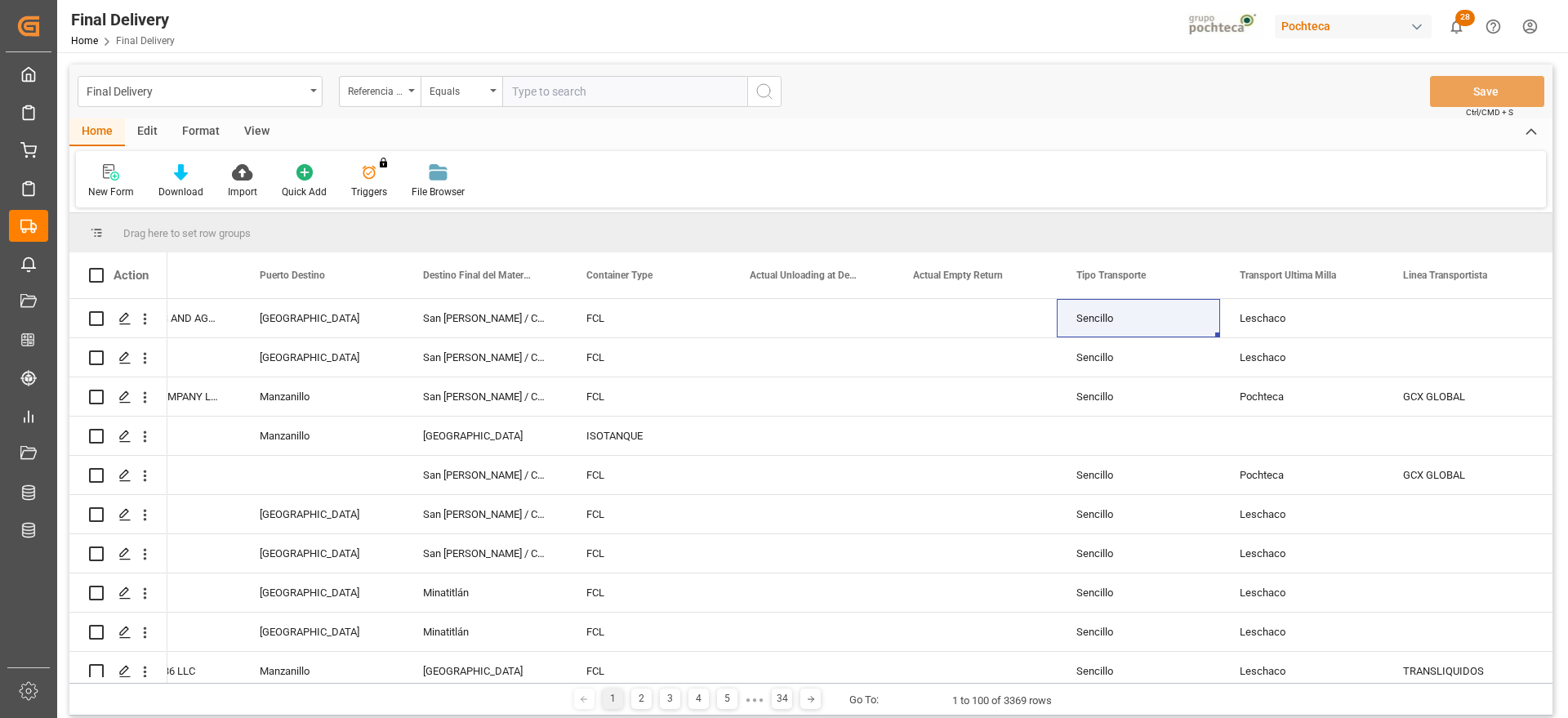
click at [199, 135] on div "Format" at bounding box center [200, 132] width 62 height 27
click at [105, 183] on div "Filter Rows" at bounding box center [112, 181] width 72 height 36
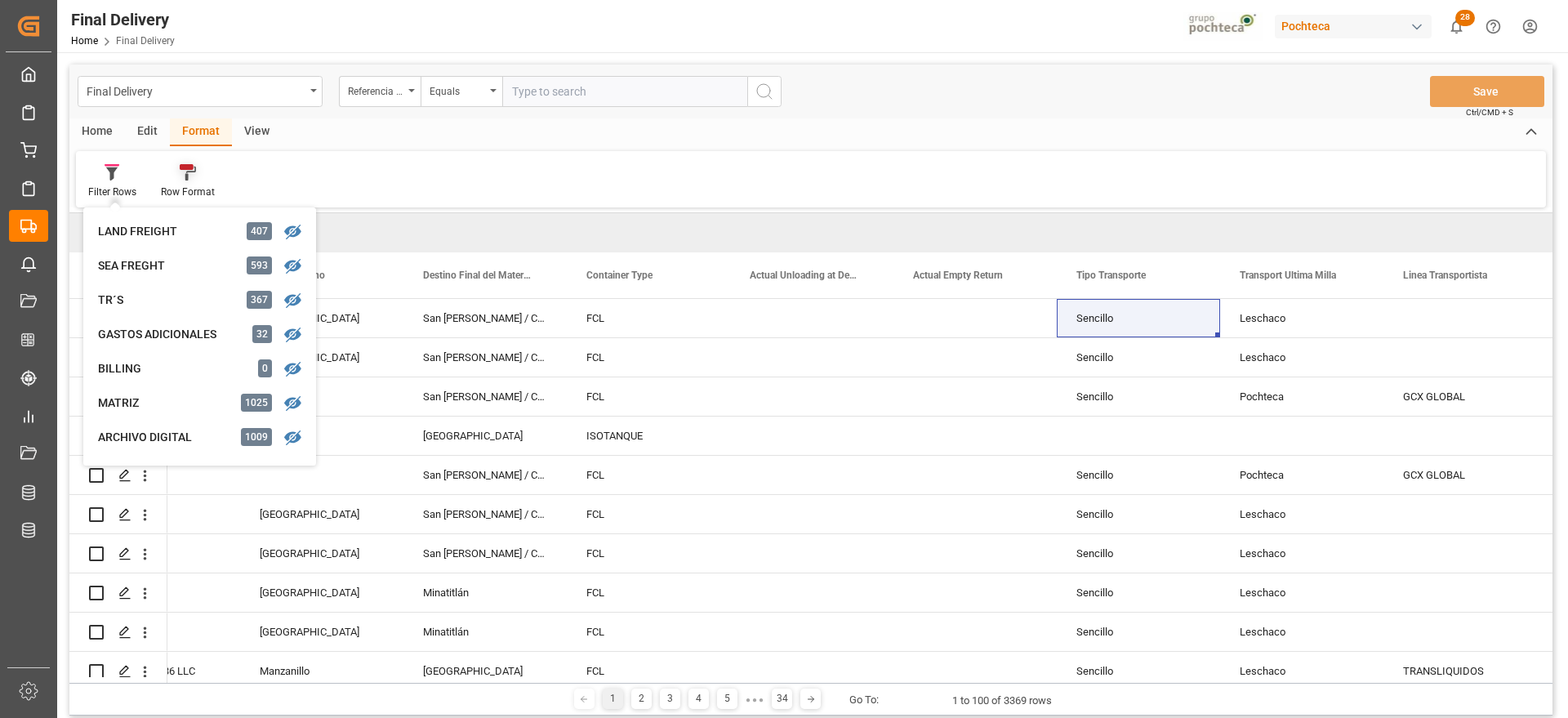
click at [180, 175] on icon at bounding box center [188, 172] width 17 height 17
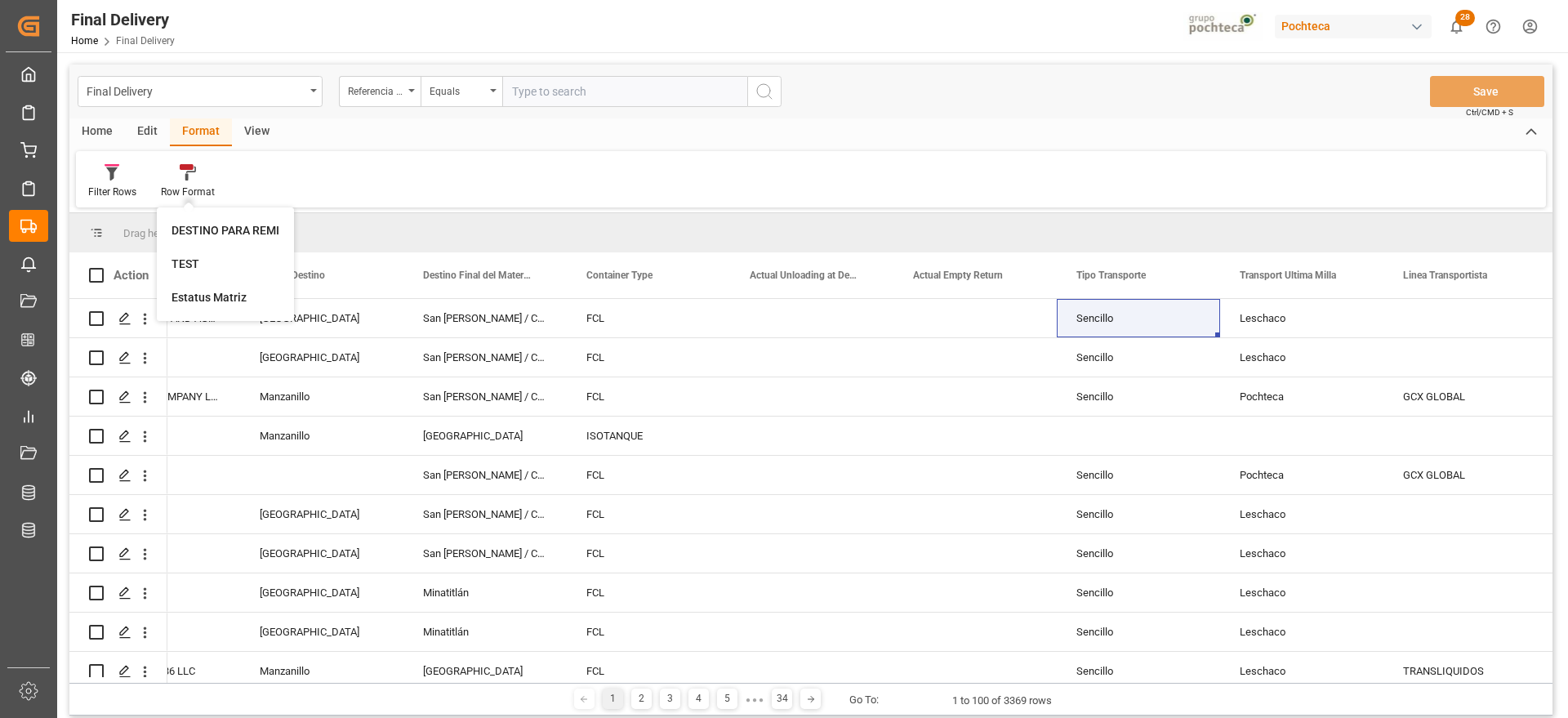
click at [260, 132] on div "View" at bounding box center [257, 132] width 49 height 27
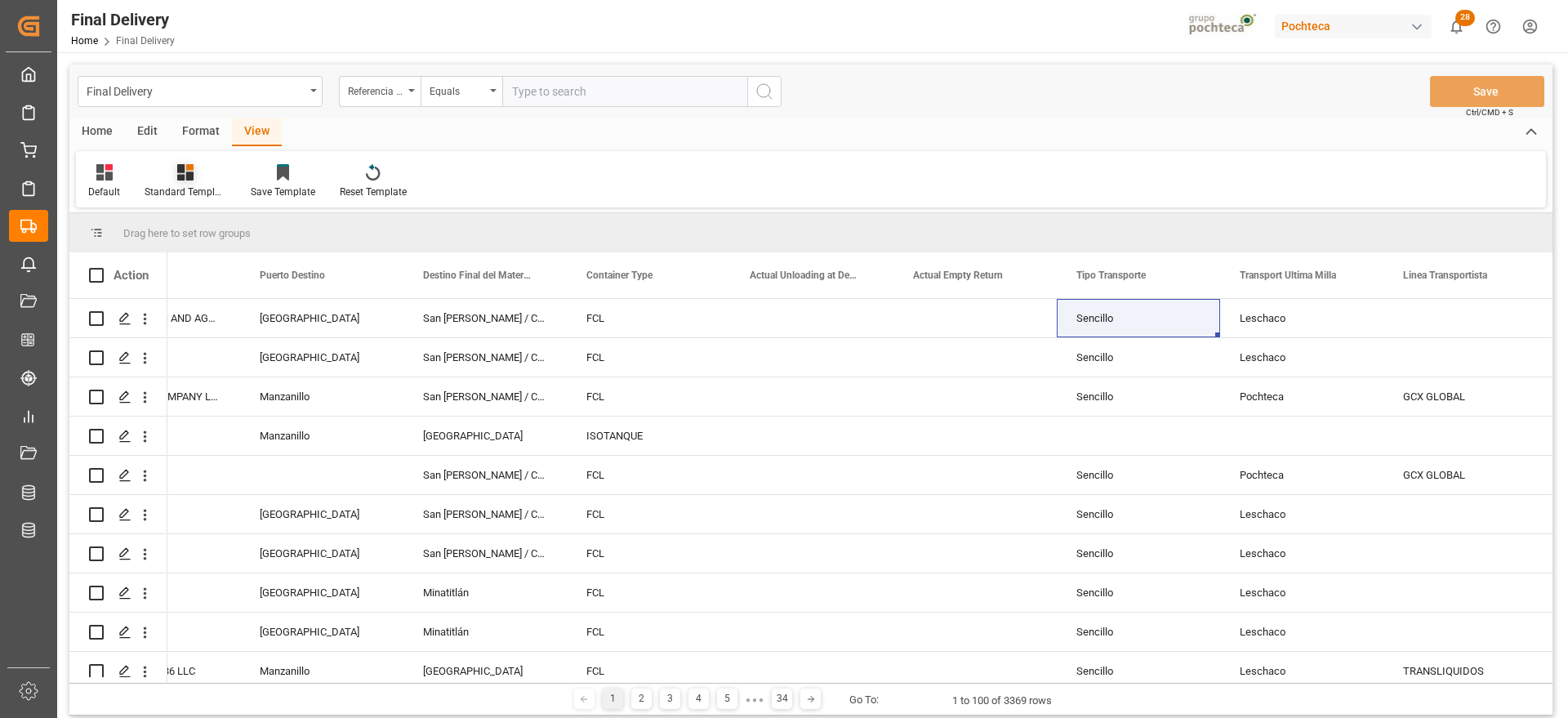
click at [192, 185] on div "Standard Templates" at bounding box center [185, 192] width 82 height 15
click at [218, 236] on div "Notificación de Entregas" at bounding box center [230, 231] width 143 height 17
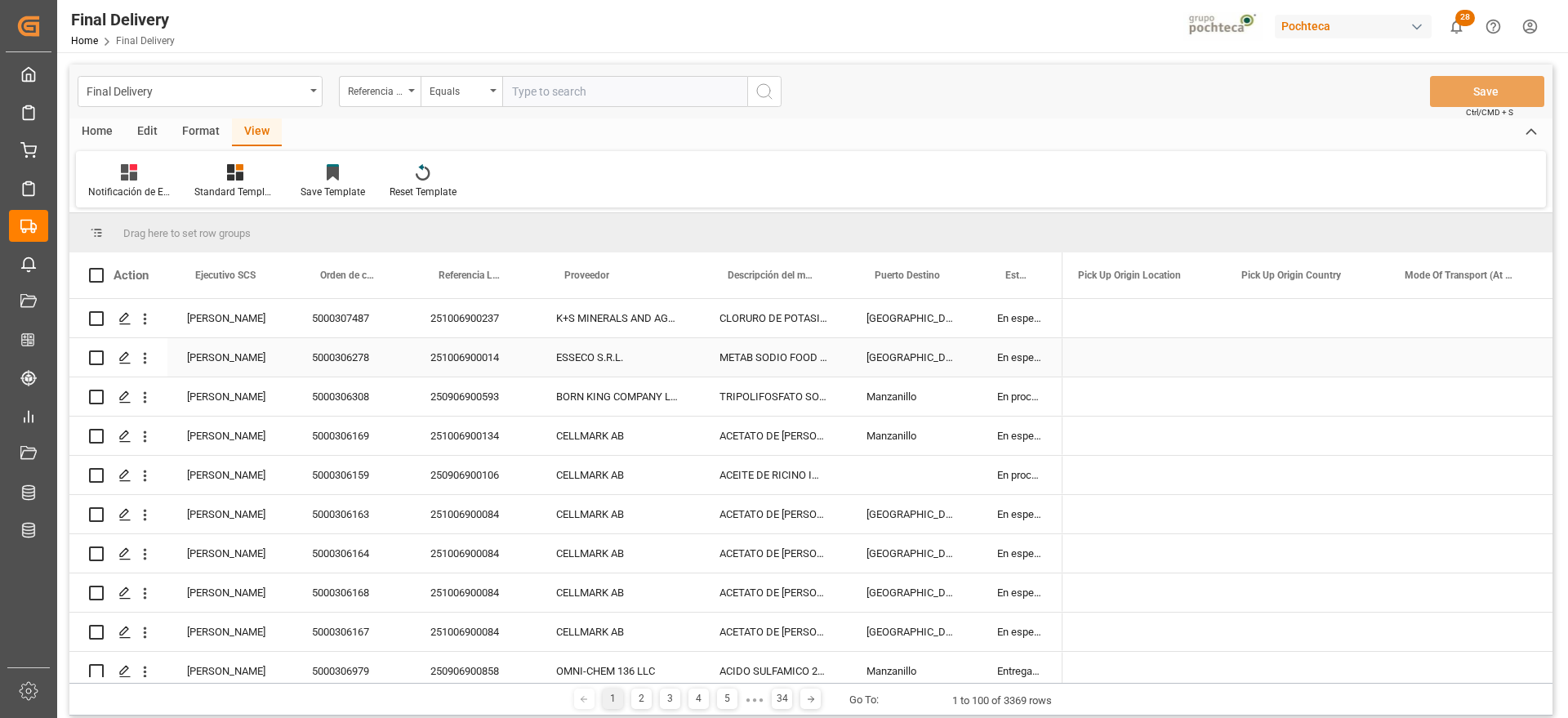
click at [846, 371] on div "METAB SODIO FOOD ESSECO 25 KG SAC" at bounding box center [773, 357] width 147 height 38
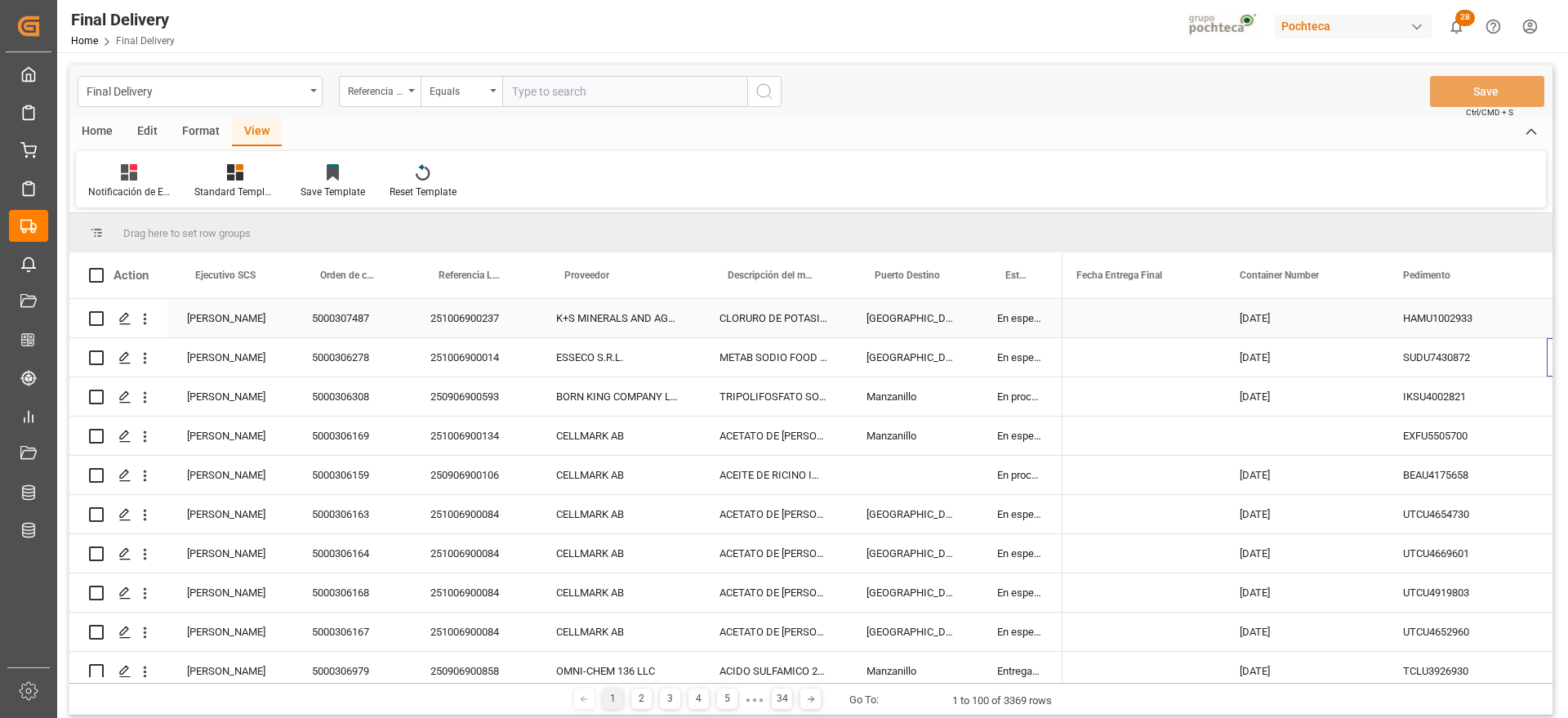
scroll to position [0, 583]
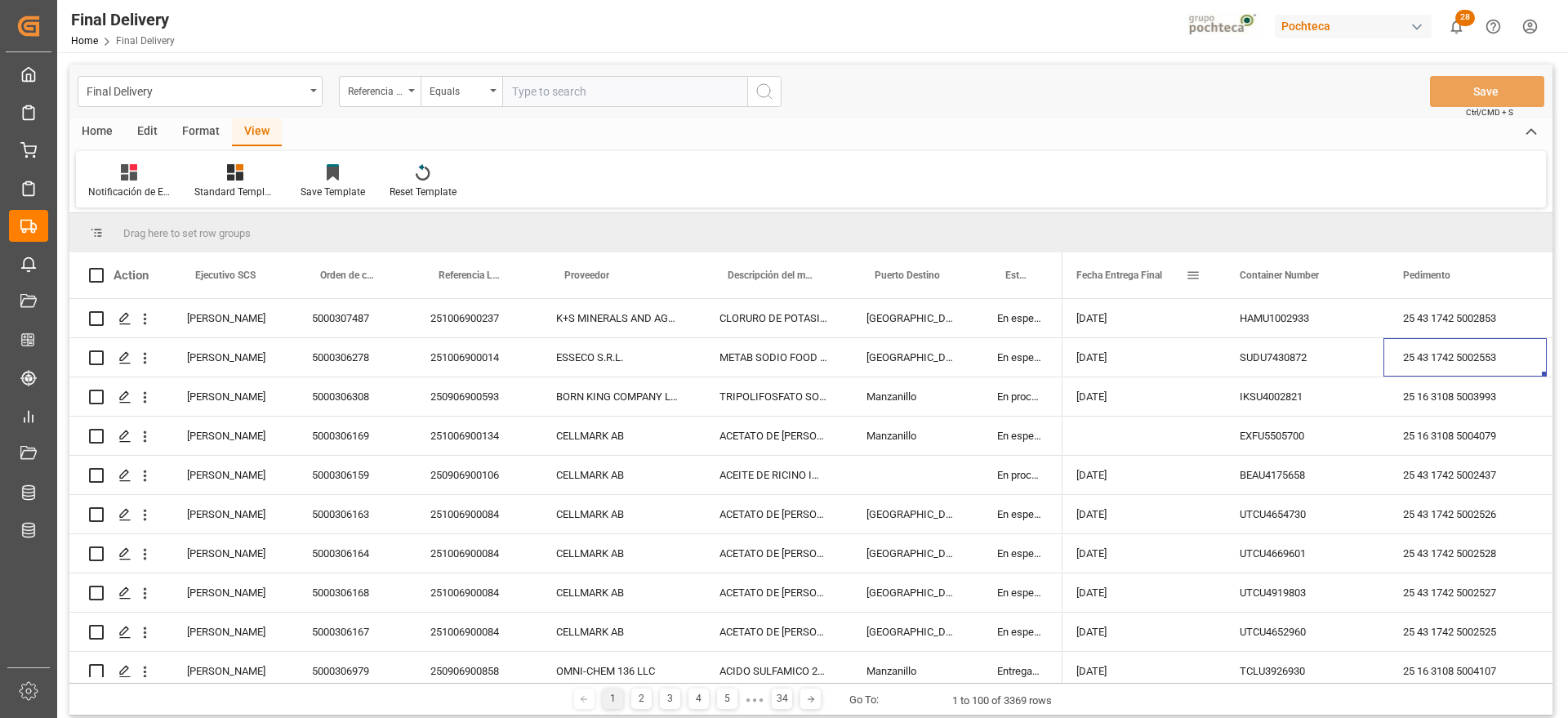
click at [1196, 272] on span at bounding box center [1193, 275] width 15 height 15
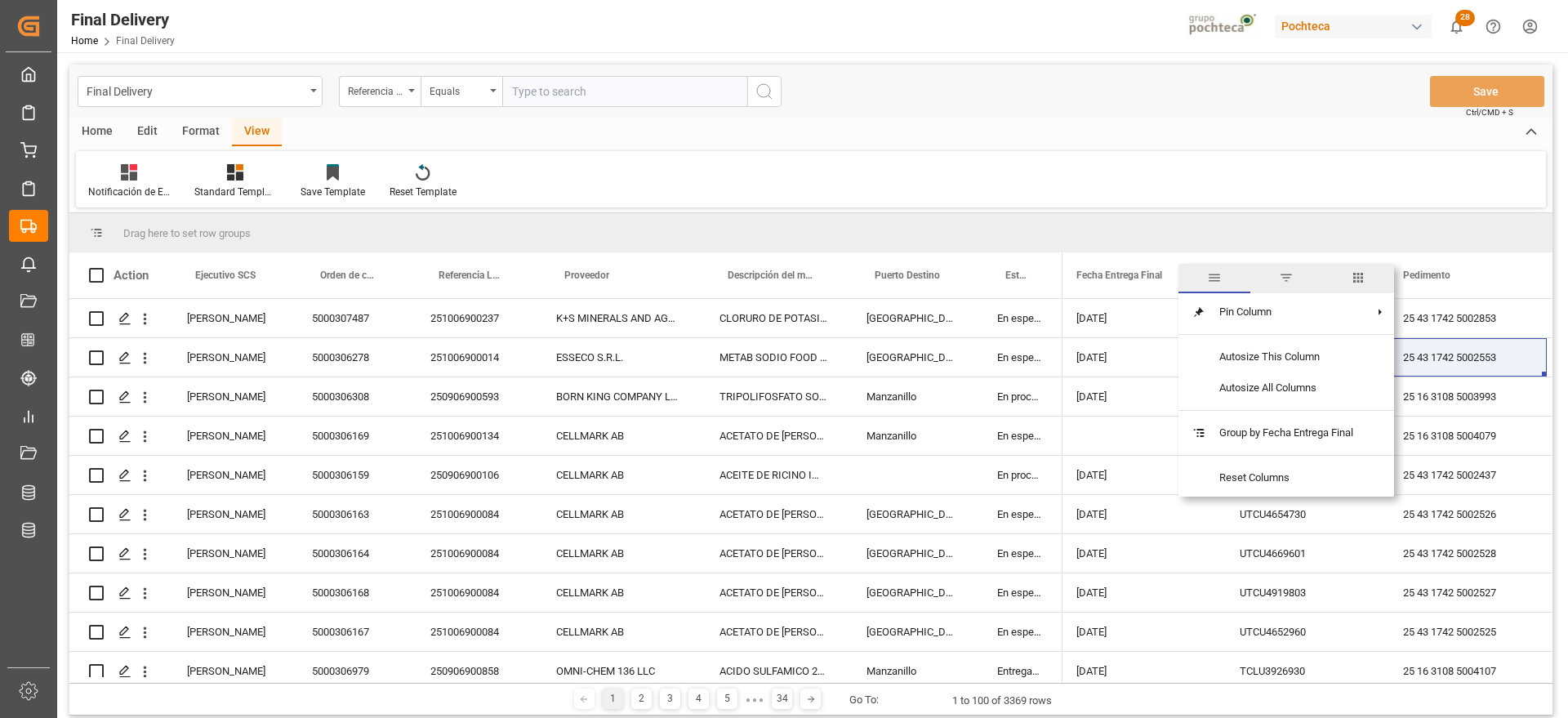
click at [1288, 271] on span "filter" at bounding box center [1286, 277] width 15 height 15
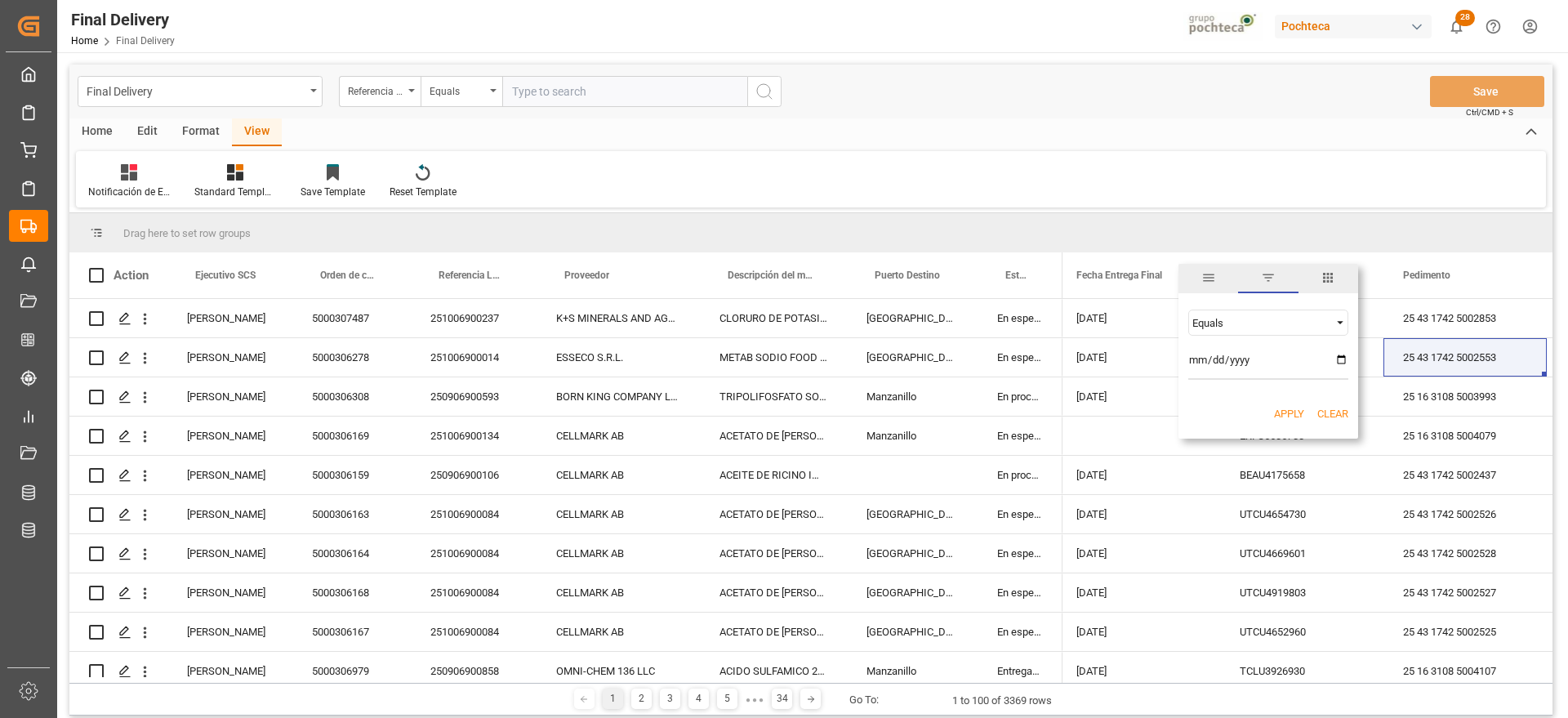
click at [1344, 360] on input "date" at bounding box center [1268, 363] width 160 height 33
type input "2025-10-01"
click at [1290, 409] on button "Apply" at bounding box center [1289, 414] width 30 height 17
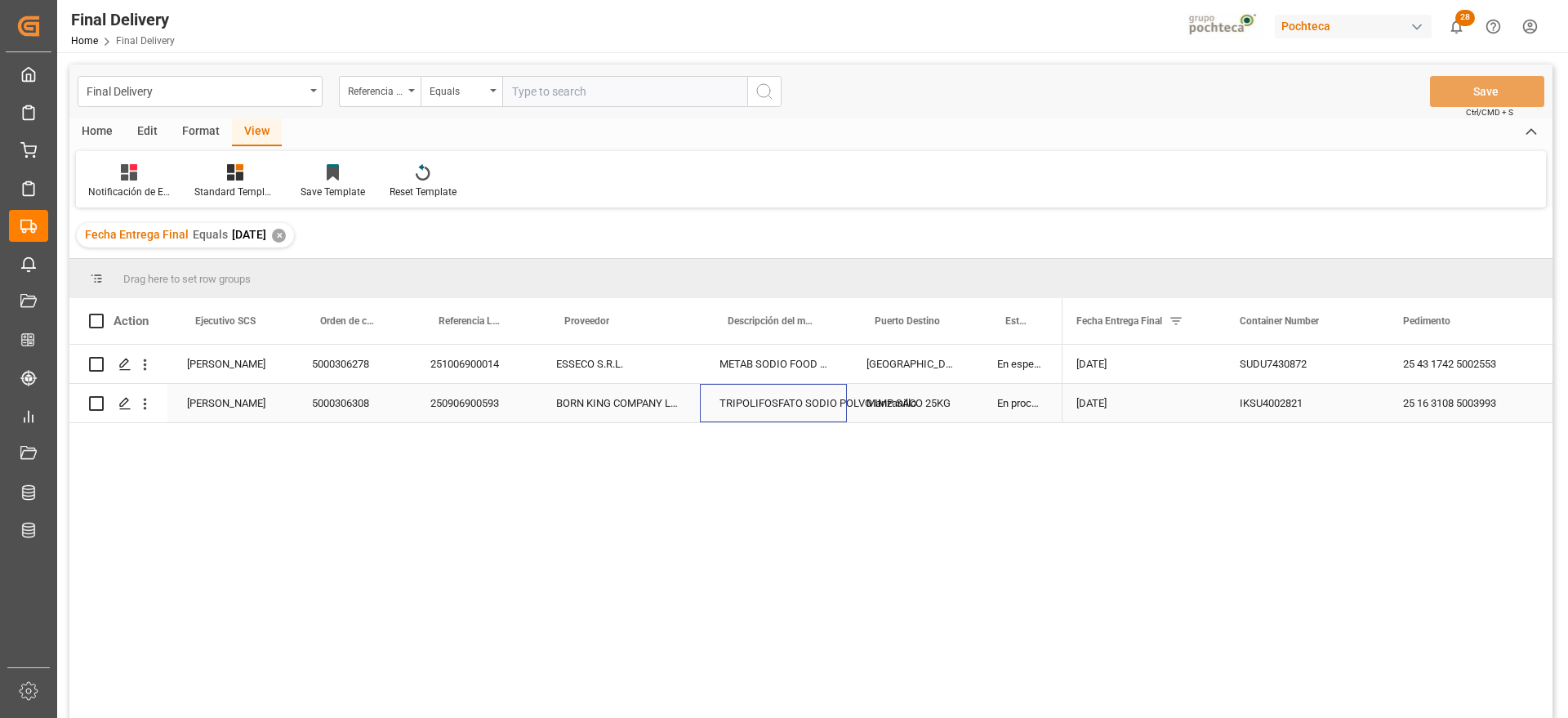
click at [803, 400] on div "TRIPOLIFOSFATO SODIO POLVO IMP SACO 25KG" at bounding box center [773, 403] width 147 height 38
click at [286, 234] on div "✕" at bounding box center [279, 236] width 14 height 14
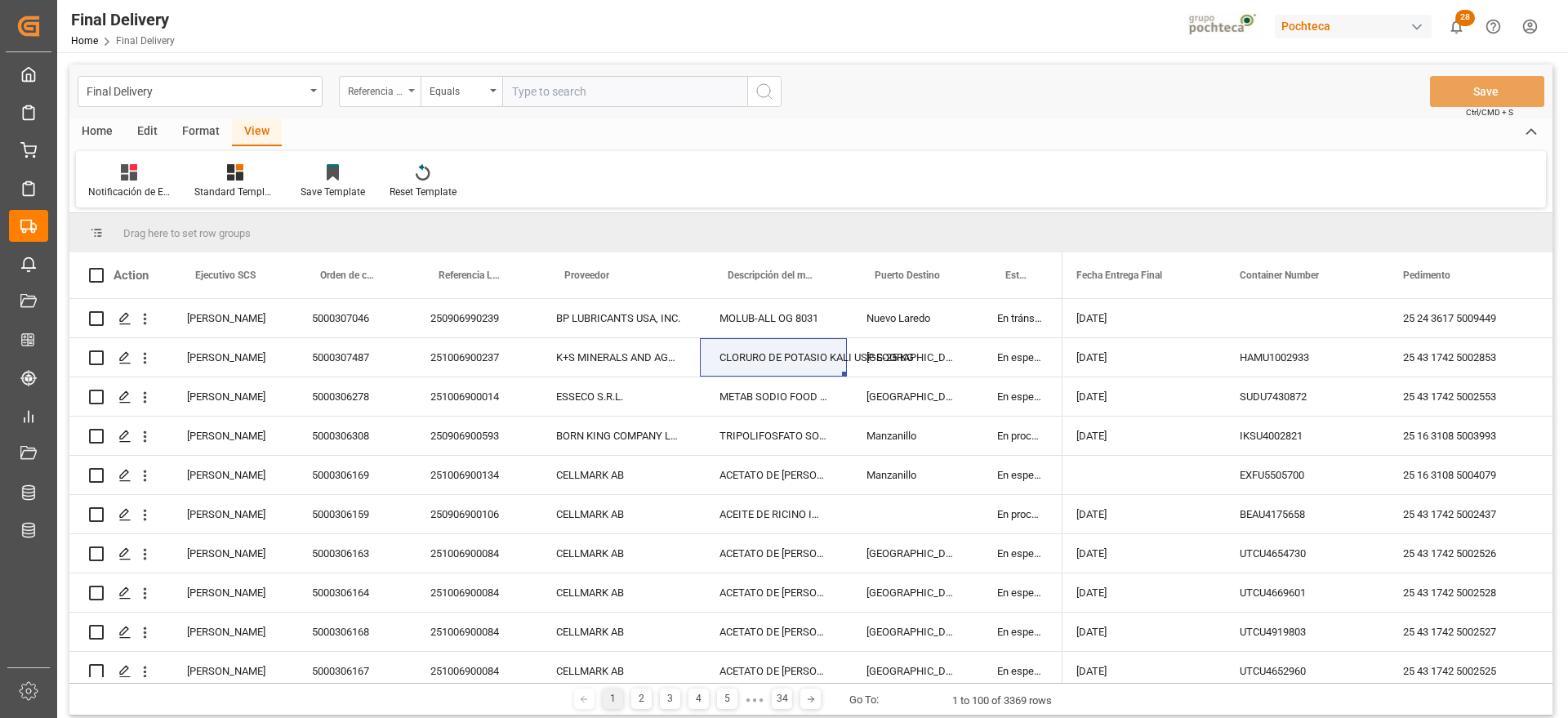
click at [398, 98] on div "Referencia Leschaco (Impo)" at bounding box center [380, 91] width 82 height 31
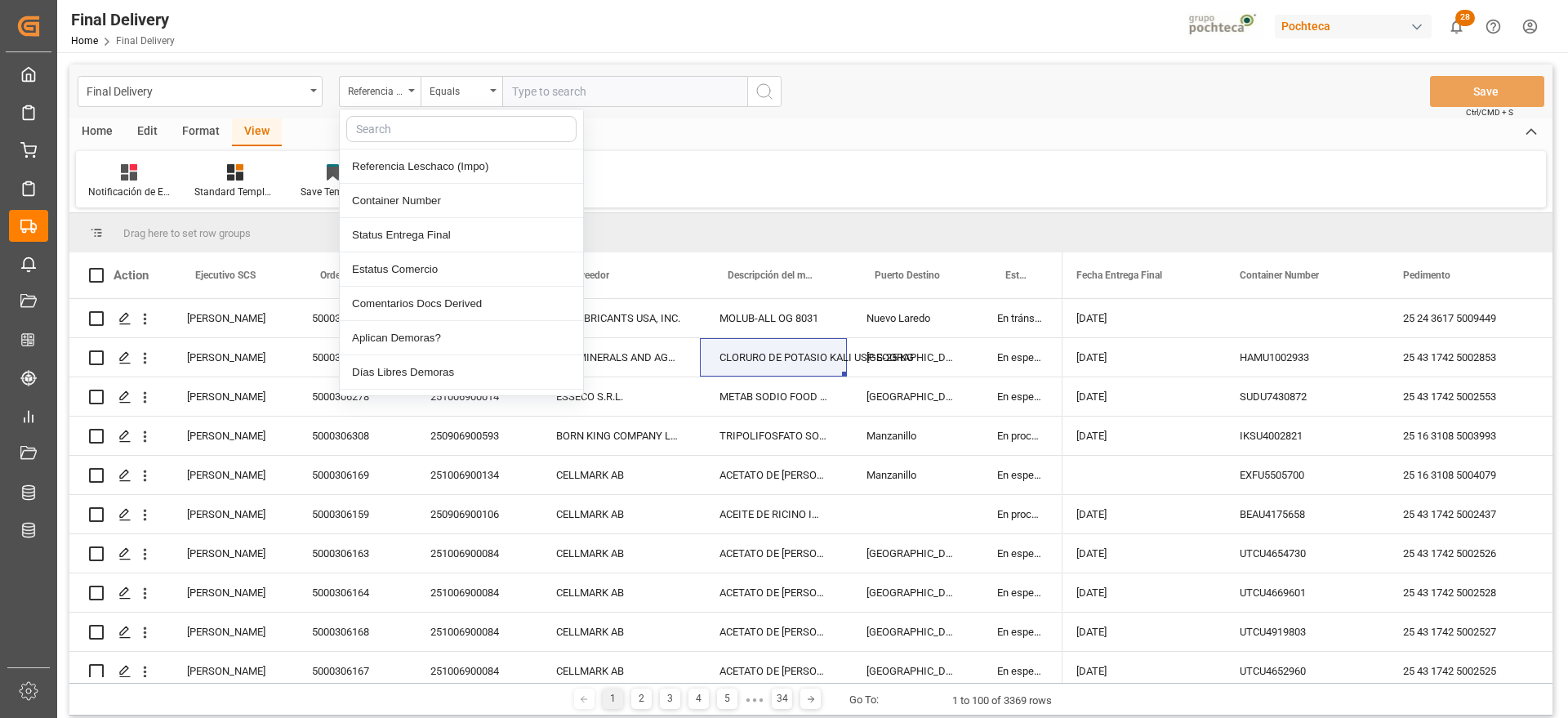
click at [513, 95] on input "text" at bounding box center [625, 91] width 245 height 31
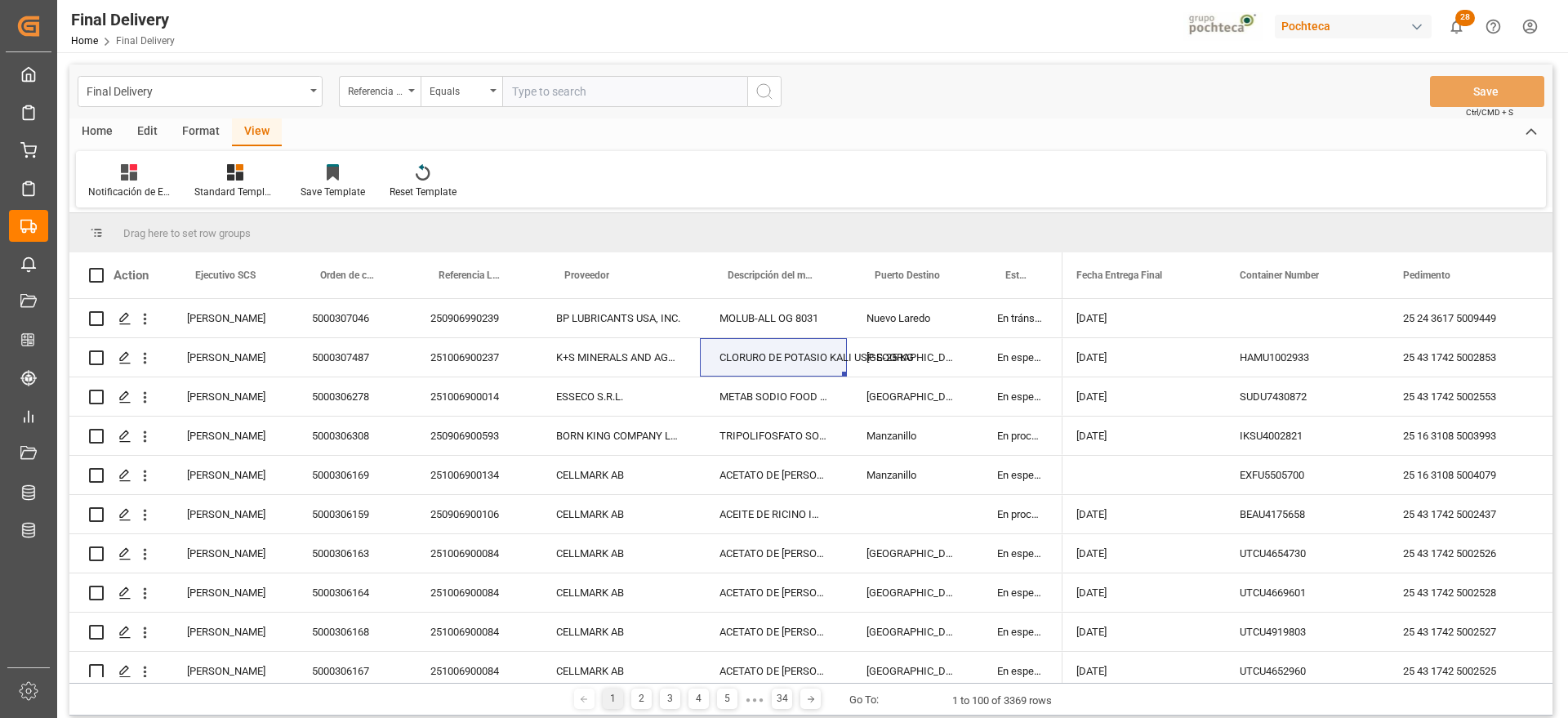
paste input "251006900299"
type input "251006900299"
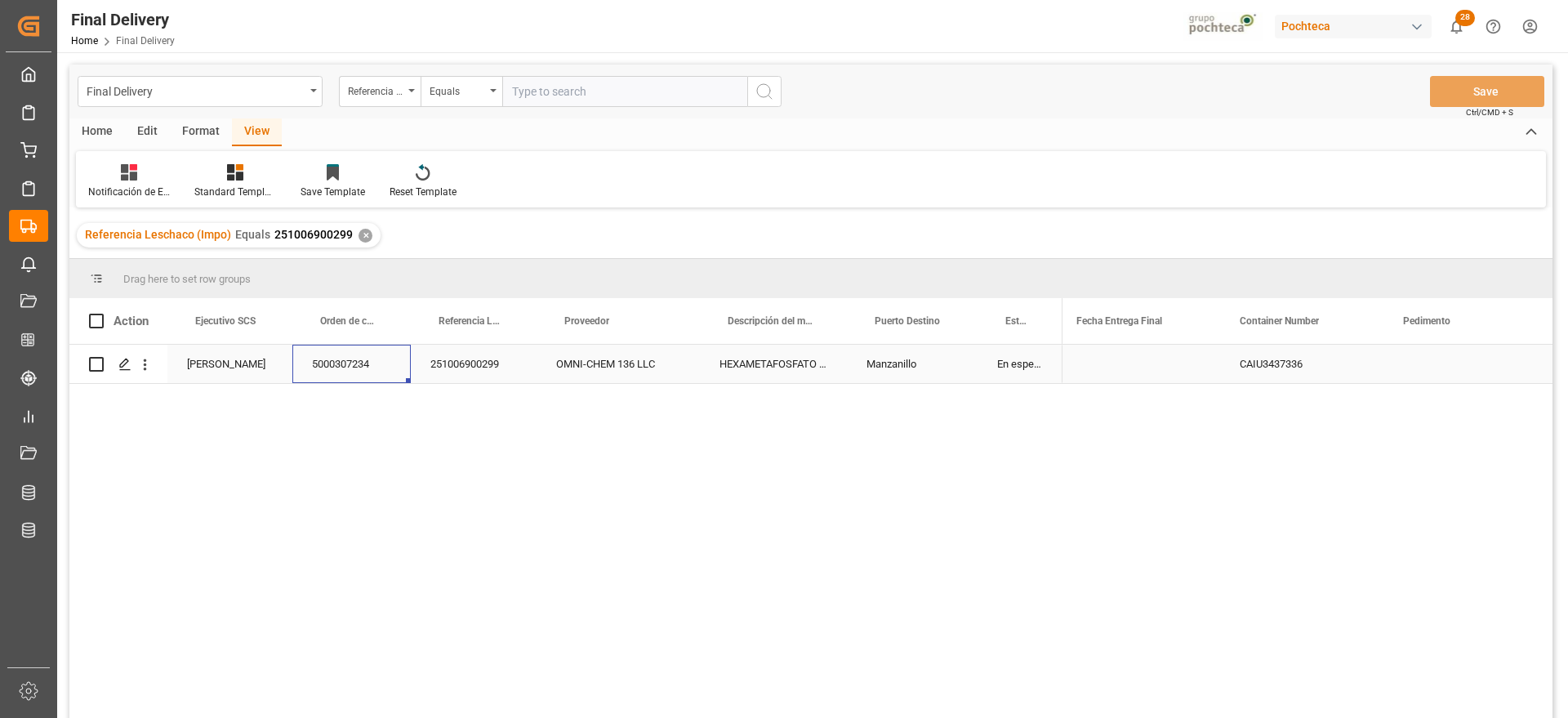
click at [333, 367] on div "5000307234" at bounding box center [351, 363] width 118 height 38
click at [495, 367] on div "251006900299" at bounding box center [473, 363] width 125 height 38
click at [127, 360] on polygon "Press SPACE to select this row." at bounding box center [124, 363] width 8 height 8
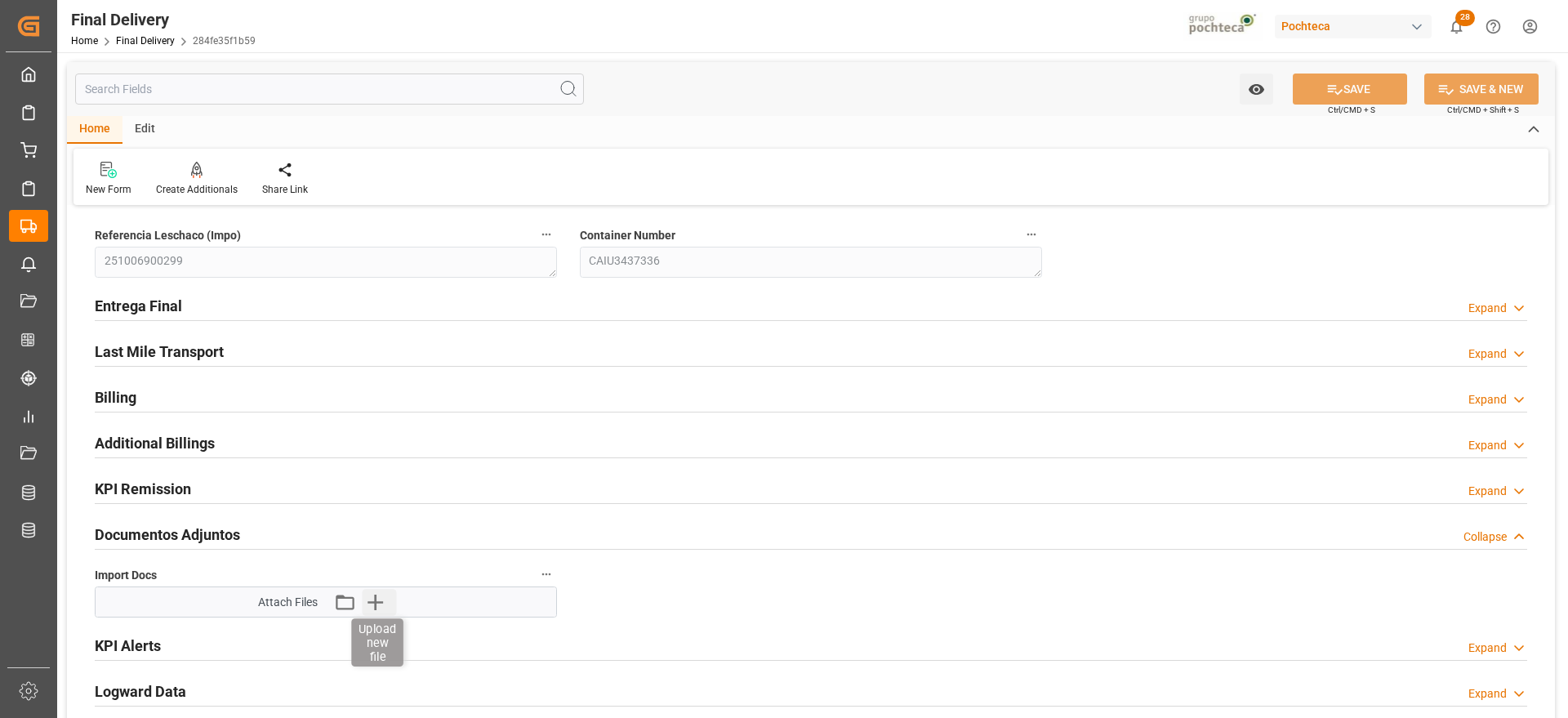
click at [376, 601] on icon "button" at bounding box center [375, 602] width 16 height 16
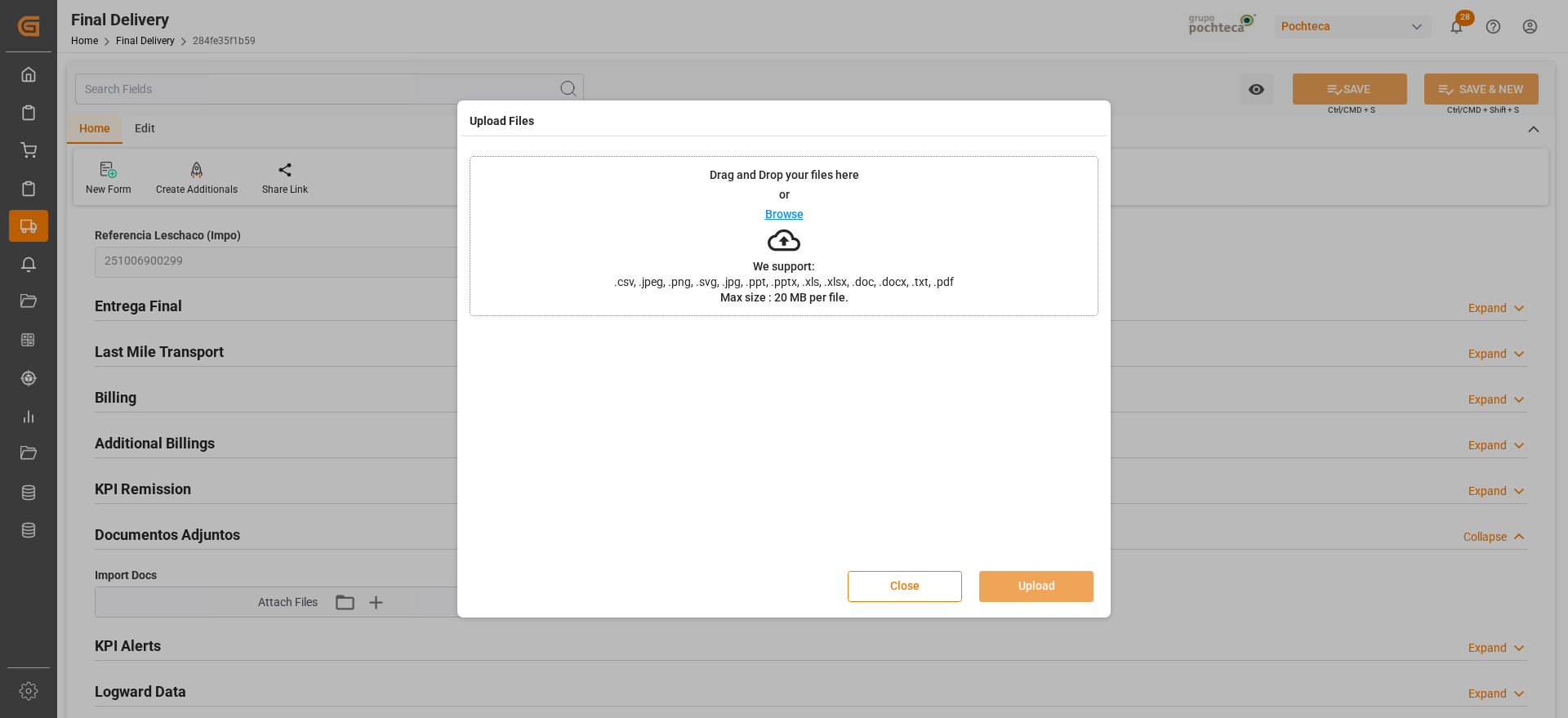
click at [918, 584] on button "Close" at bounding box center [905, 586] width 115 height 31
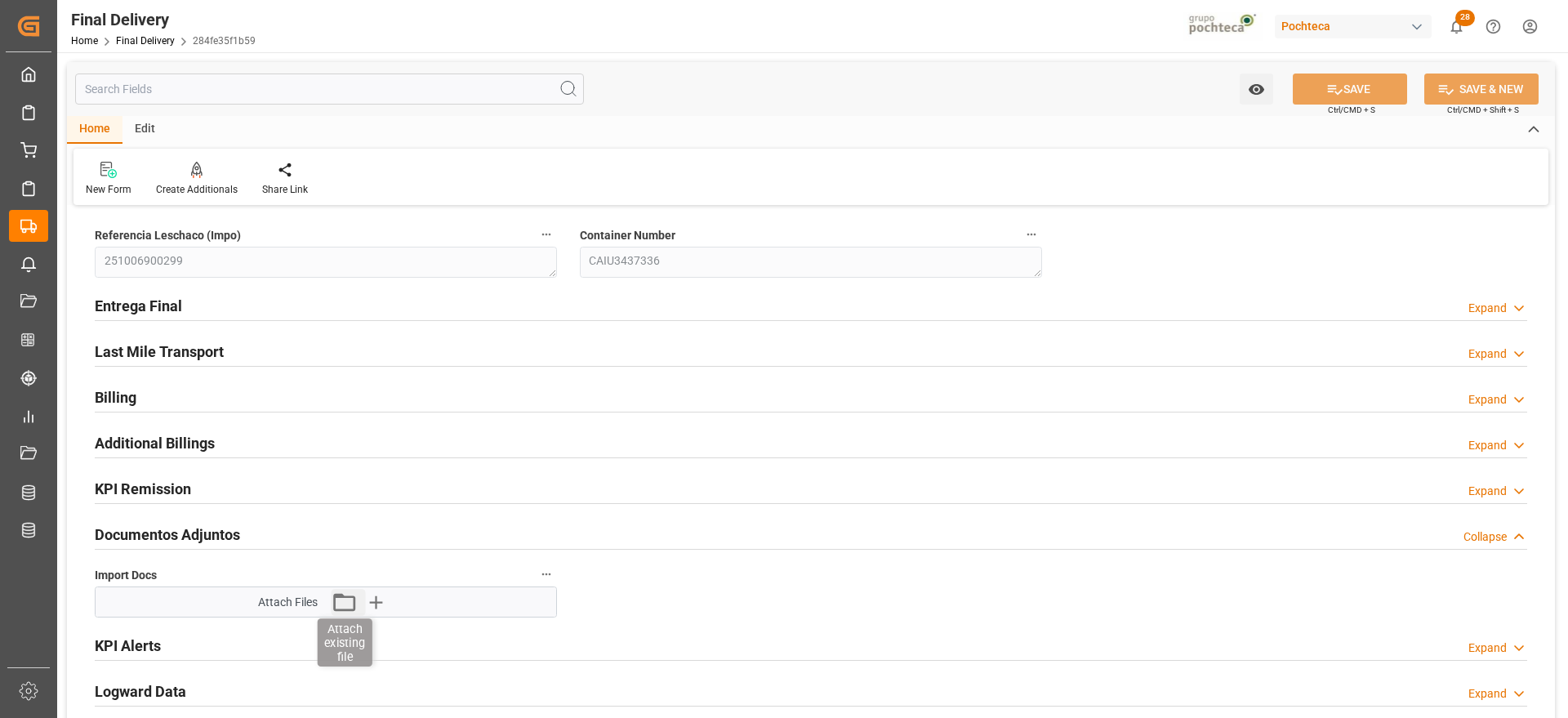
click at [349, 604] on icon "button" at bounding box center [344, 602] width 26 height 26
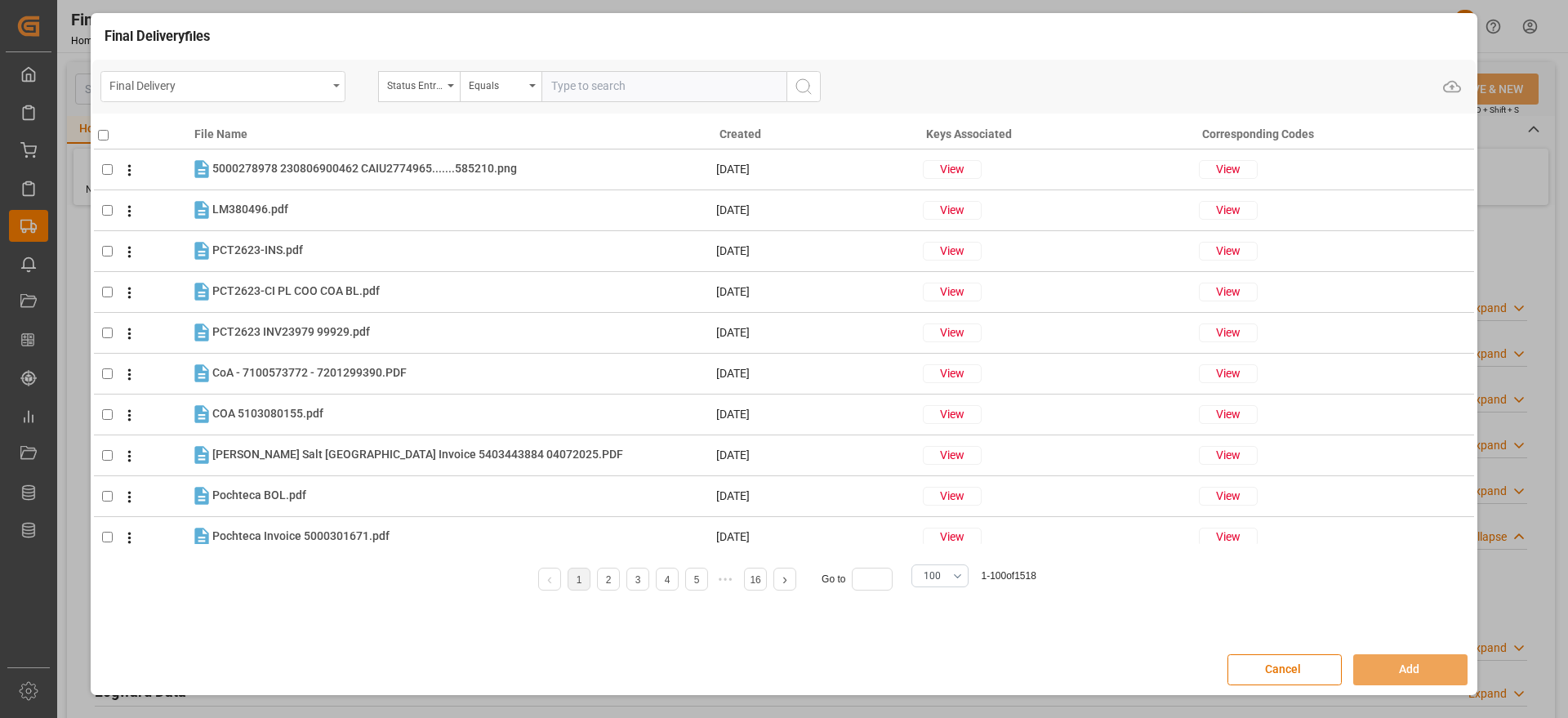
click at [263, 91] on div "Final Delivery" at bounding box center [218, 84] width 218 height 20
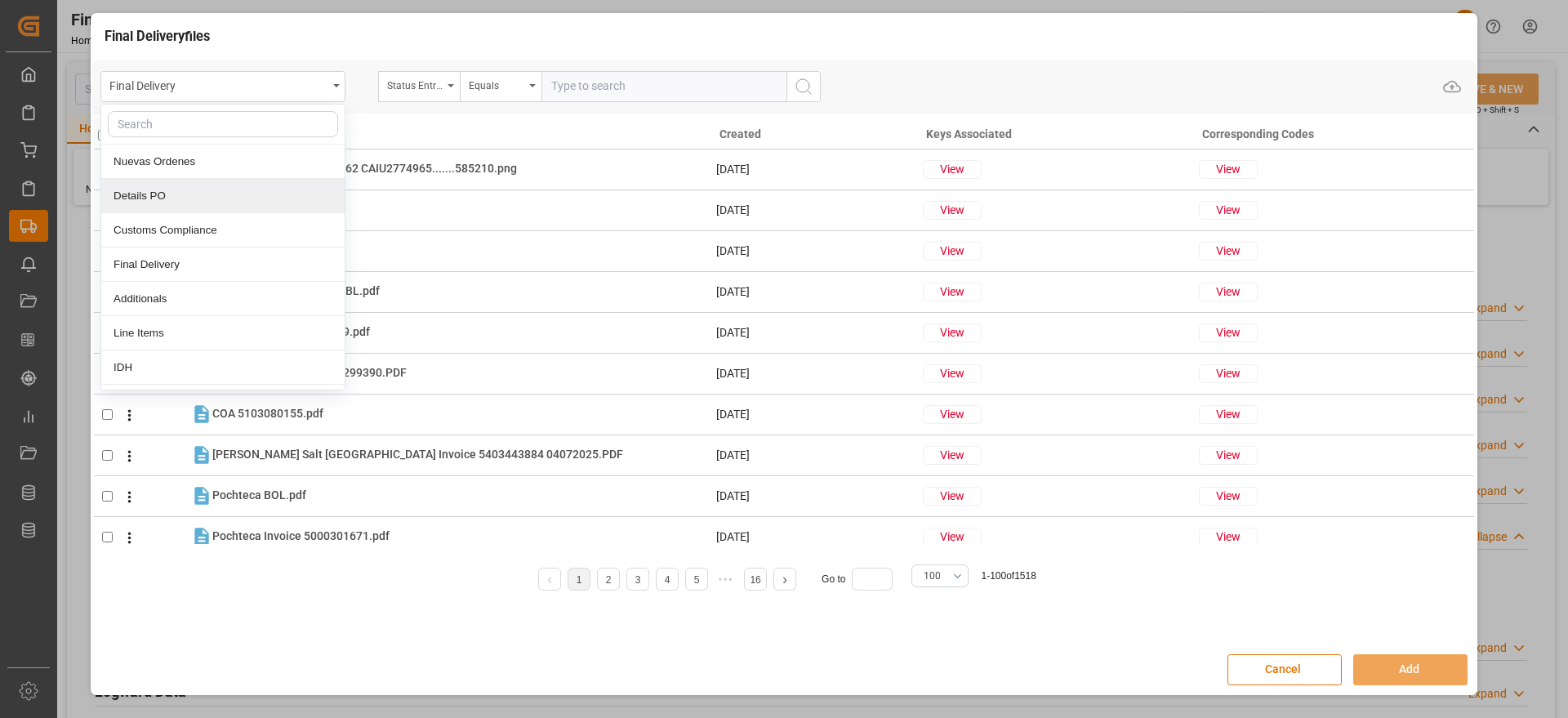
click at [265, 195] on div "Details PO" at bounding box center [223, 196] width 244 height 34
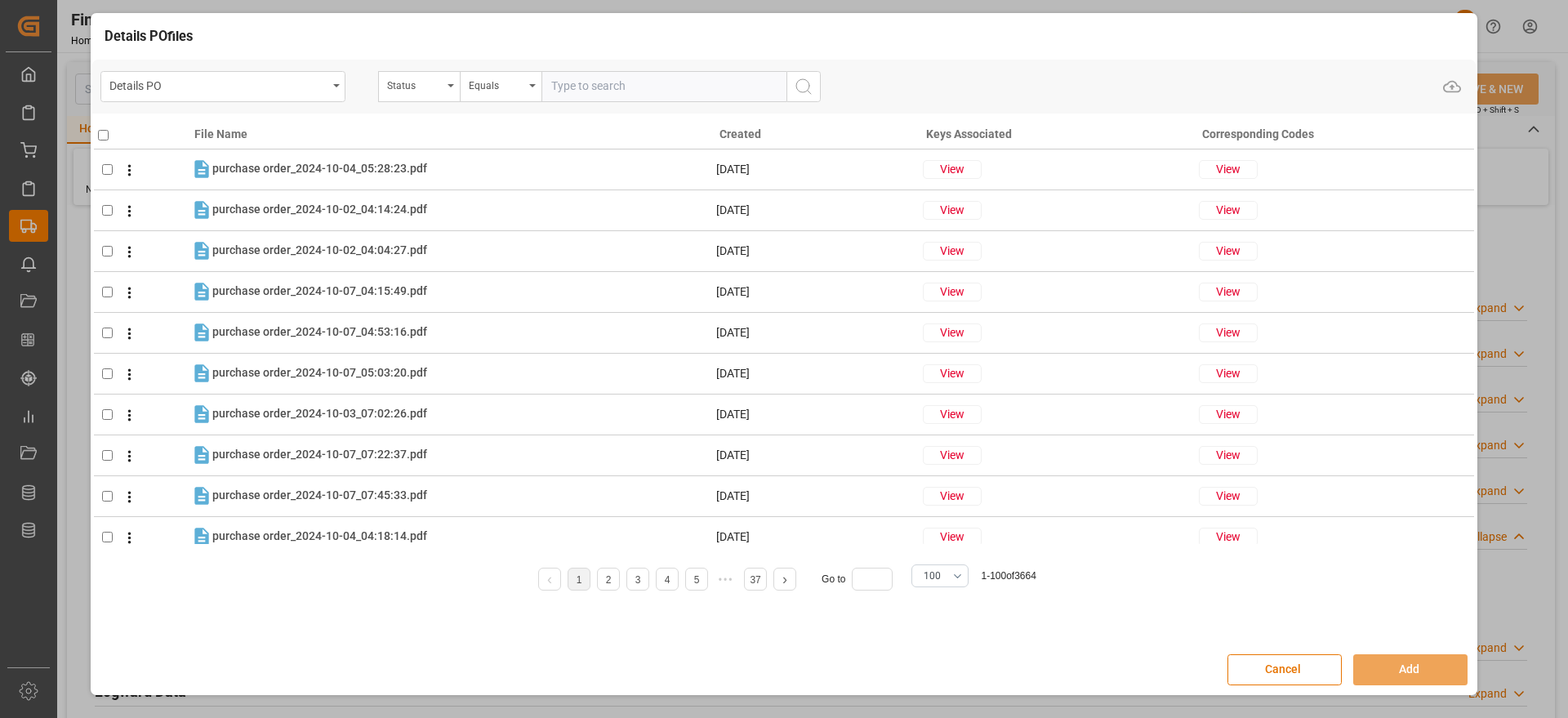
click at [599, 92] on input "text" at bounding box center [664, 86] width 245 height 31
drag, startPoint x: 546, startPoint y: 79, endPoint x: 588, endPoint y: 79, distance: 42.0
click at [572, 79] on input "text" at bounding box center [664, 86] width 245 height 31
click at [588, 79] on input "text" at bounding box center [664, 86] width 245 height 31
paste input "5000307234"
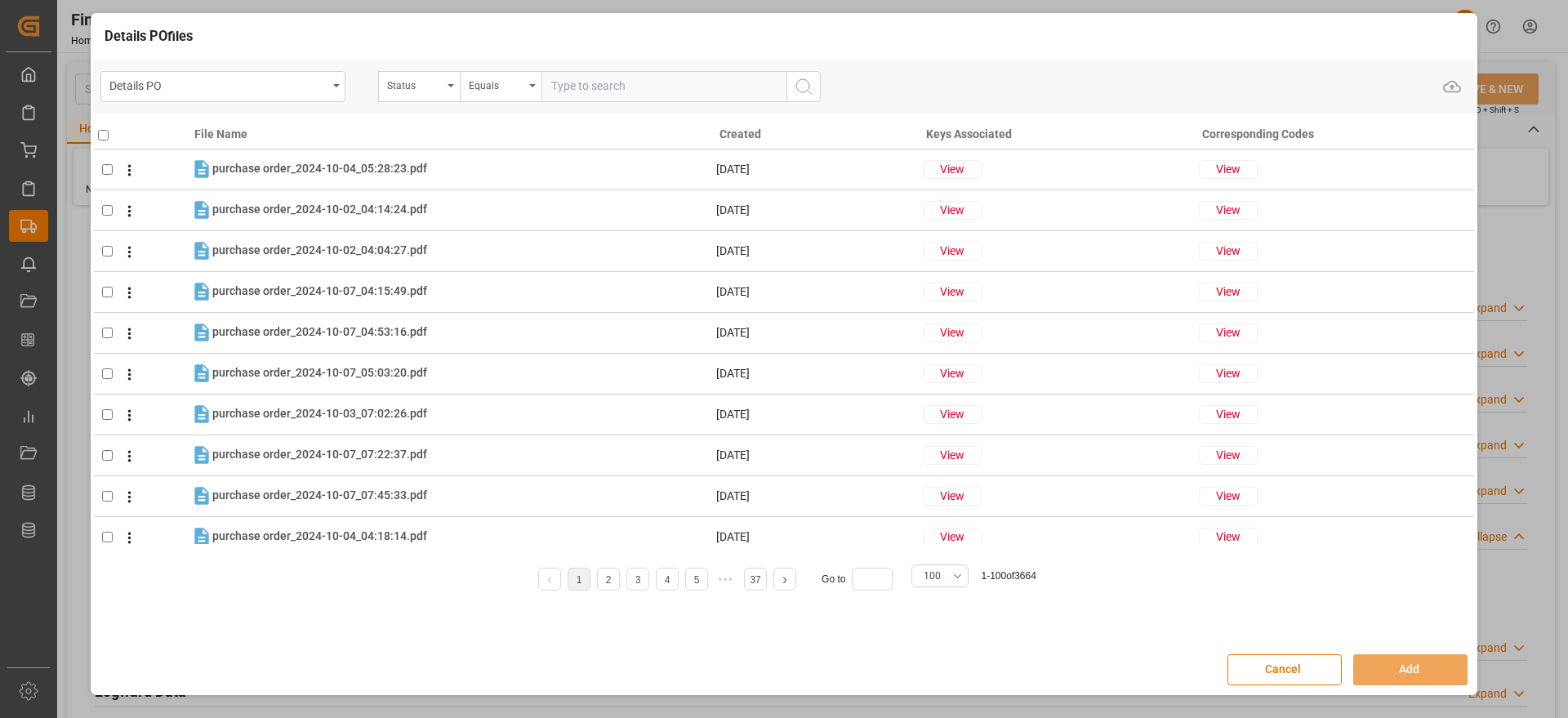
type input "5000307234"
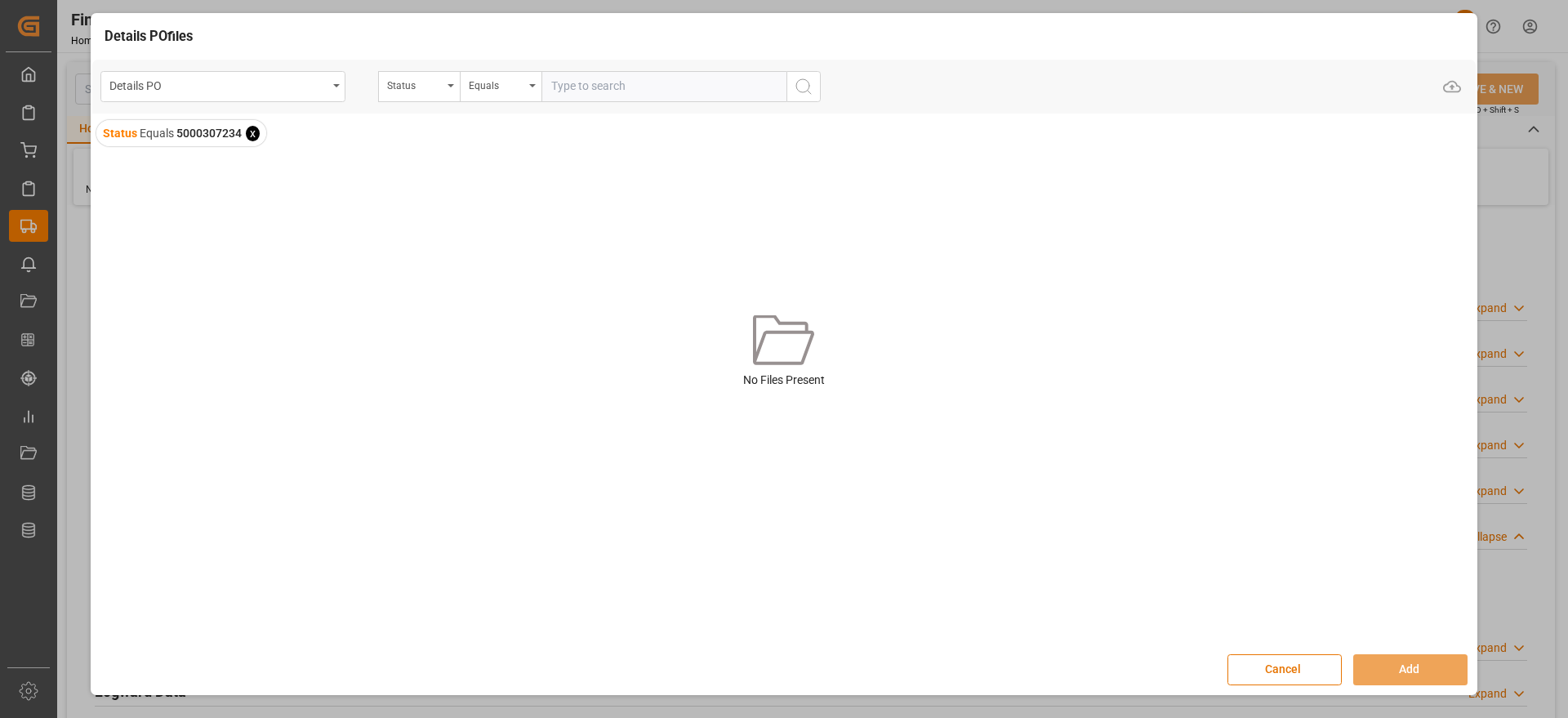
click at [256, 134] on span "x" at bounding box center [253, 133] width 14 height 16
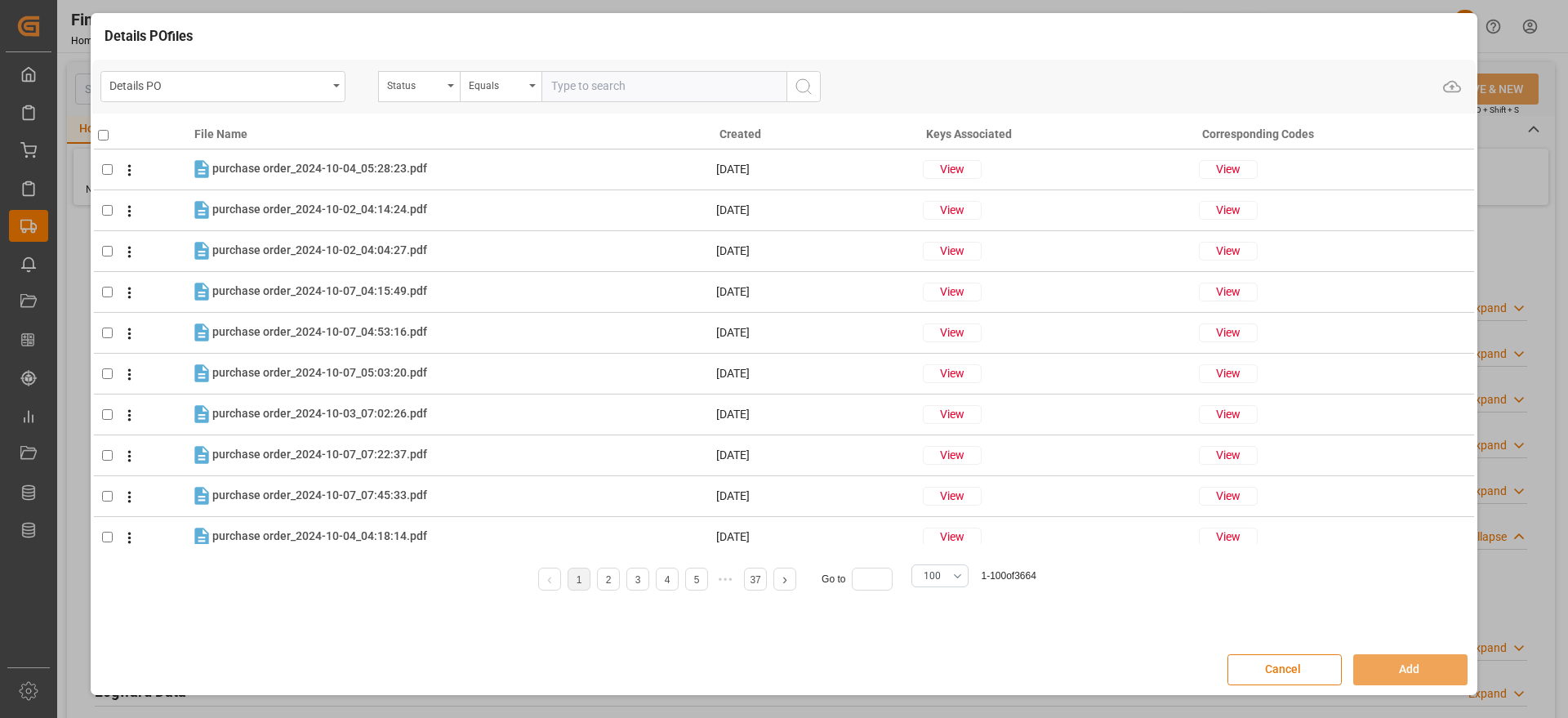
click at [1321, 670] on button "Cancel" at bounding box center [1285, 669] width 115 height 31
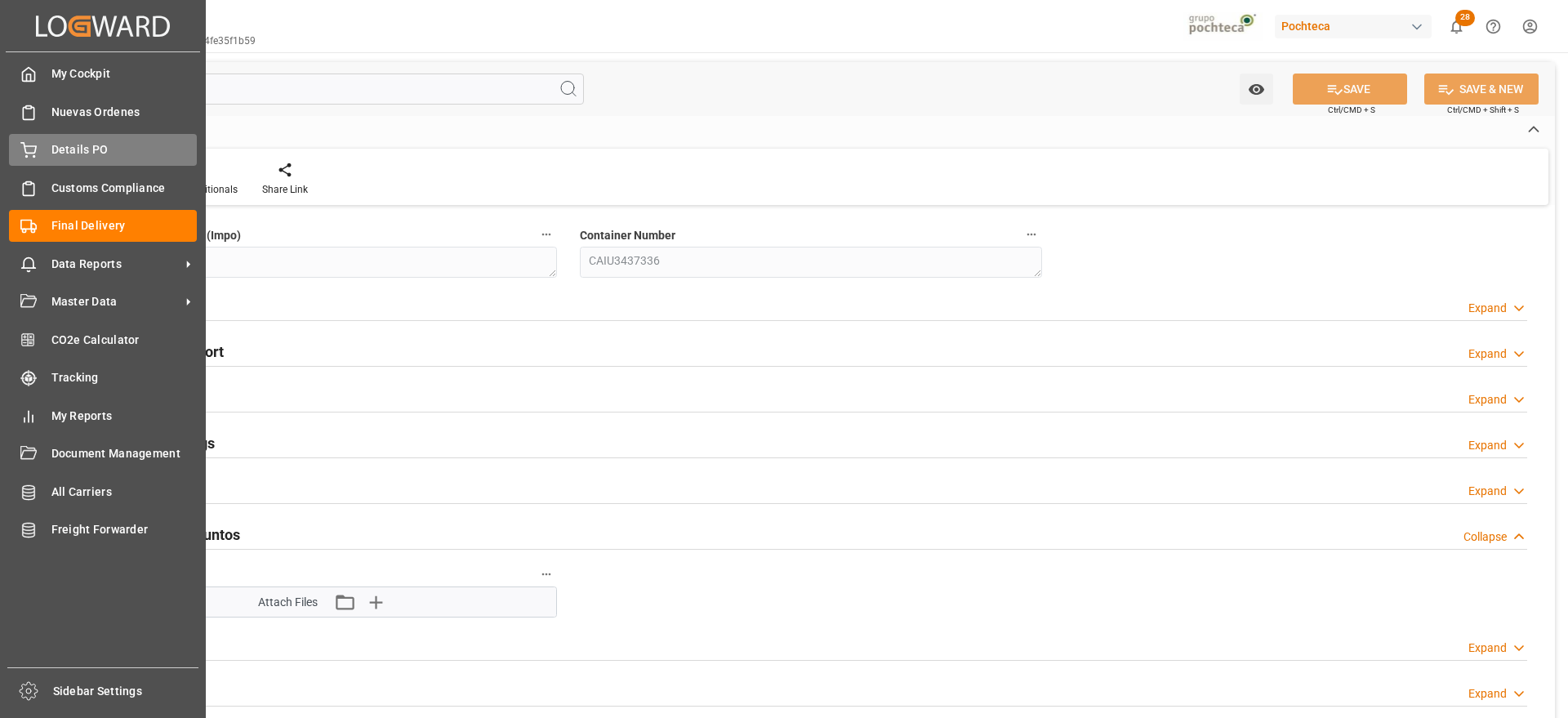
click at [45, 148] on div "Details PO Details PO" at bounding box center [102, 150] width 188 height 32
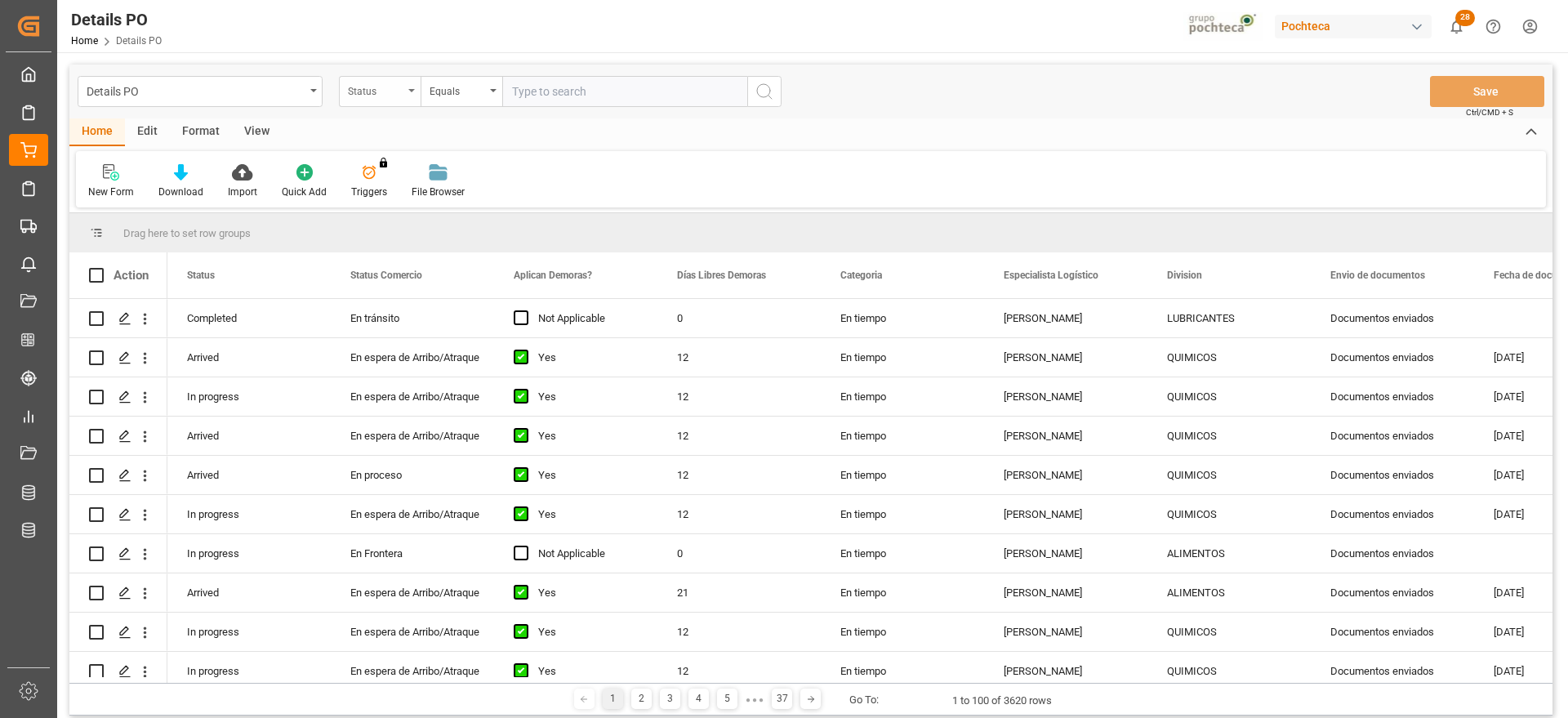
click at [376, 85] on div "Status" at bounding box center [375, 89] width 56 height 19
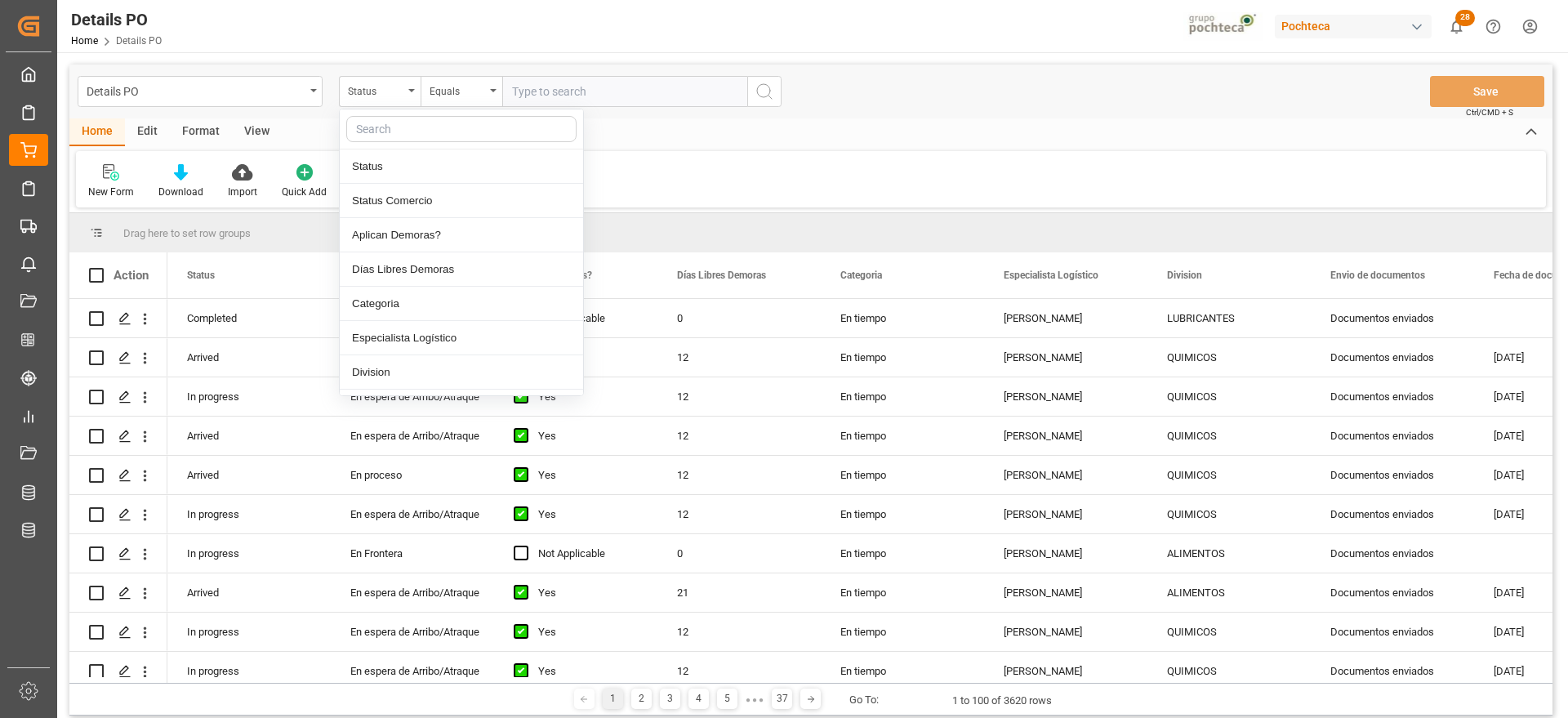
click at [386, 132] on input "text" at bounding box center [461, 129] width 230 height 26
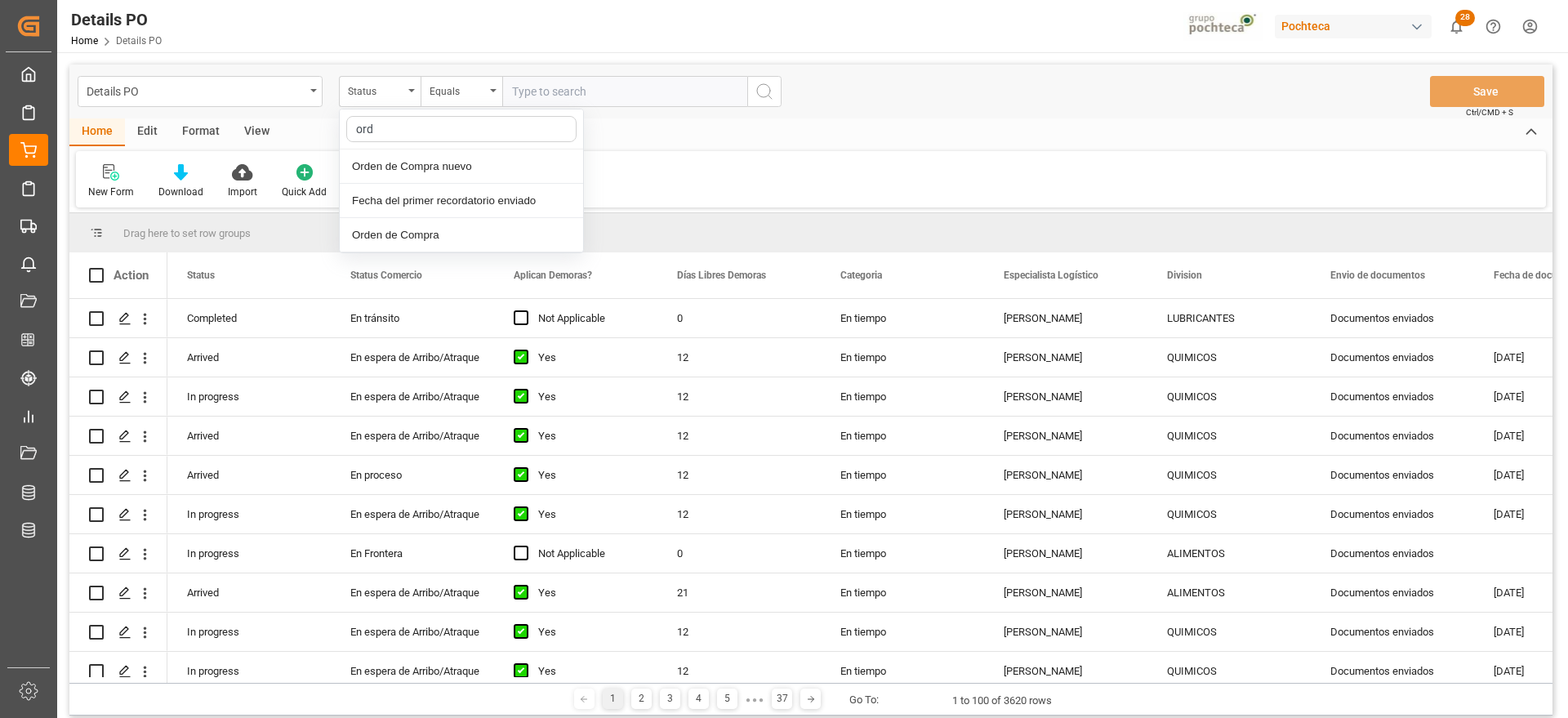
type input "orde"
click at [449, 162] on div "Orden de Compra nuevo" at bounding box center [462, 166] width 244 height 34
click at [532, 99] on input "text" at bounding box center [625, 91] width 245 height 31
paste input "5000307234"
type input "5000307234"
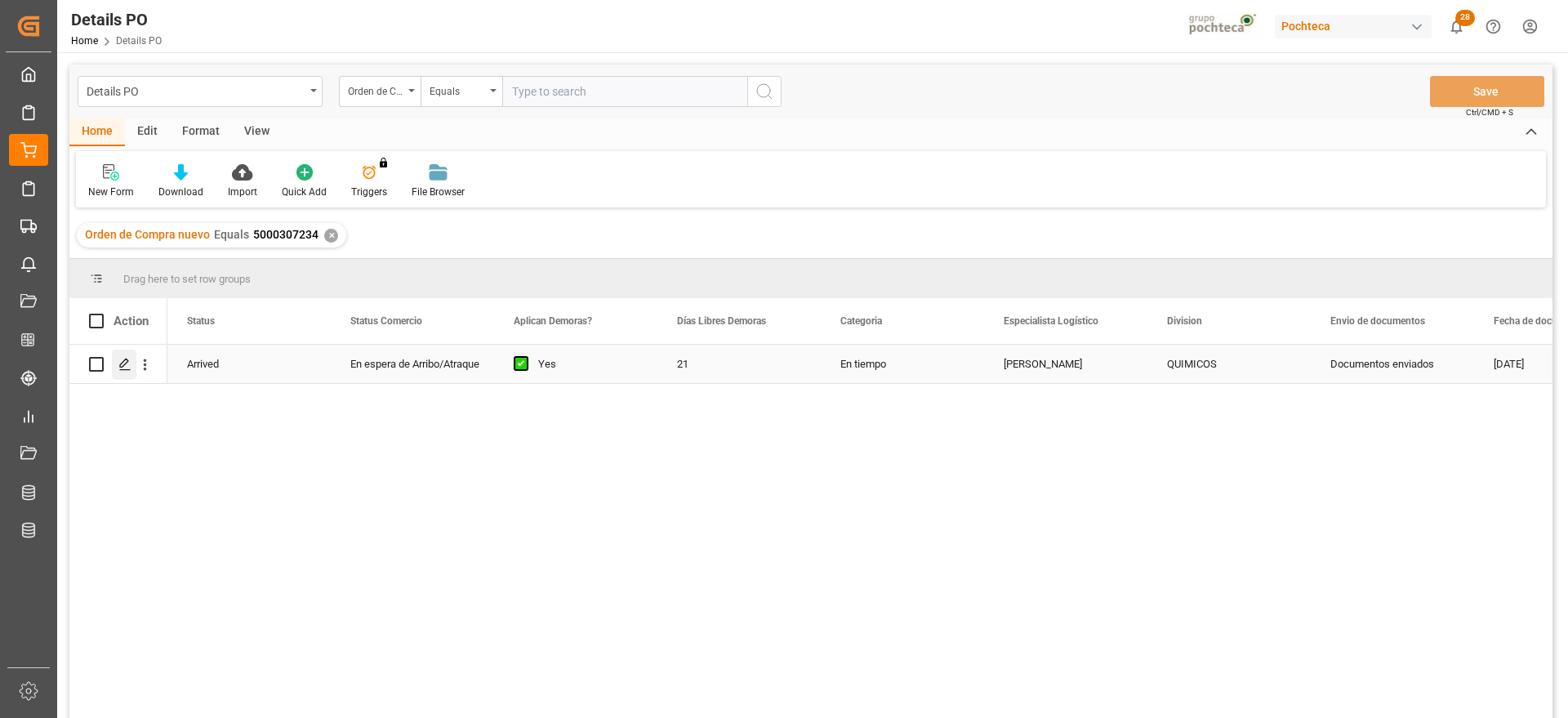
click at [118, 364] on icon "Press SPACE to select this row." at bounding box center [124, 364] width 13 height 13
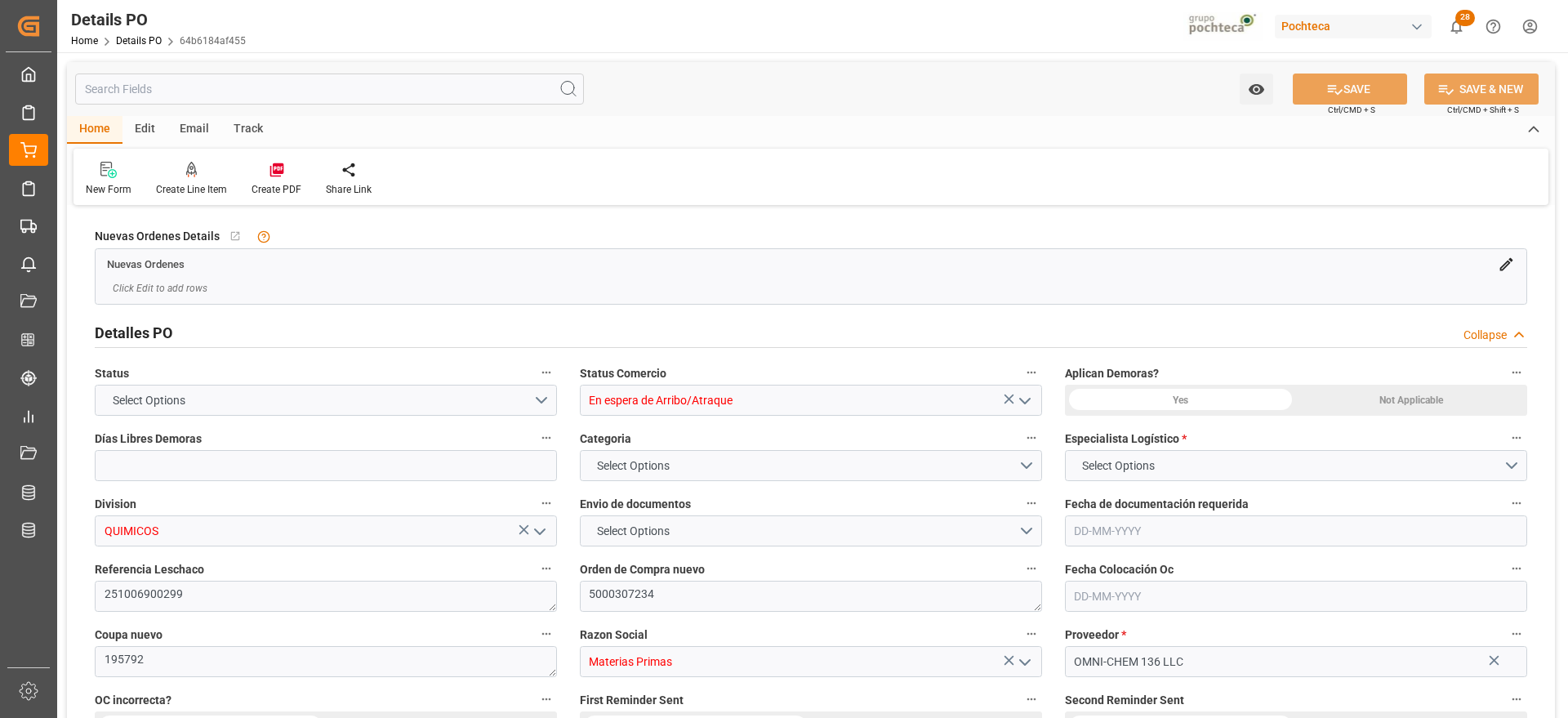
type input "21"
type input "[DATE]"
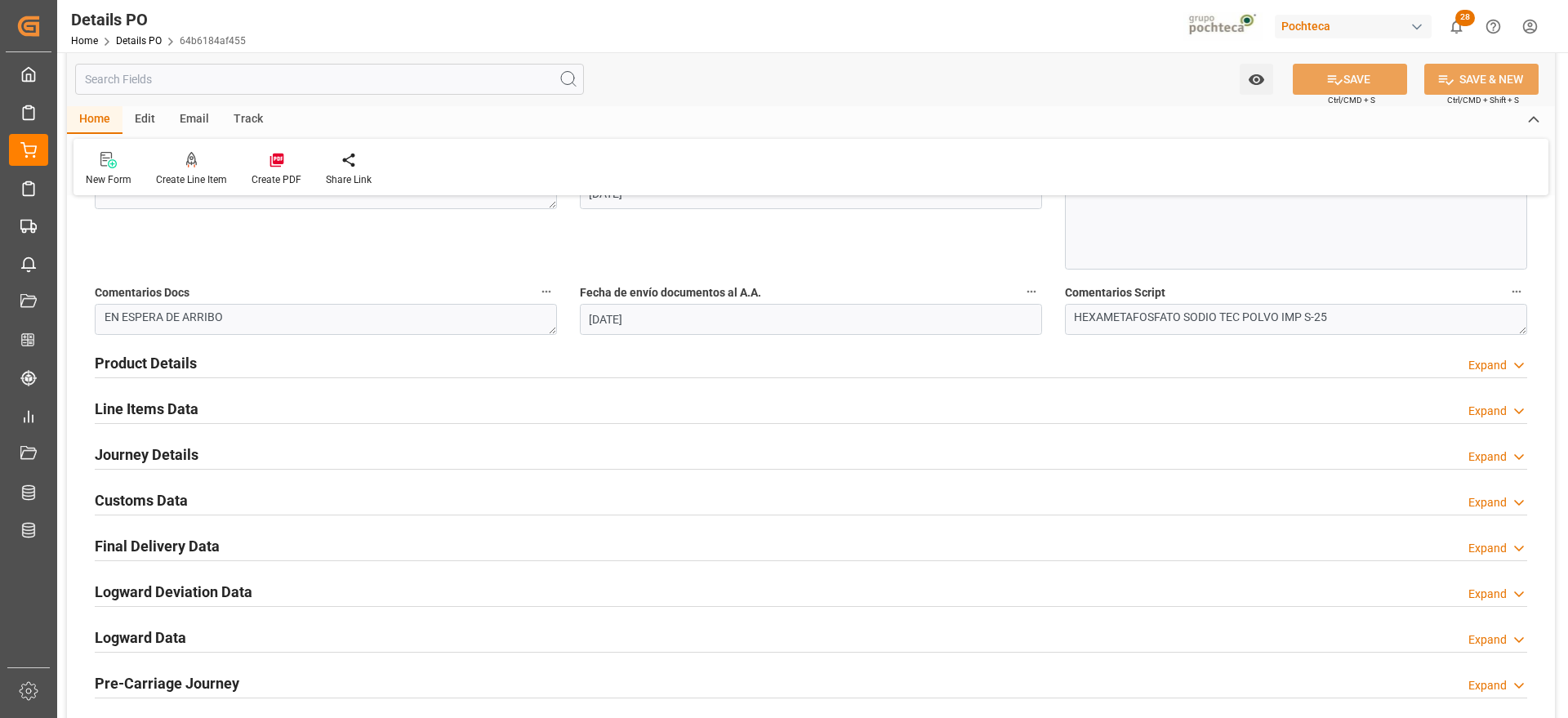
scroll to position [1123, 0]
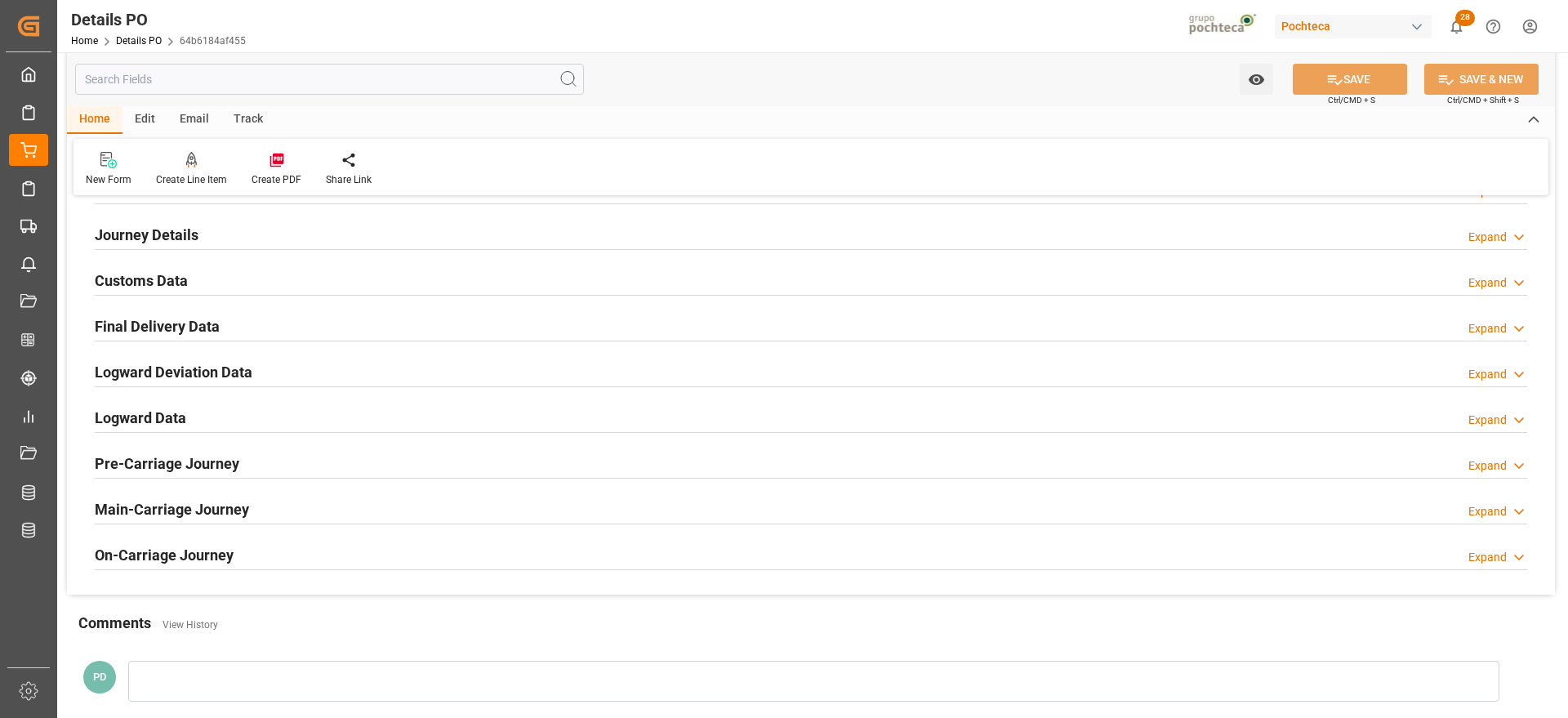
click at [141, 283] on h2 "Customs Data" at bounding box center [140, 280] width 93 height 22
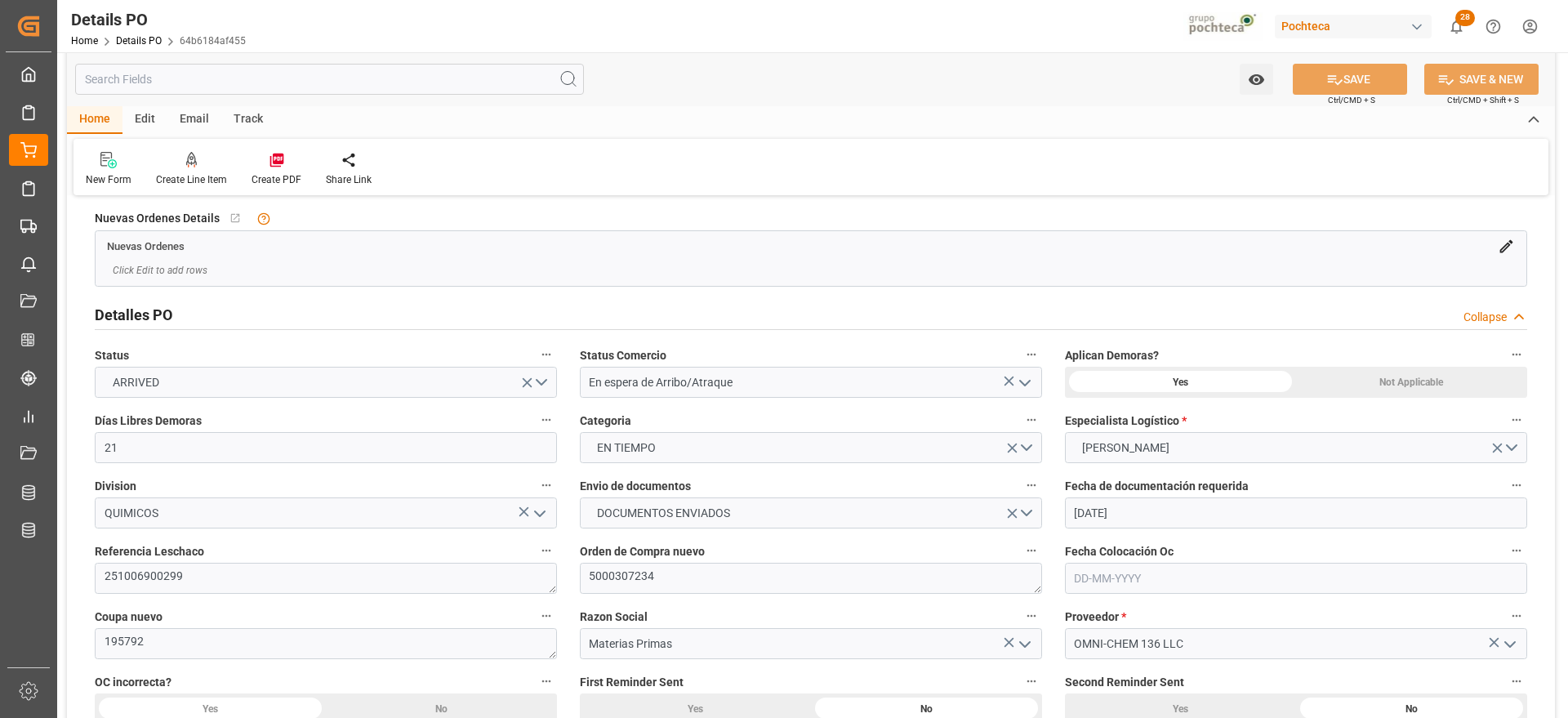
scroll to position [0, 0]
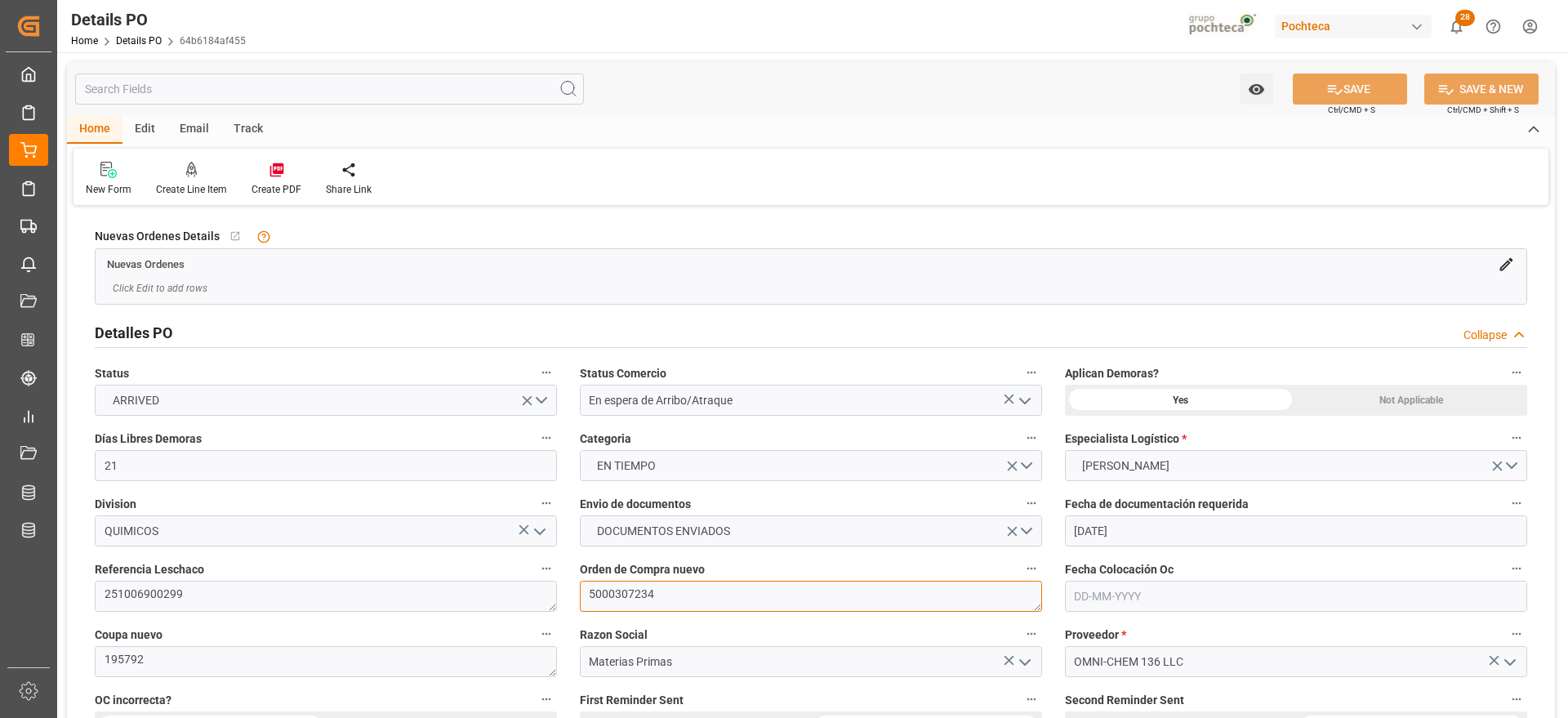
drag, startPoint x: 667, startPoint y: 593, endPoint x: 542, endPoint y: 586, distance: 125.2
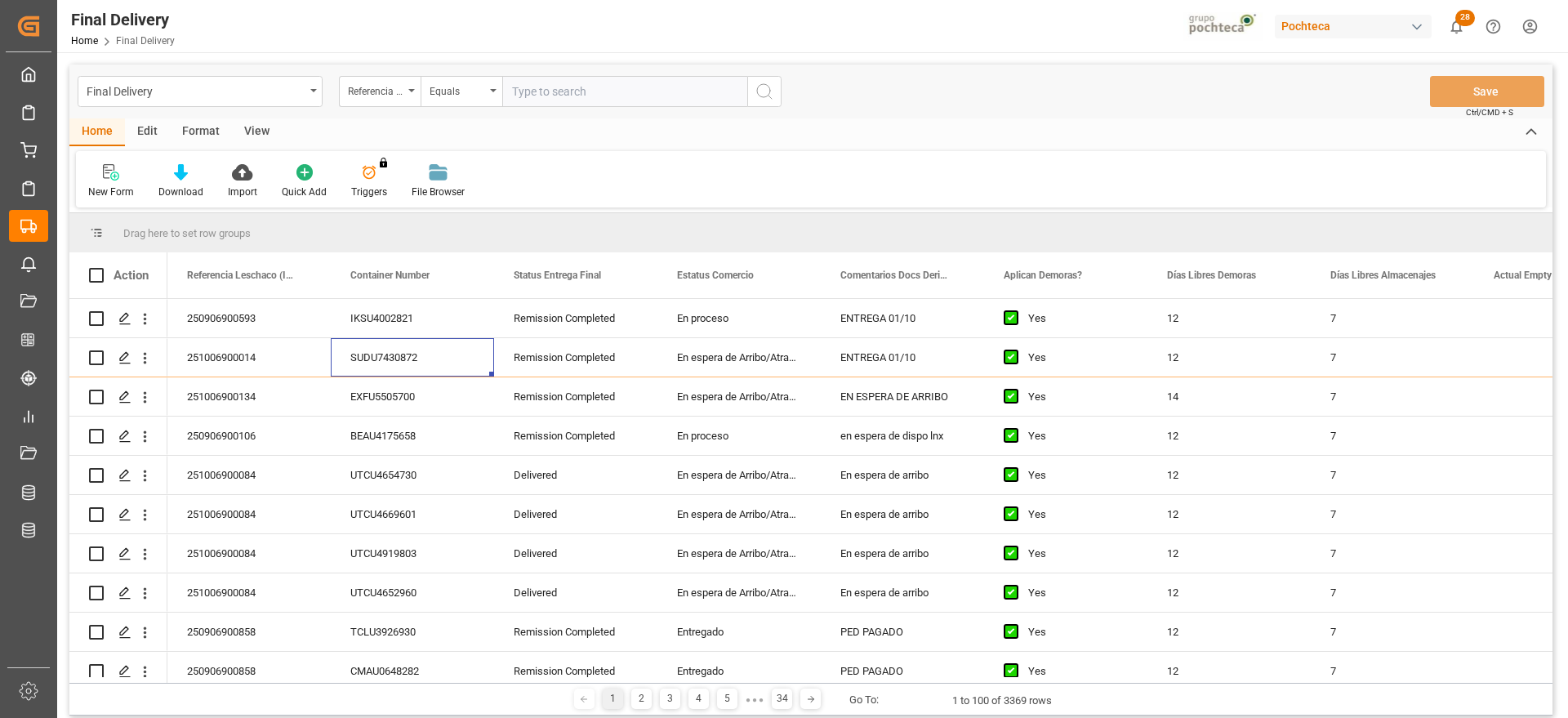
click at [558, 90] on input "text" at bounding box center [625, 91] width 245 height 31
click at [376, 94] on div "Referencia Leschaco (Impo)" at bounding box center [375, 89] width 56 height 19
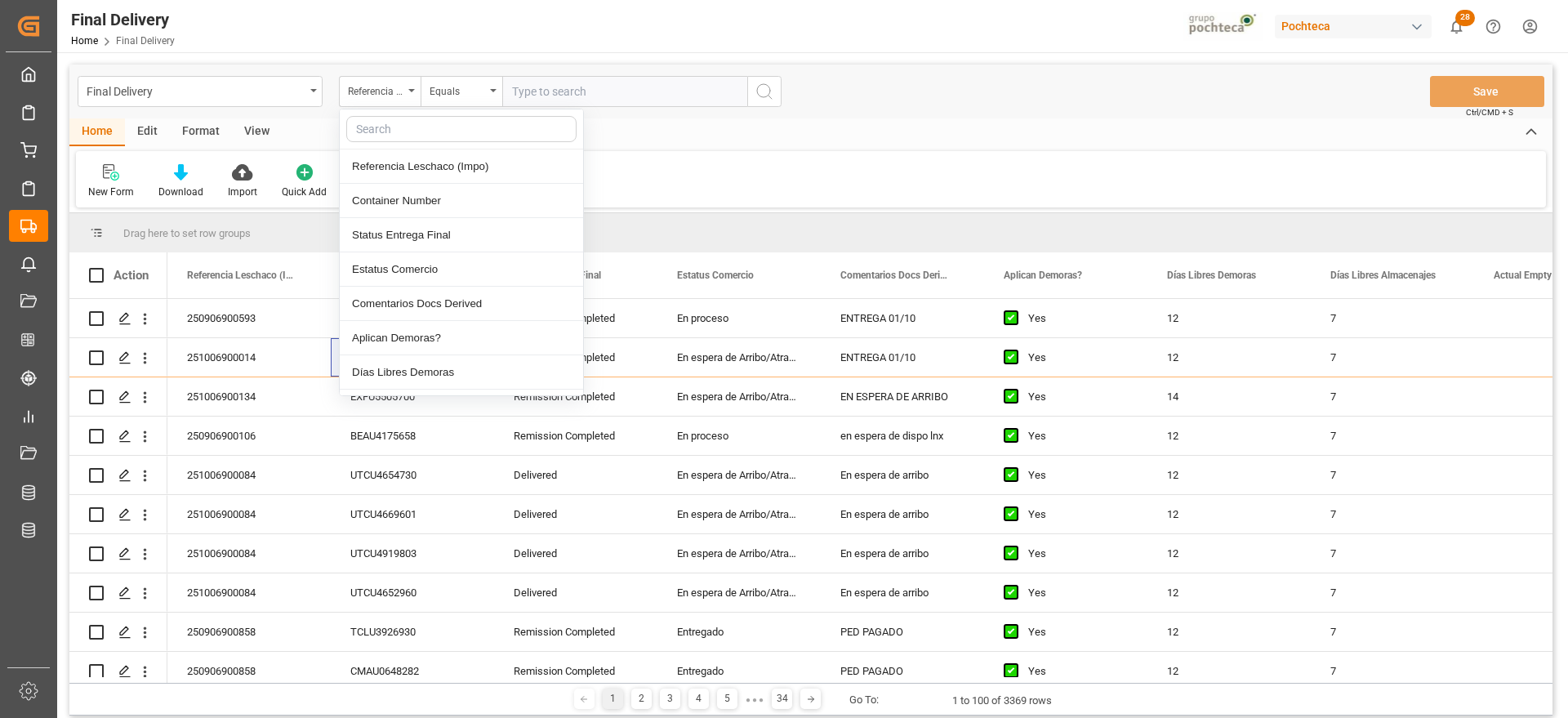
click at [382, 130] on input "text" at bounding box center [461, 129] width 230 height 26
type input "p"
type input "orde"
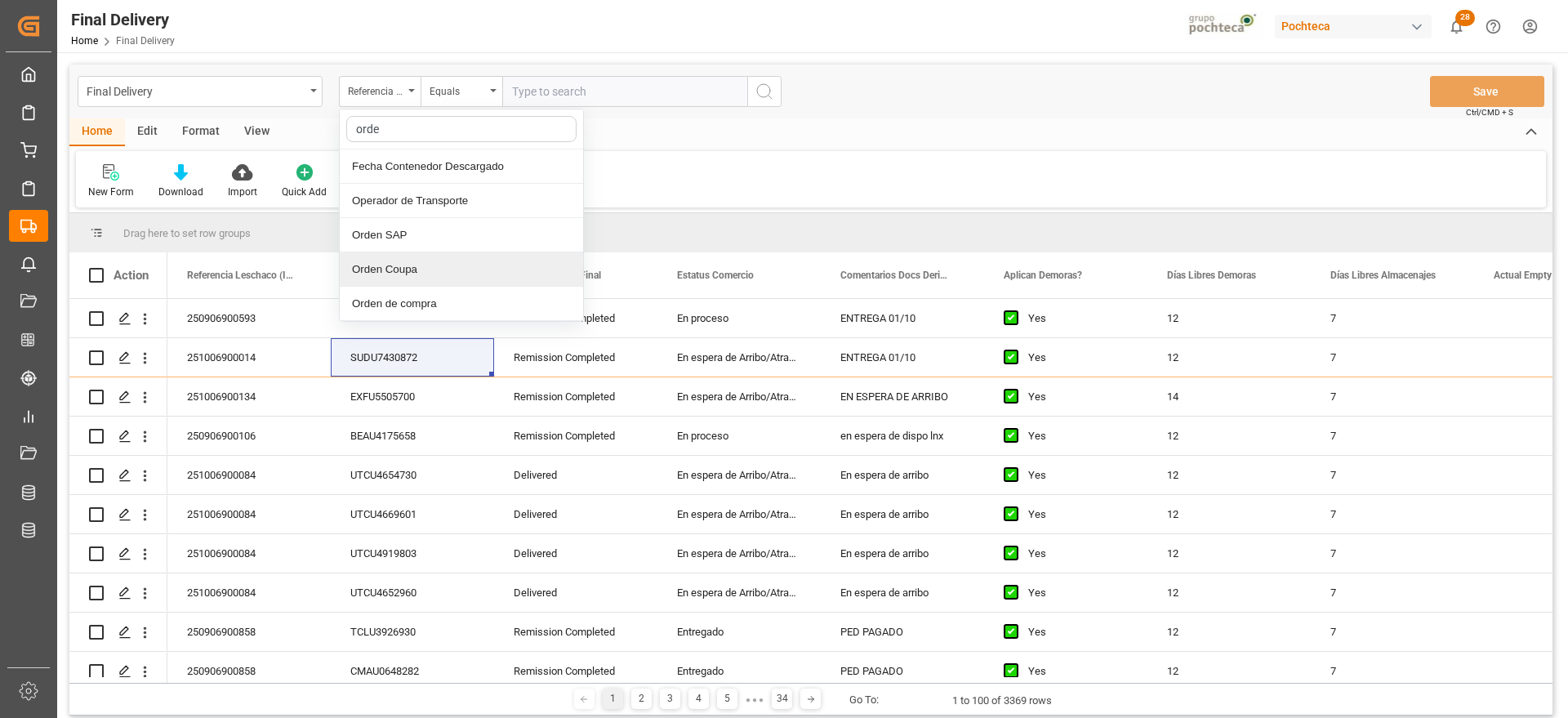
click at [444, 304] on div "Orden de compra" at bounding box center [462, 304] width 244 height 34
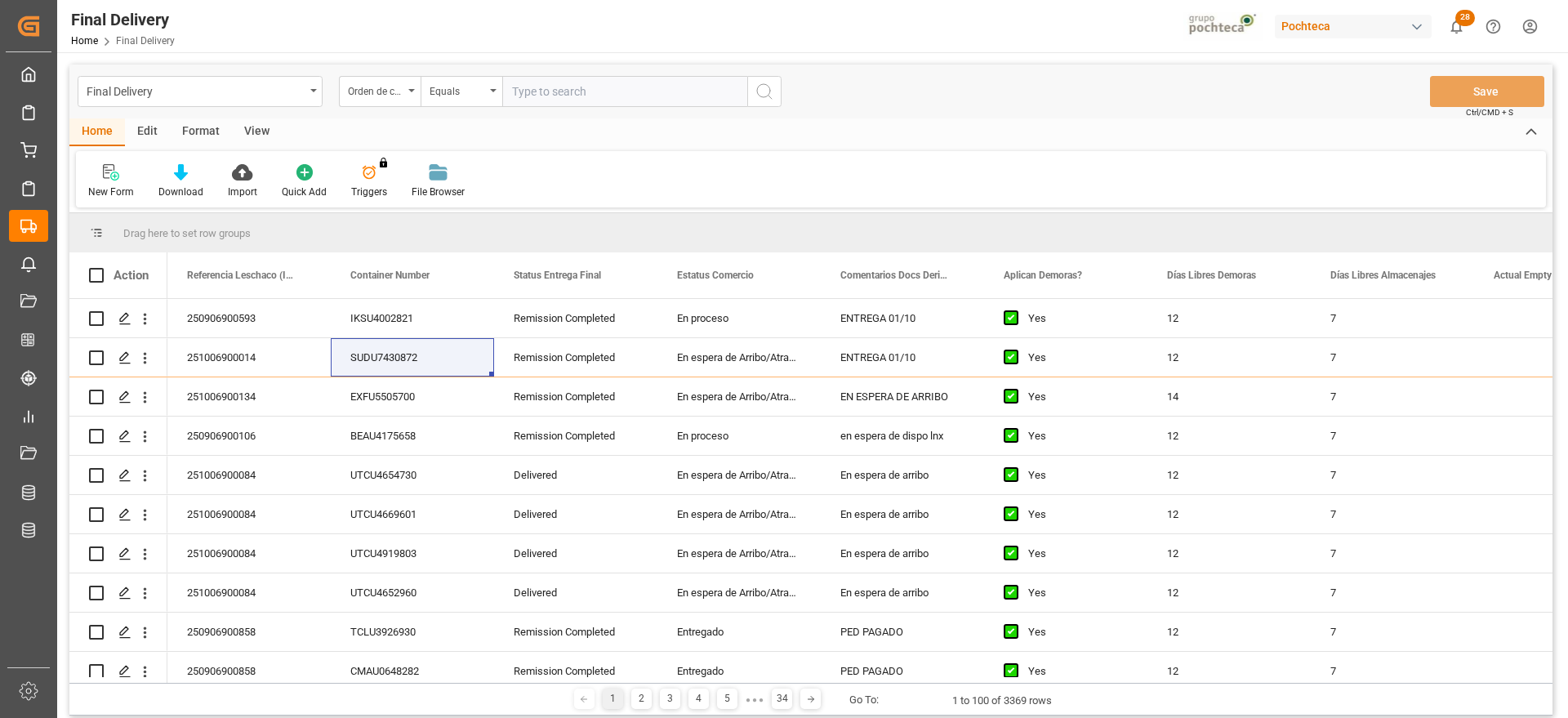
click at [543, 93] on input "text" at bounding box center [625, 91] width 245 height 31
paste input "5000307234"
type input "5000307234"
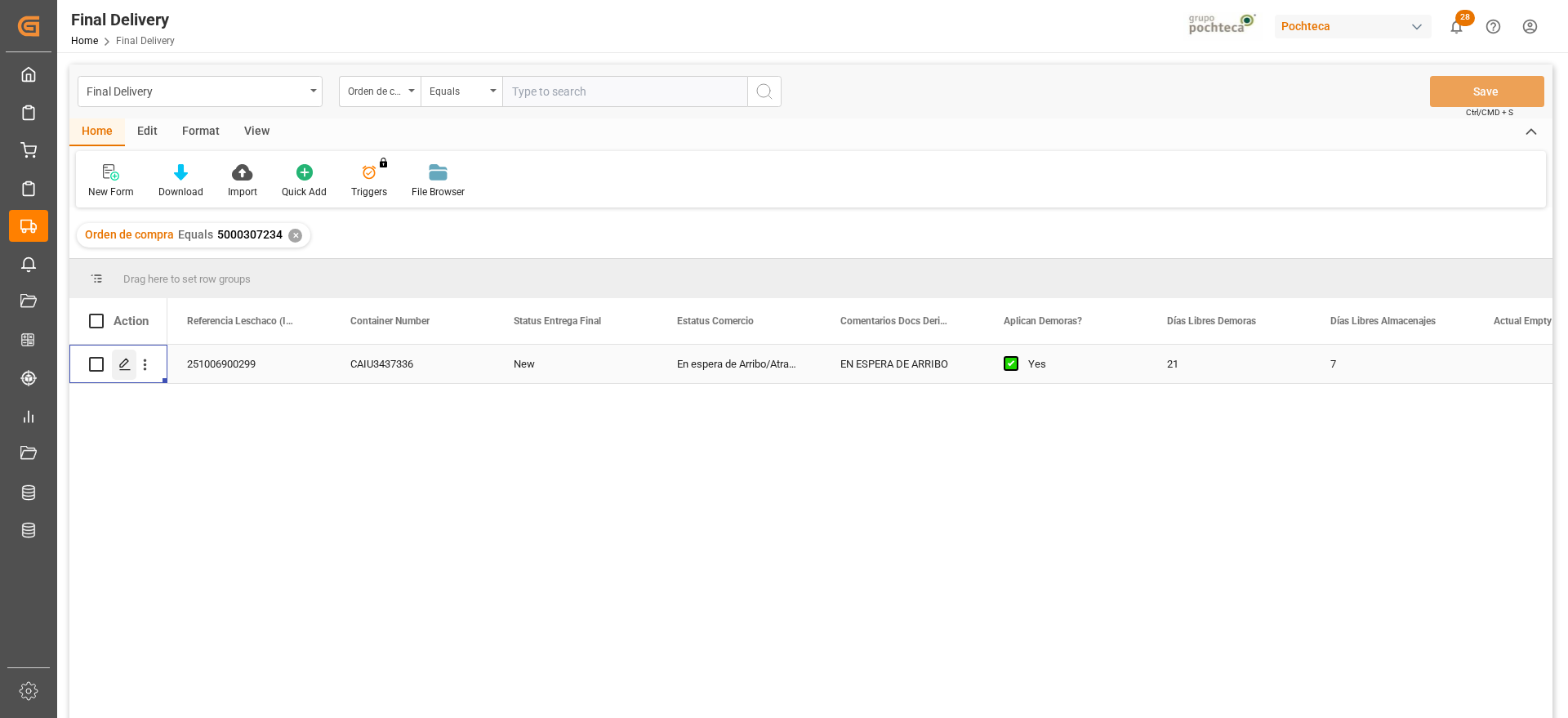
click at [120, 367] on polygon "Press SPACE to select this row." at bounding box center [124, 363] width 8 height 8
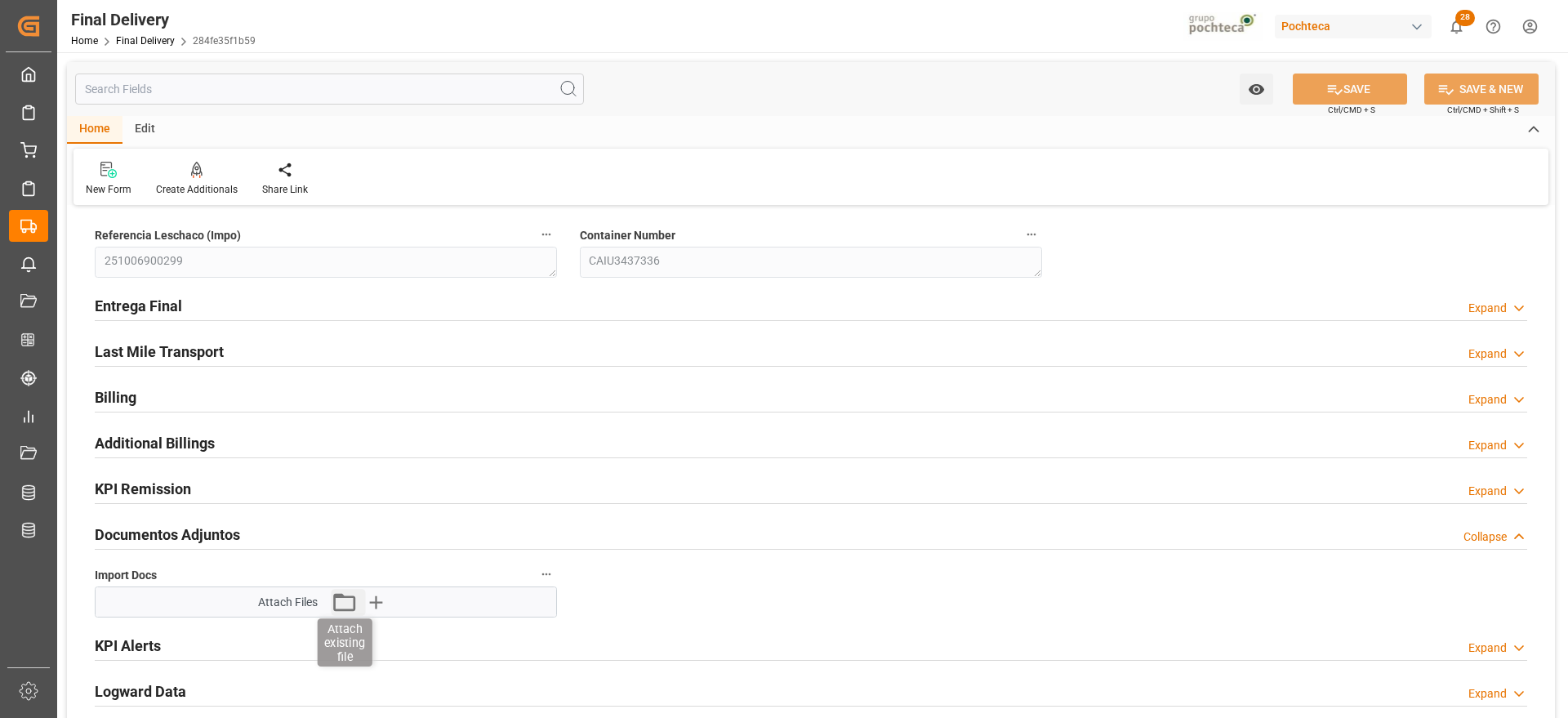
click at [348, 591] on icon "button" at bounding box center [344, 602] width 26 height 26
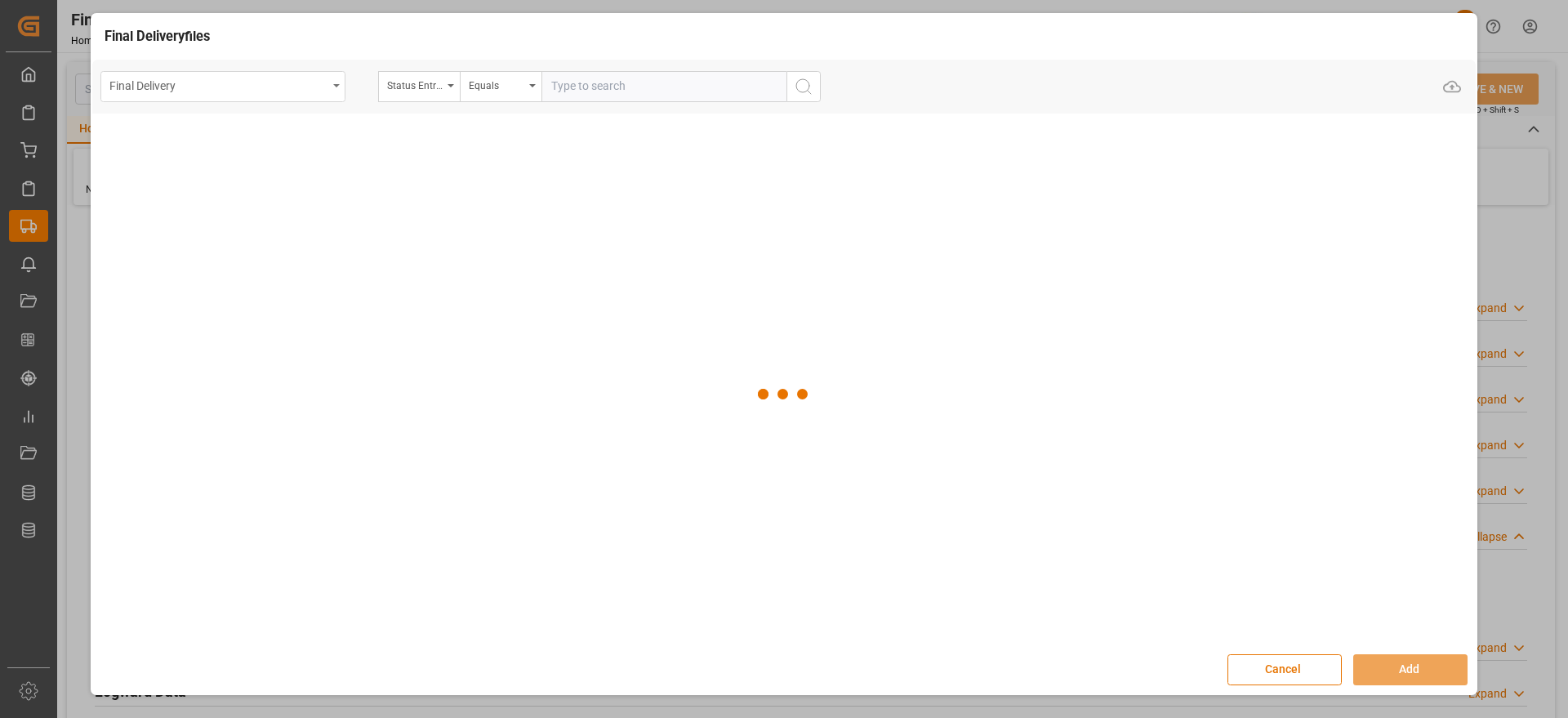
click at [234, 99] on div "Final Delivery" at bounding box center [223, 86] width 245 height 31
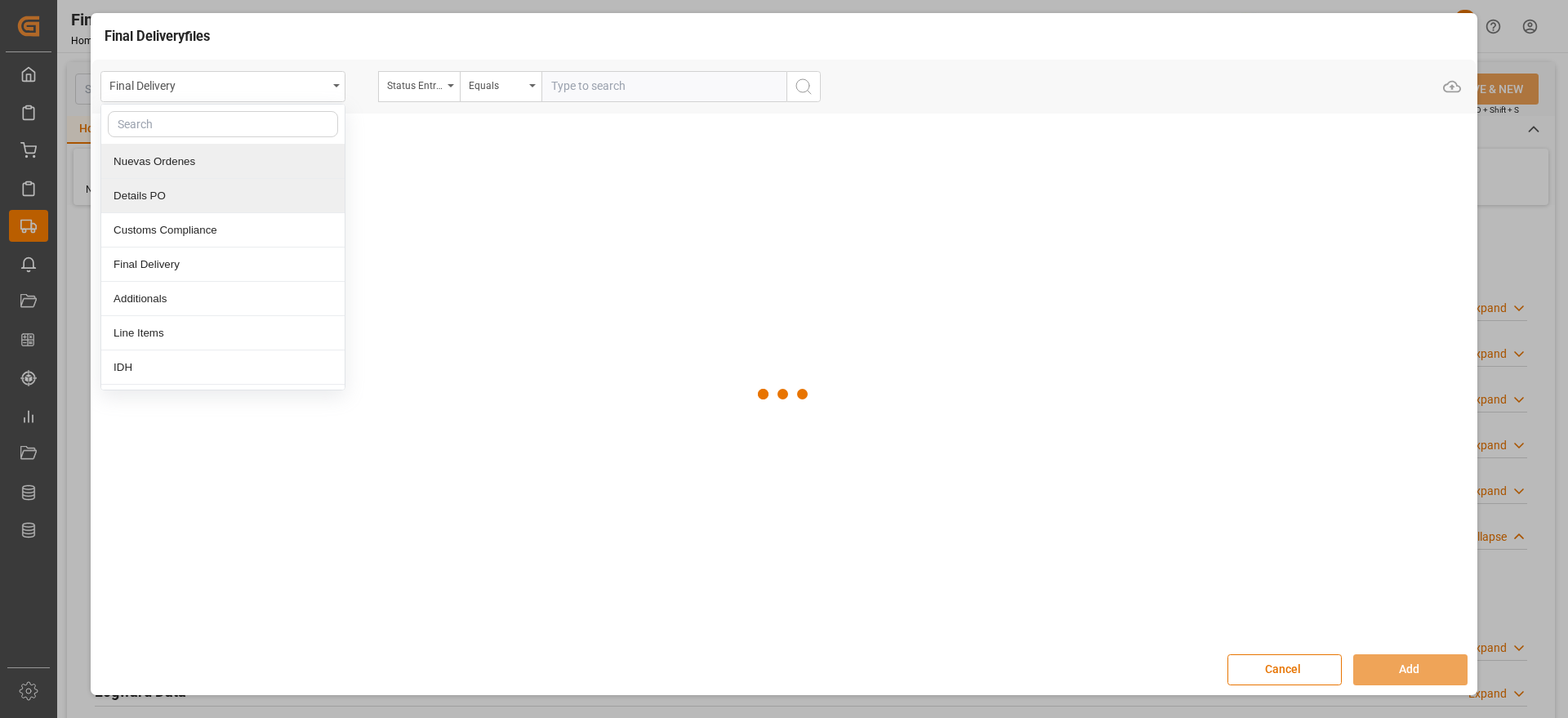
click at [219, 193] on div "Details PO" at bounding box center [223, 196] width 244 height 34
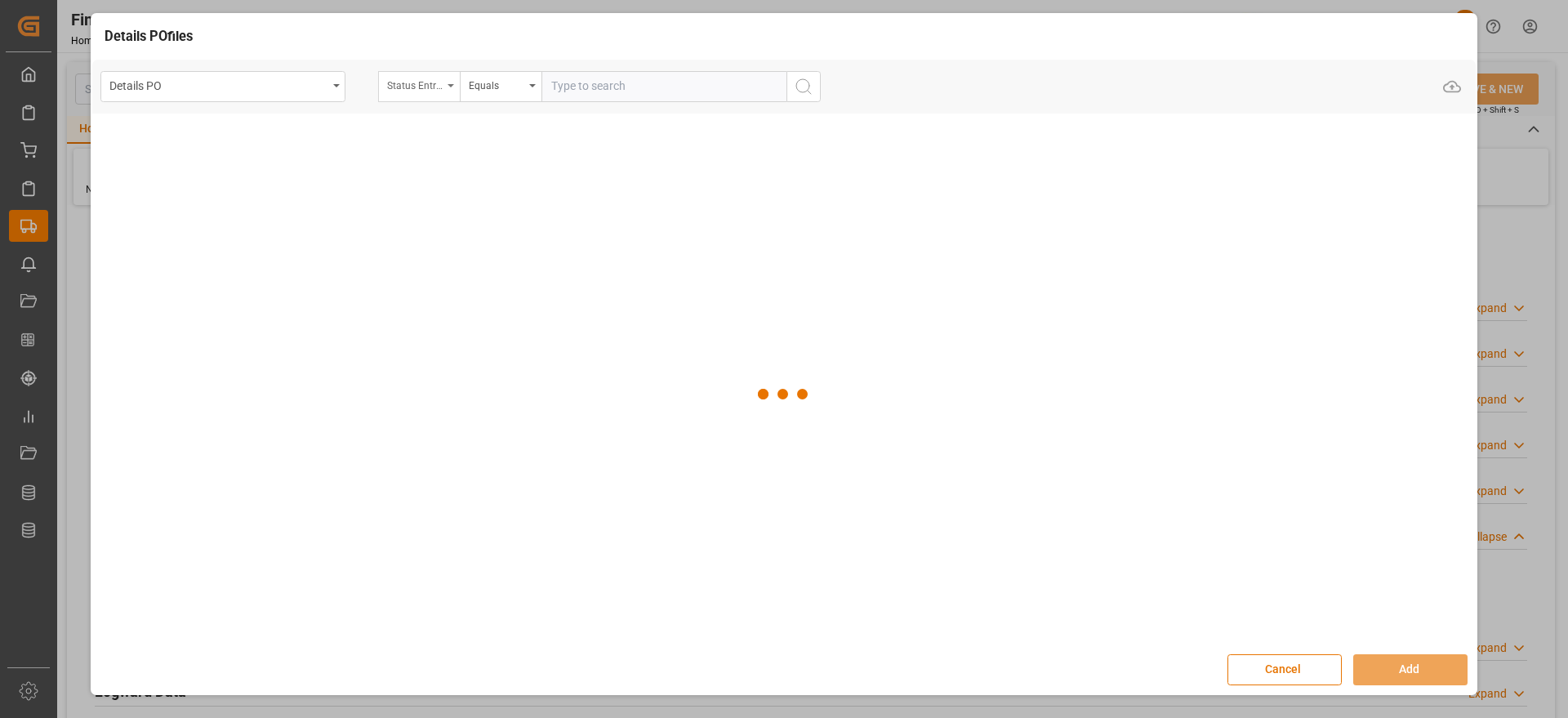
click at [411, 79] on div "Status Entrega Final" at bounding box center [414, 83] width 56 height 19
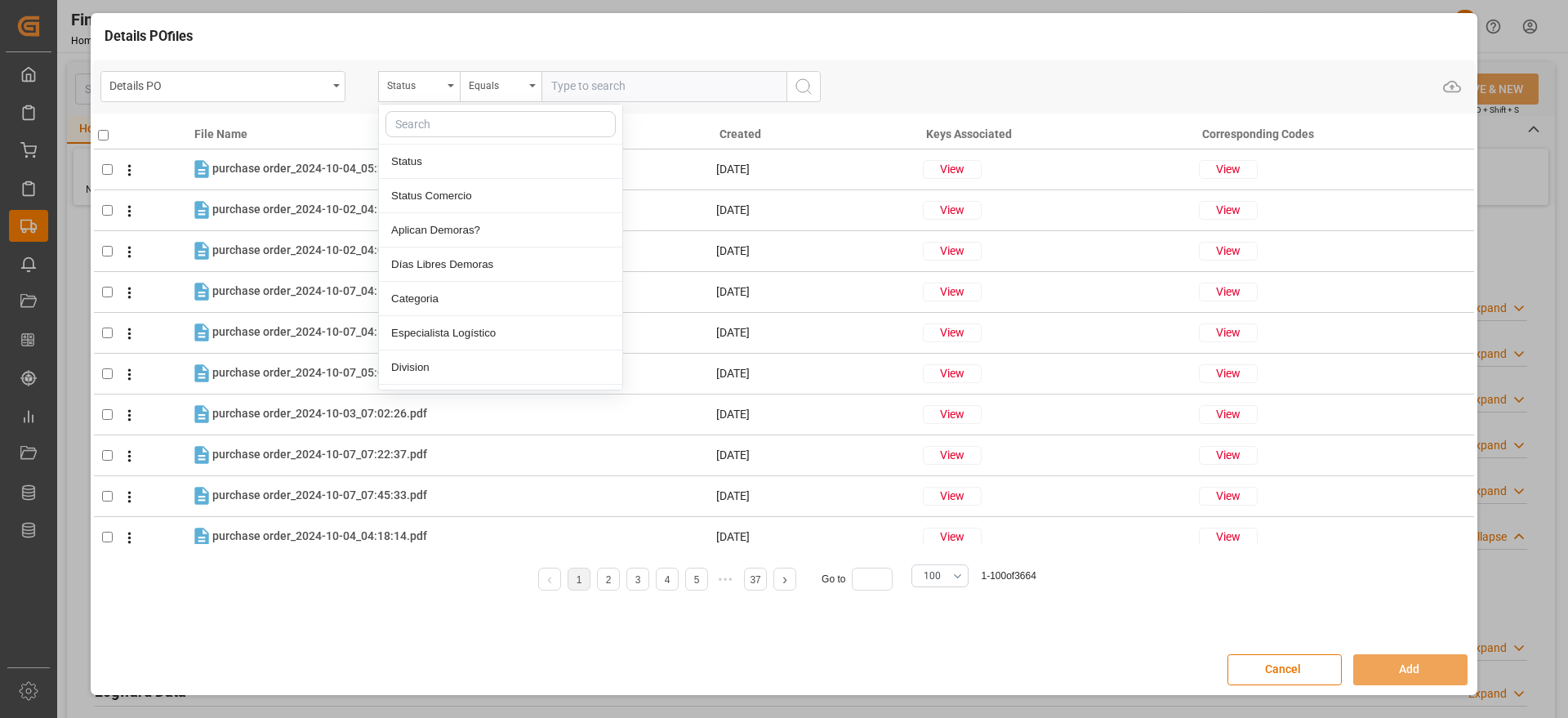
click at [424, 124] on input "text" at bounding box center [501, 125] width 230 height 26
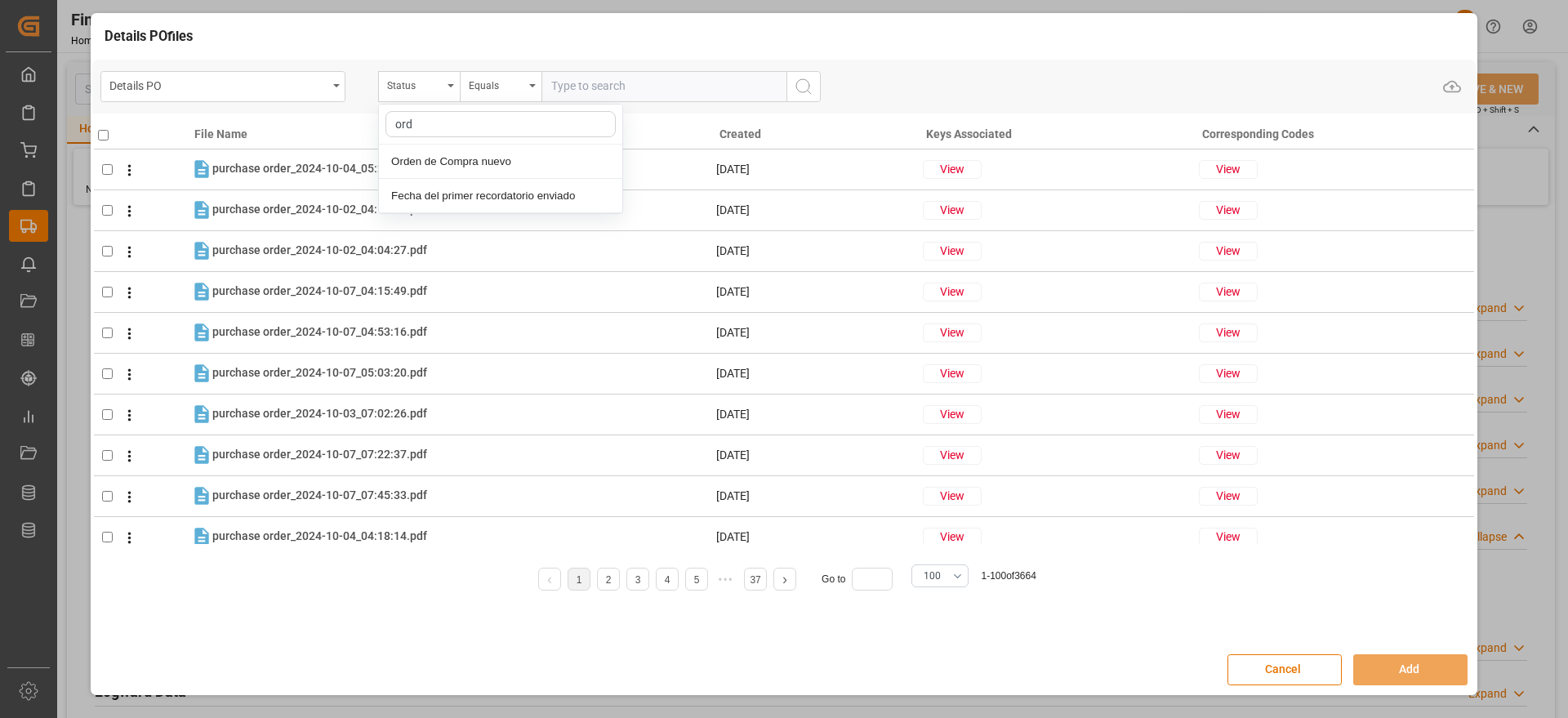
type input "orde"
click at [460, 160] on div "Orden de Compra nuevo" at bounding box center [501, 162] width 244 height 34
click at [587, 91] on input "text" at bounding box center [664, 86] width 245 height 31
paste input "5000307234"
type input "5000307234"
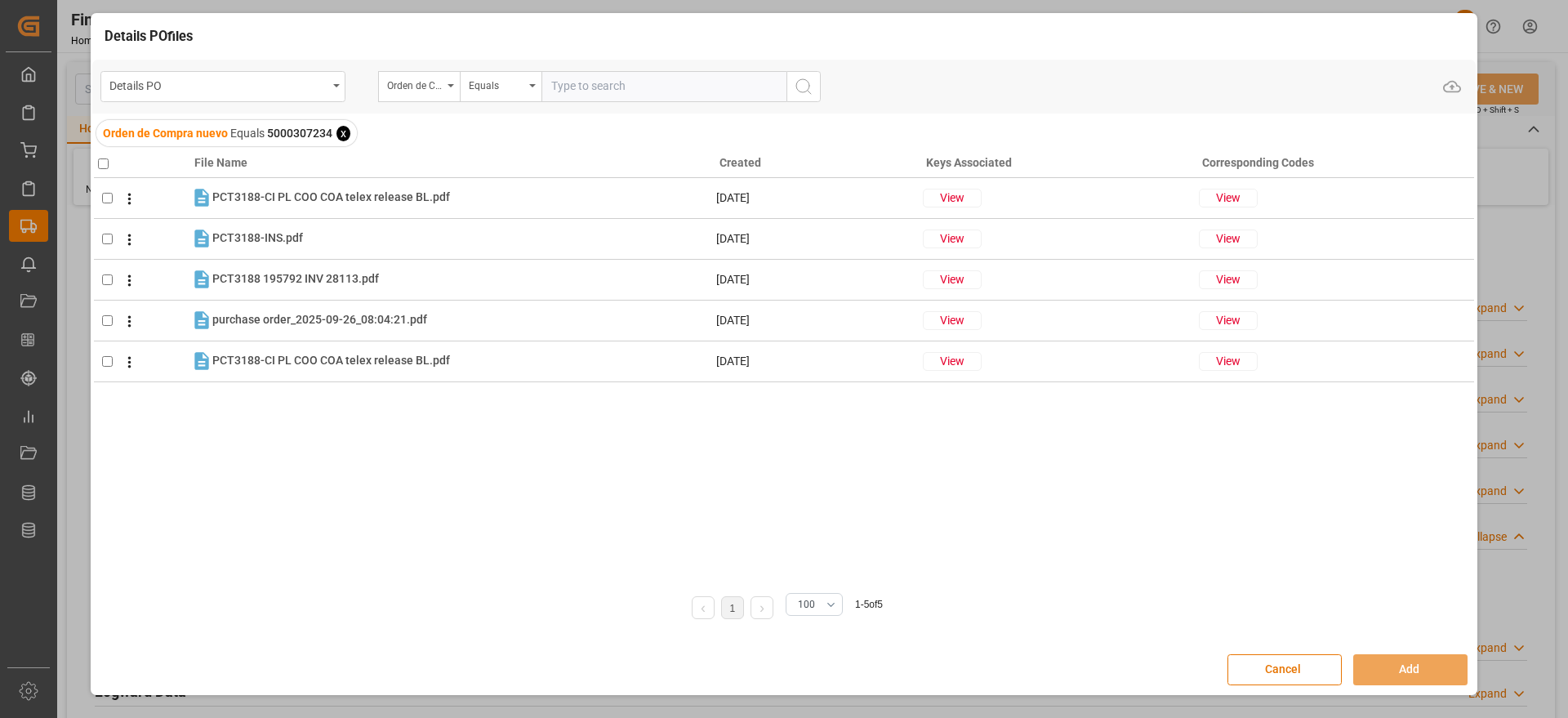
click at [107, 163] on input "checkbox" at bounding box center [103, 163] width 11 height 11
checkbox input "true"
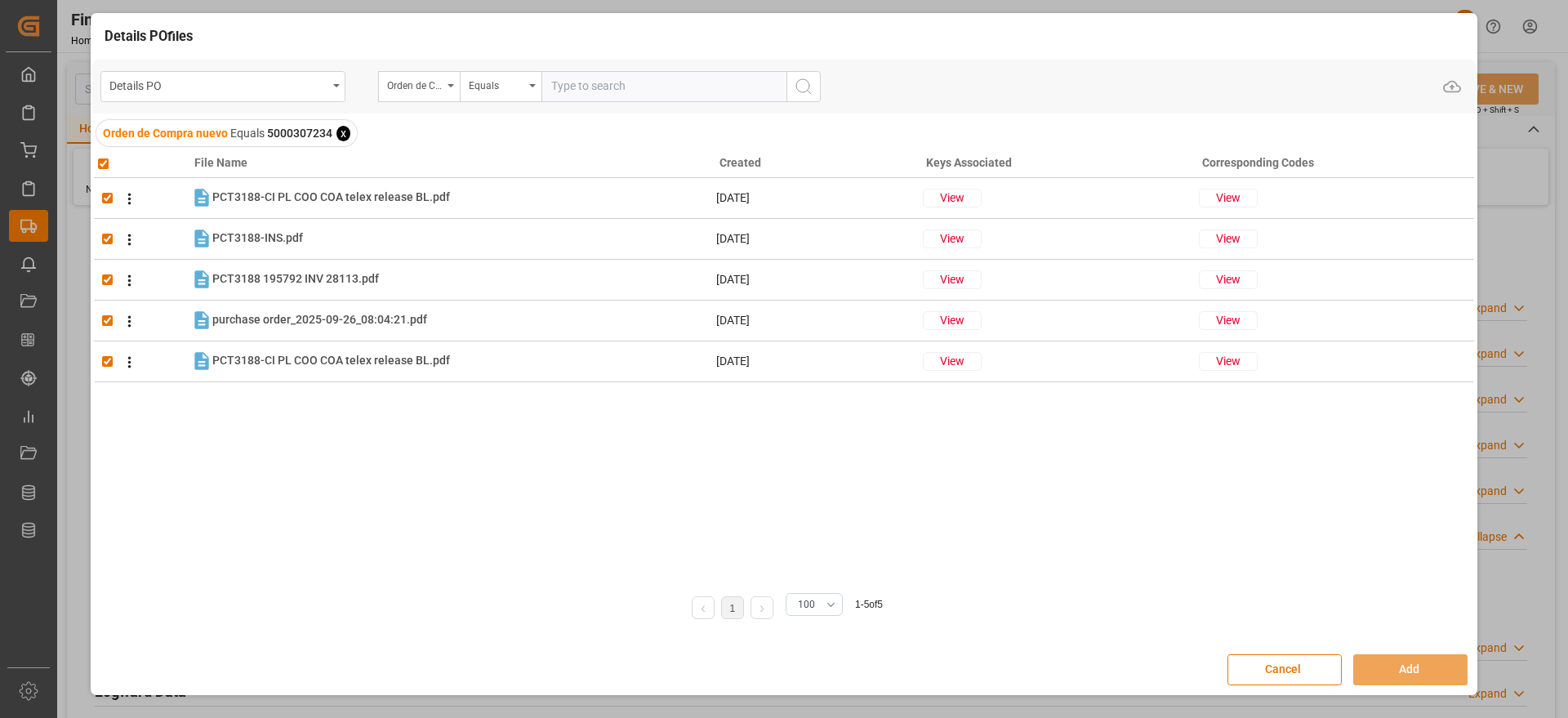
checkbox input "true"
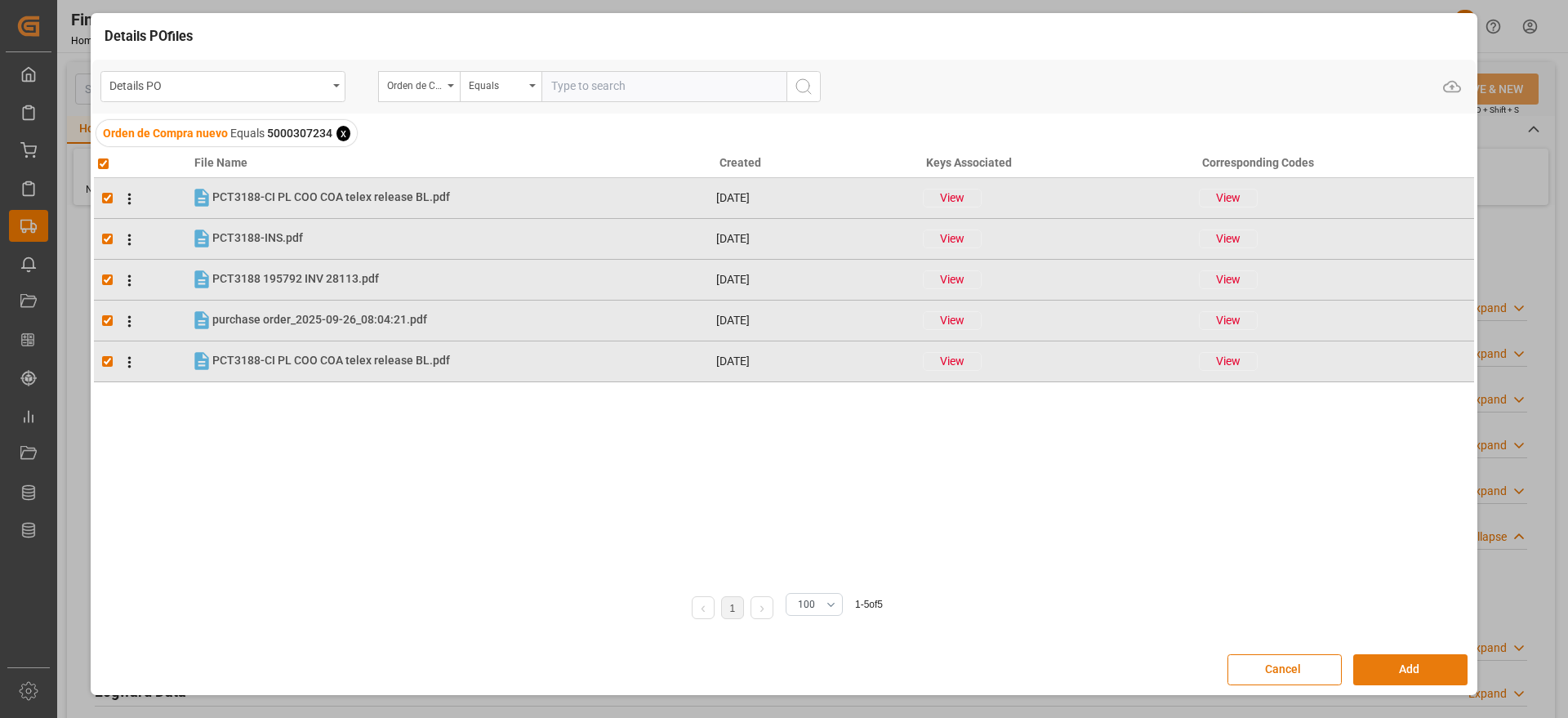
click at [1403, 673] on button "Add" at bounding box center [1411, 669] width 115 height 31
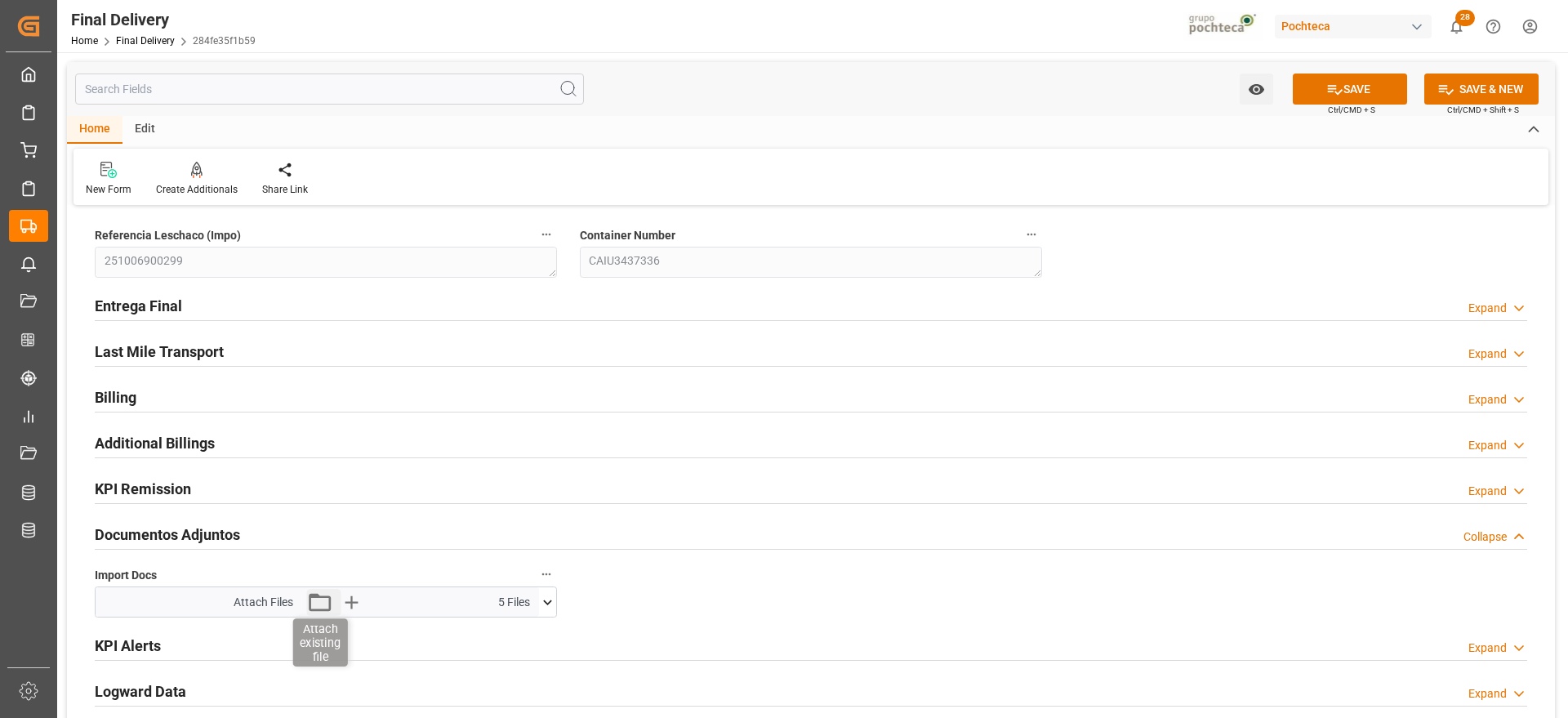
click at [320, 604] on icon "button" at bounding box center [320, 602] width 26 height 26
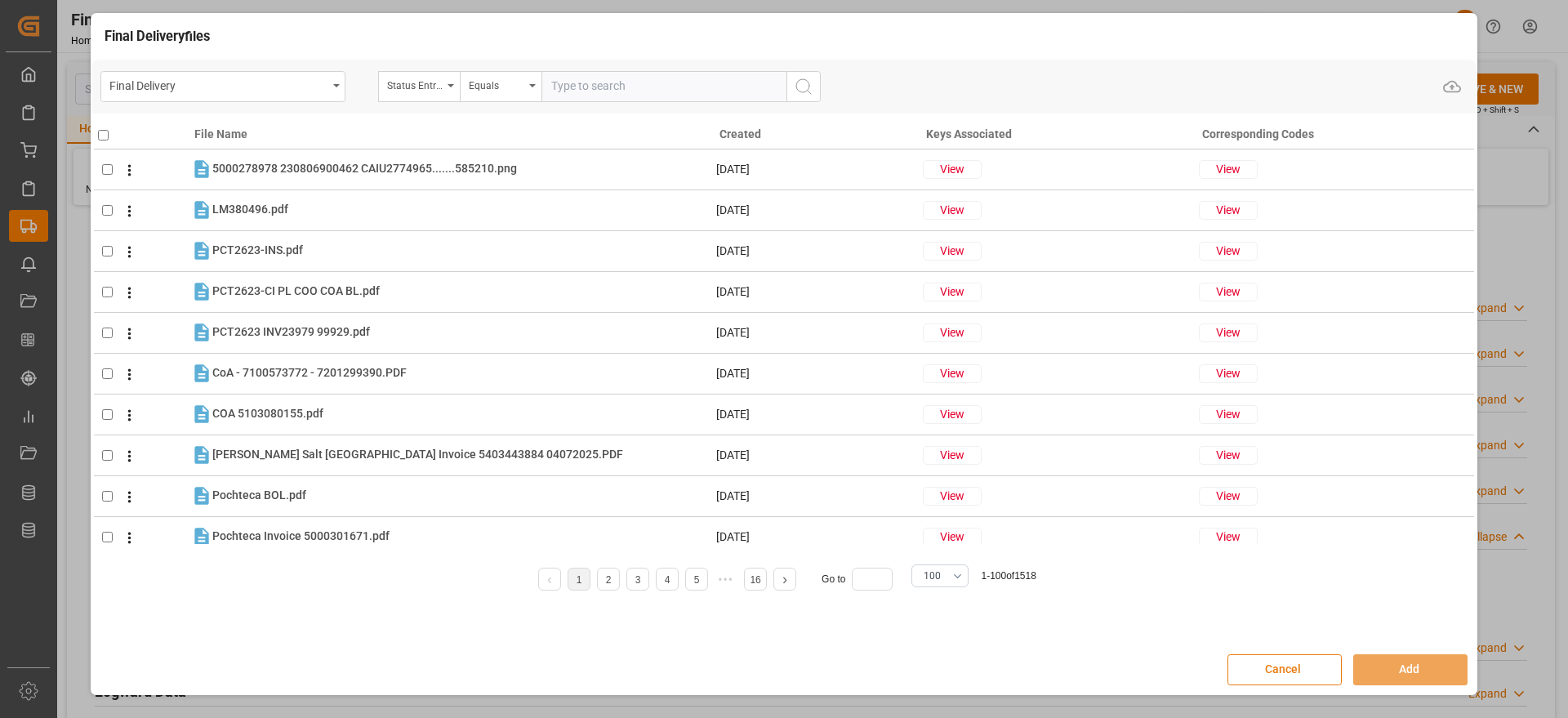
click at [1301, 671] on button "Cancel" at bounding box center [1285, 669] width 115 height 31
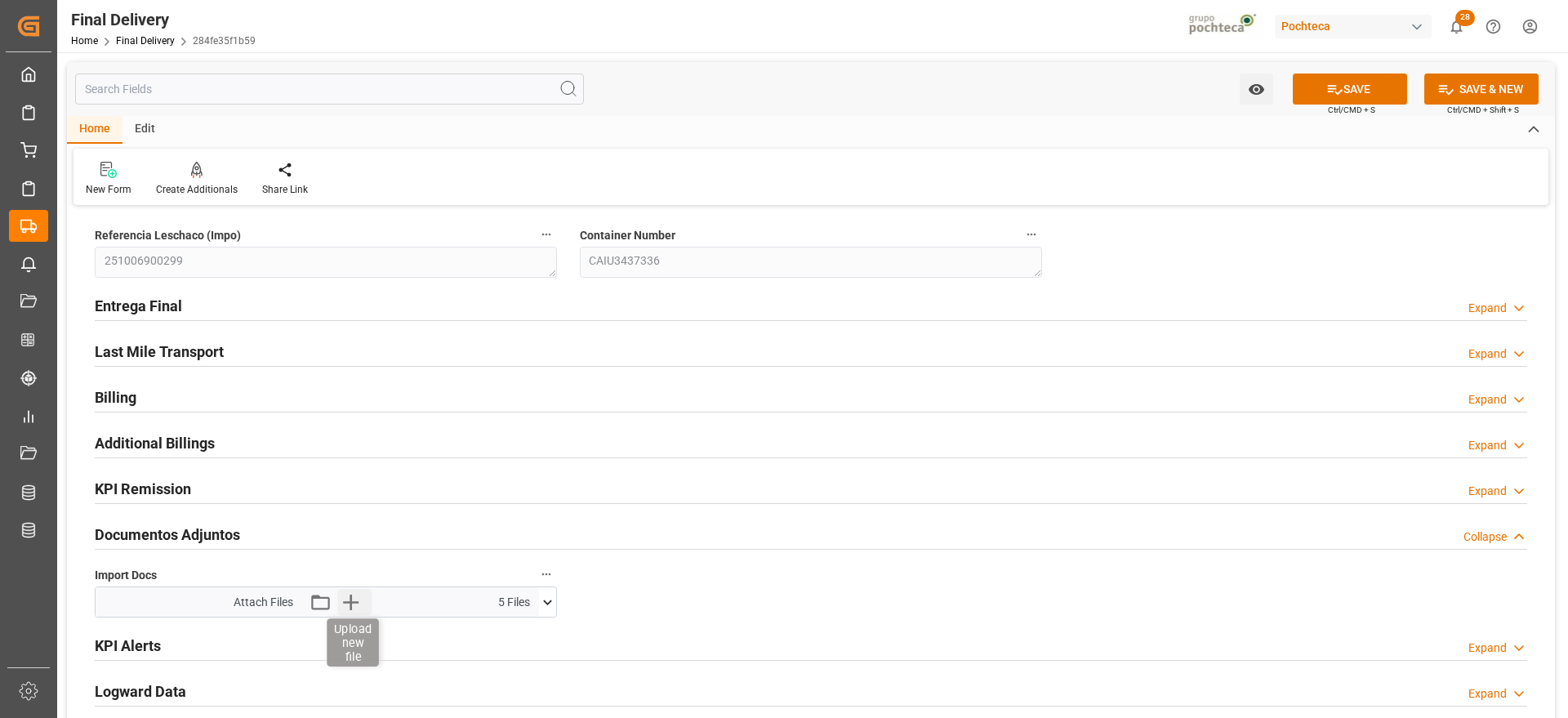
click at [347, 606] on icon "button" at bounding box center [351, 602] width 26 height 26
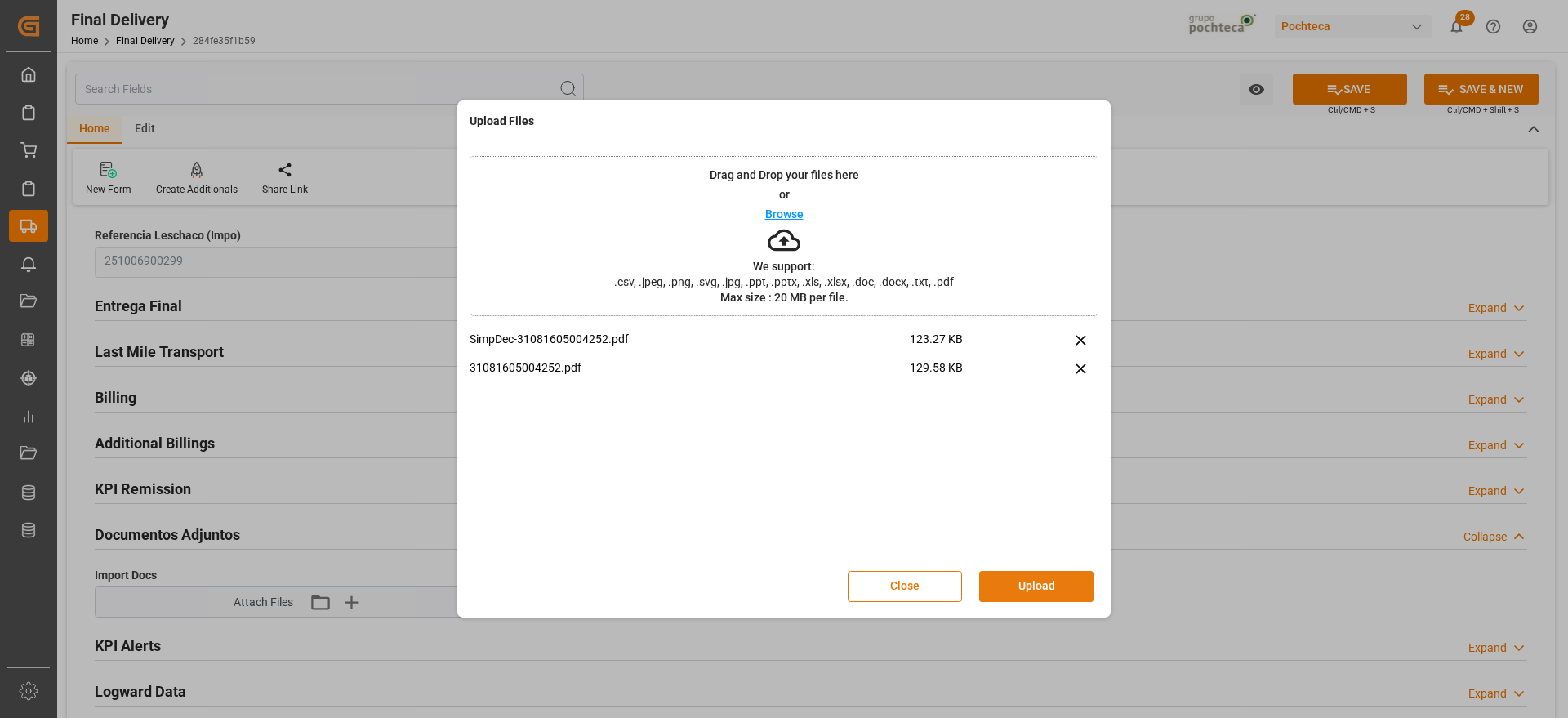
click at [1059, 583] on button "Upload" at bounding box center [1037, 586] width 115 height 31
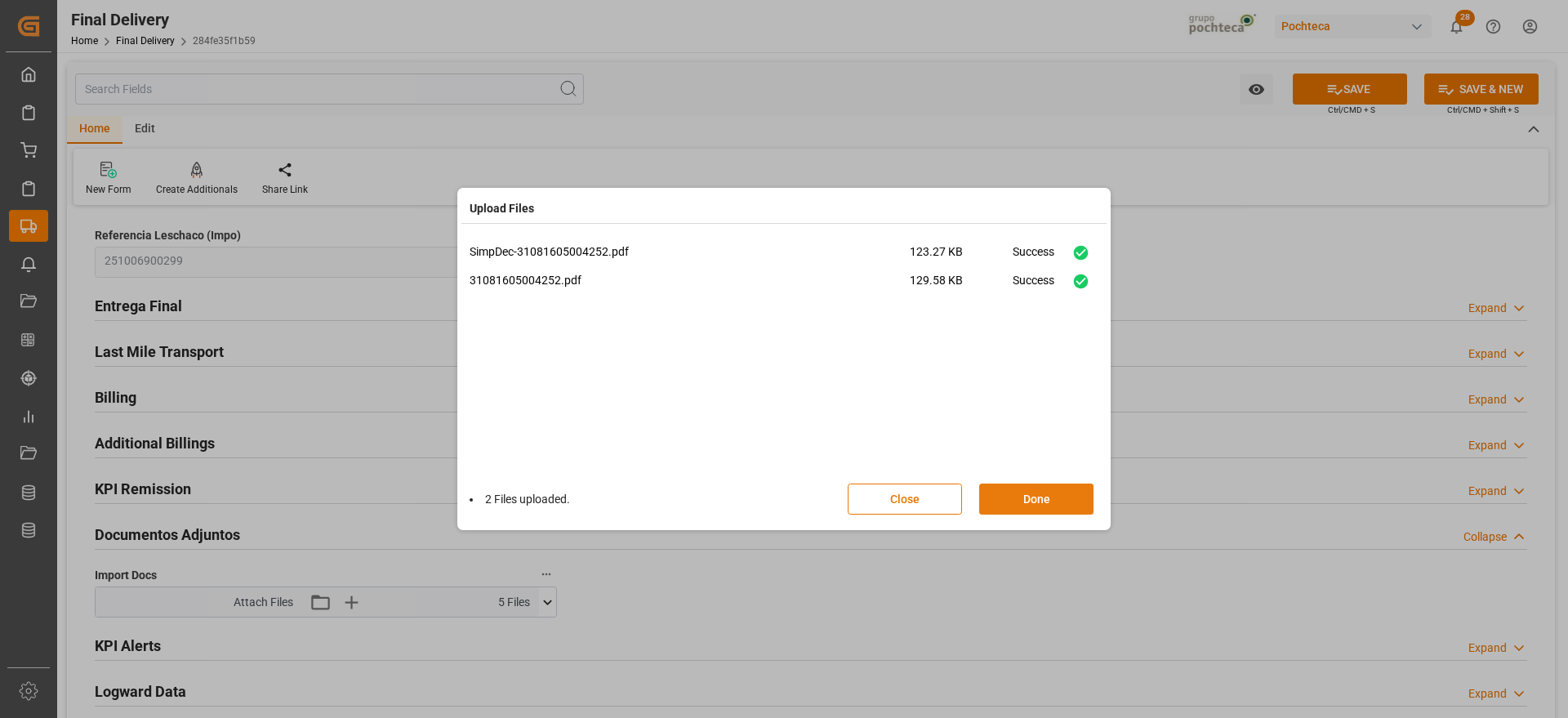
click at [1045, 504] on button "Done" at bounding box center [1037, 499] width 115 height 31
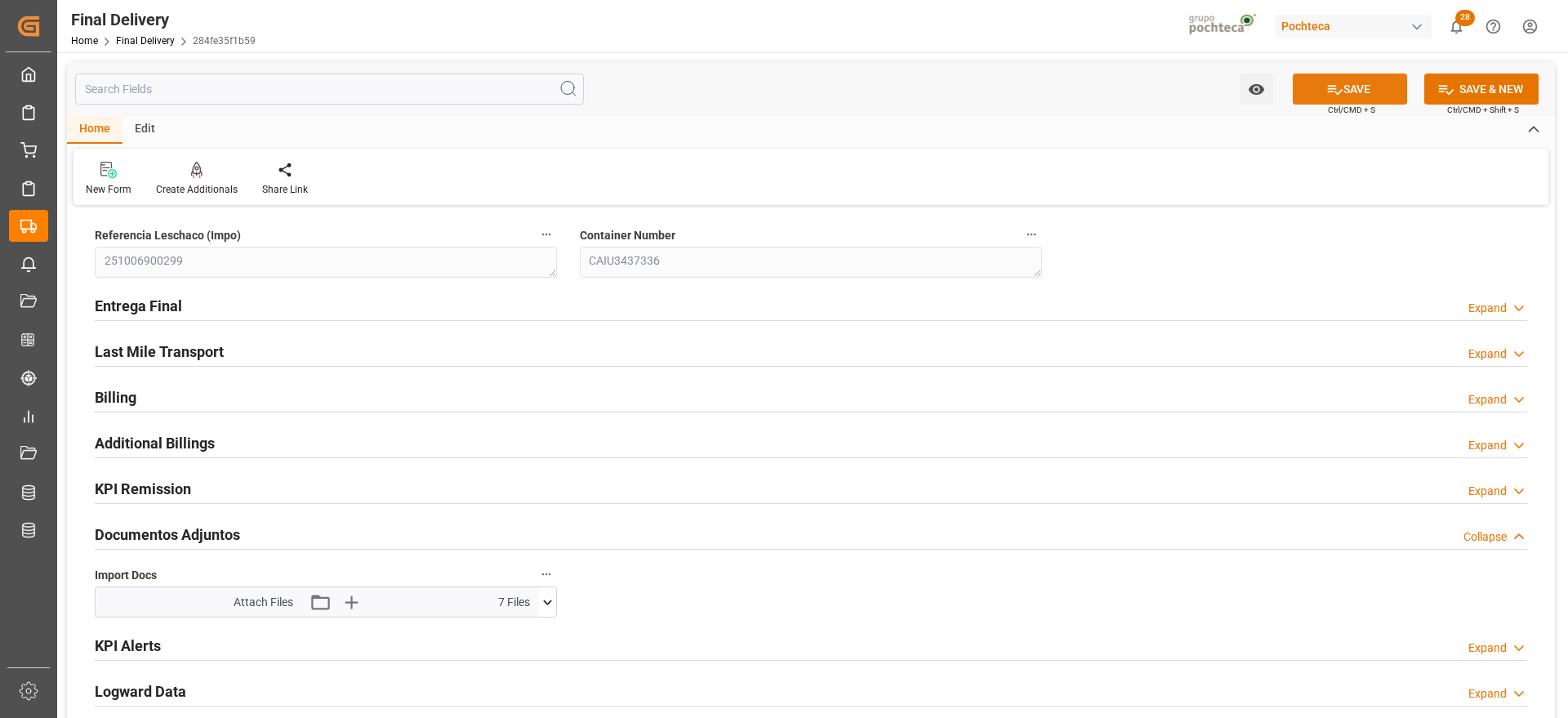
click at [1356, 79] on button "SAVE" at bounding box center [1350, 88] width 115 height 31
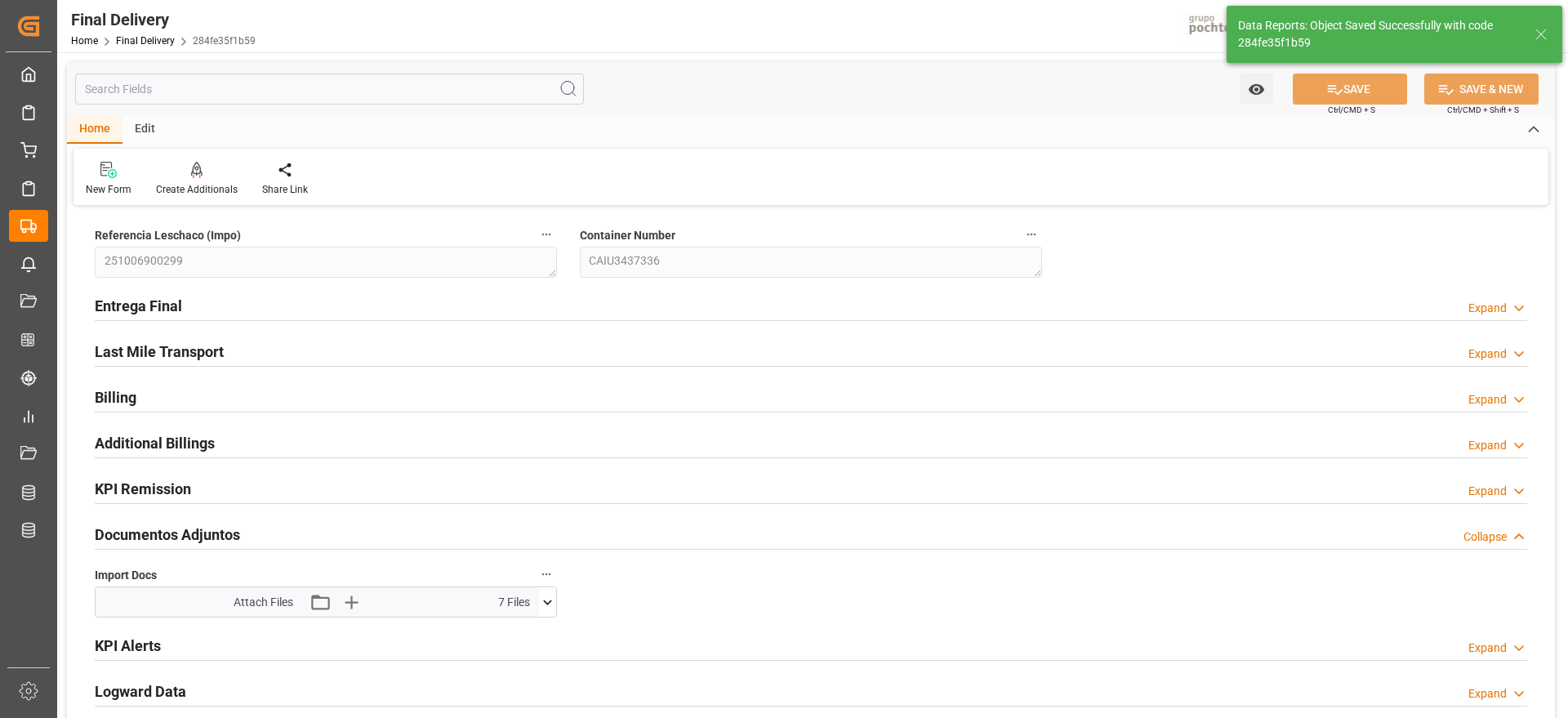
click at [1543, 34] on icon at bounding box center [1541, 34] width 19 height 19
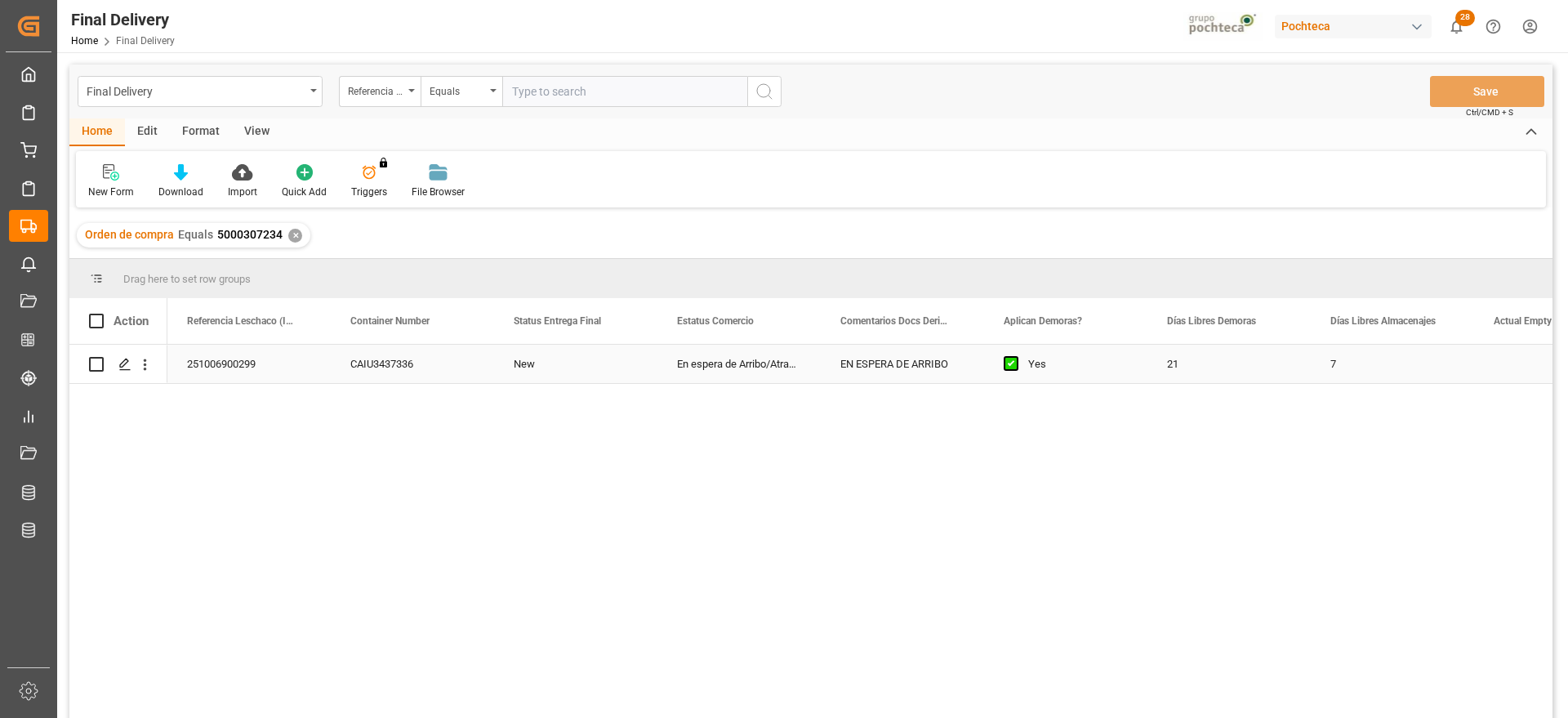
click at [575, 376] on div "New" at bounding box center [576, 363] width 163 height 38
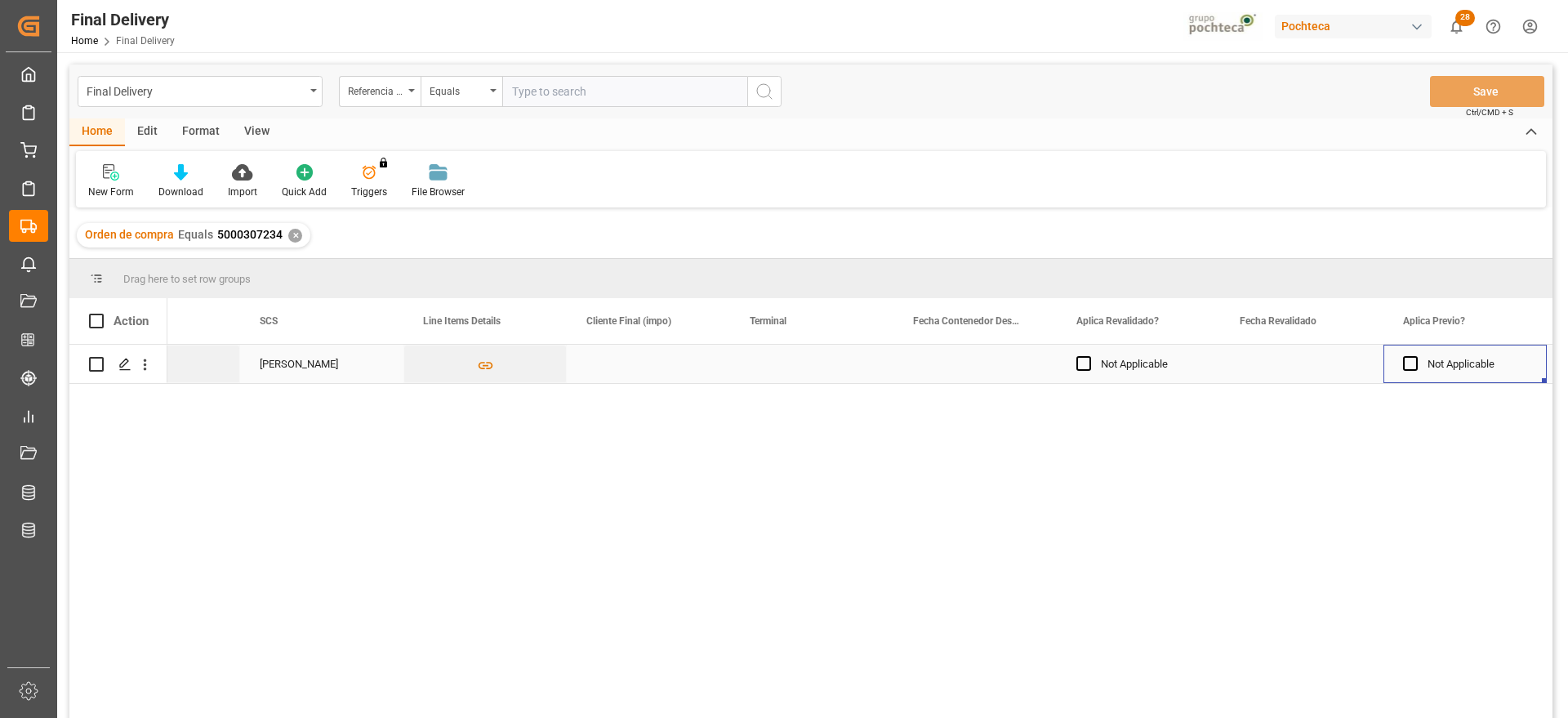
scroll to position [0, 1888]
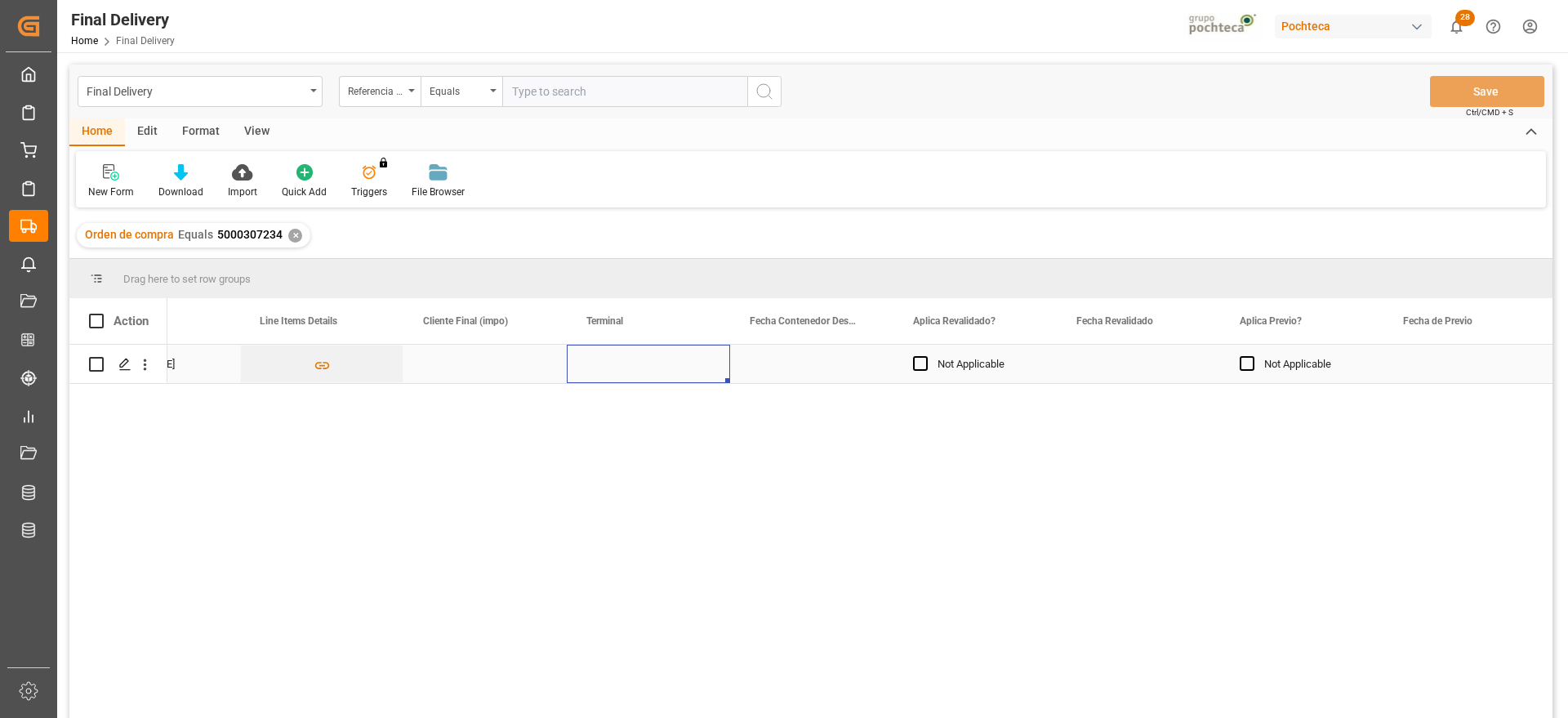
click at [607, 372] on div "Press SPACE to select this row." at bounding box center [648, 363] width 163 height 38
click at [607, 372] on input "Press SPACE to select this row." at bounding box center [648, 373] width 137 height 31
type input "OCUPA"
click at [774, 365] on div "Press SPACE to select this row." at bounding box center [811, 363] width 163 height 38
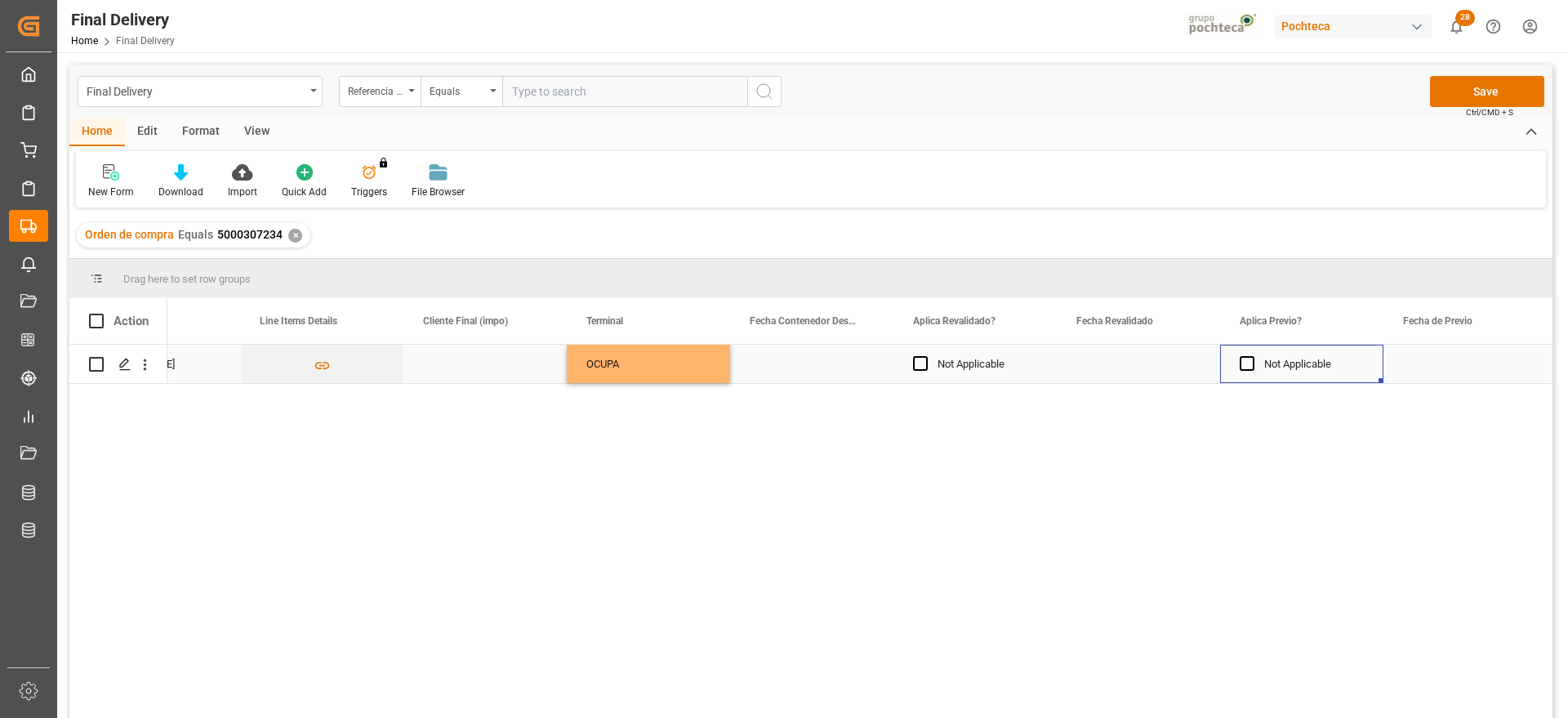
click at [1105, 364] on div "Press SPACE to select this row." at bounding box center [1138, 363] width 163 height 38
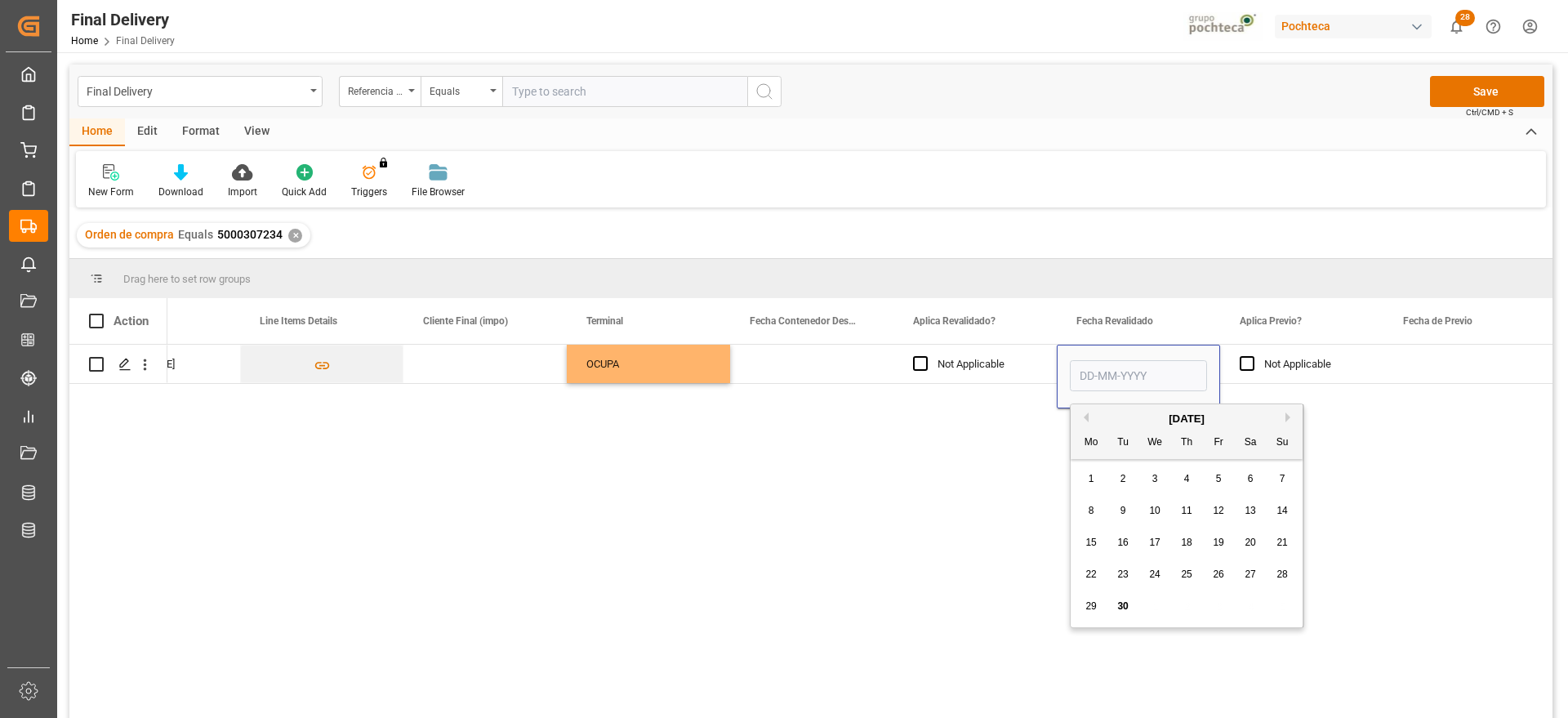
click at [1179, 573] on div "25" at bounding box center [1187, 575] width 20 height 19
type input "[DATE]"
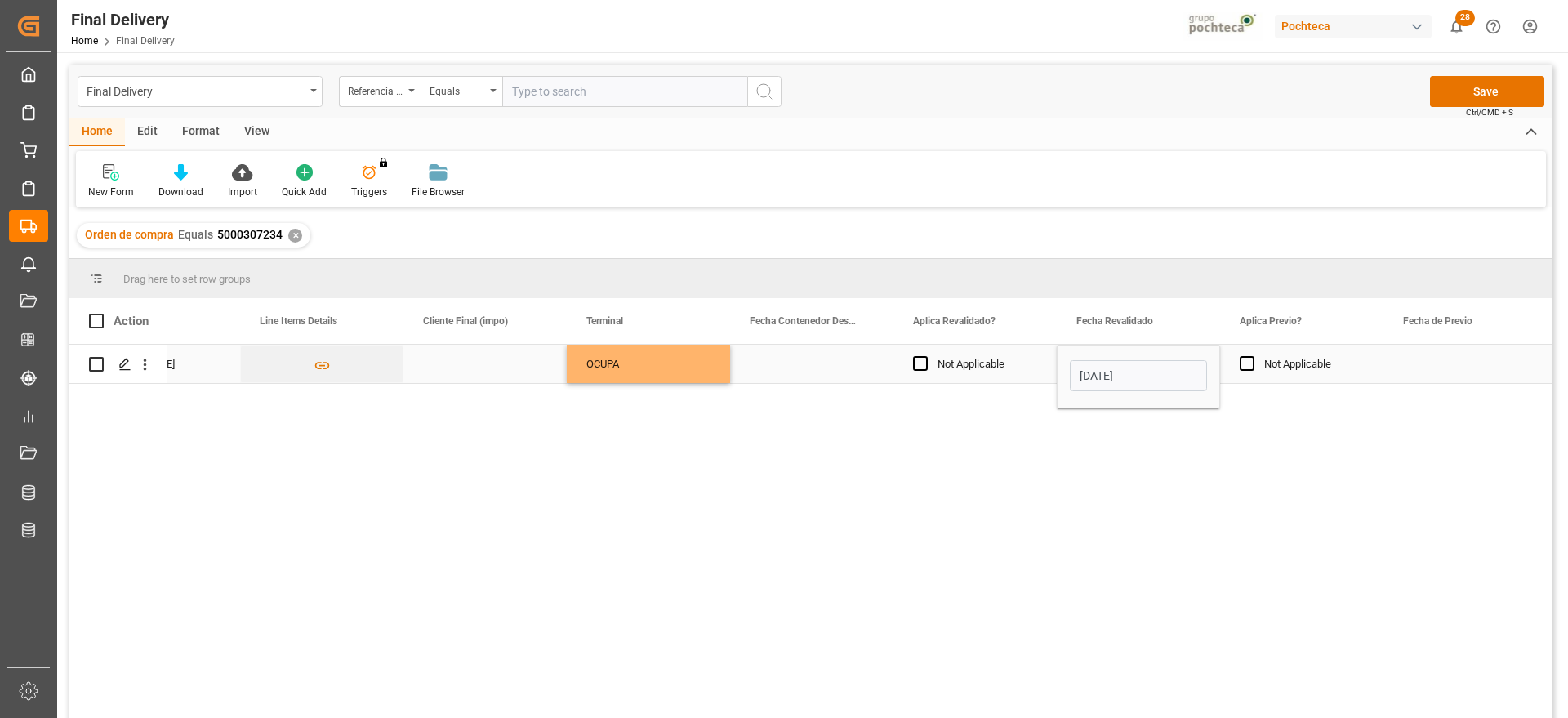
click at [1352, 360] on div "Not Applicable" at bounding box center [1314, 364] width 100 height 38
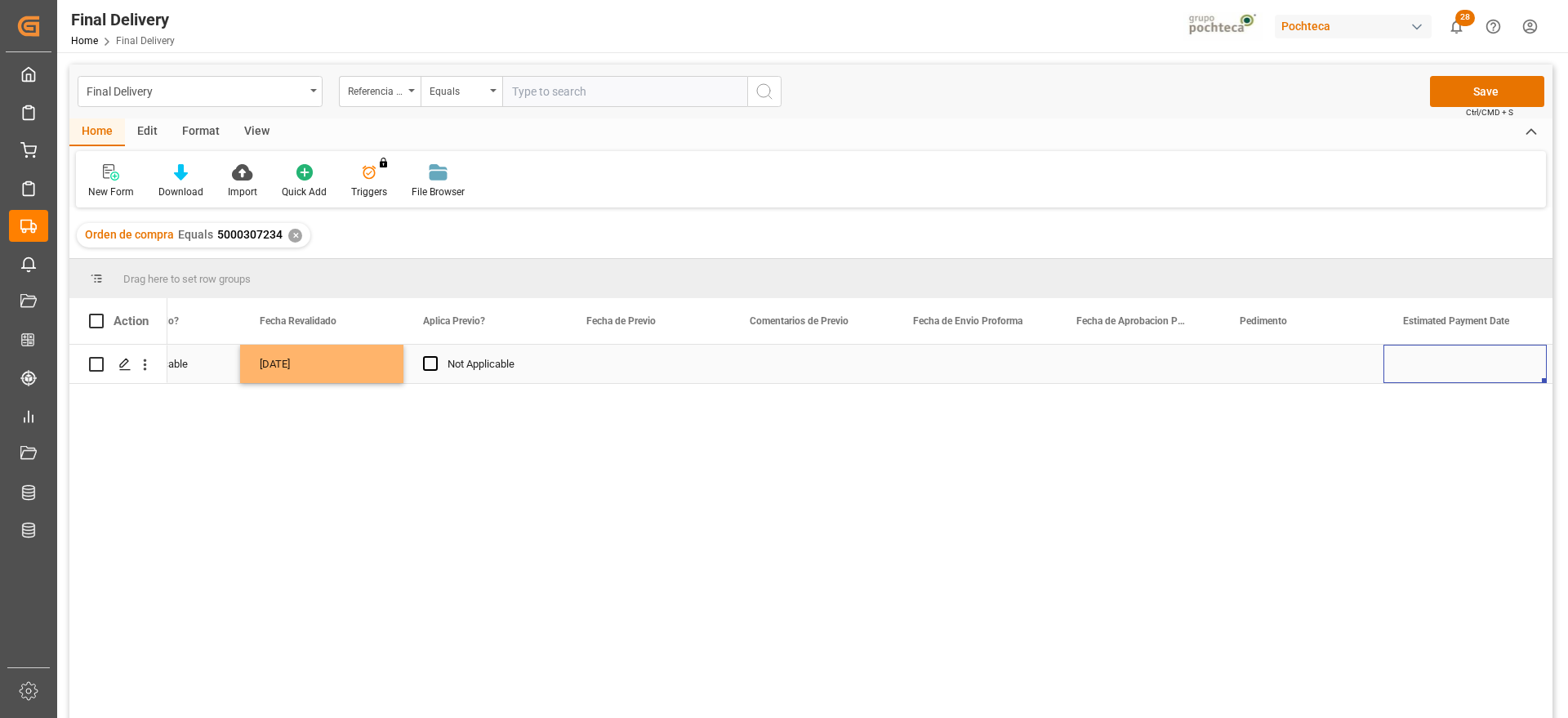
scroll to position [0, 0]
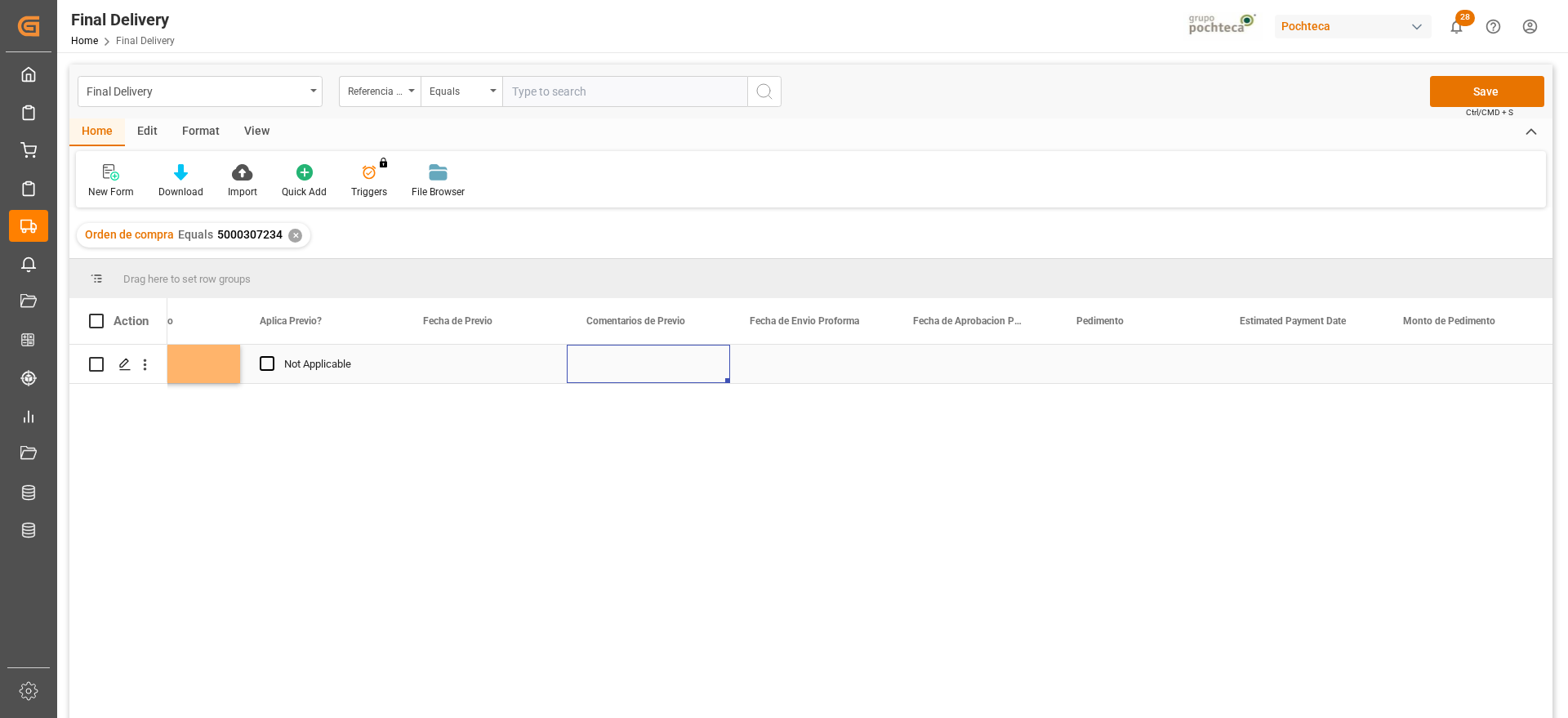
click at [697, 374] on div "Press SPACE to select this row." at bounding box center [648, 363] width 163 height 38
click at [831, 358] on div "Press SPACE to select this row." at bounding box center [811, 363] width 163 height 38
click at [758, 361] on div "Press SPACE to select this row." at bounding box center [811, 363] width 163 height 38
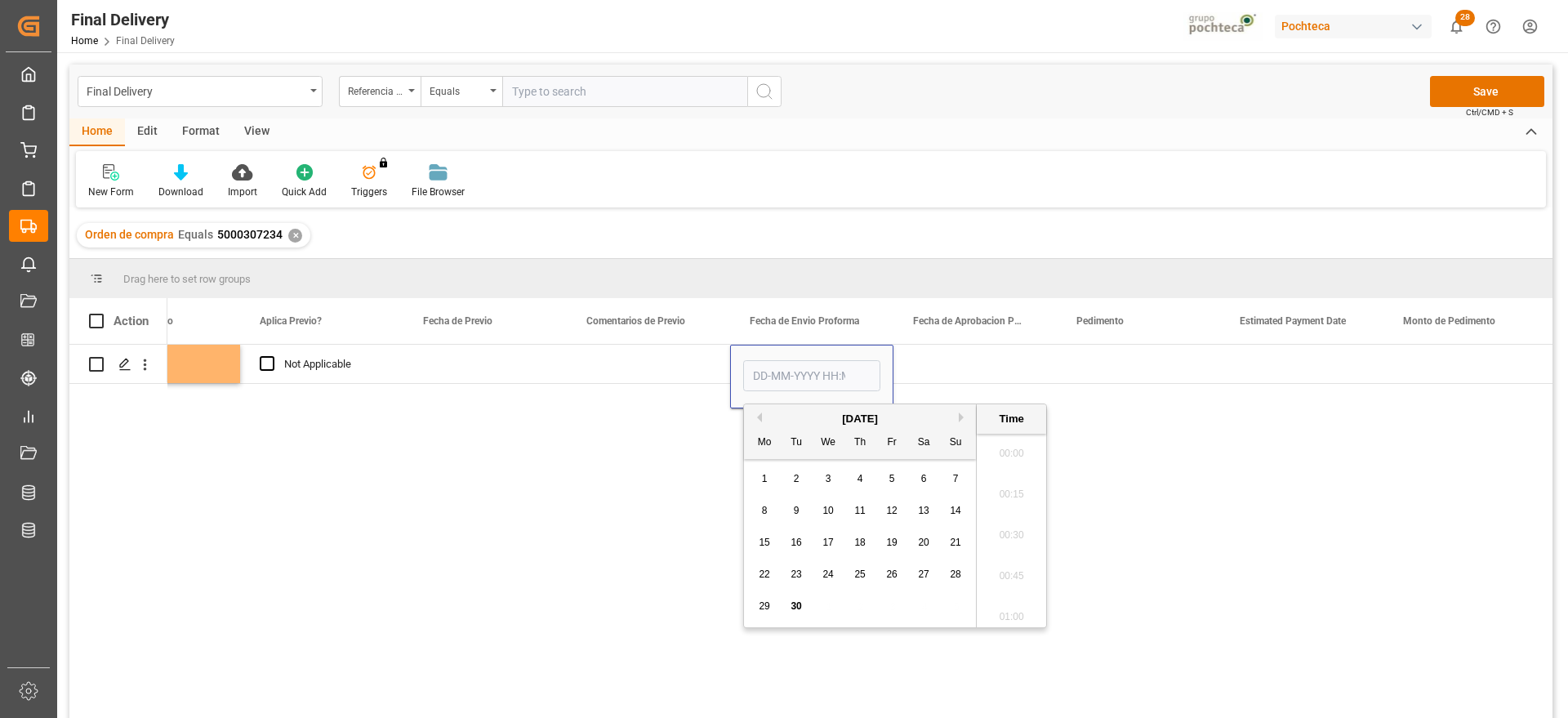
scroll to position [2742, 0]
click at [825, 581] on div "24" at bounding box center [828, 575] width 20 height 19
type input "[DATE] 00:00"
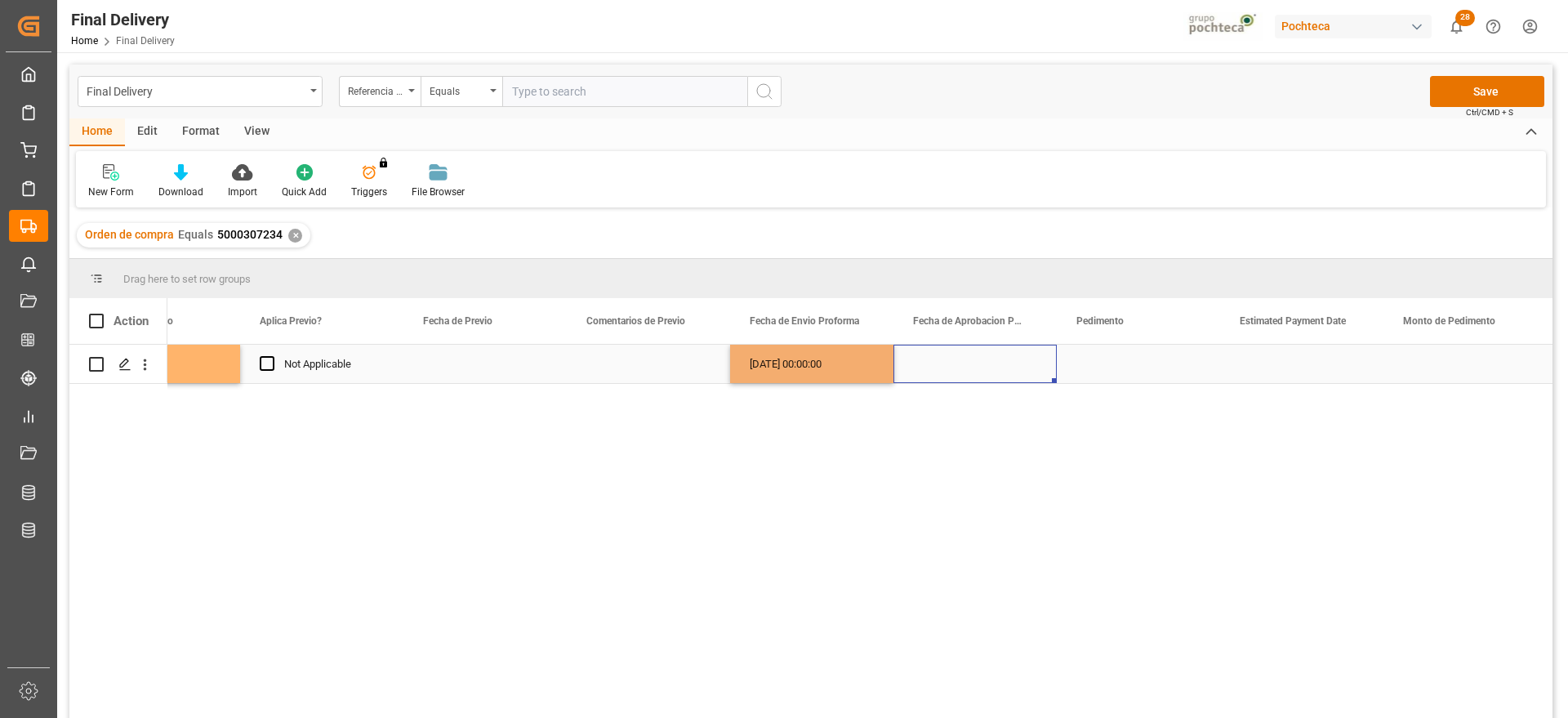
drag, startPoint x: 940, startPoint y: 369, endPoint x: 859, endPoint y: 368, distance: 81.0
click at [935, 368] on div "Press SPACE to select this row." at bounding box center [975, 363] width 163 height 38
click at [855, 366] on div "[DATE] 00:00:00" at bounding box center [811, 363] width 163 height 38
click at [927, 366] on div "Press SPACE to select this row." at bounding box center [975, 363] width 163 height 38
click at [1089, 358] on div "Press SPACE to select this row." at bounding box center [1138, 363] width 163 height 38
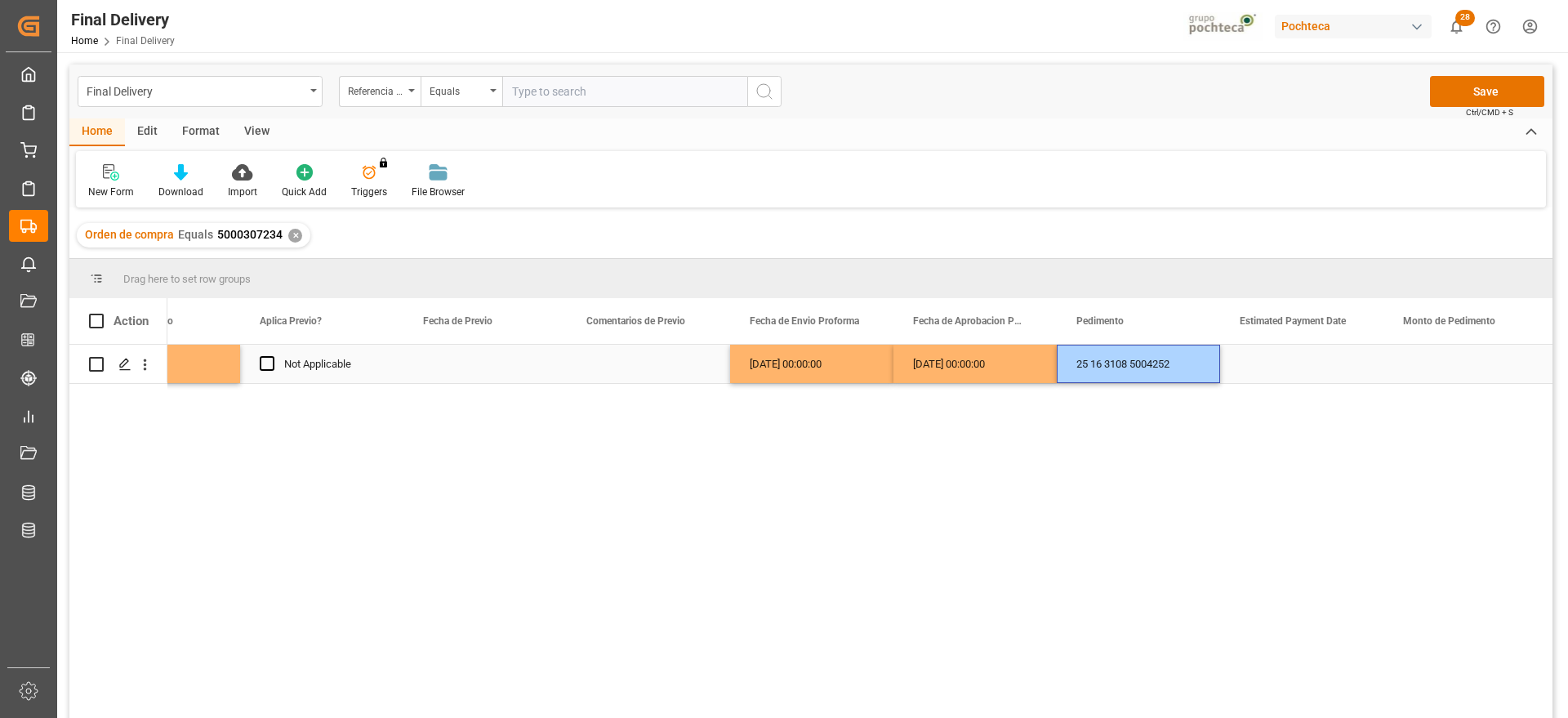
click at [1324, 368] on div "Press SPACE to select this row." at bounding box center [1301, 363] width 163 height 38
click at [1314, 351] on div "Press SPACE to select this row." at bounding box center [1301, 363] width 163 height 38
click at [1313, 355] on div "Press SPACE to select this row." at bounding box center [1301, 363] width 163 height 38
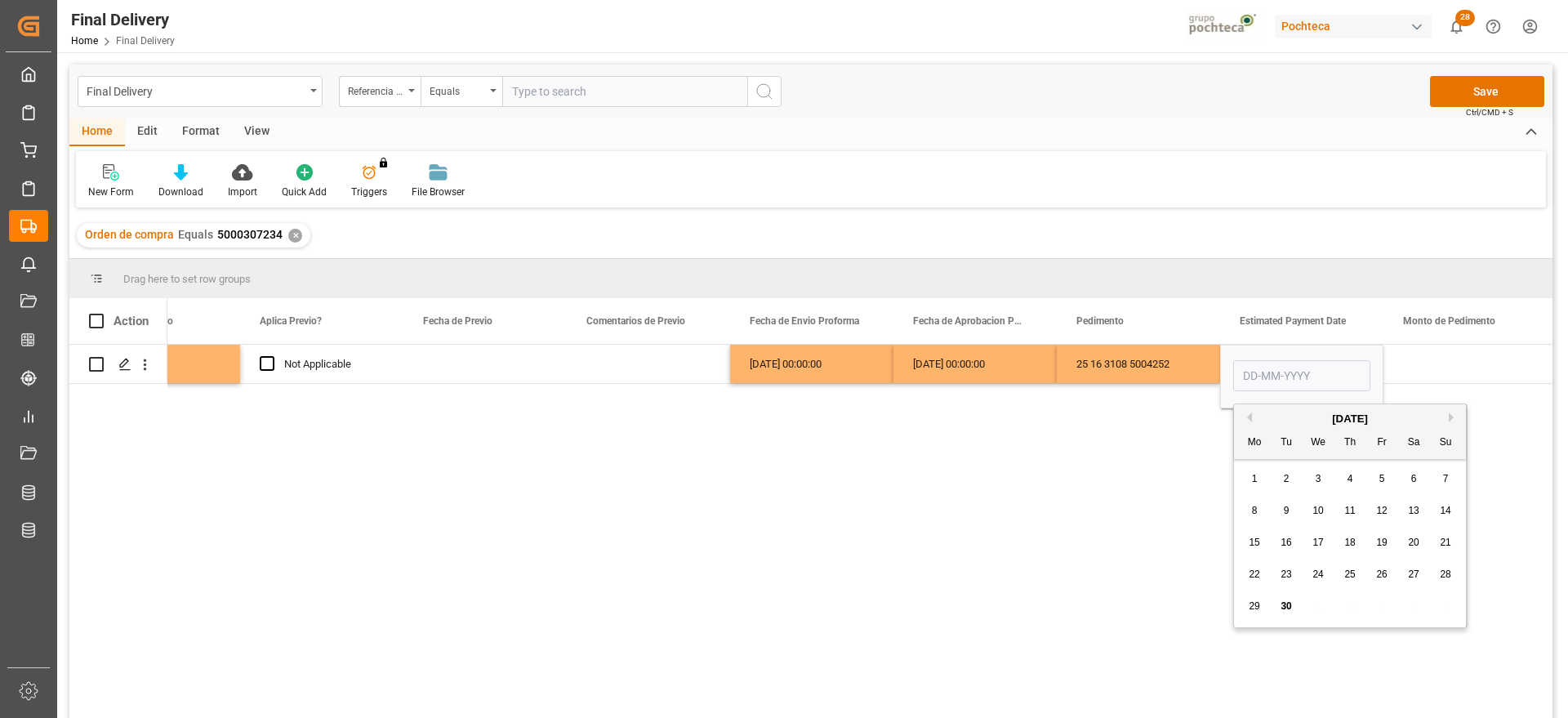
click at [1285, 616] on div "30" at bounding box center [1286, 607] width 20 height 19
type input "[DATE]"
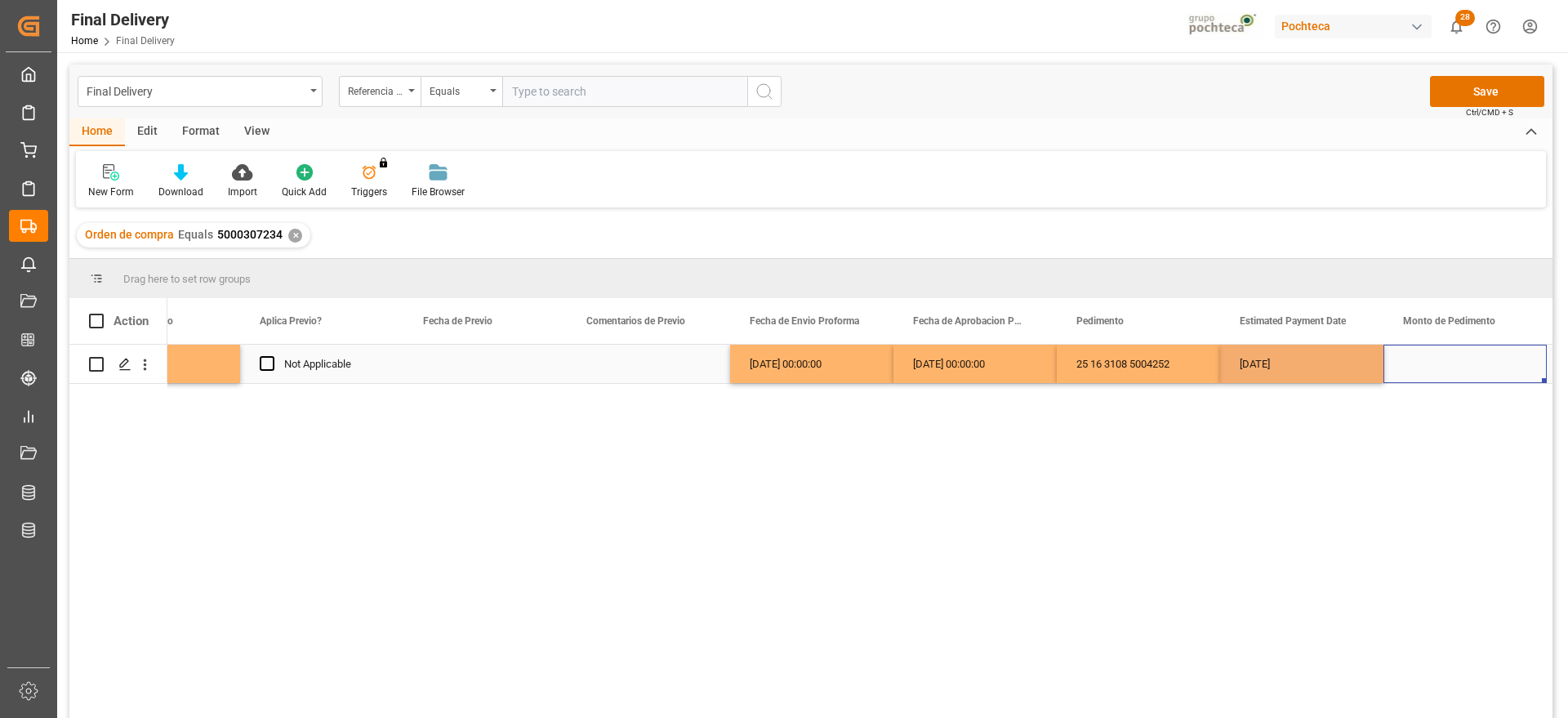
click at [1437, 359] on div "Press SPACE to select this row." at bounding box center [1465, 363] width 163 height 38
click at [1462, 369] on div "145159" at bounding box center [1465, 363] width 163 height 38
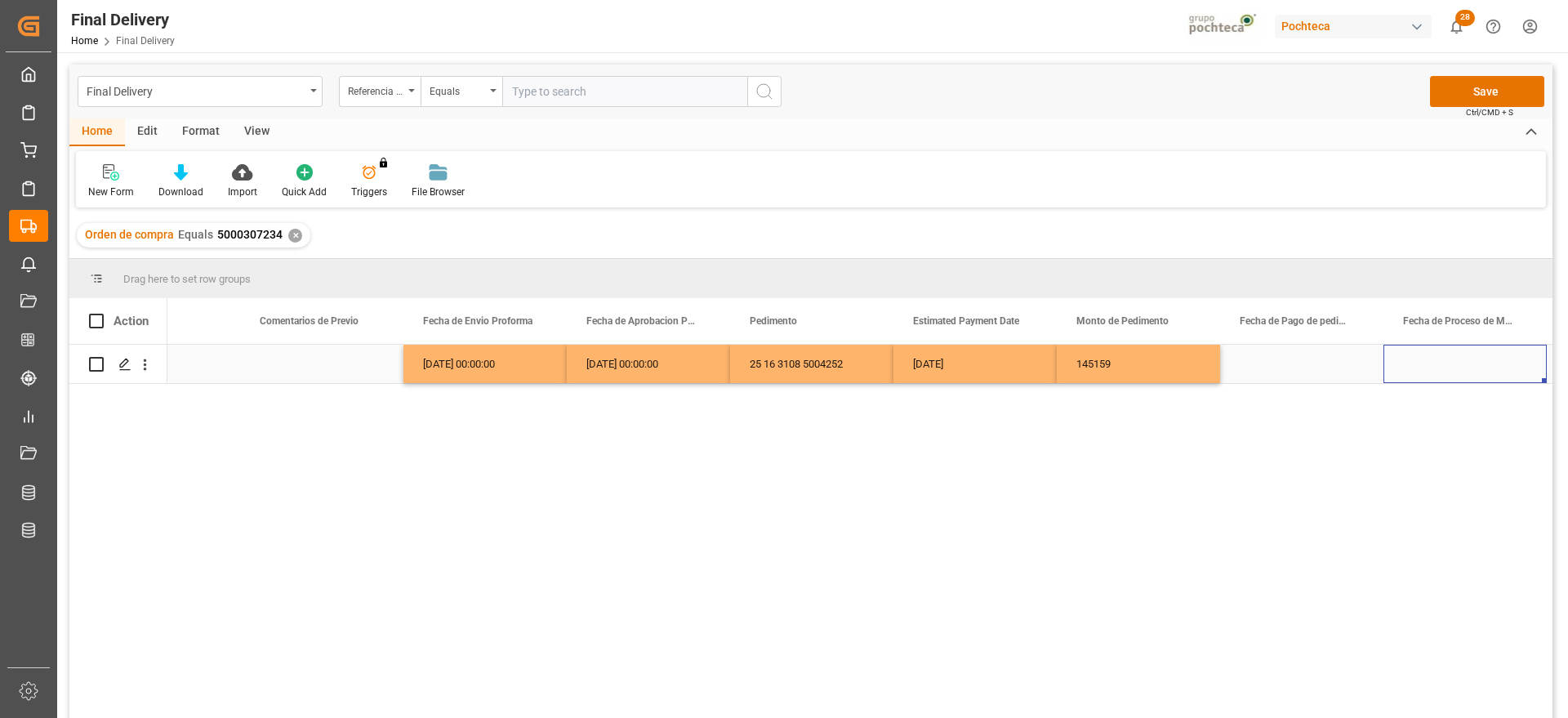
scroll to position [0, 3358]
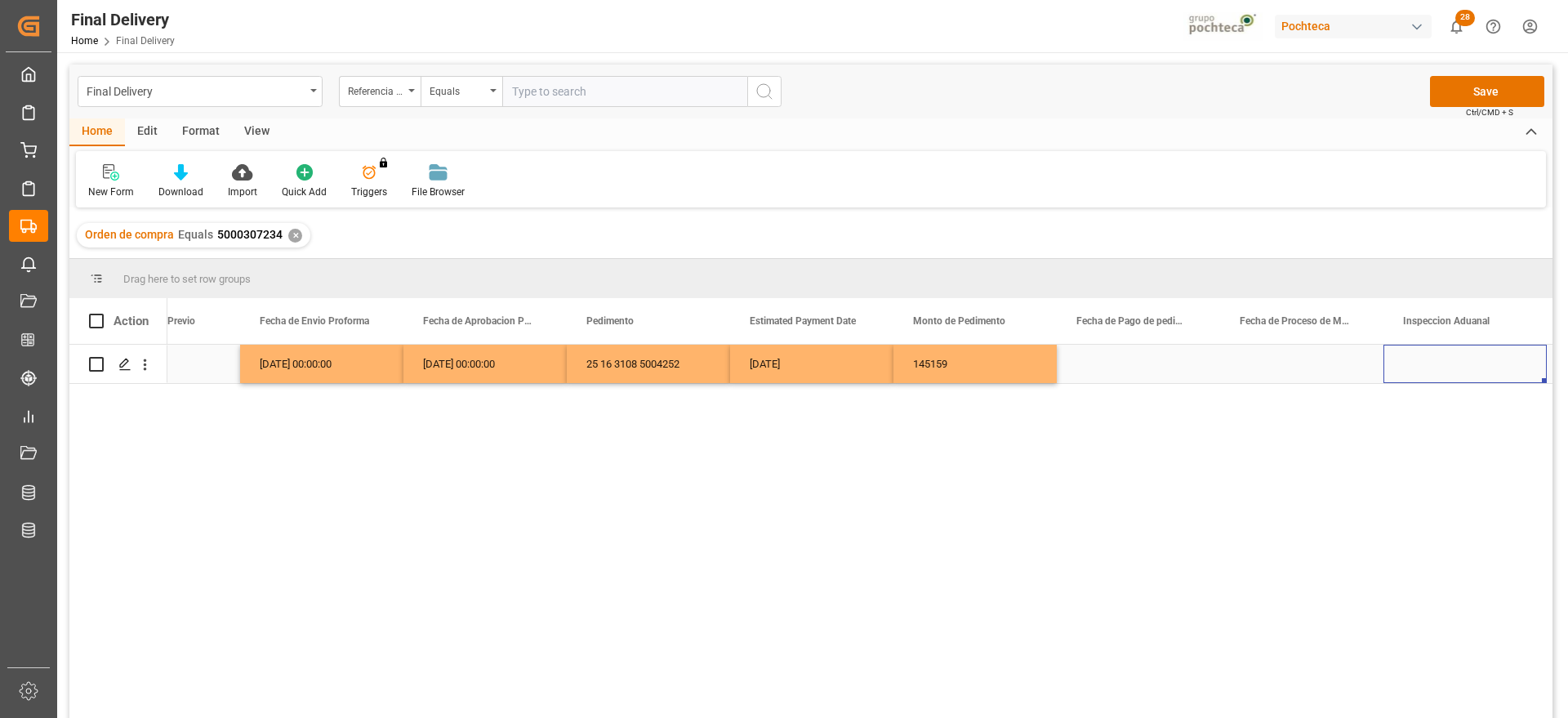
click at [827, 365] on div "[DATE]" at bounding box center [811, 363] width 163 height 38
click at [1149, 365] on div "Press SPACE to select this row." at bounding box center [1138, 363] width 163 height 38
click at [1286, 357] on div "Press SPACE to select this row." at bounding box center [1301, 363] width 163 height 38
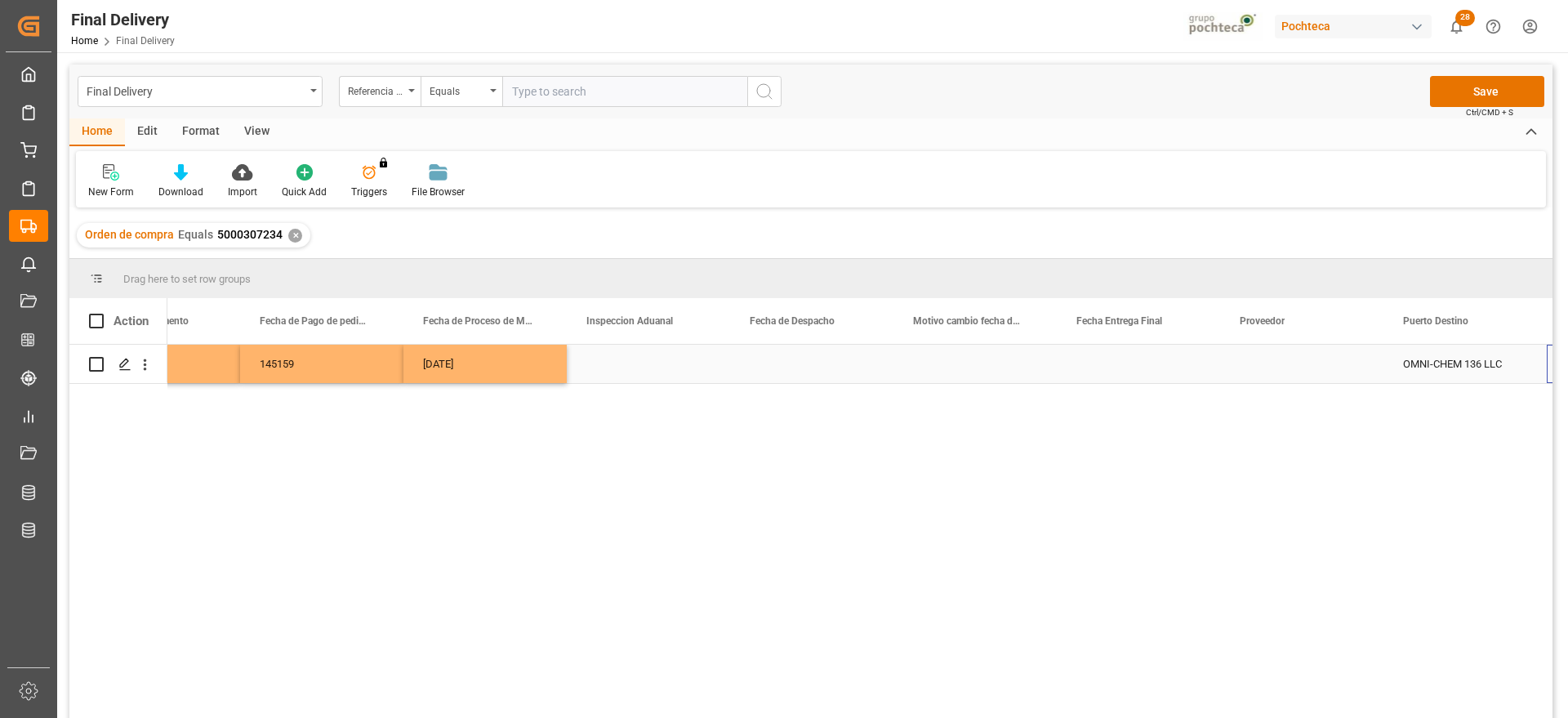
scroll to position [0, 4174]
click at [1490, 89] on button "Save" at bounding box center [1488, 91] width 115 height 31
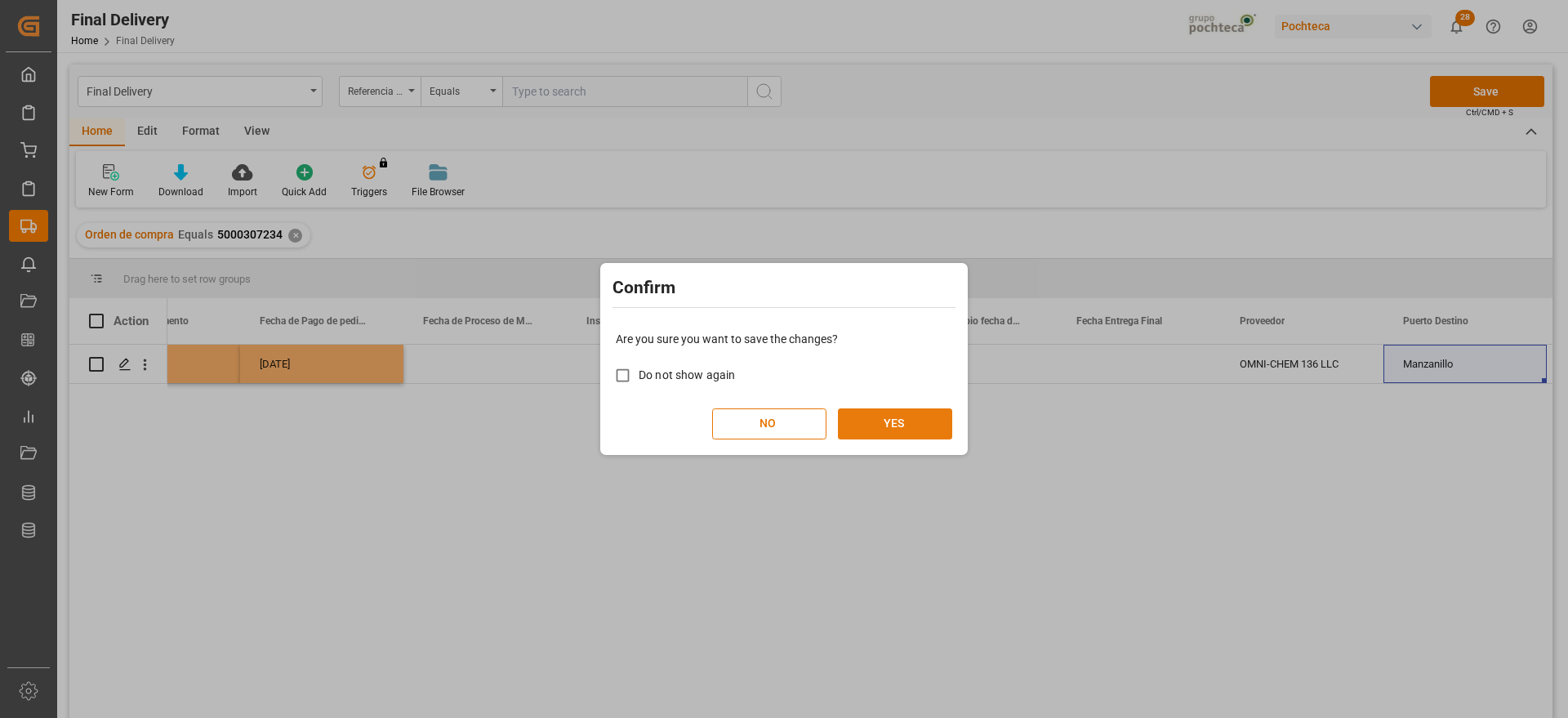
click at [917, 411] on button "YES" at bounding box center [895, 424] width 115 height 31
